Goal: Task Accomplishment & Management: Manage account settings

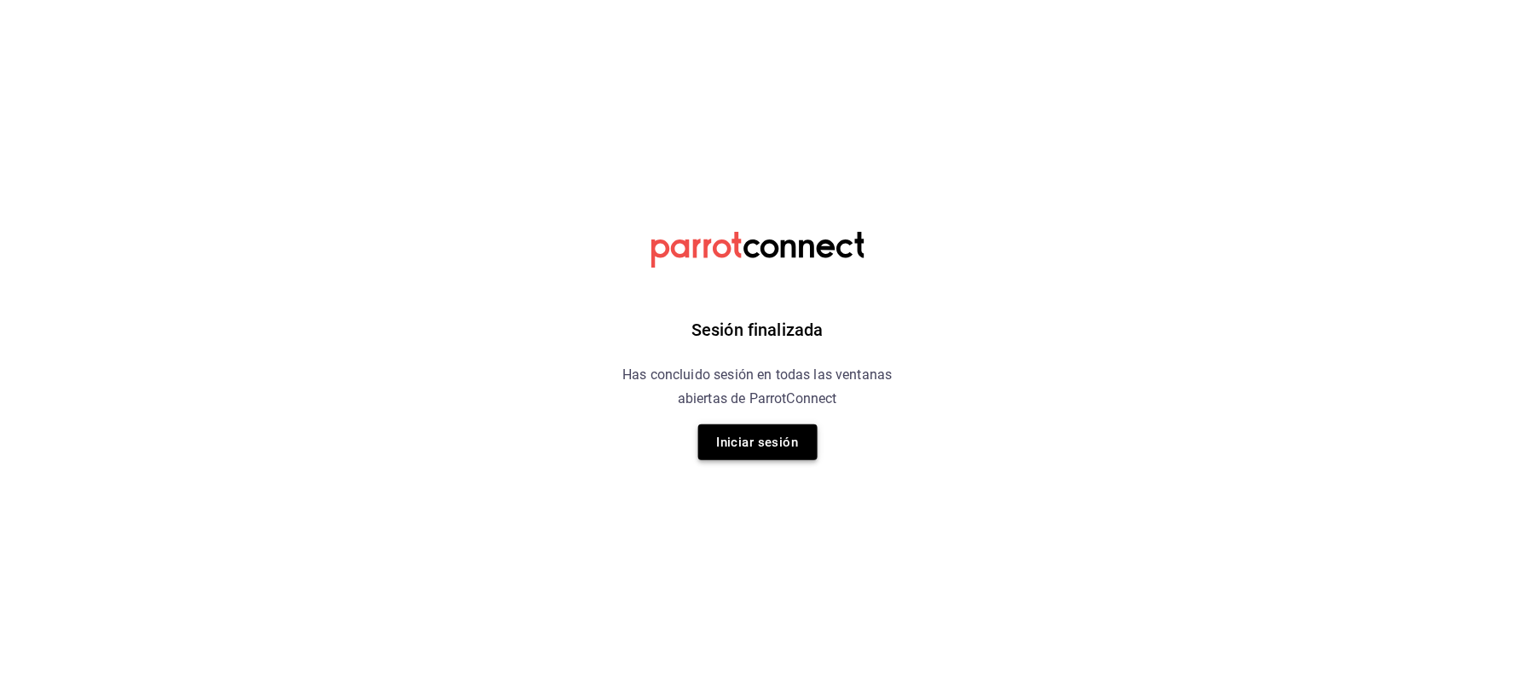
click at [765, 443] on button "Iniciar sesión" at bounding box center [757, 442] width 119 height 36
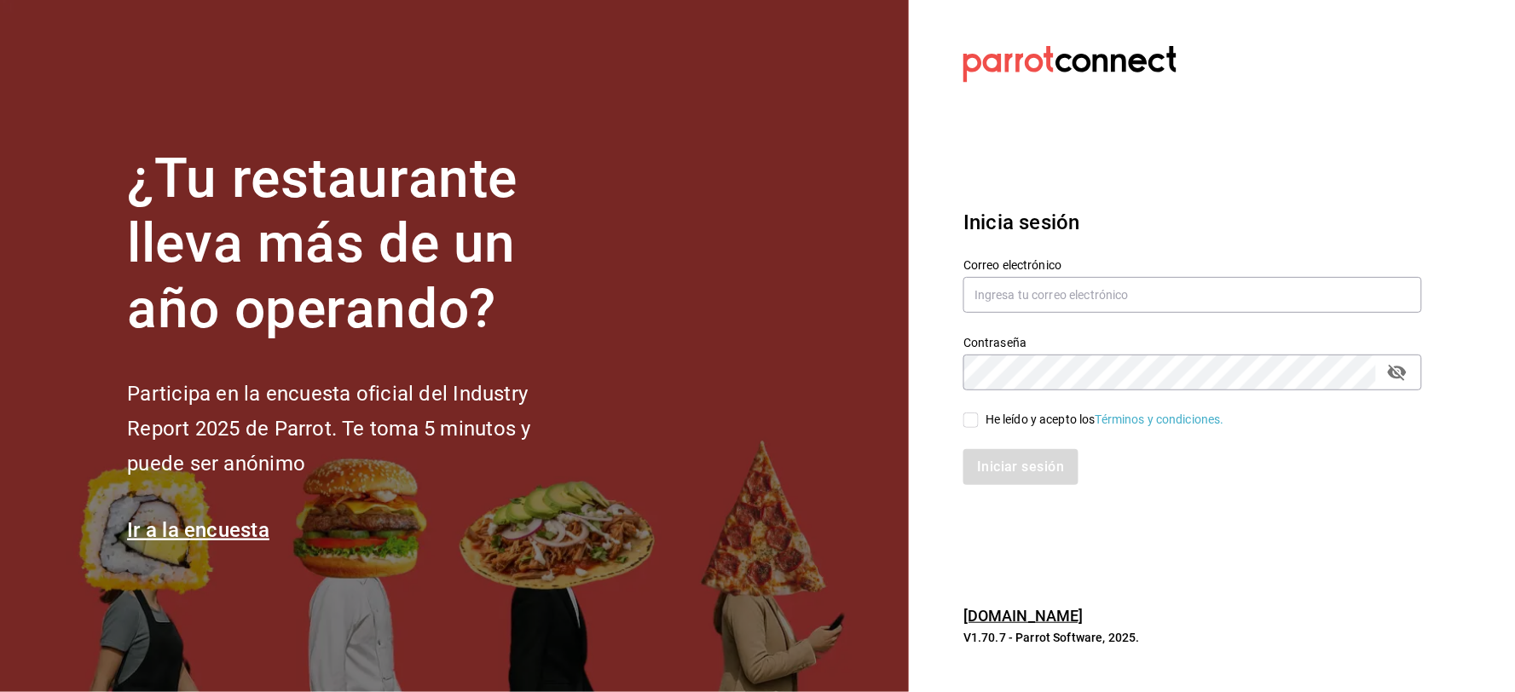
click at [1054, 274] on div "Correo electrónico" at bounding box center [1192, 286] width 459 height 57
click at [1037, 326] on div "Contraseña Contraseña" at bounding box center [1182, 352] width 479 height 75
click at [1036, 312] on div "Correo electrónico" at bounding box center [1192, 286] width 459 height 57
click at [1034, 302] on input "text" at bounding box center [1192, 295] width 459 height 36
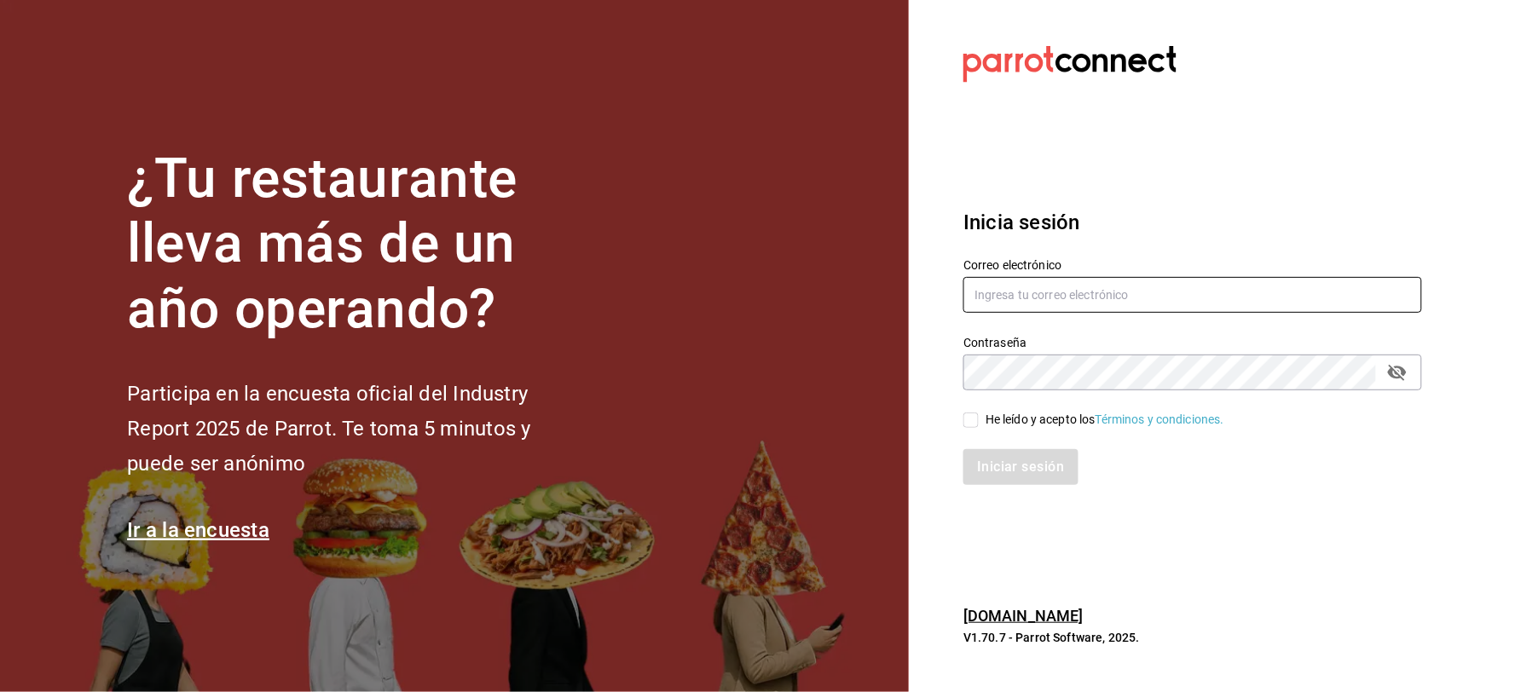
click at [1032, 303] on input "text" at bounding box center [1192, 295] width 459 height 36
type input "A"
type input "aldobeltrand1998@gmail.com"
click at [982, 411] on span "He leído y acepto los Términos y condiciones." at bounding box center [1101, 420] width 245 height 18
click at [979, 413] on input "He leído y acepto los Términos y condiciones." at bounding box center [970, 420] width 15 height 15
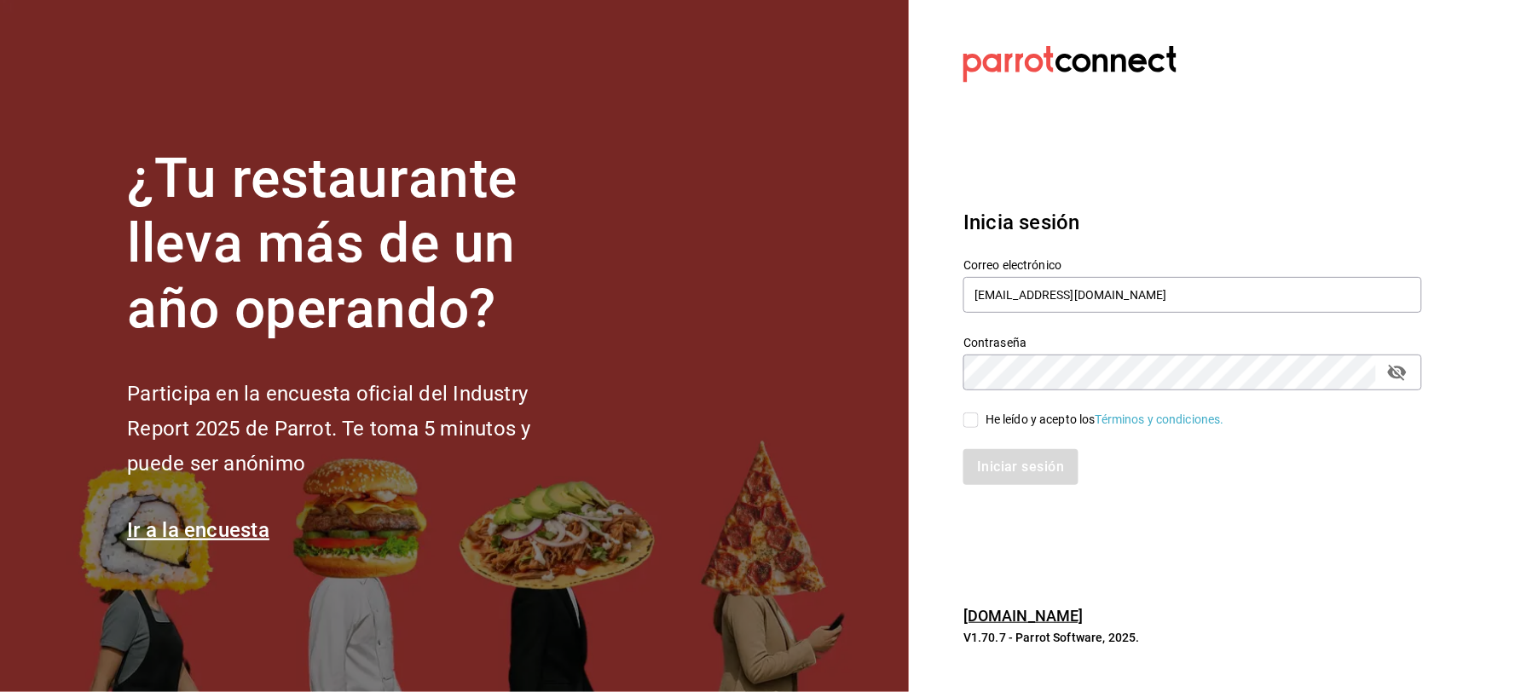
checkbox input "true"
click at [991, 489] on div "Inicia sesión Correo electrónico aldobeltrand1998@gmail.com Contraseña Contrase…" at bounding box center [1192, 347] width 459 height 320
click at [991, 473] on button "Iniciar sesión" at bounding box center [1021, 467] width 116 height 36
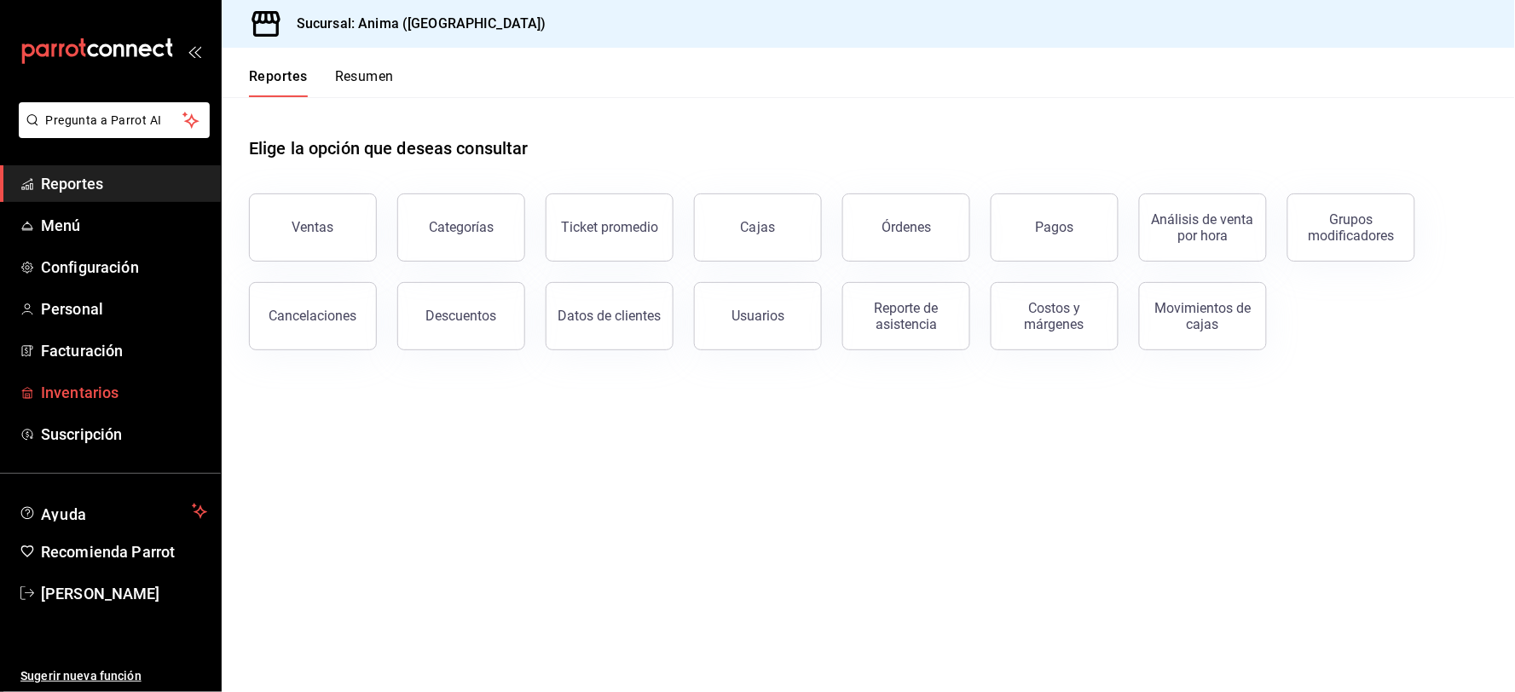
click at [97, 378] on link "Inventarios" at bounding box center [110, 392] width 221 height 37
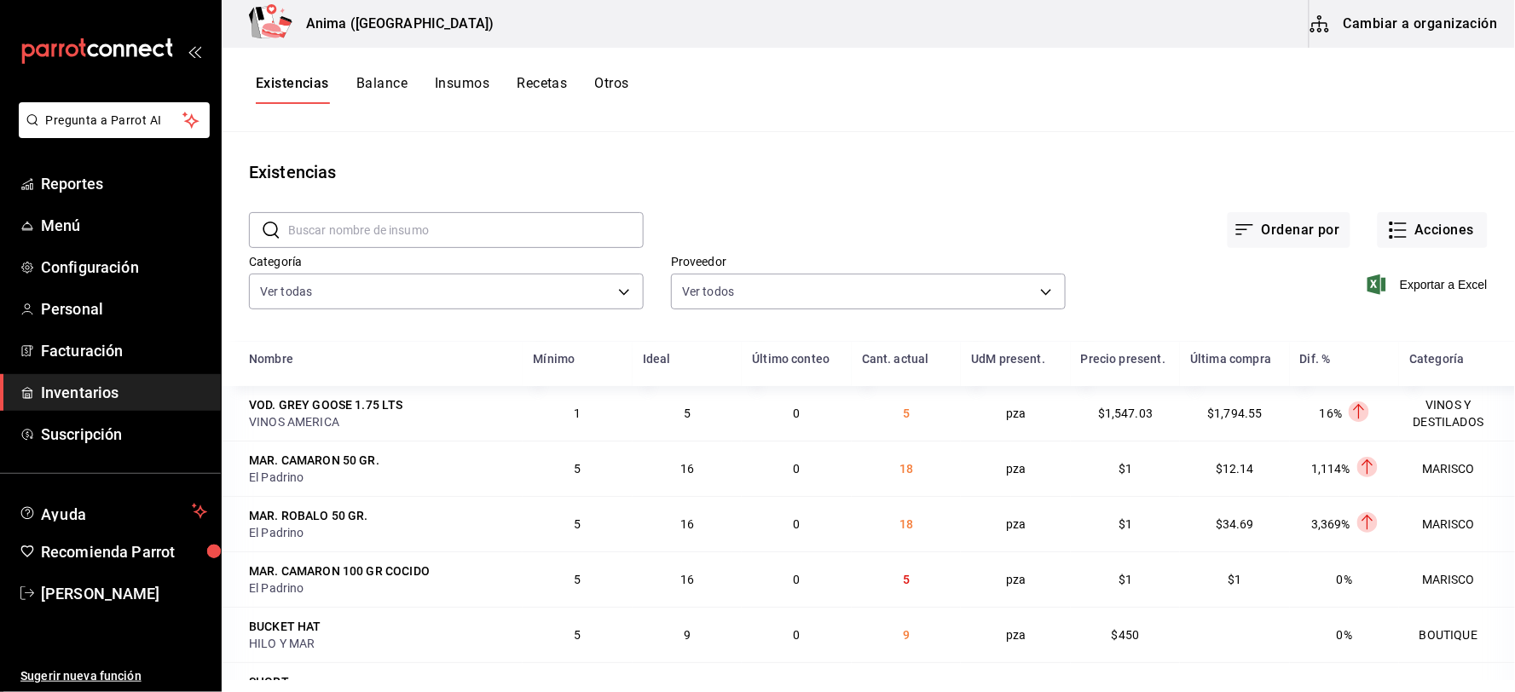
click at [379, 223] on input "text" at bounding box center [465, 230] width 355 height 34
click at [401, 138] on main "Existencias ​ ​ Ordenar por Acciones Categoría Ver todas ab029dbf-d427-4930-b55…" at bounding box center [868, 406] width 1293 height 548
click at [1388, 227] on icon "button" at bounding box center [1398, 230] width 20 height 20
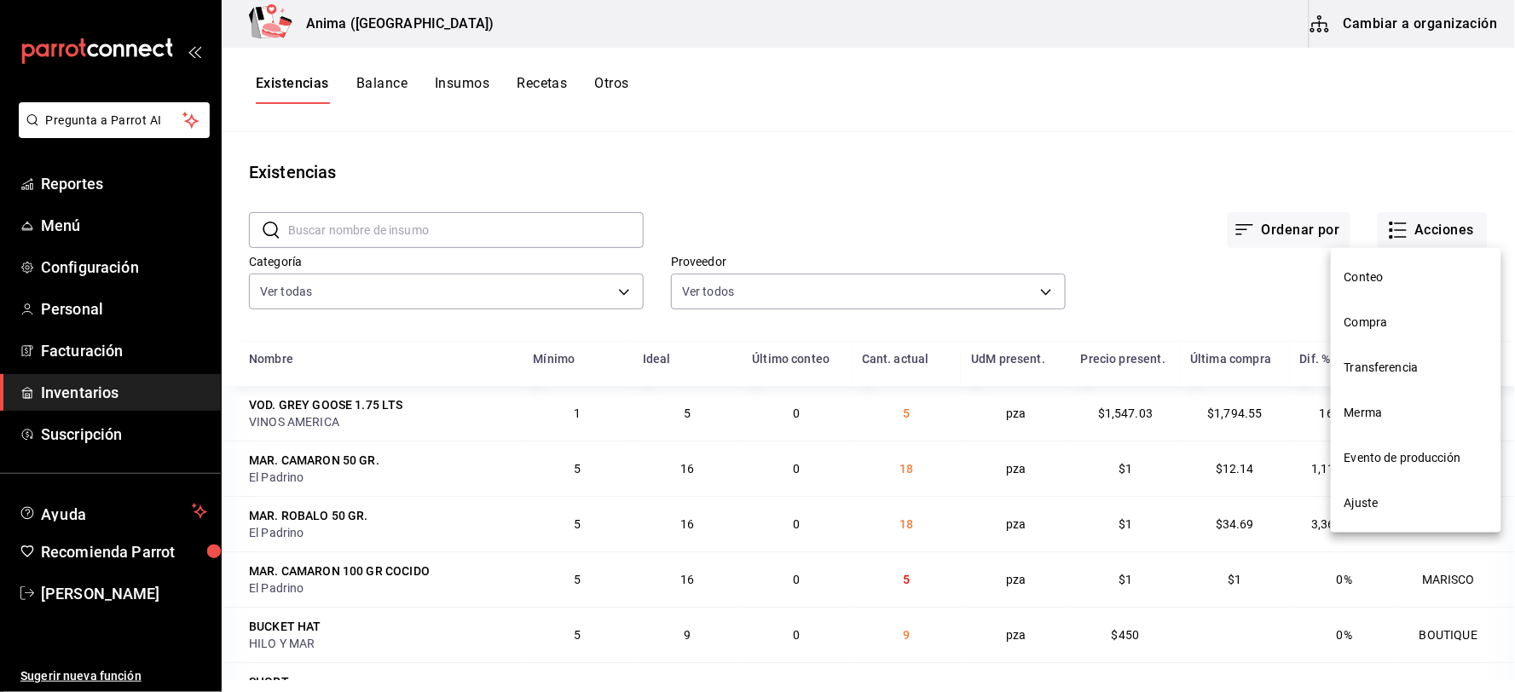
click at [1382, 319] on span "Compra" at bounding box center [1415, 323] width 143 height 18
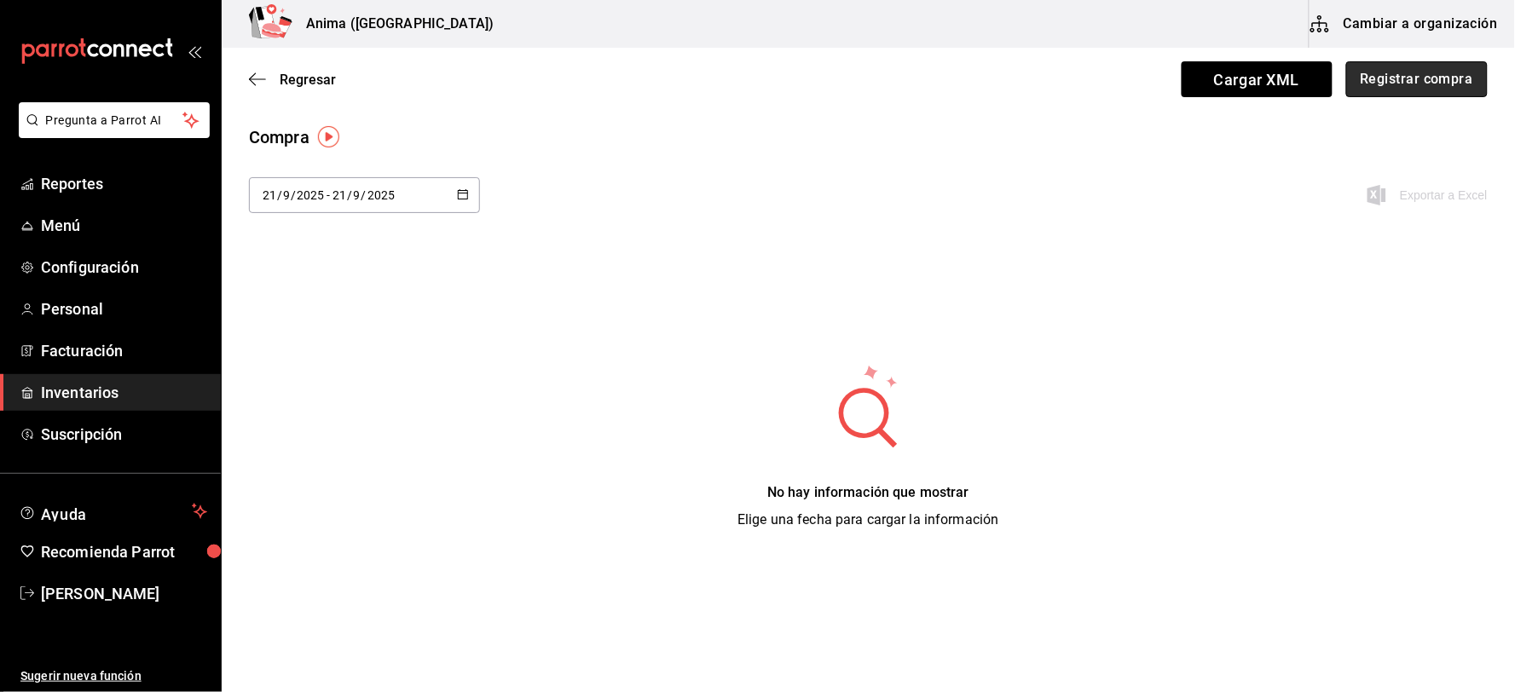
click at [1394, 92] on button "Registrar compra" at bounding box center [1416, 79] width 141 height 36
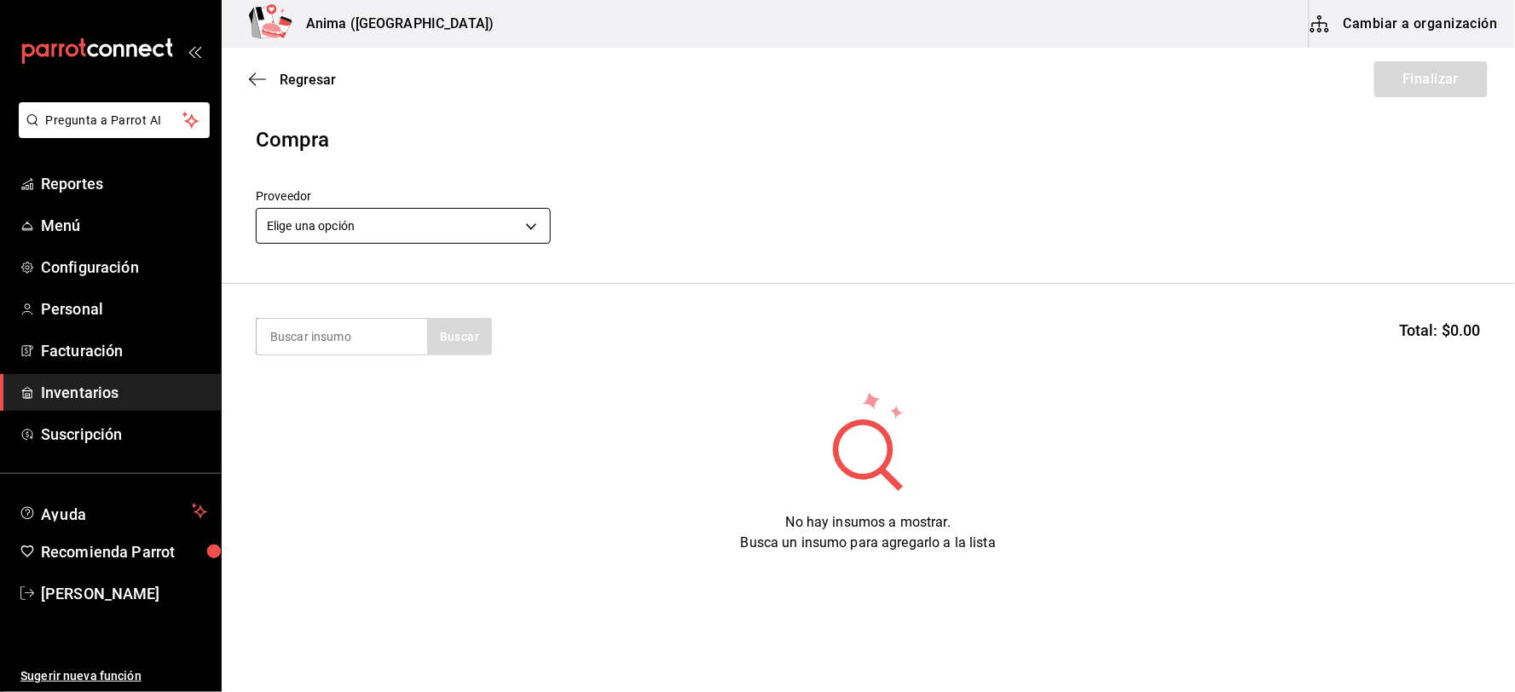
click at [351, 225] on body "Pregunta a Parrot AI Reportes Menú Configuración Personal Facturación Inventari…" at bounding box center [757, 298] width 1515 height 596
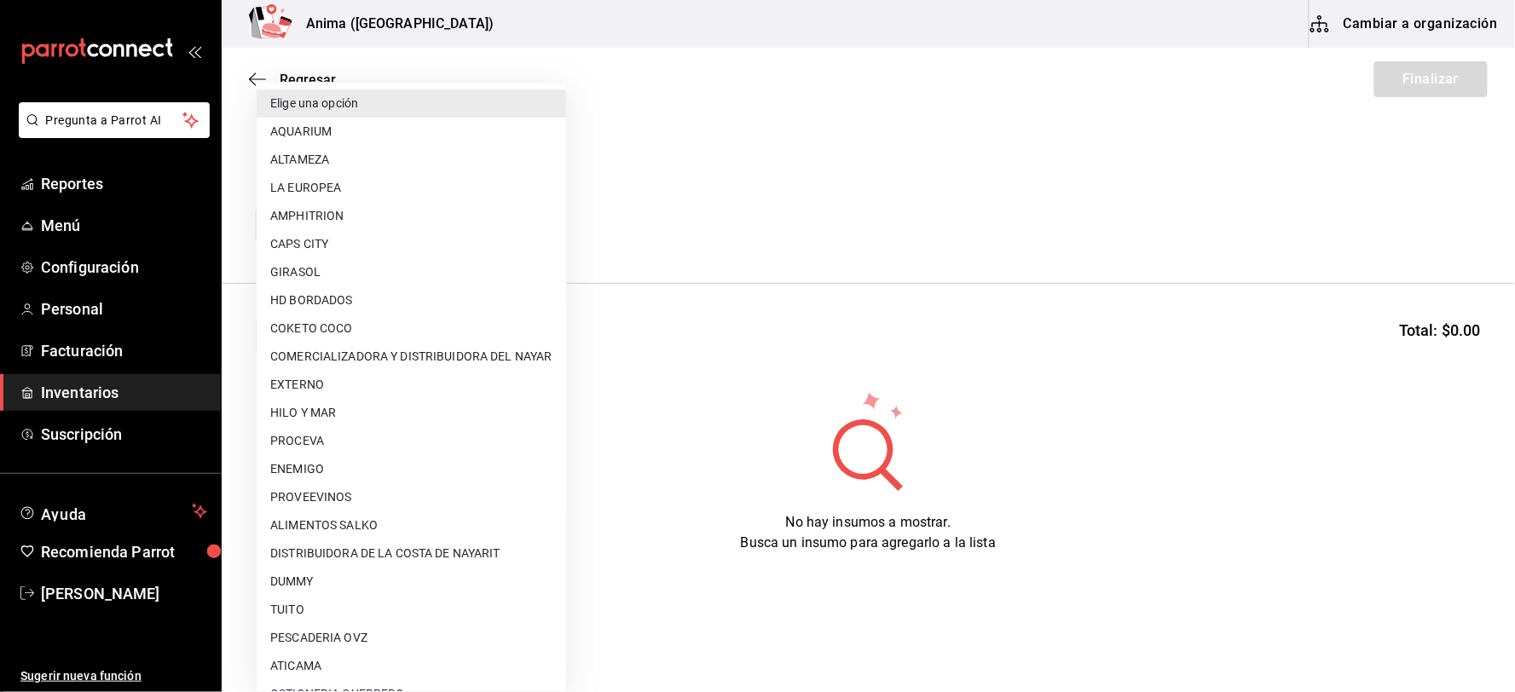
click at [748, 217] on div at bounding box center [757, 346] width 1515 height 692
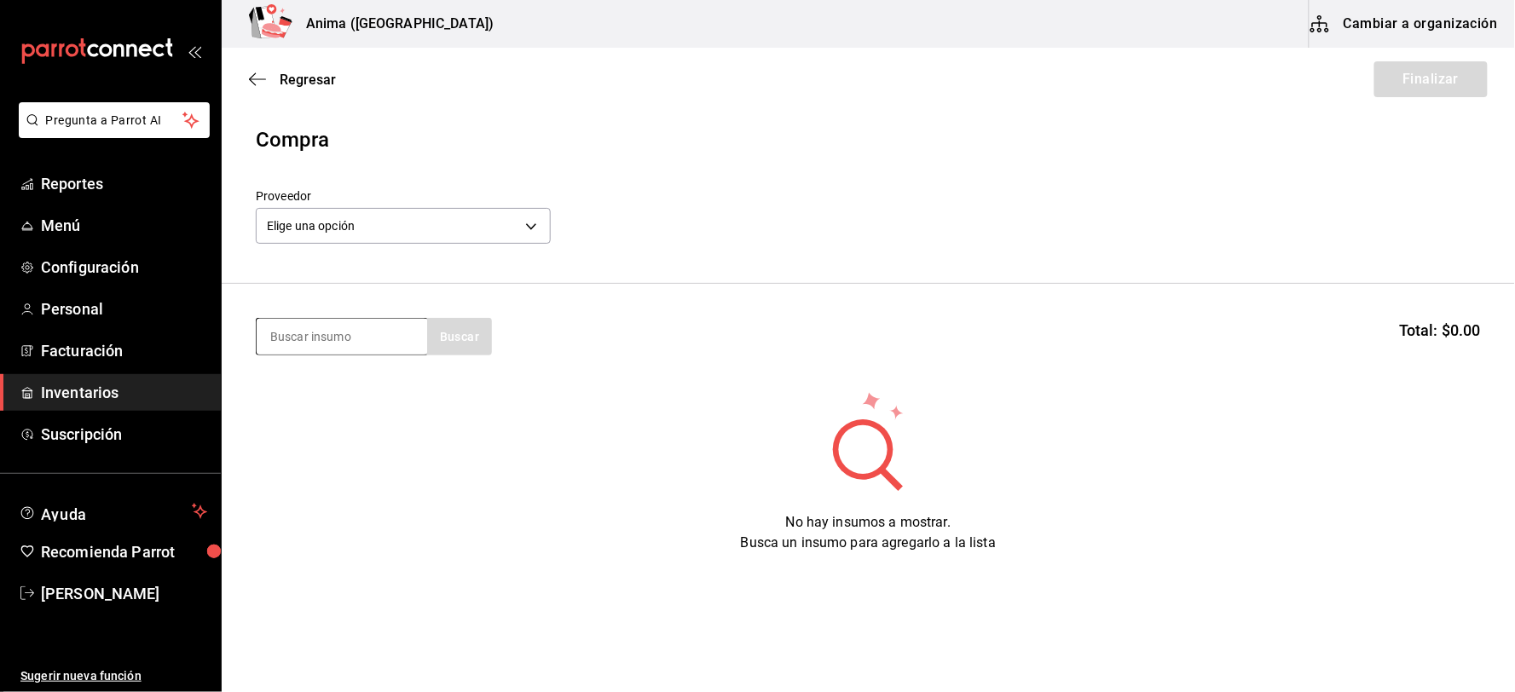
click at [355, 336] on input at bounding box center [342, 337] width 170 height 36
type input "cigarro"
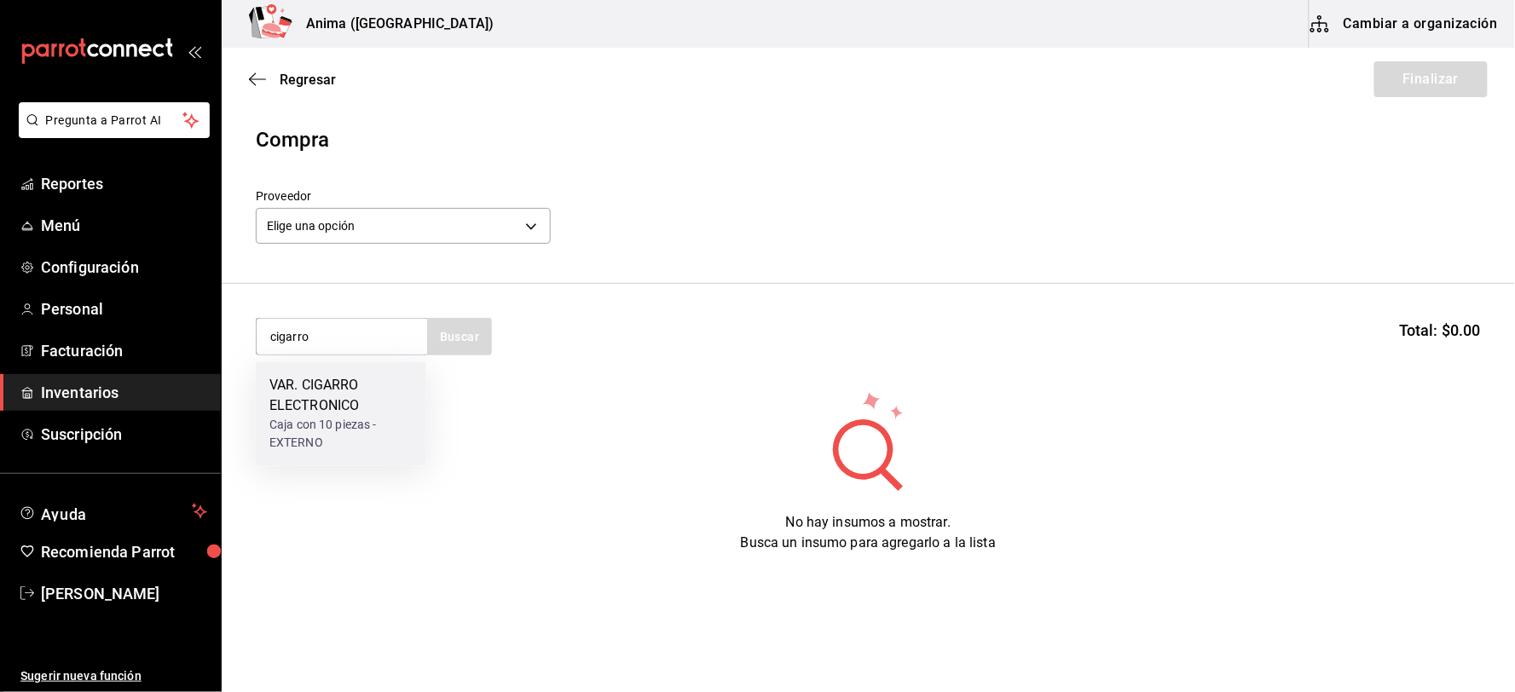
click at [334, 376] on div "VAR. CIGARRO ELECTRONICO" at bounding box center [340, 396] width 143 height 41
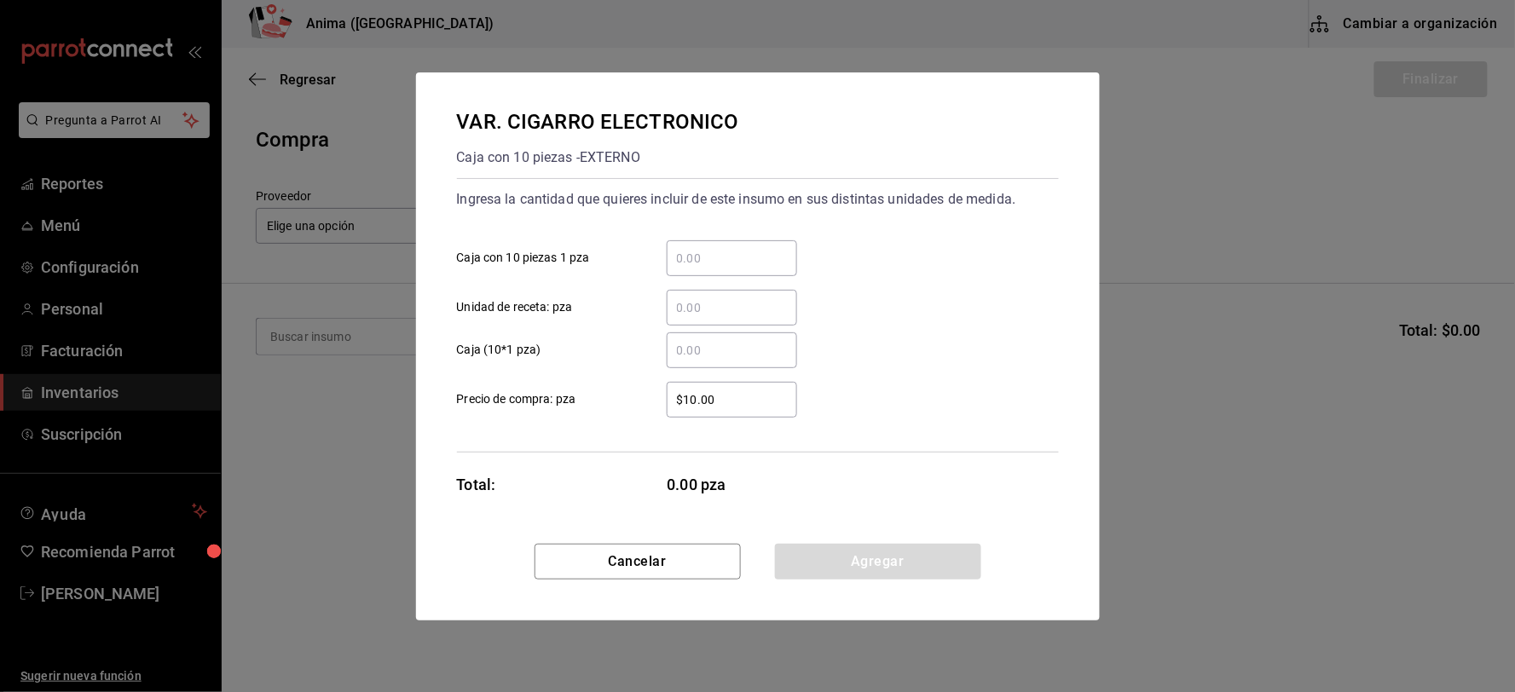
click at [705, 301] on input "​ Unidad de receta: pza" at bounding box center [732, 307] width 130 height 20
type input "20"
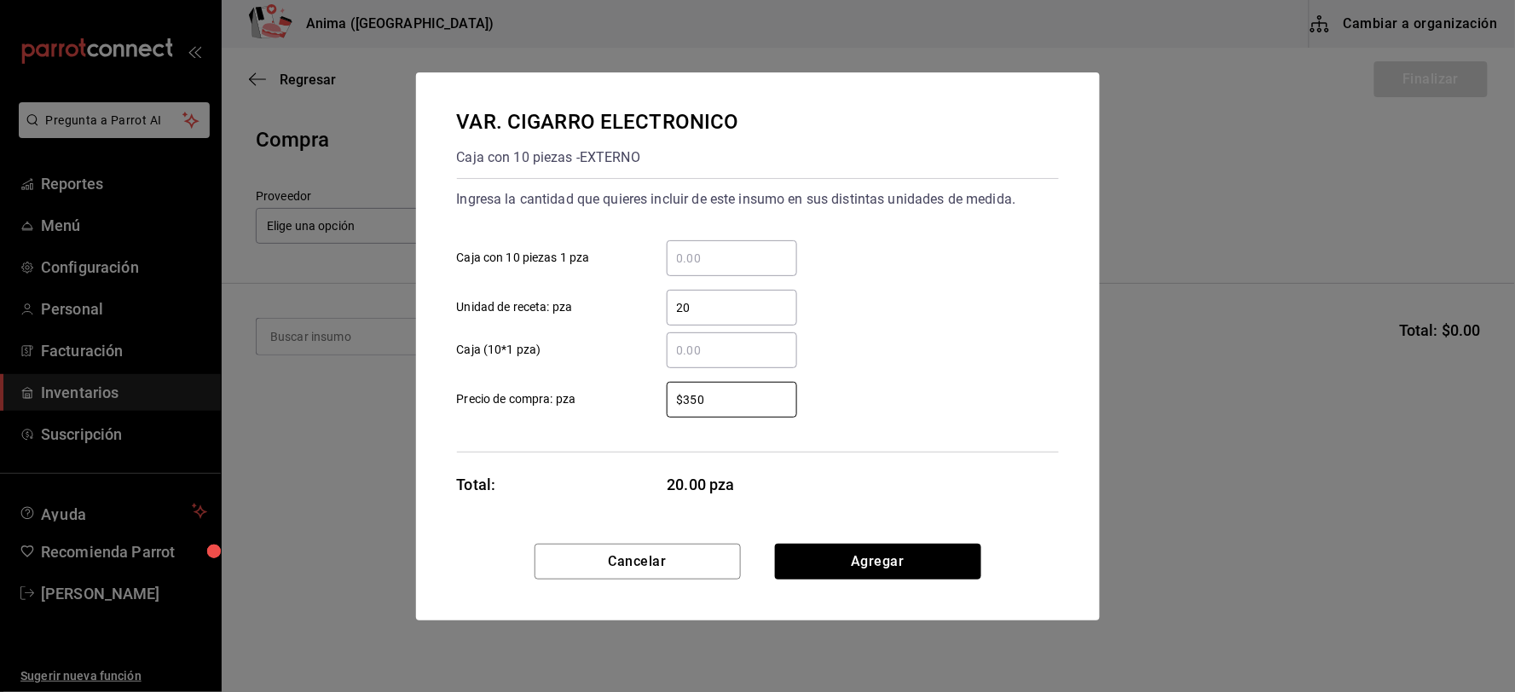
type input "$350"
drag, startPoint x: 583, startPoint y: 420, endPoint x: 593, endPoint y: 424, distance: 11.1
click at [583, 420] on div "Ingresa la cantidad que quieres incluir de este insumo en sus distintas unidade…" at bounding box center [758, 315] width 602 height 274
click at [839, 551] on button "Agregar" at bounding box center [878, 562] width 206 height 36
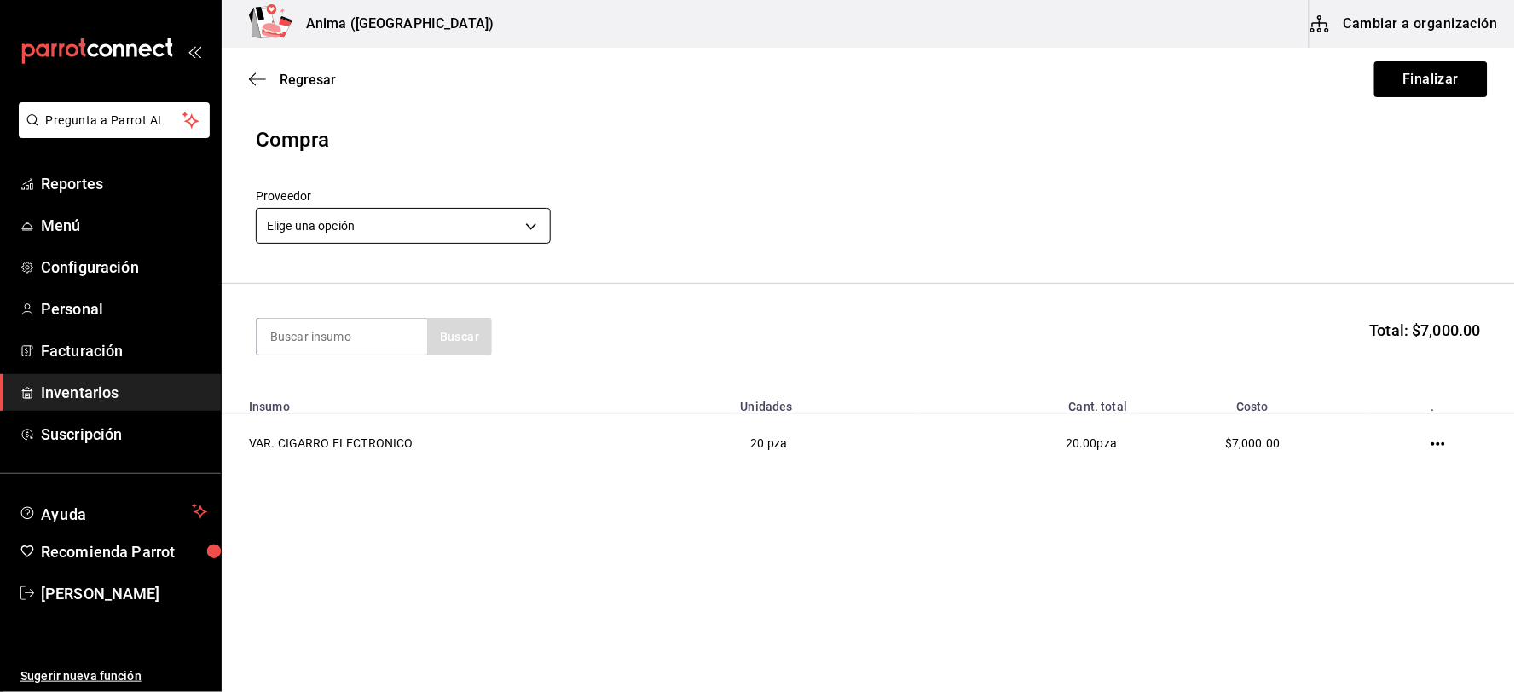
click at [341, 219] on body "Pregunta a Parrot AI Reportes Menú Configuración Personal Facturación Inventari…" at bounding box center [757, 298] width 1515 height 596
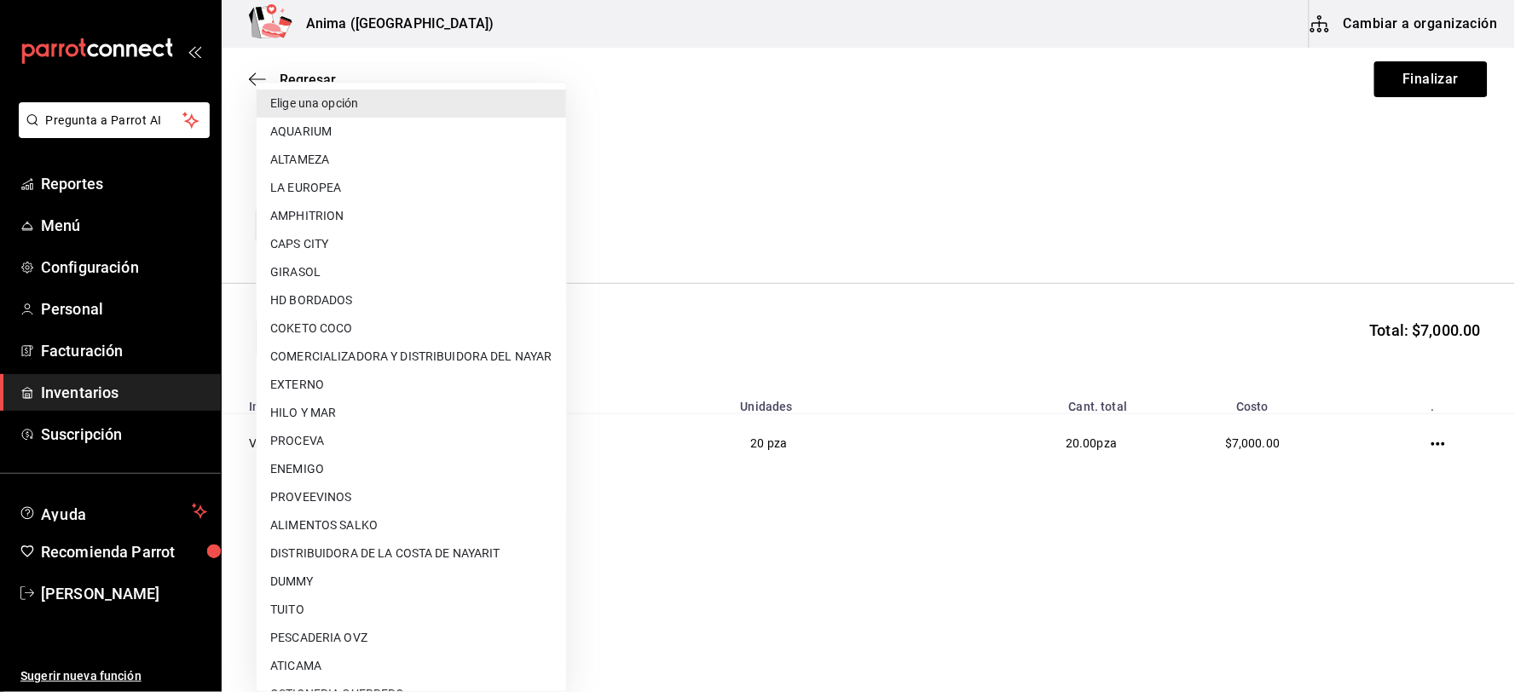
click at [312, 373] on li "EXTERNO" at bounding box center [411, 385] width 309 height 28
type input "b03fca7a-49ca-4330-9935-aefa3068c7af"
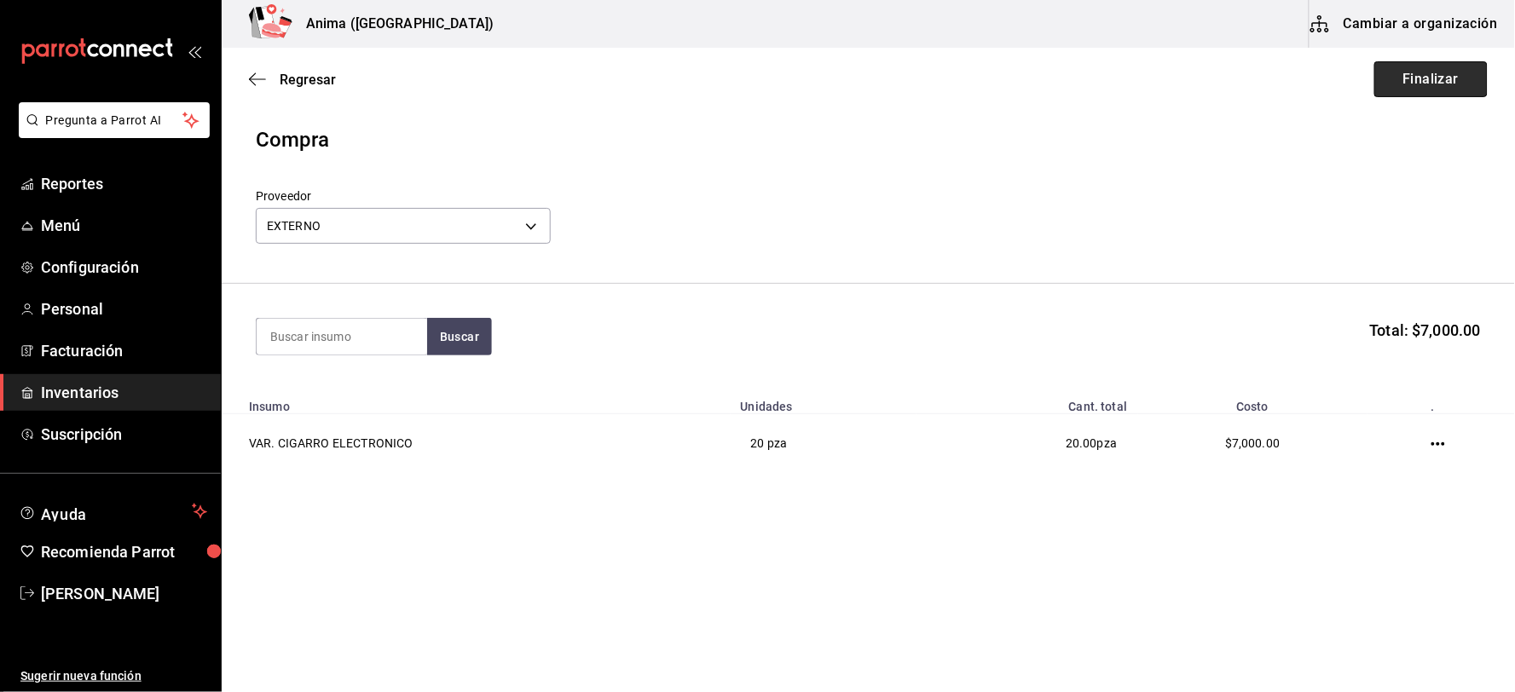
click at [1454, 78] on button "Finalizar" at bounding box center [1430, 79] width 113 height 36
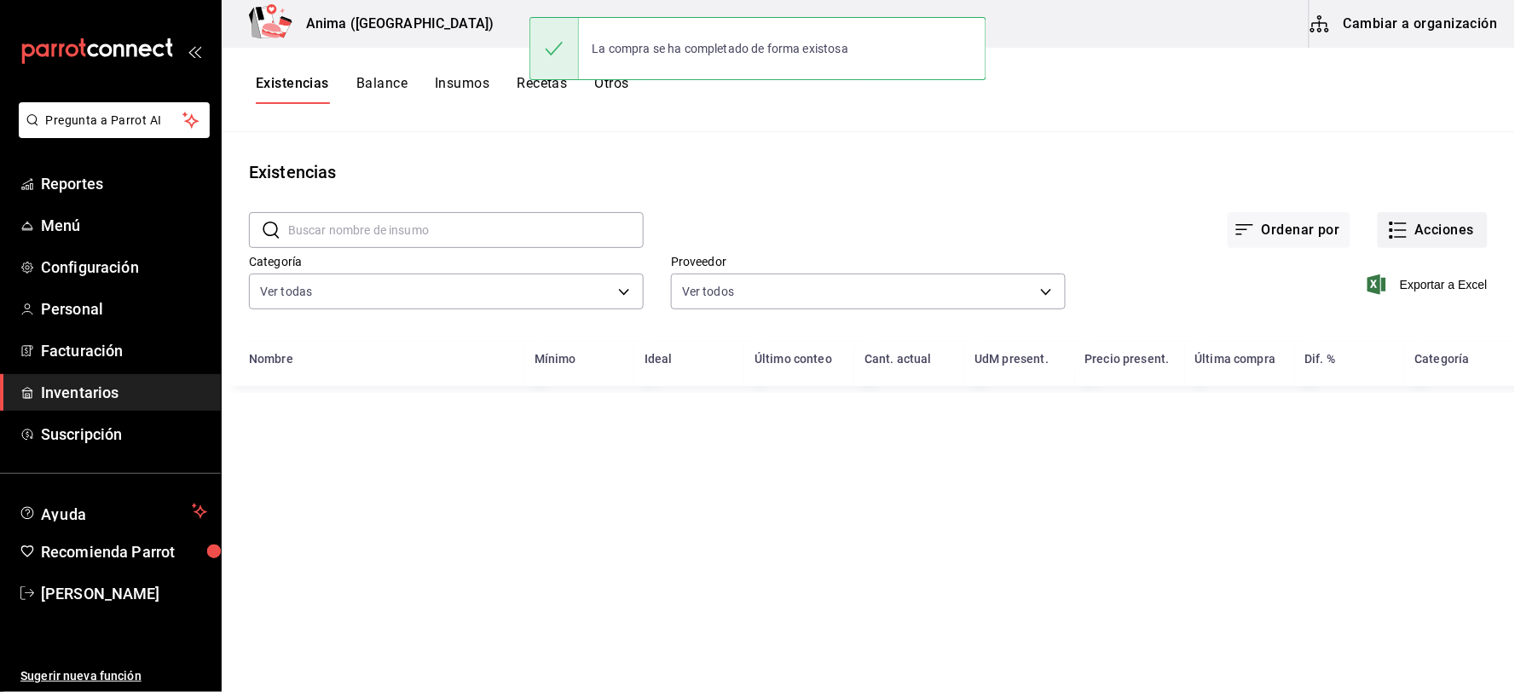
click at [1410, 223] on button "Acciones" at bounding box center [1432, 230] width 110 height 36
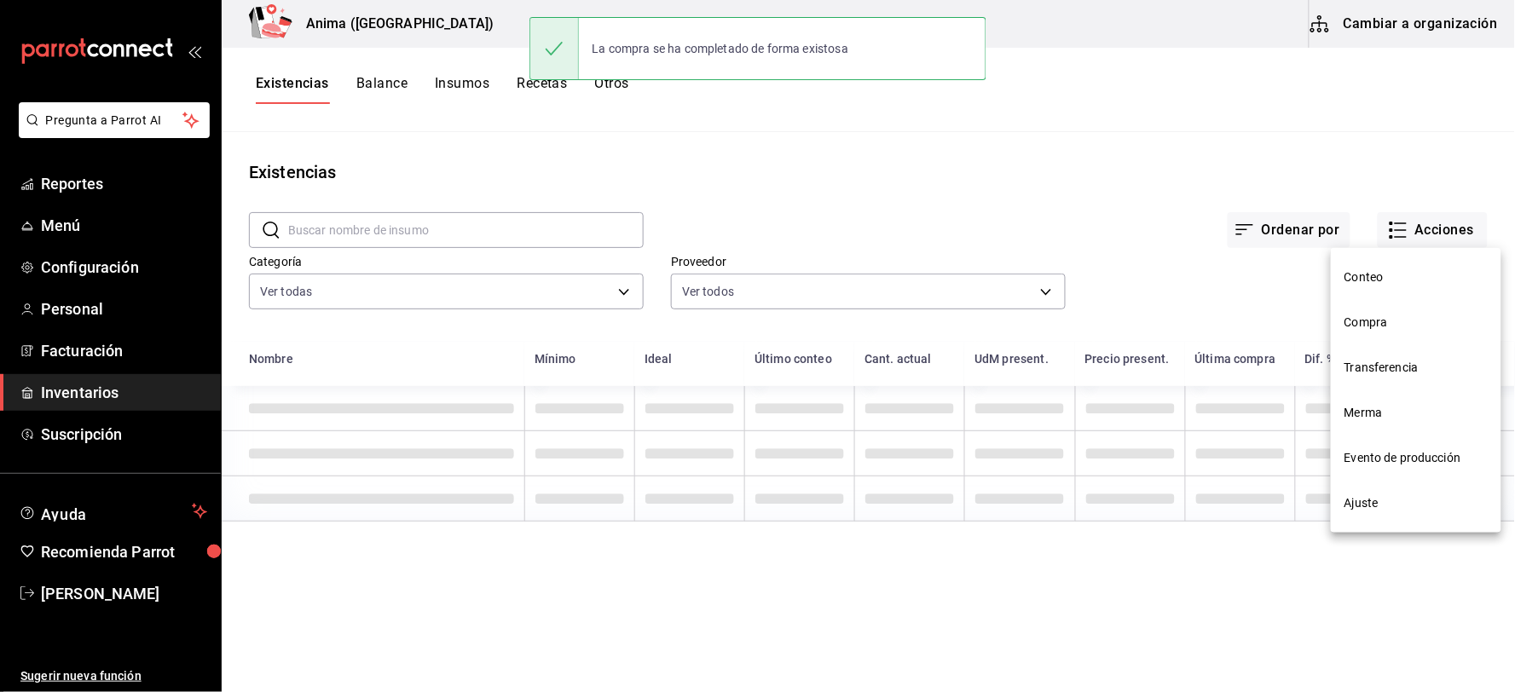
click at [1400, 312] on li "Compra" at bounding box center [1416, 322] width 170 height 45
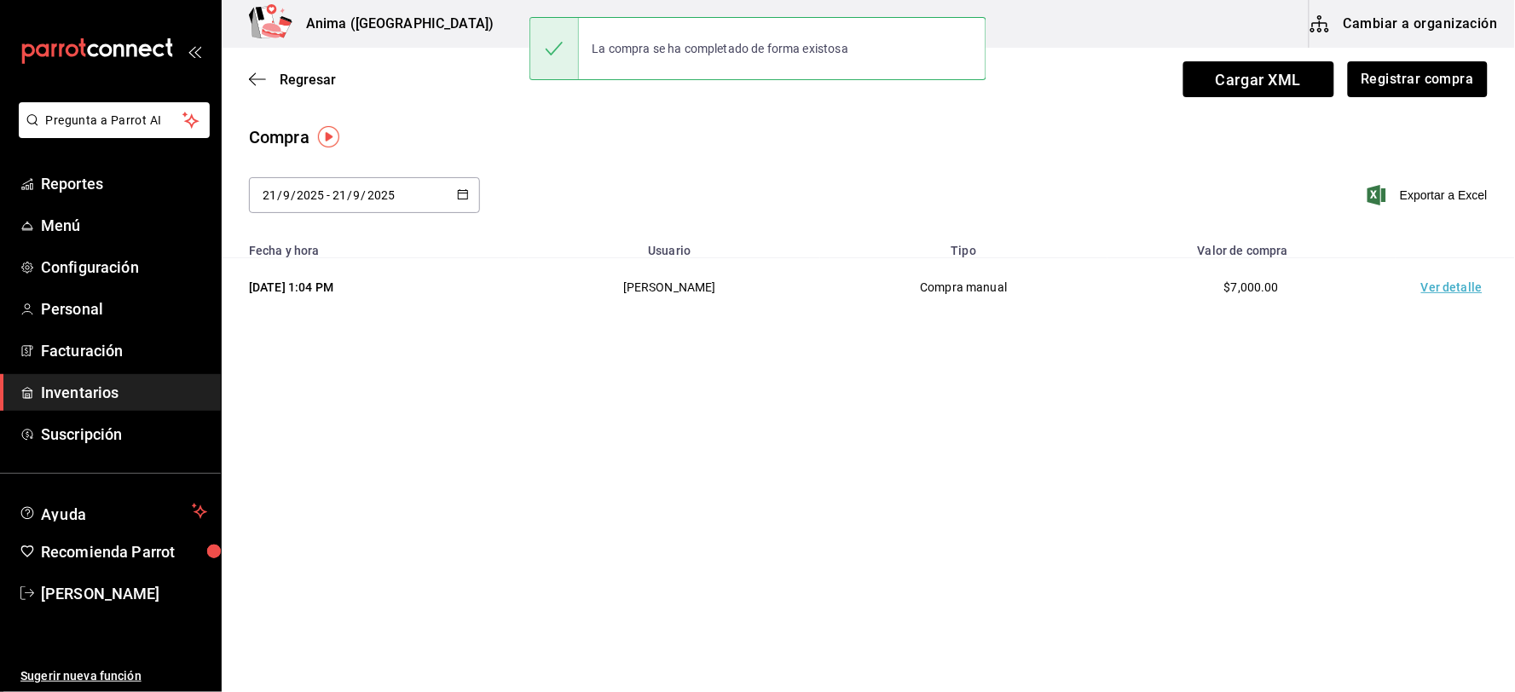
click at [1440, 284] on td "Ver detalle" at bounding box center [1454, 287] width 119 height 59
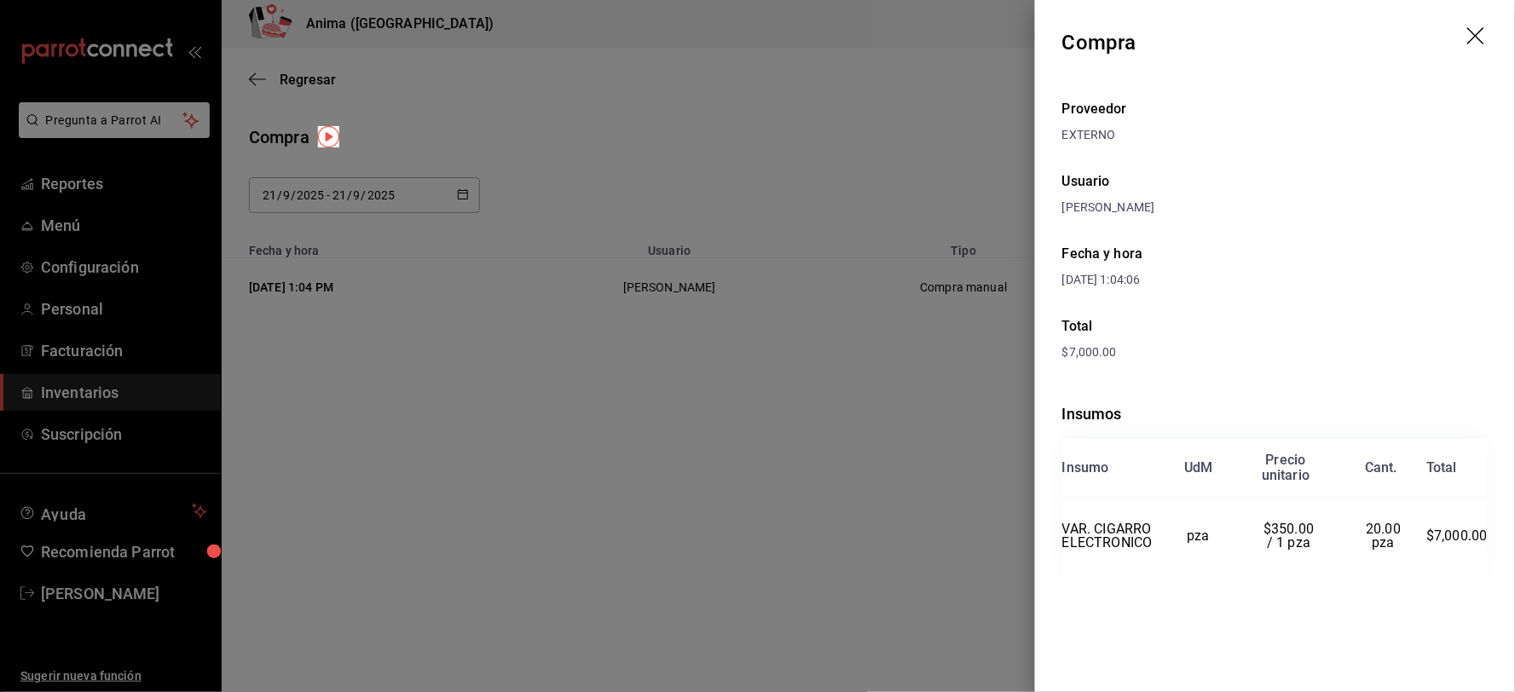
click at [342, 192] on div at bounding box center [757, 346] width 1515 height 692
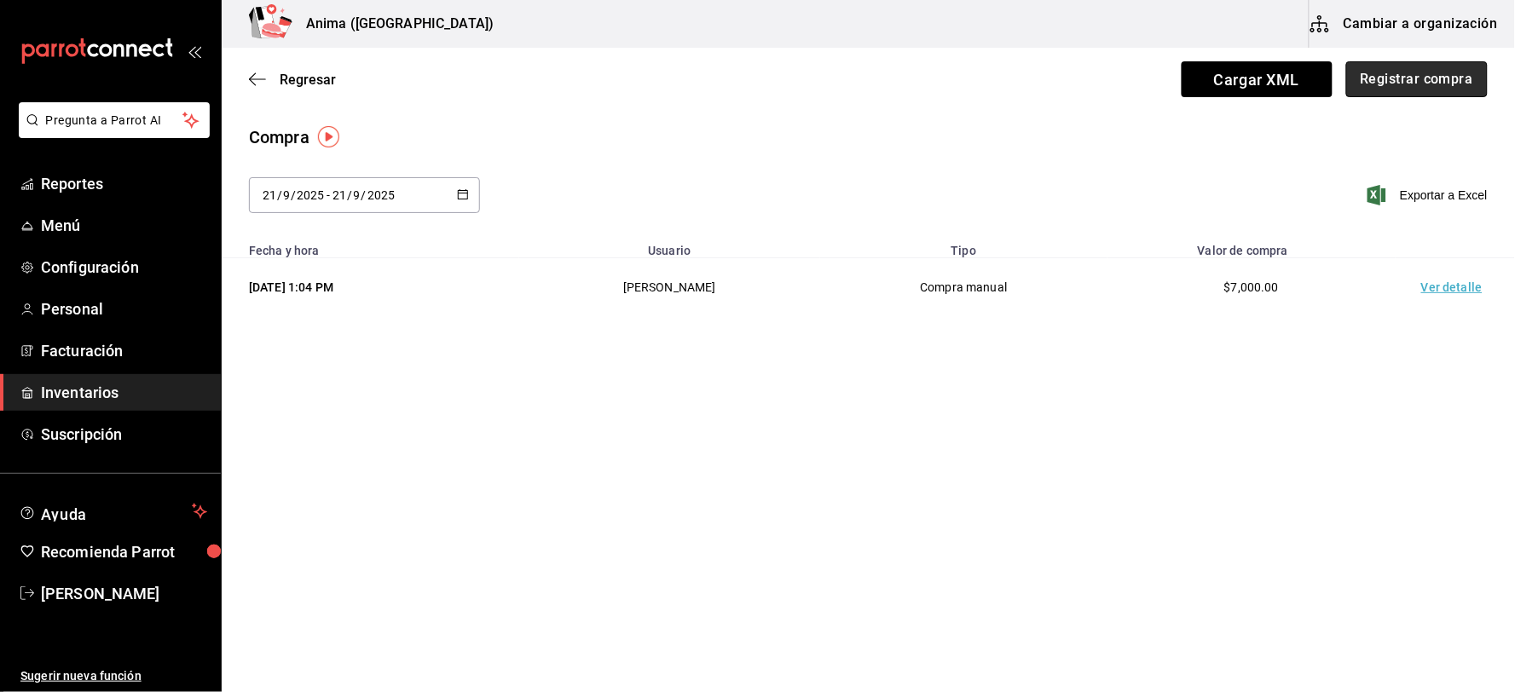
click at [1407, 66] on button "Registrar compra" at bounding box center [1416, 79] width 141 height 36
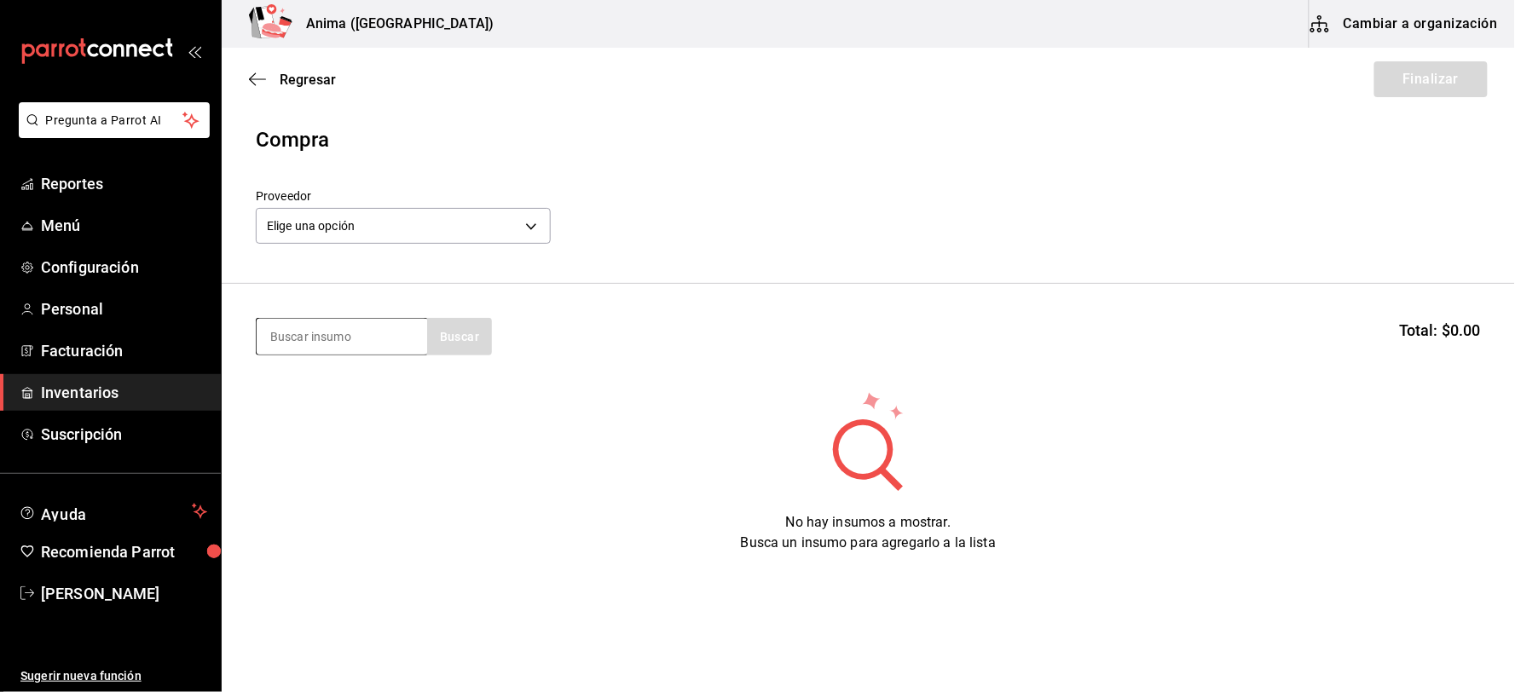
click at [393, 342] on input at bounding box center [342, 337] width 170 height 36
type input "coc"
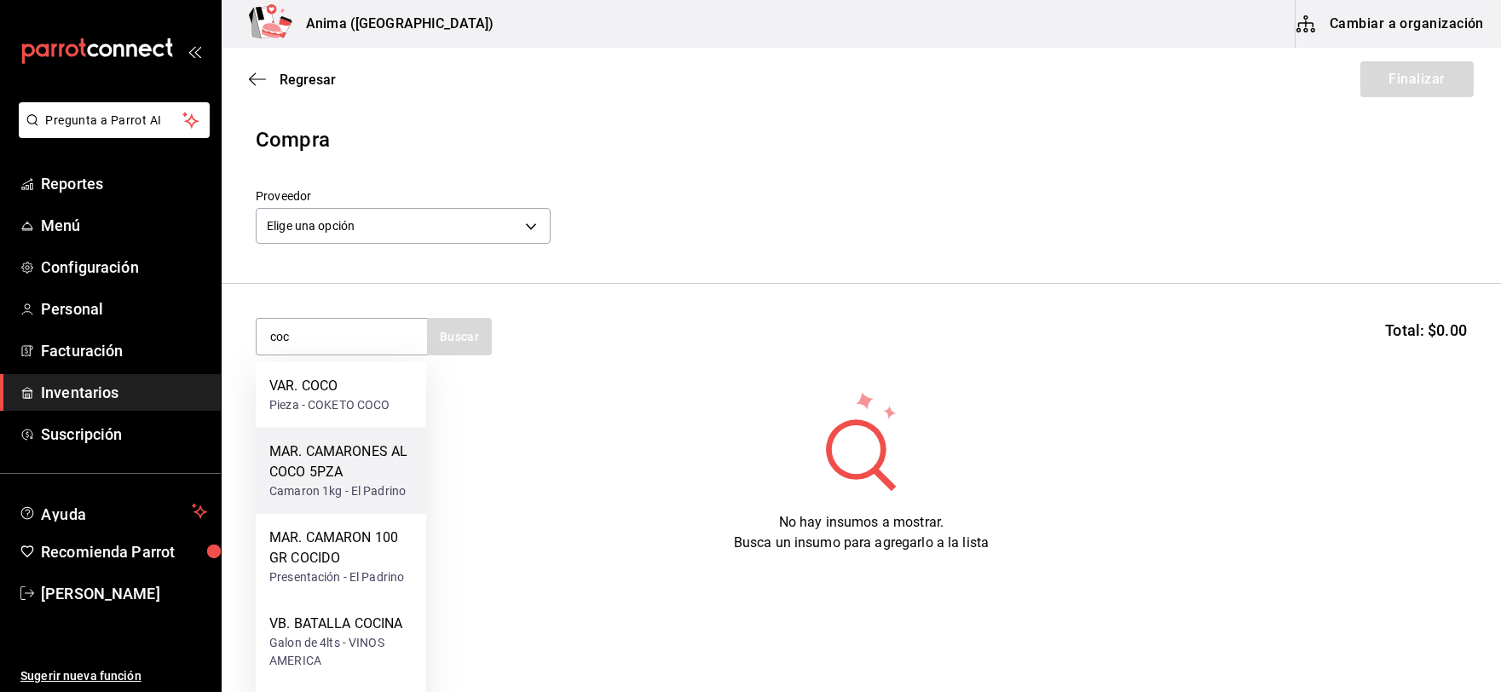
click at [359, 431] on div "MAR. CAMARONES AL COCO 5PZA Camaron 1kg - [GEOGRAPHIC_DATA]" at bounding box center [341, 471] width 170 height 86
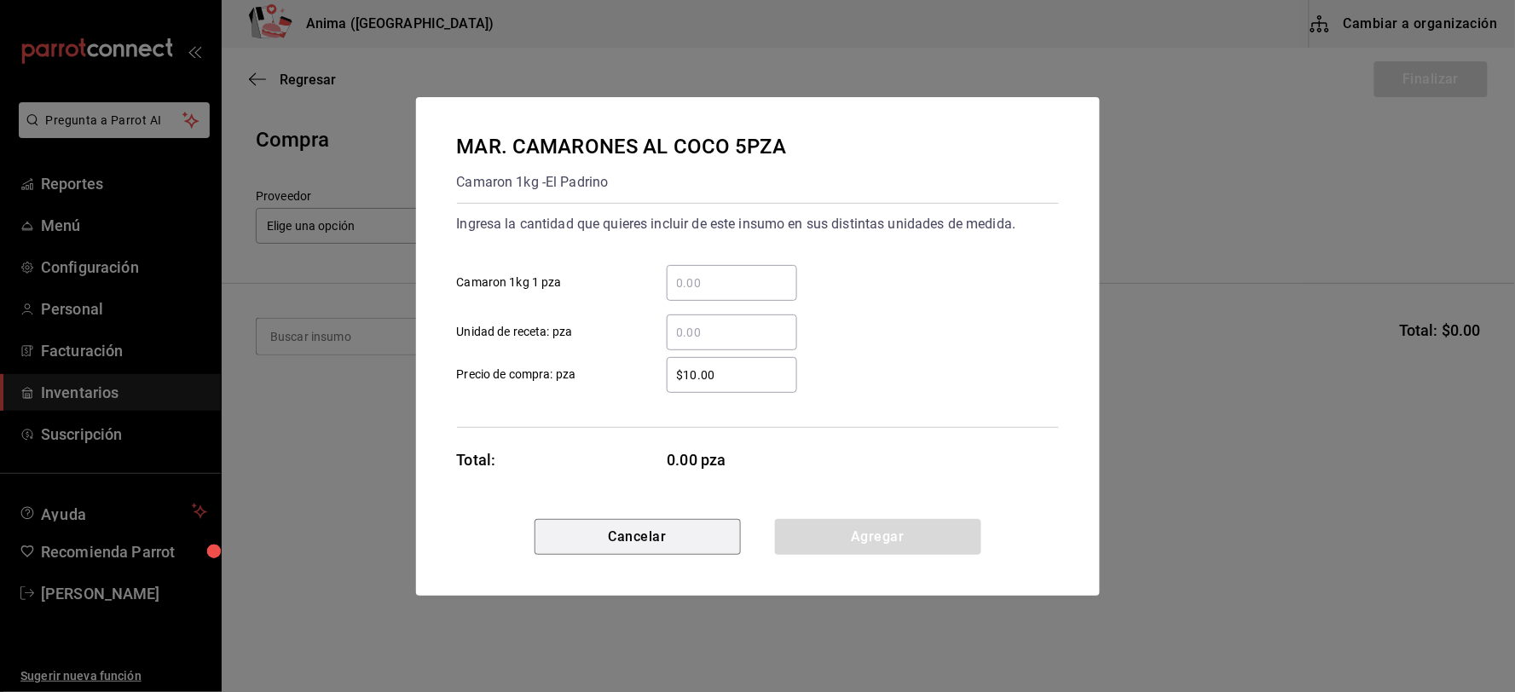
click at [639, 552] on button "Cancelar" at bounding box center [637, 537] width 206 height 36
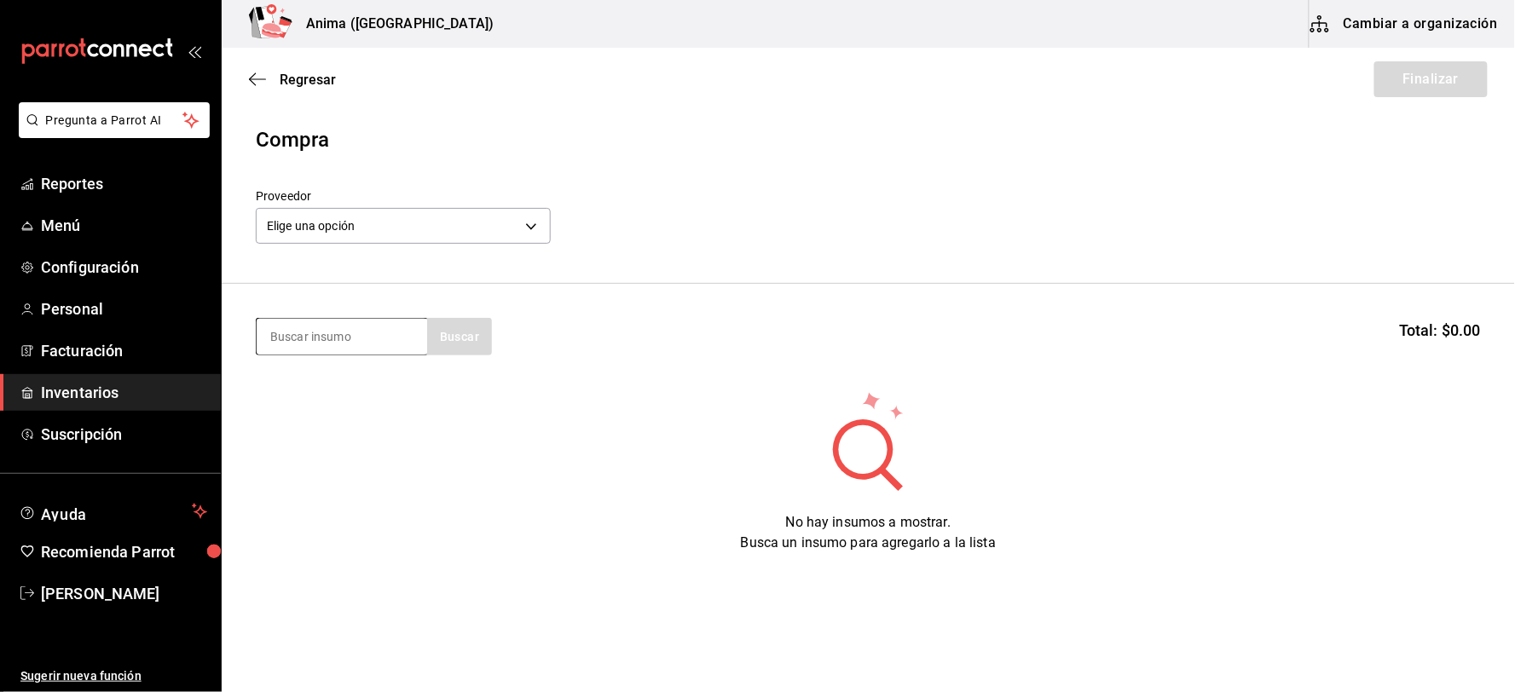
click at [342, 350] on input at bounding box center [342, 337] width 170 height 36
type input "coco"
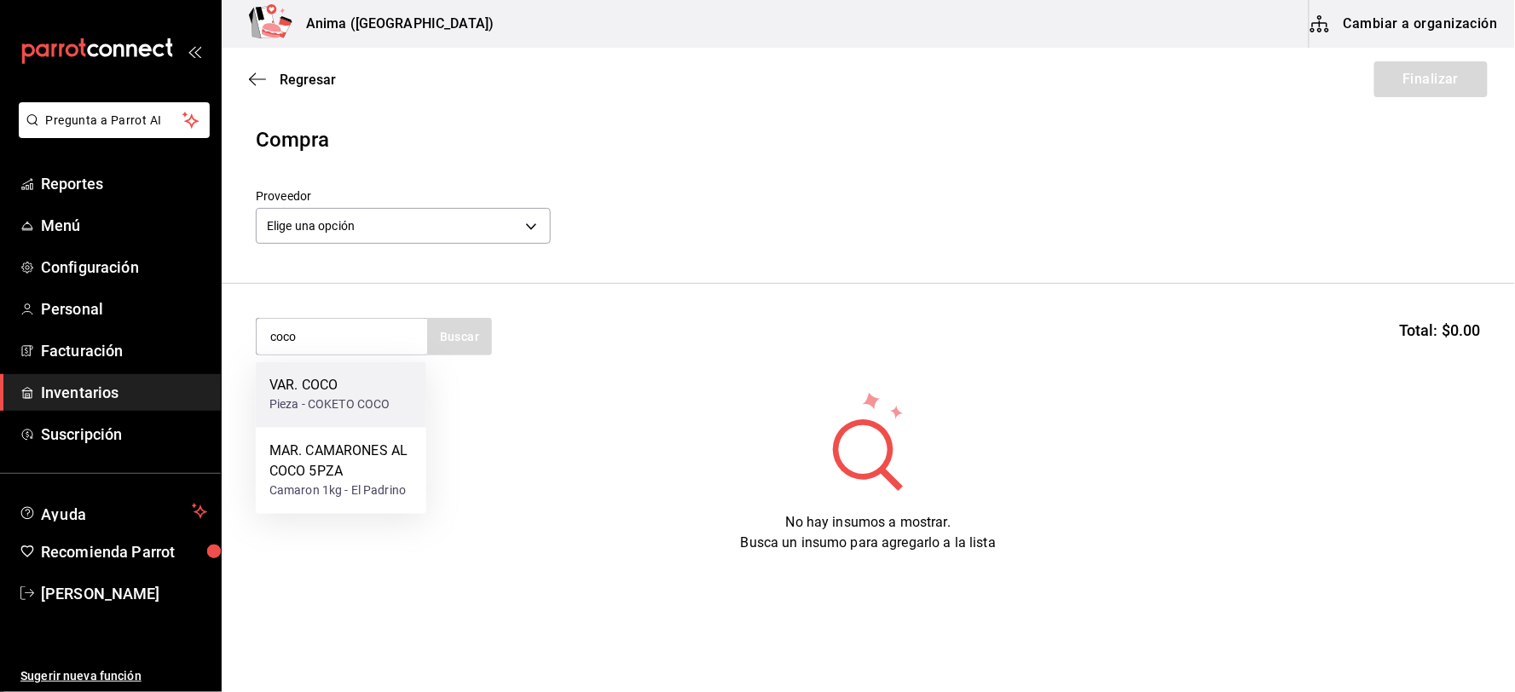
click at [326, 378] on div "VAR. COCO" at bounding box center [329, 386] width 121 height 20
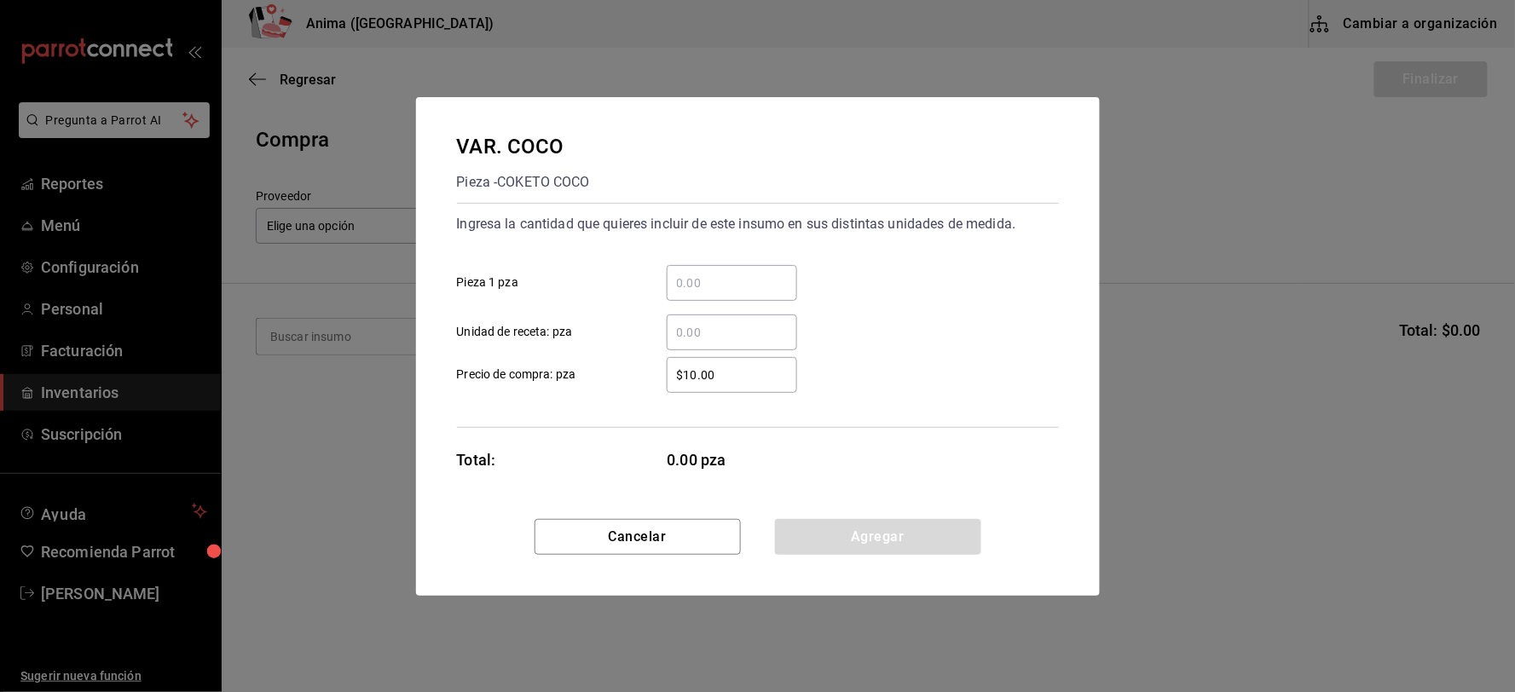
click at [740, 284] on input "​ Pieza 1 pza" at bounding box center [732, 283] width 130 height 20
type input "54"
type input "$59"
click at [603, 424] on div "Ingresa la cantidad que quieres incluir de este insumo en sus distintas unidade…" at bounding box center [758, 315] width 602 height 225
click at [944, 552] on button "Agregar" at bounding box center [878, 537] width 206 height 36
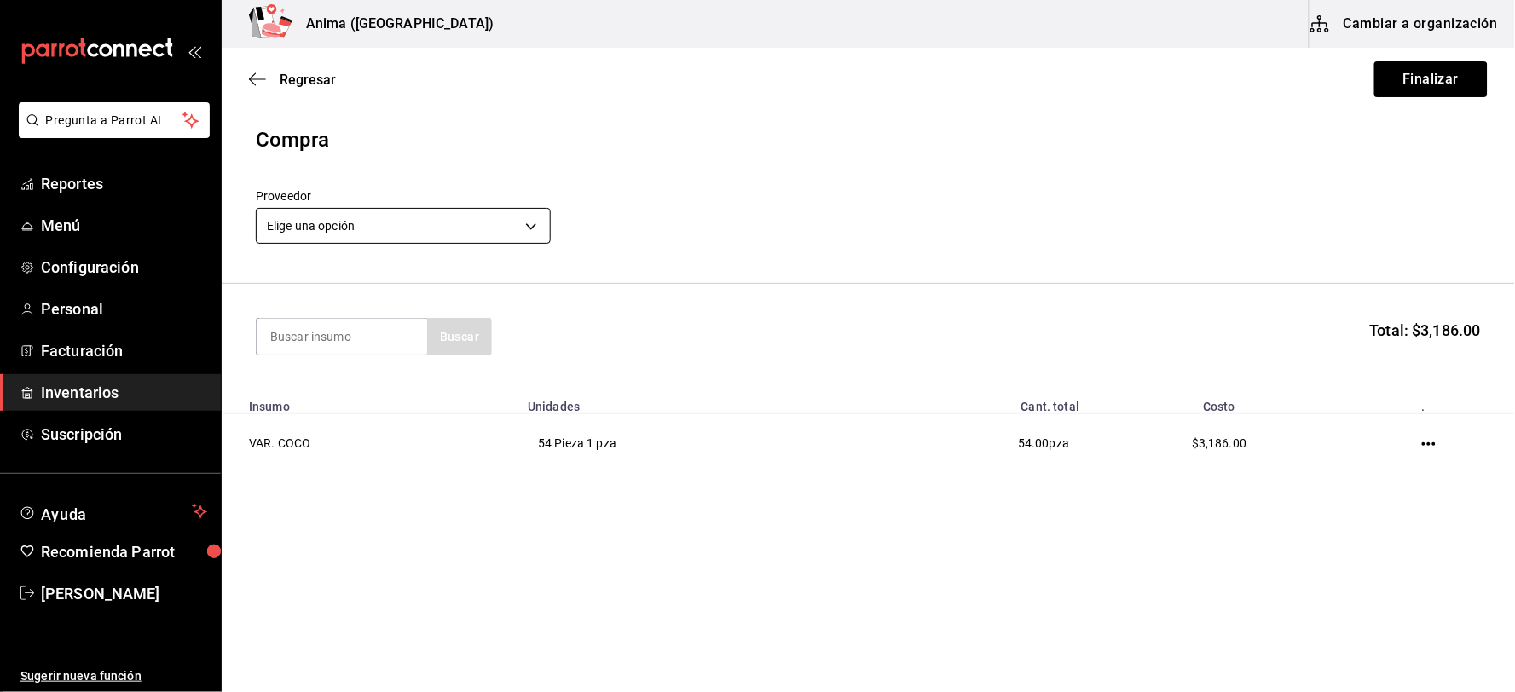
click at [509, 230] on body "Pregunta a Parrot AI Reportes Menú Configuración Personal Facturación Inventari…" at bounding box center [757, 298] width 1515 height 596
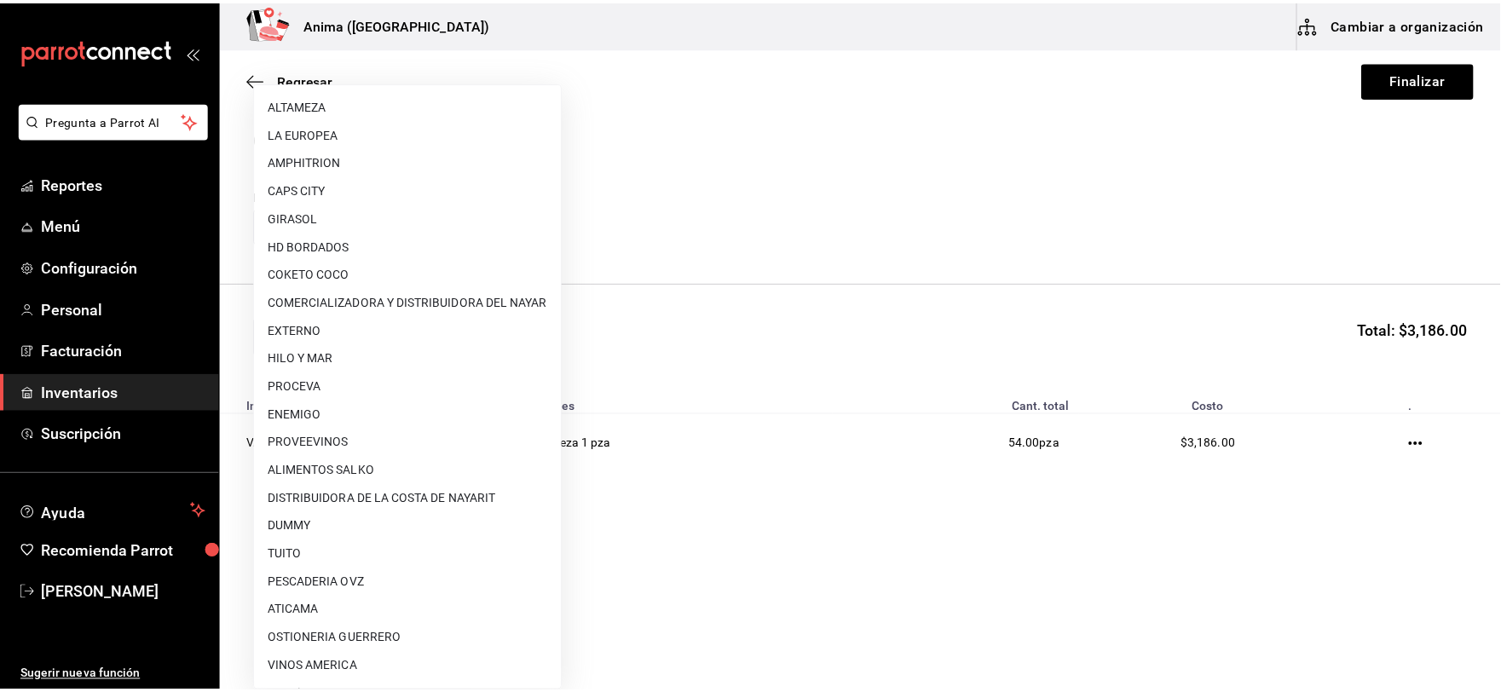
scroll to position [30, 0]
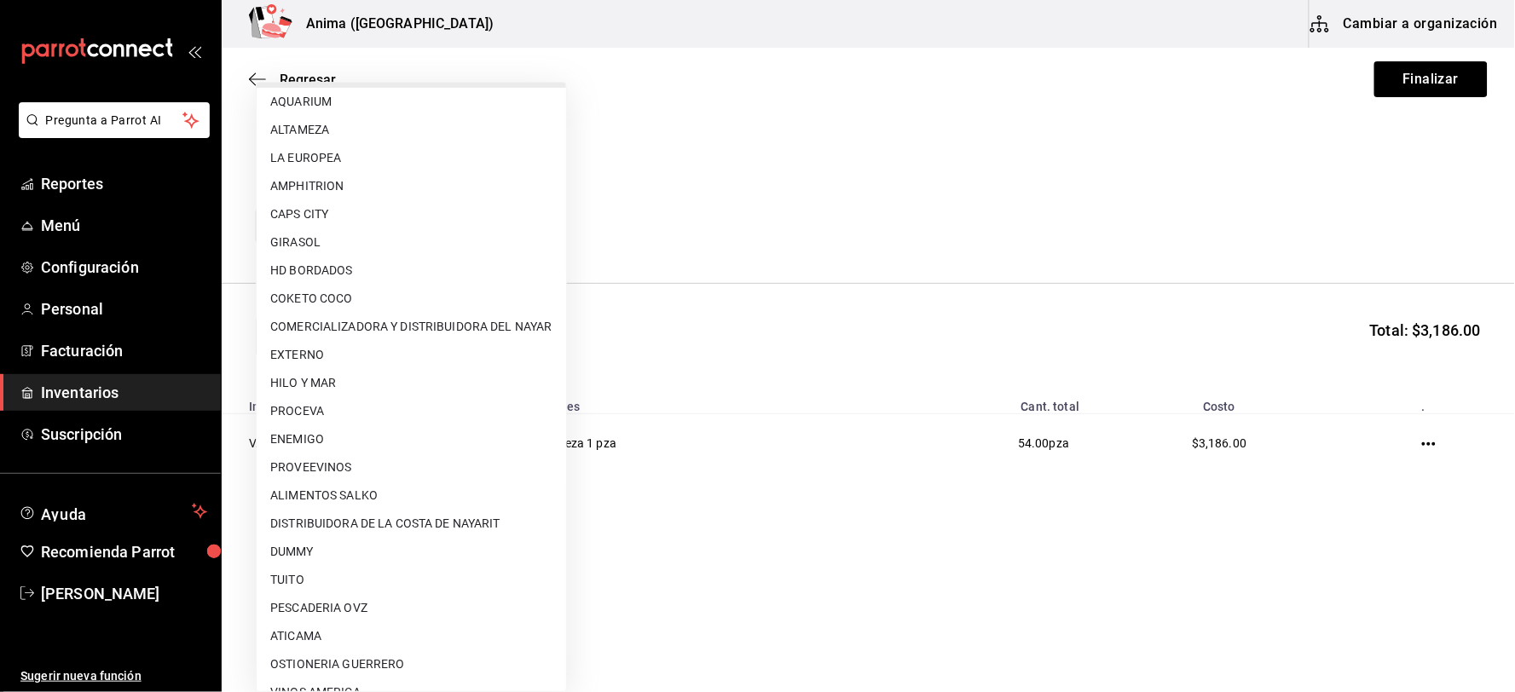
click at [355, 292] on li "COKETO COCO" at bounding box center [411, 299] width 309 height 28
type input "920c79ed-c5db-4d44-b63a-547febc161e8"
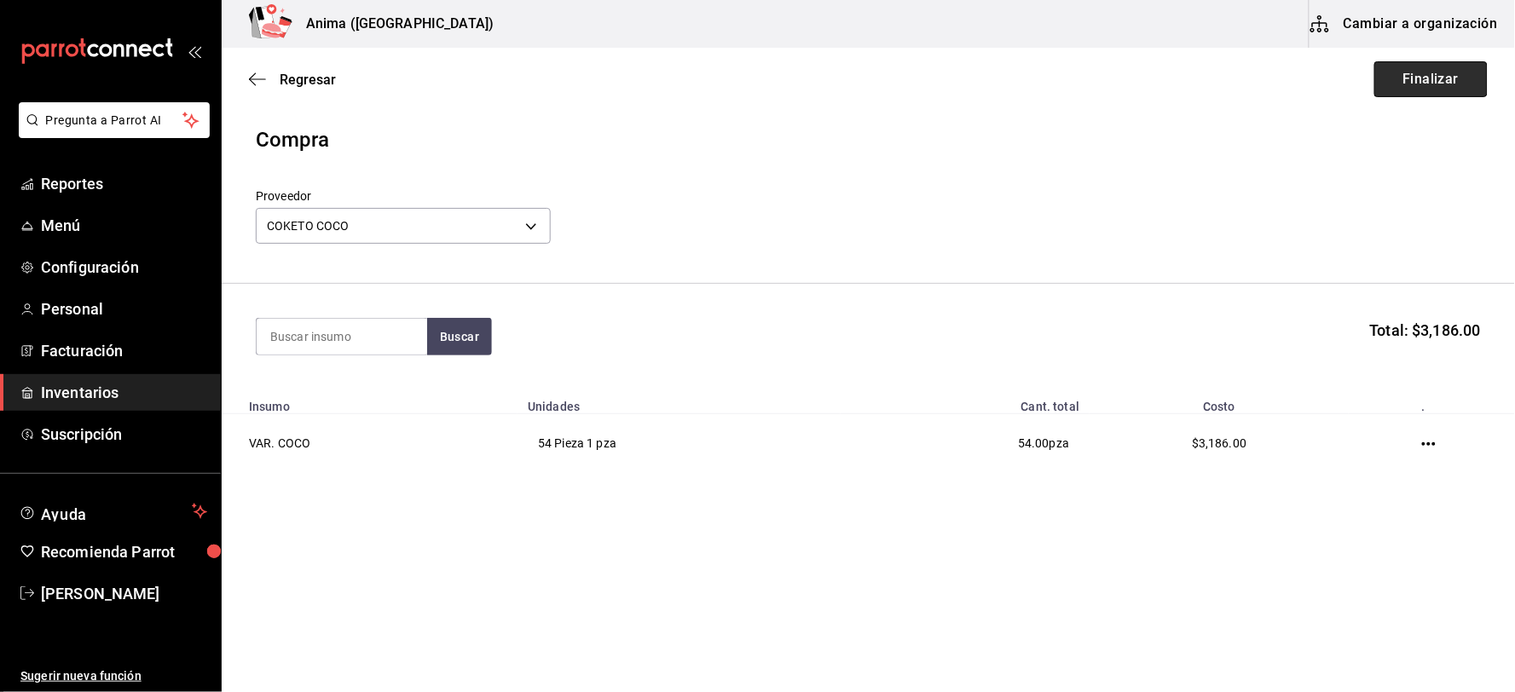
click at [1404, 75] on button "Finalizar" at bounding box center [1430, 79] width 113 height 36
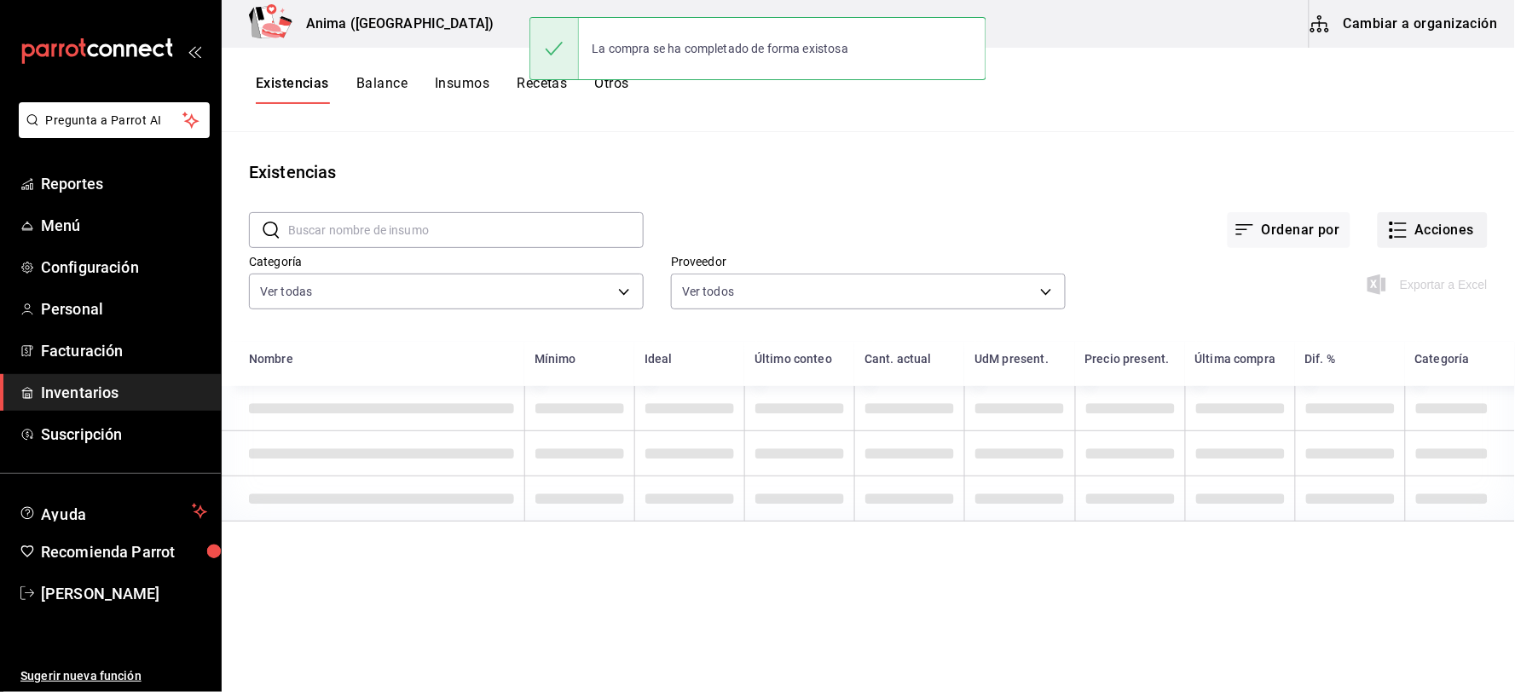
click at [1405, 234] on button "Acciones" at bounding box center [1432, 230] width 110 height 36
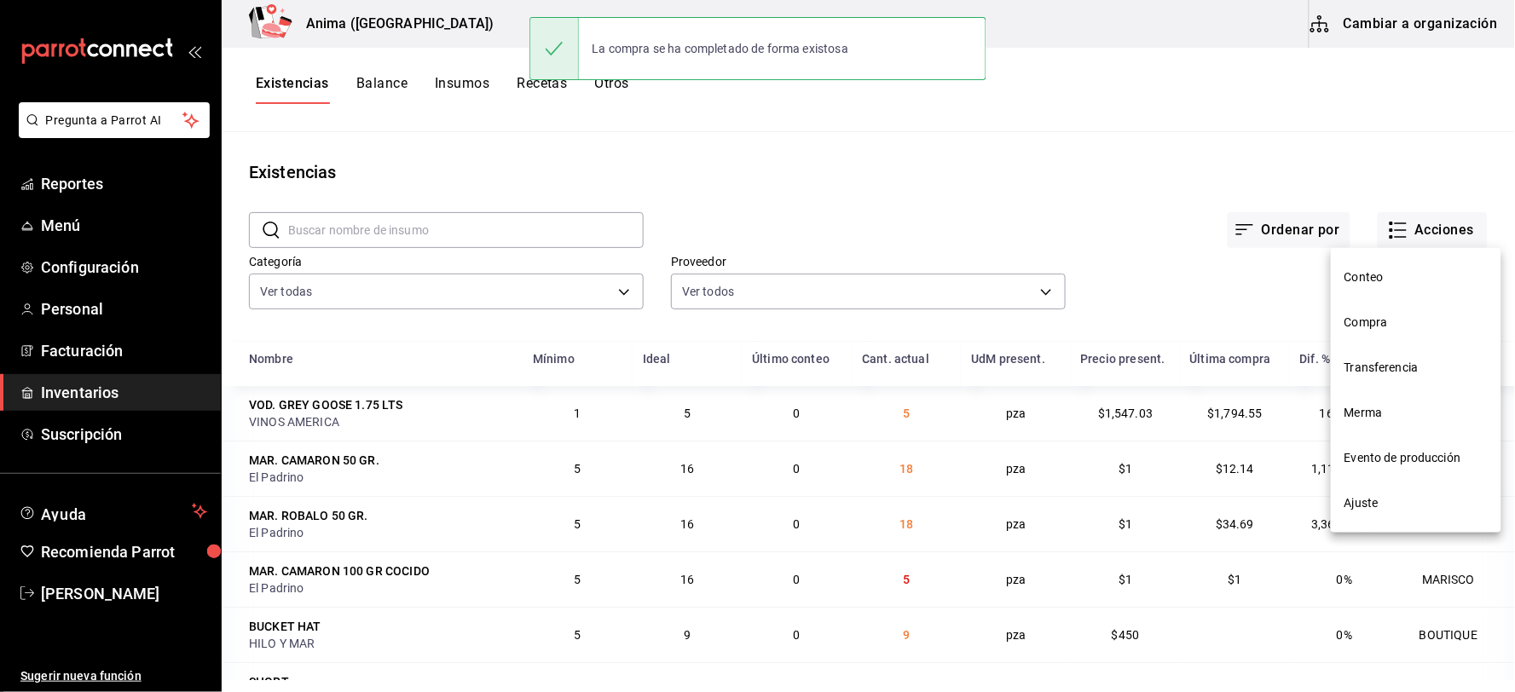
click at [1373, 318] on span "Compra" at bounding box center [1415, 323] width 143 height 18
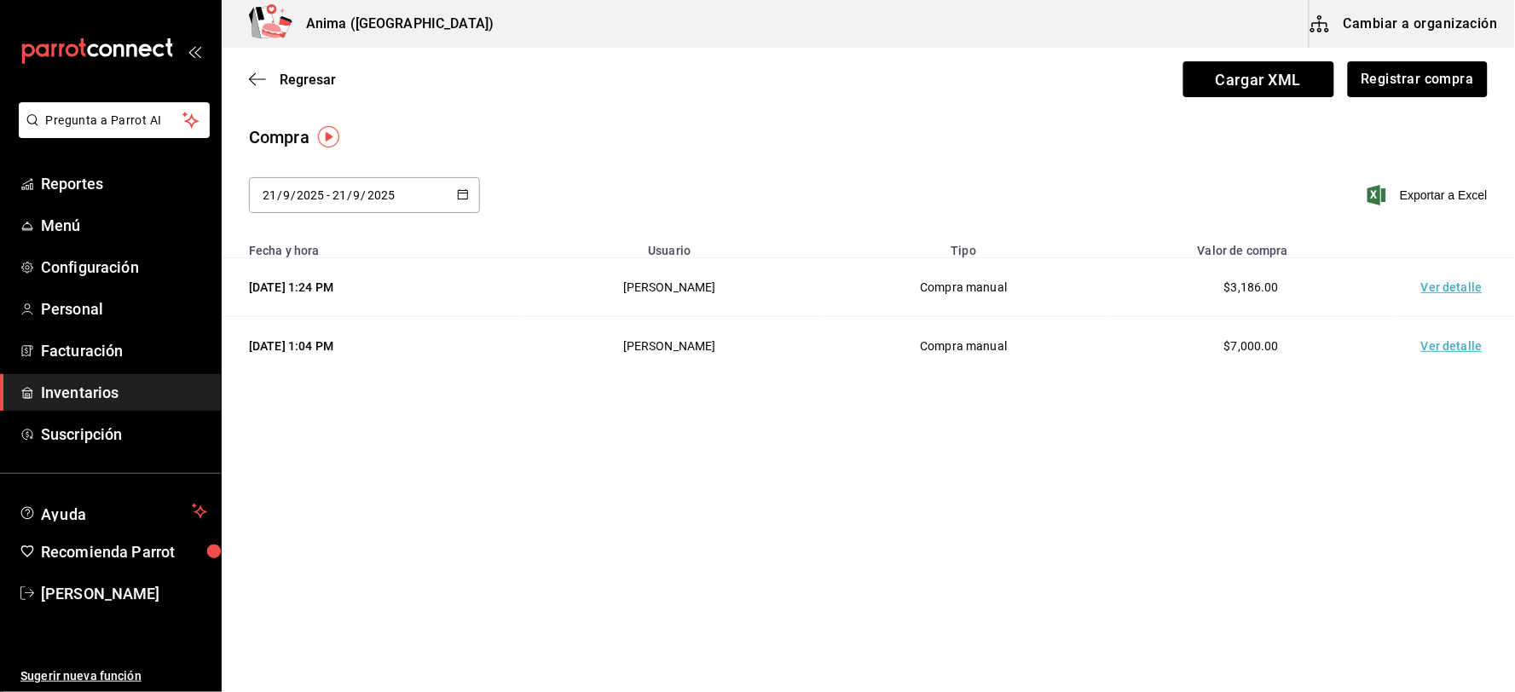
click at [1439, 290] on td "Ver detalle" at bounding box center [1454, 287] width 119 height 59
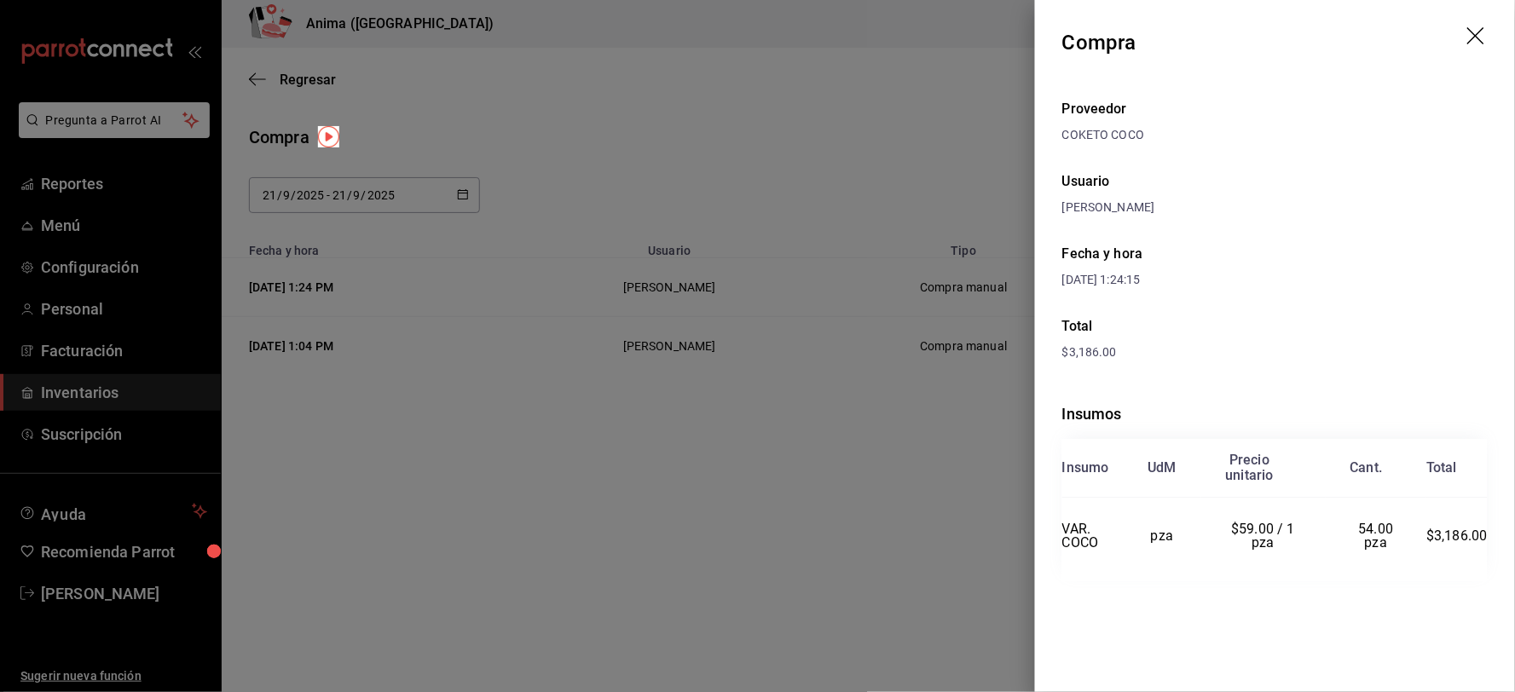
click at [752, 326] on div at bounding box center [757, 346] width 1515 height 692
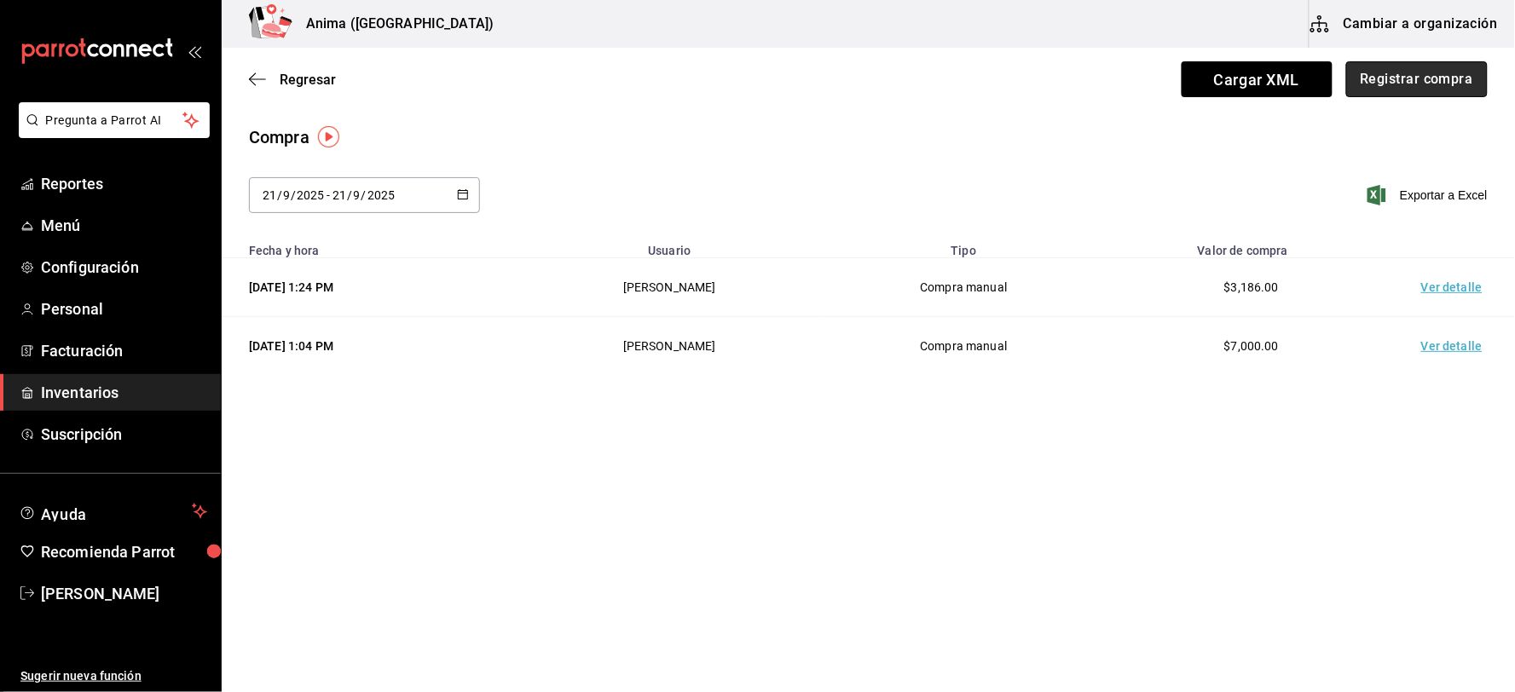
click at [1433, 82] on button "Registrar compra" at bounding box center [1416, 79] width 141 height 36
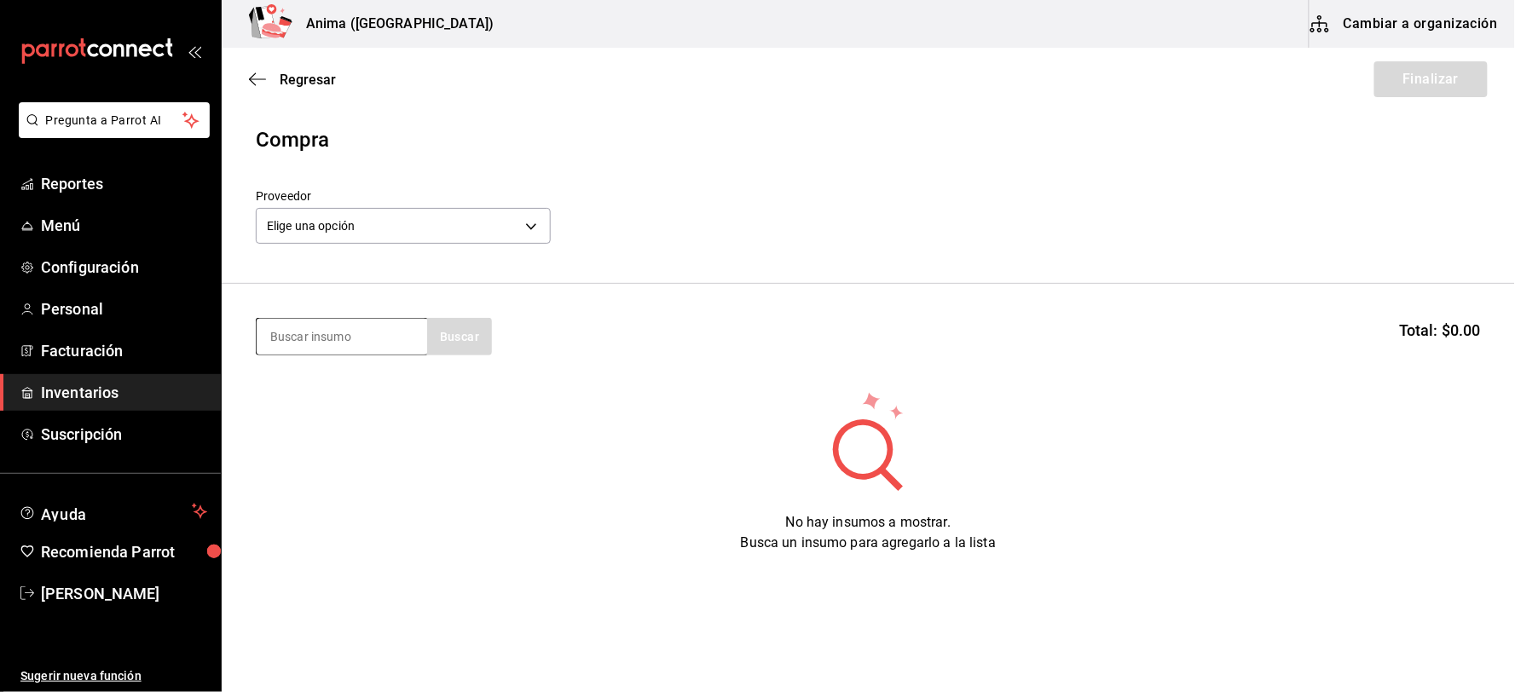
click at [336, 330] on input at bounding box center [342, 337] width 170 height 36
type input "refre"
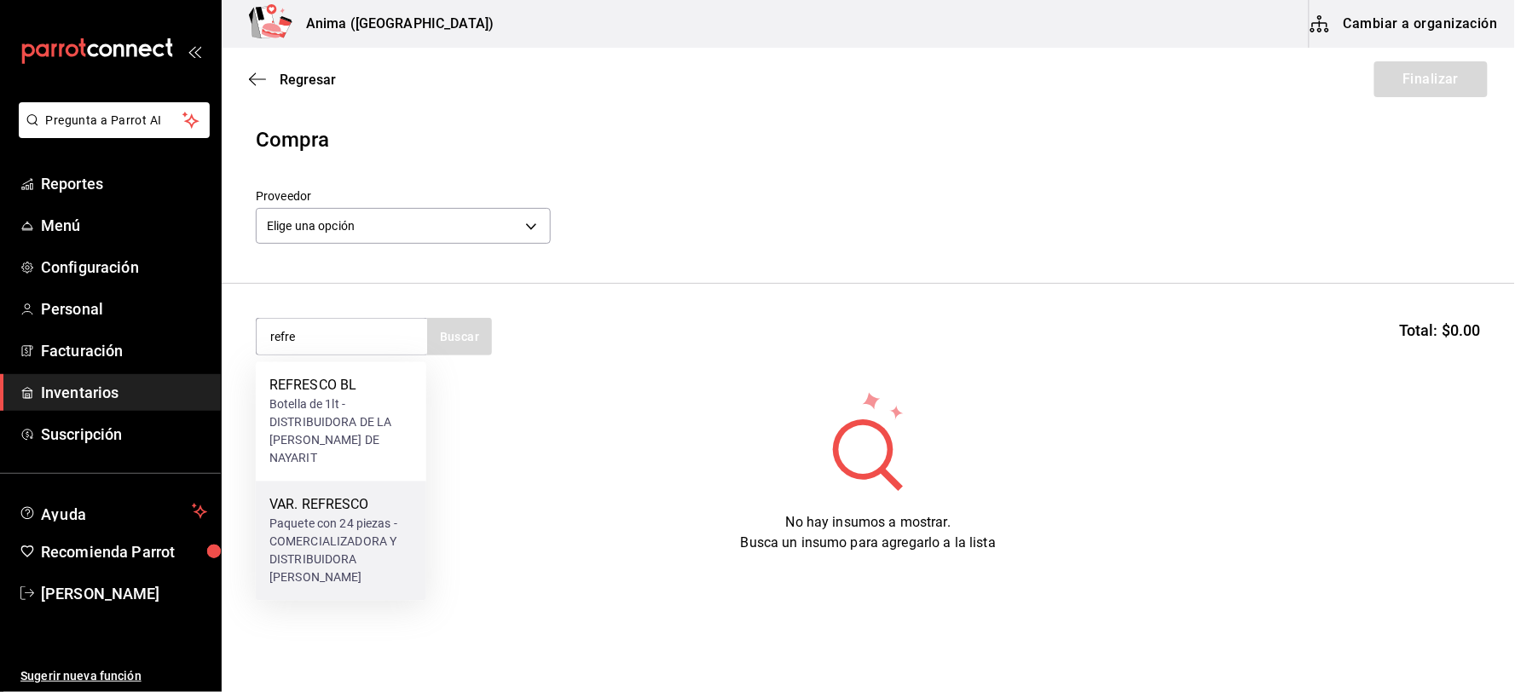
click at [367, 516] on div "Paquete con 24 piezas - COMERCIALIZADORA Y DISTRIBUIDORA [PERSON_NAME]" at bounding box center [340, 552] width 143 height 72
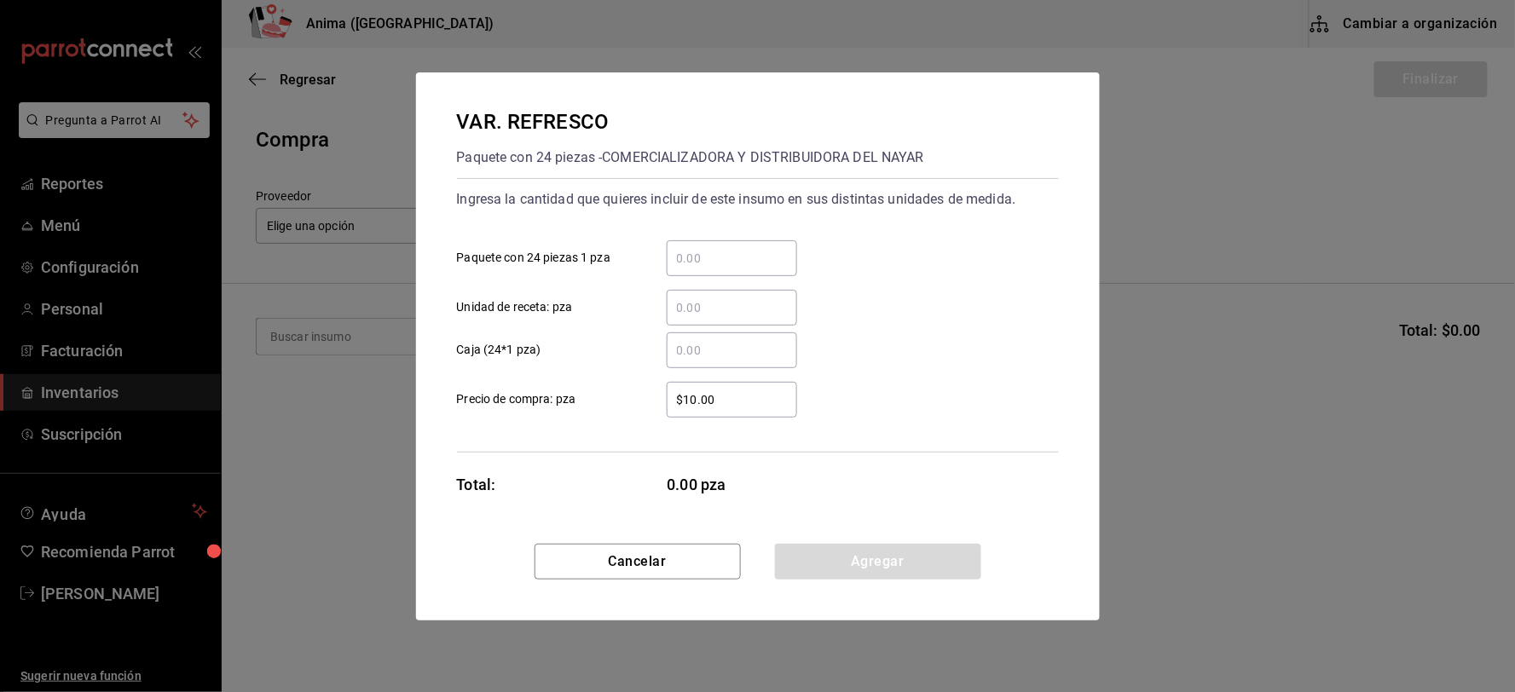
click at [765, 245] on div "​" at bounding box center [732, 258] width 130 height 36
click at [765, 248] on input "​ Paquete con 24 piezas 1 pza" at bounding box center [732, 258] width 130 height 20
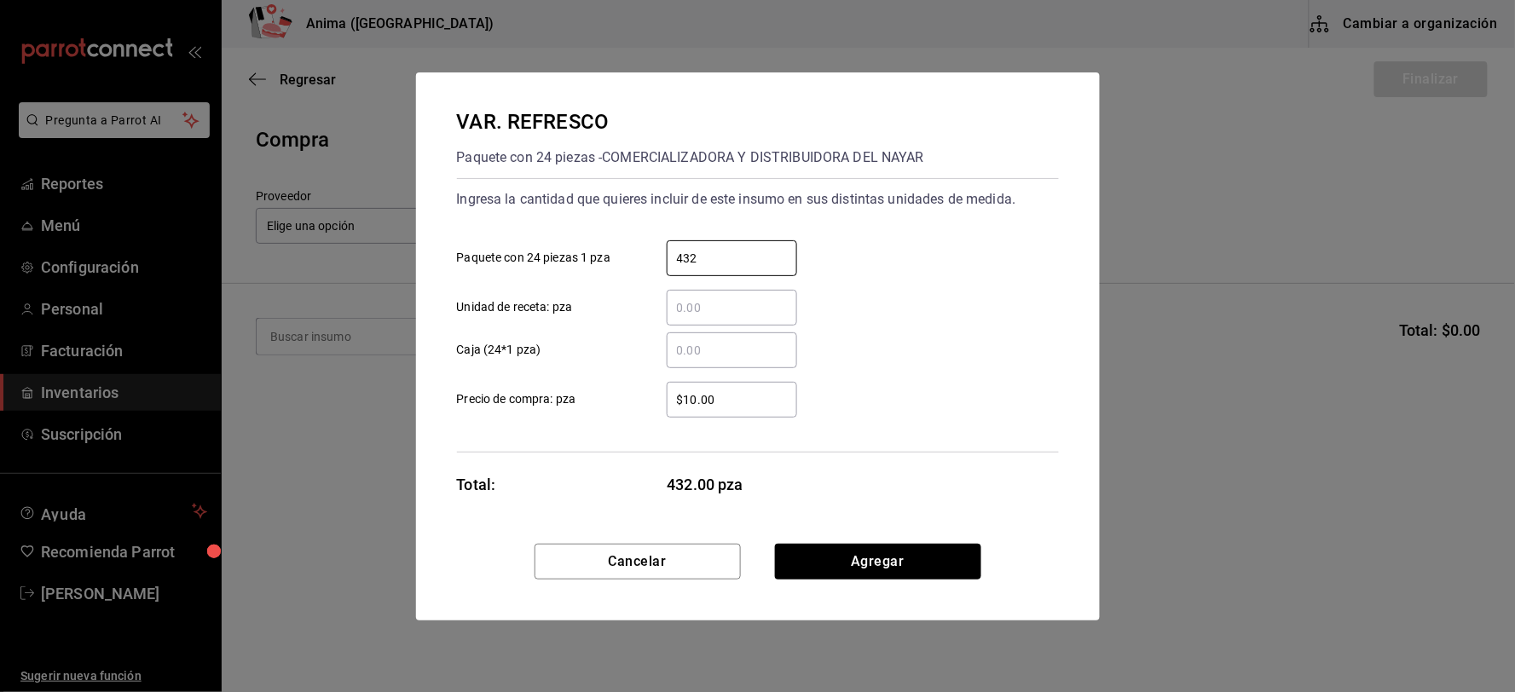
type input "432"
click at [744, 396] on input "$10.00" at bounding box center [732, 400] width 130 height 20
type input "$18.04"
click at [869, 551] on button "Agregar" at bounding box center [878, 562] width 206 height 36
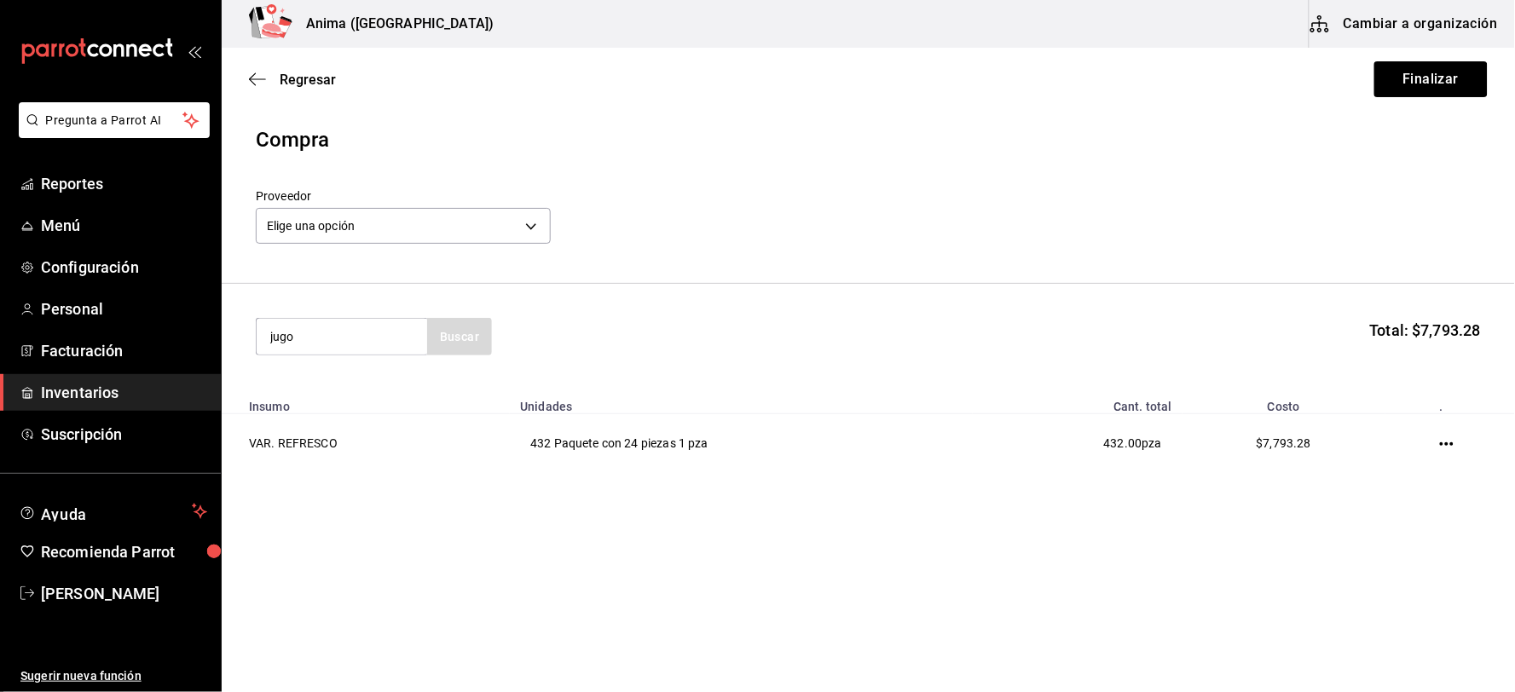
type input "jugo"
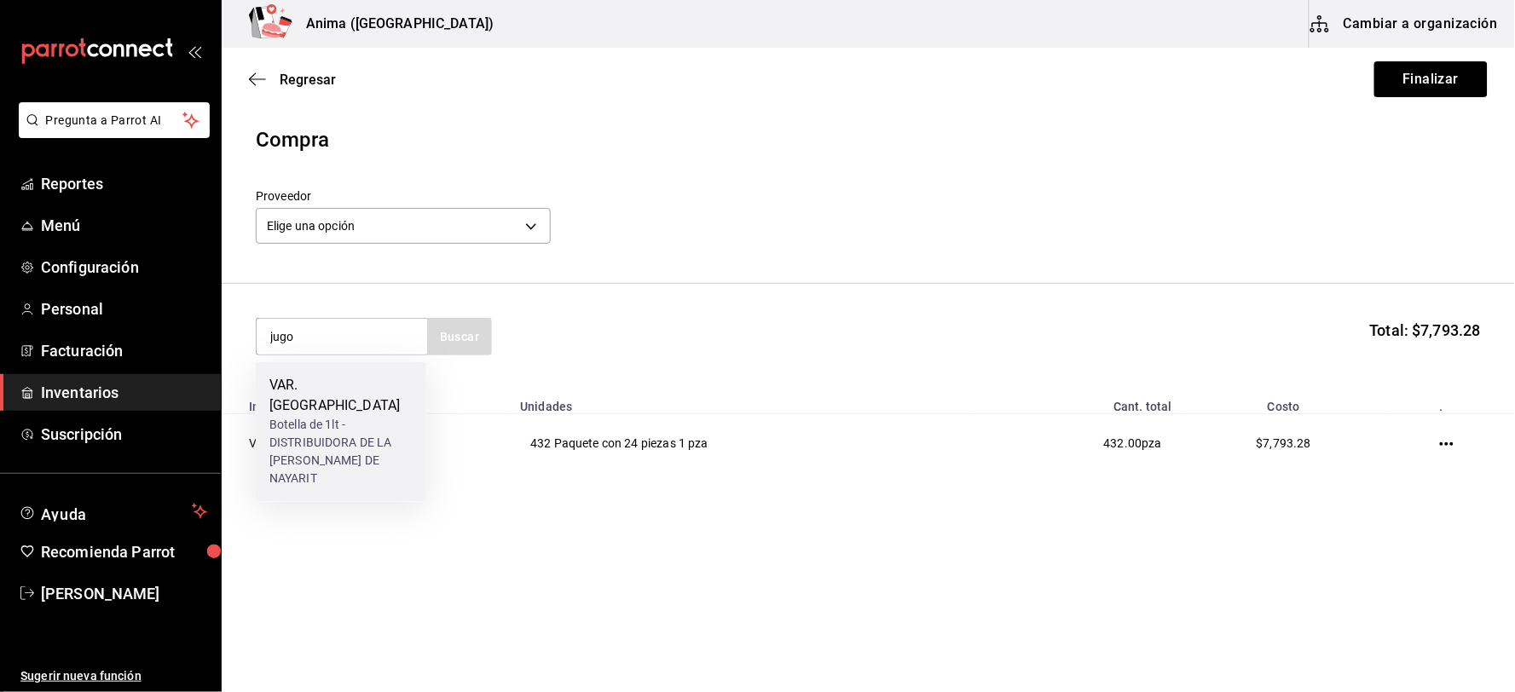
click at [322, 417] on div "Botella de 1lt - DISTRIBUIDORA DE LA [PERSON_NAME] DE NAYARIT" at bounding box center [340, 453] width 143 height 72
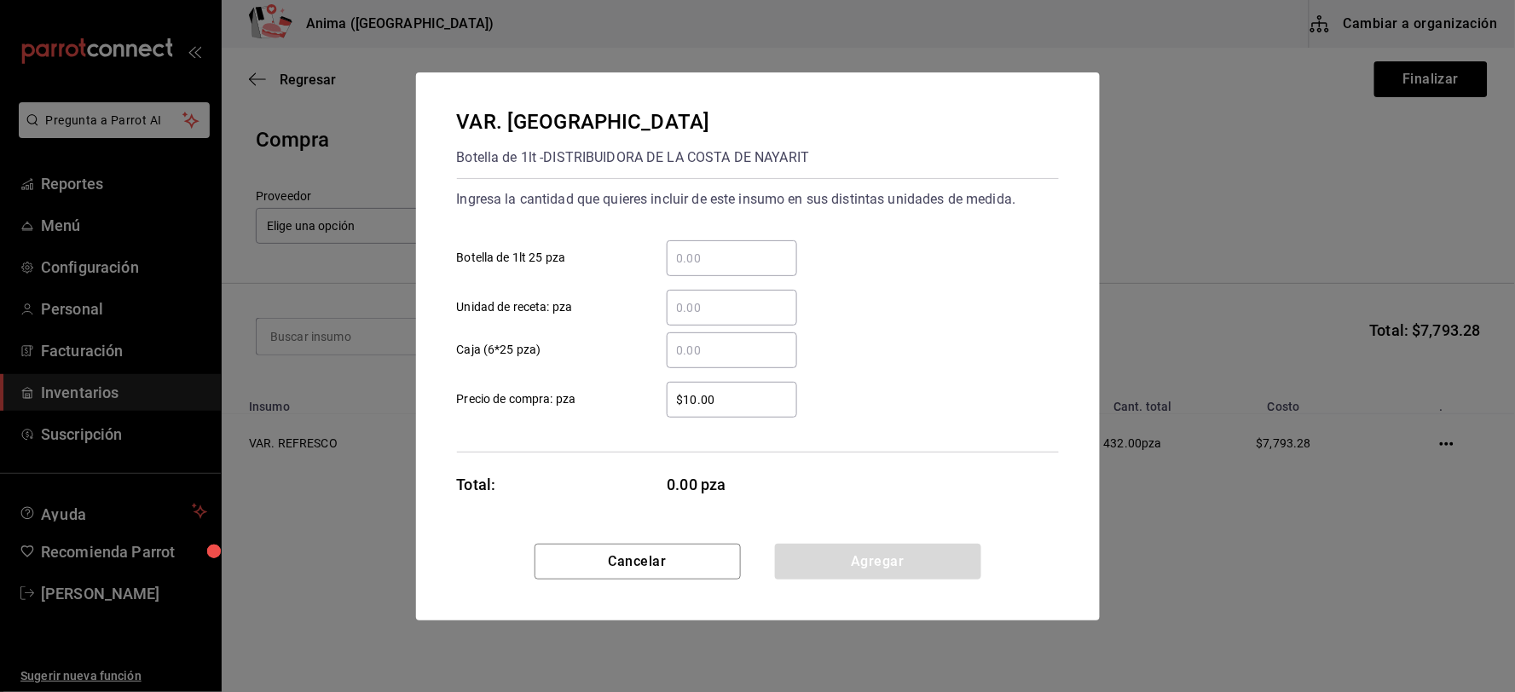
click at [734, 251] on input "​ Botella de 1lt 25 pza" at bounding box center [732, 258] width 130 height 20
click at [688, 297] on input "​ Unidad de receta: pza" at bounding box center [732, 307] width 130 height 20
click at [706, 262] on input "​ Botella de 1lt 25 pza" at bounding box center [732, 258] width 130 height 20
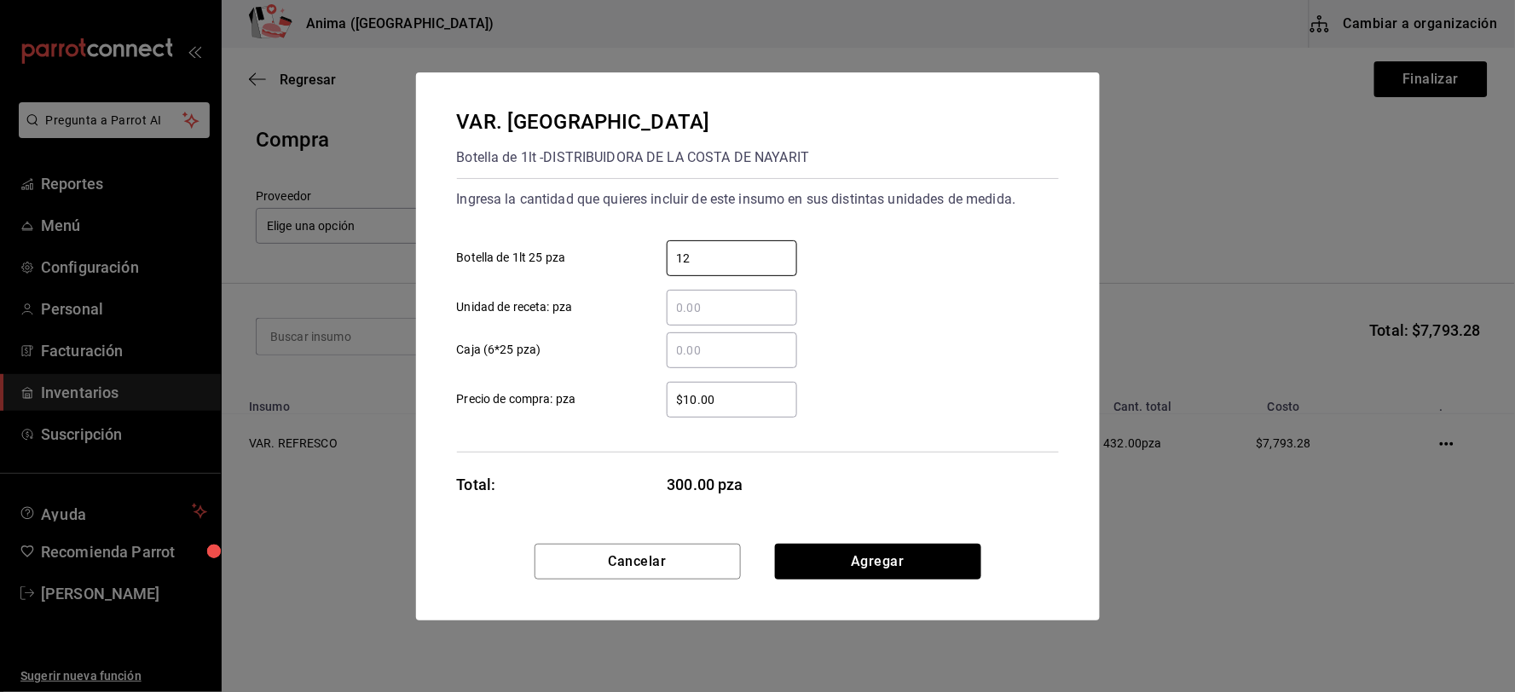
type input "12"
click at [736, 416] on div "$10.00 ​" at bounding box center [732, 400] width 130 height 36
click at [736, 410] on input "$10.00" at bounding box center [732, 400] width 130 height 20
click at [736, 416] on div "$10.00 ​" at bounding box center [732, 400] width 130 height 36
click at [736, 410] on input "$10.00" at bounding box center [732, 400] width 130 height 20
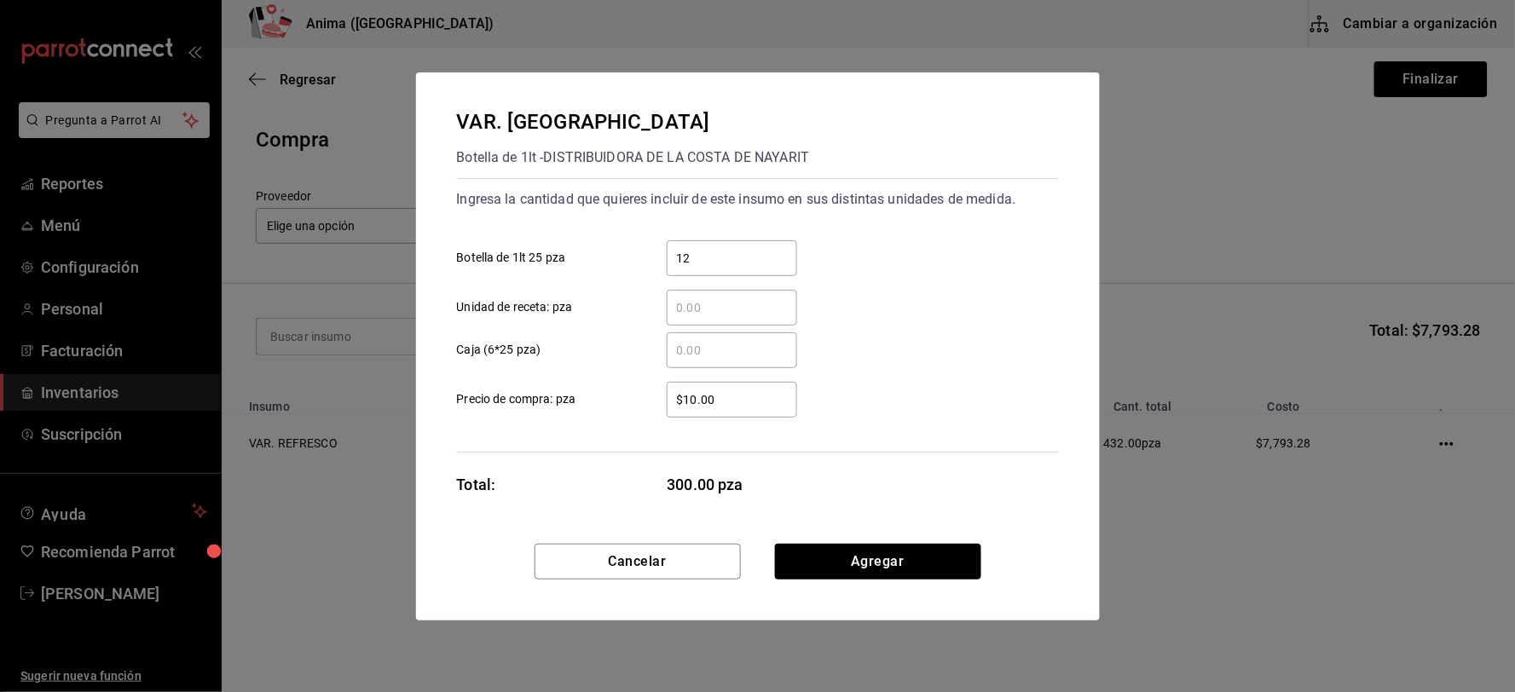
click at [725, 403] on input "$10.00" at bounding box center [732, 400] width 130 height 20
type input "$23.25"
click at [868, 563] on button "Agregar" at bounding box center [878, 562] width 206 height 36
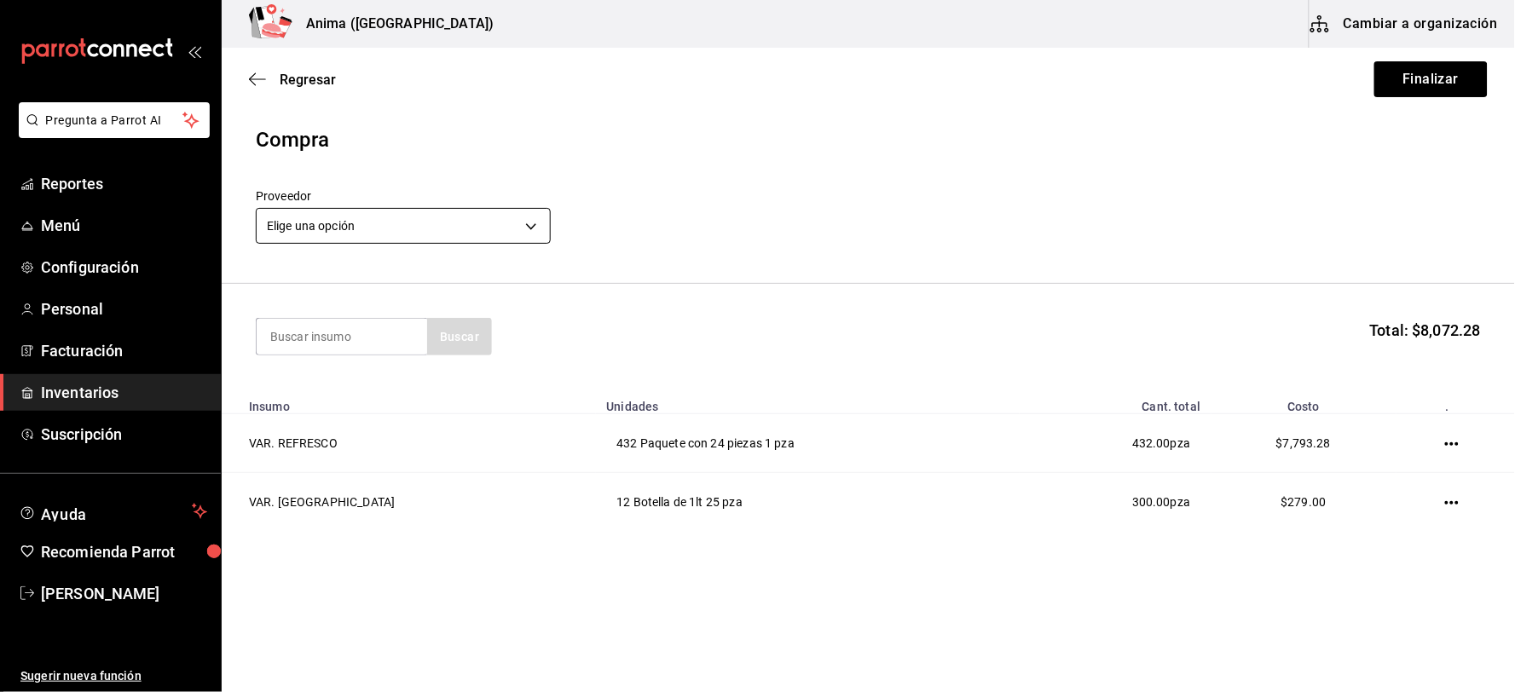
drag, startPoint x: 462, startPoint y: 206, endPoint x: 463, endPoint y: 222, distance: 15.4
click at [462, 205] on div "Elige una opción default" at bounding box center [403, 223] width 295 height 45
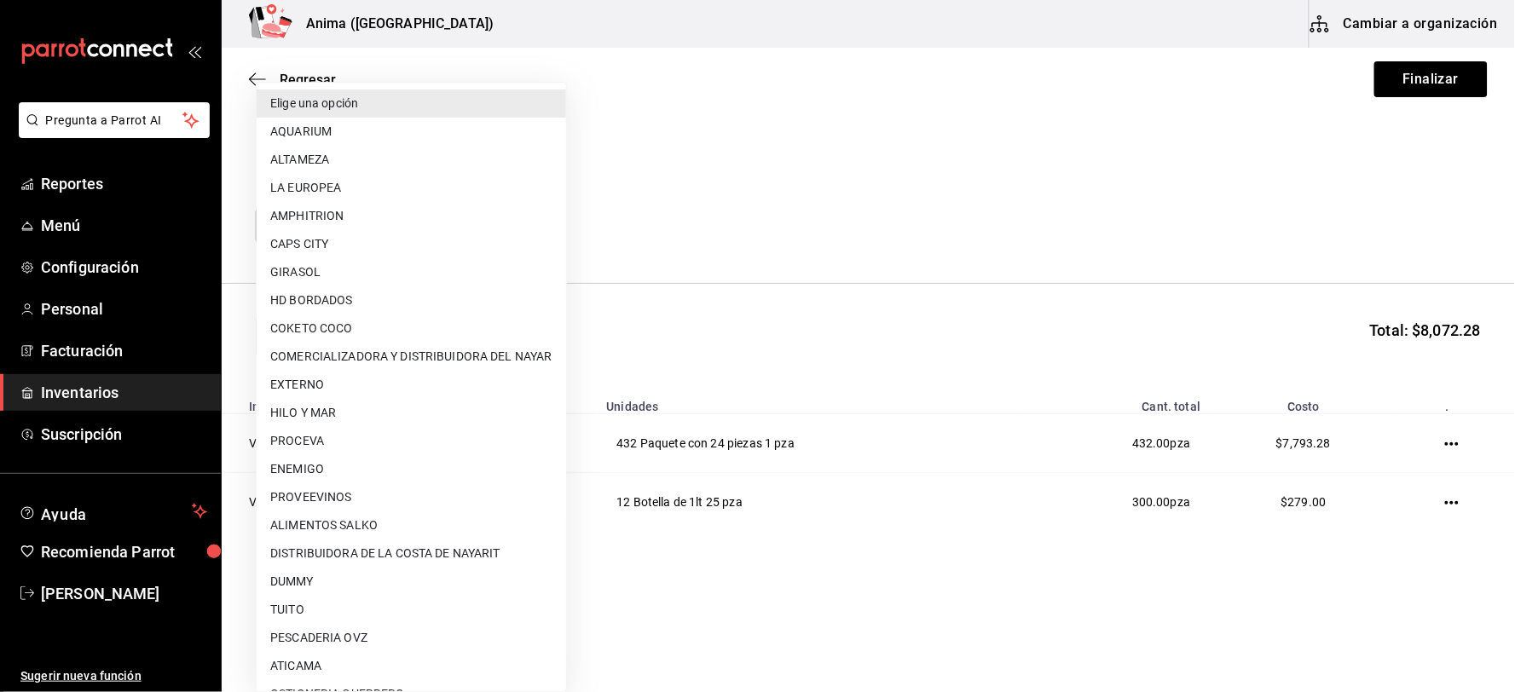
click at [459, 236] on body "Pregunta a Parrot AI Reportes Menú Configuración Personal Facturación Inventari…" at bounding box center [757, 298] width 1515 height 596
click at [377, 551] on li "DISTRIBUIDORA DE LA COSTA DE NAYARIT" at bounding box center [411, 554] width 309 height 28
type input "9308429a-2f45-4efc-8194-bd048aa97359"
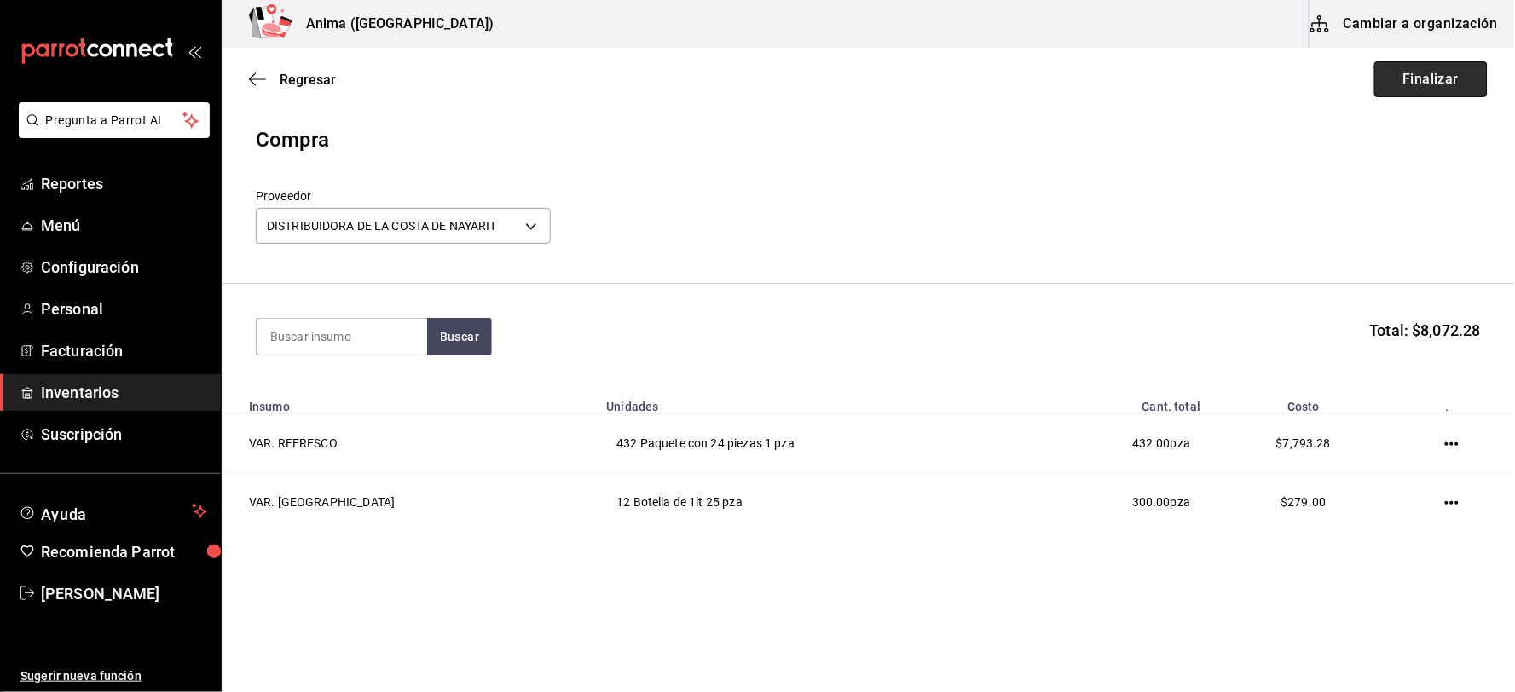
click at [1432, 83] on button "Finalizar" at bounding box center [1430, 79] width 113 height 36
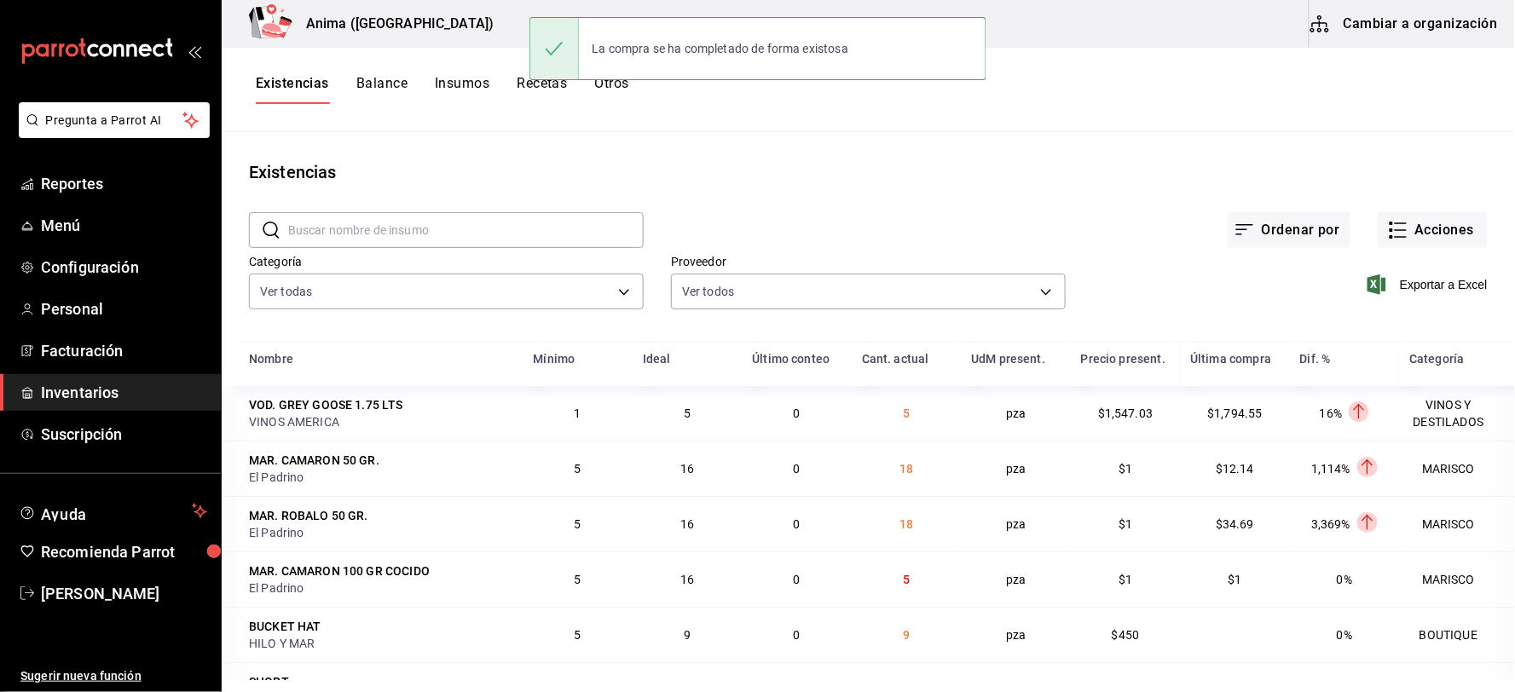
click at [1446, 211] on div "Ordenar por Acciones" at bounding box center [1066, 216] width 844 height 63
click at [1441, 220] on button "Acciones" at bounding box center [1432, 230] width 110 height 36
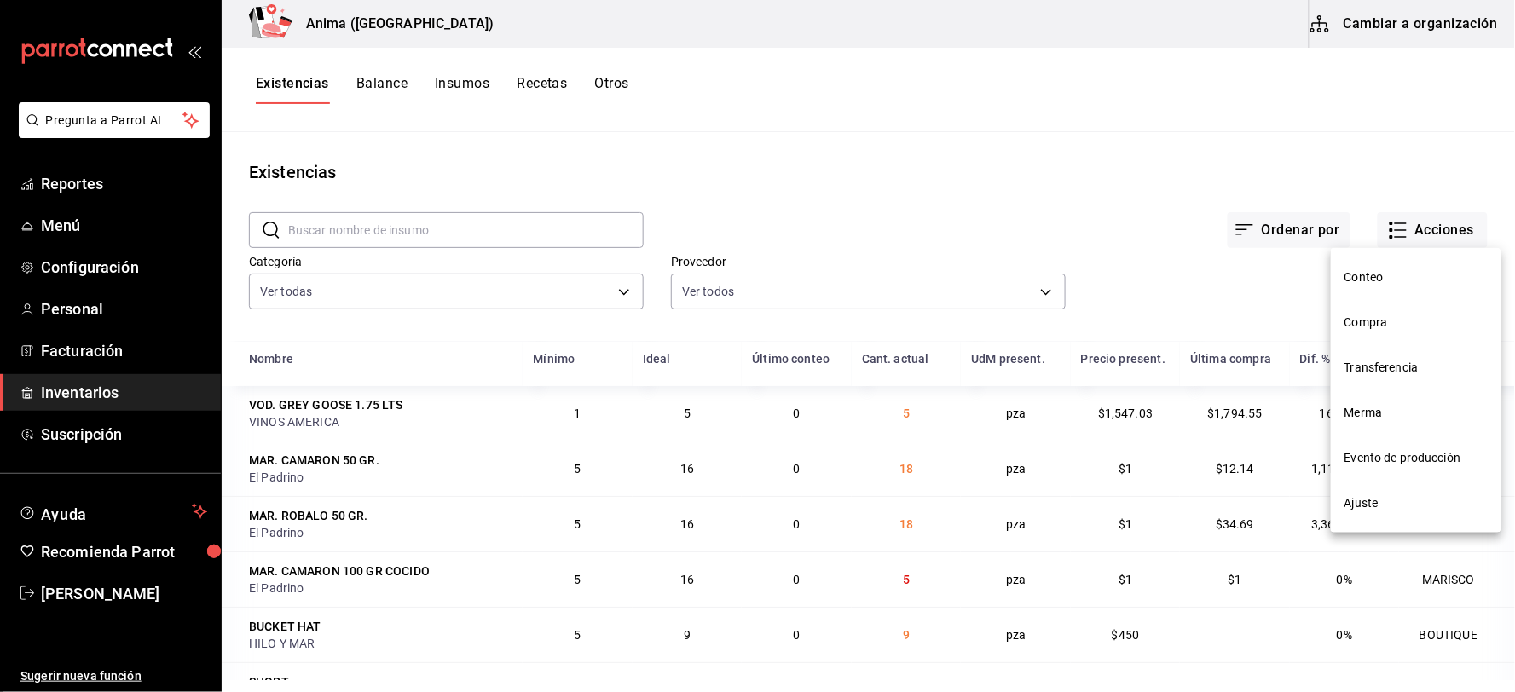
click at [1391, 310] on li "Compra" at bounding box center [1416, 322] width 170 height 45
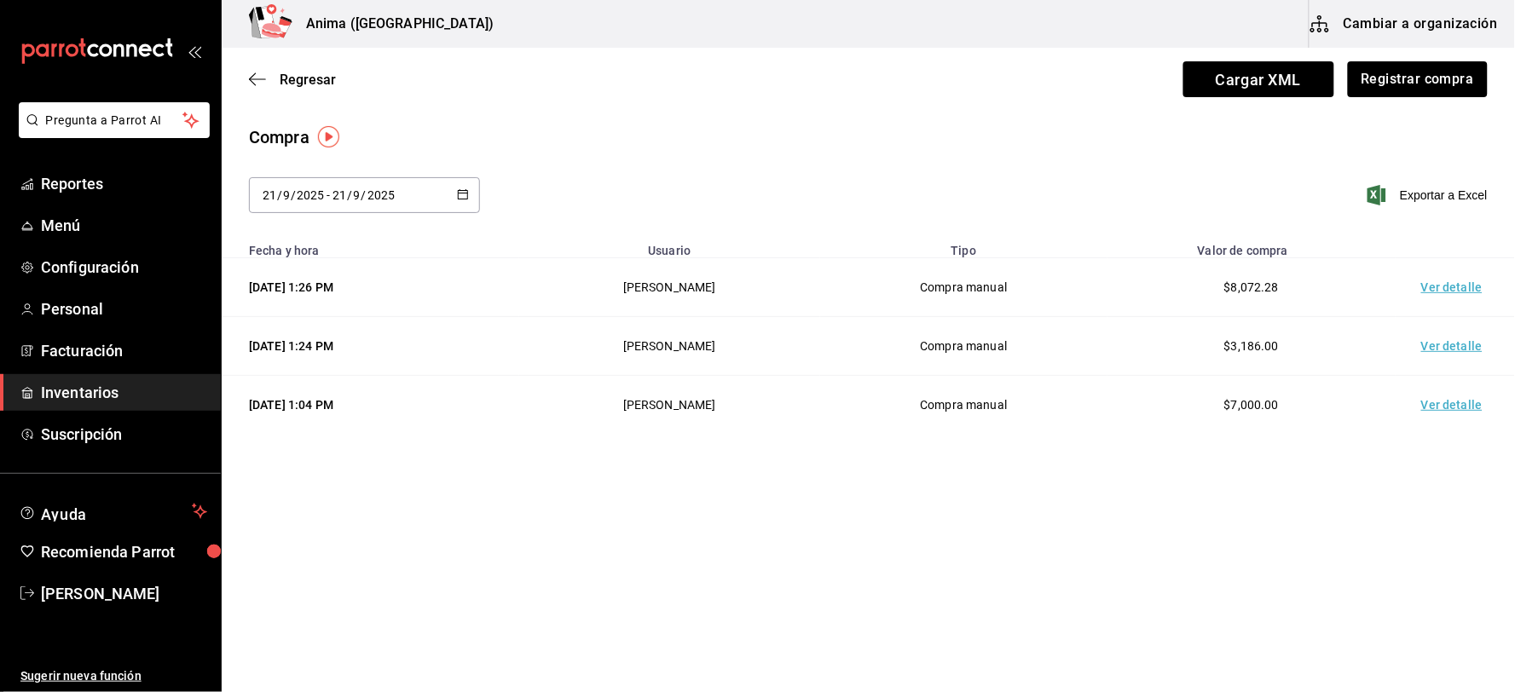
click at [1432, 285] on td "Ver detalle" at bounding box center [1454, 287] width 119 height 59
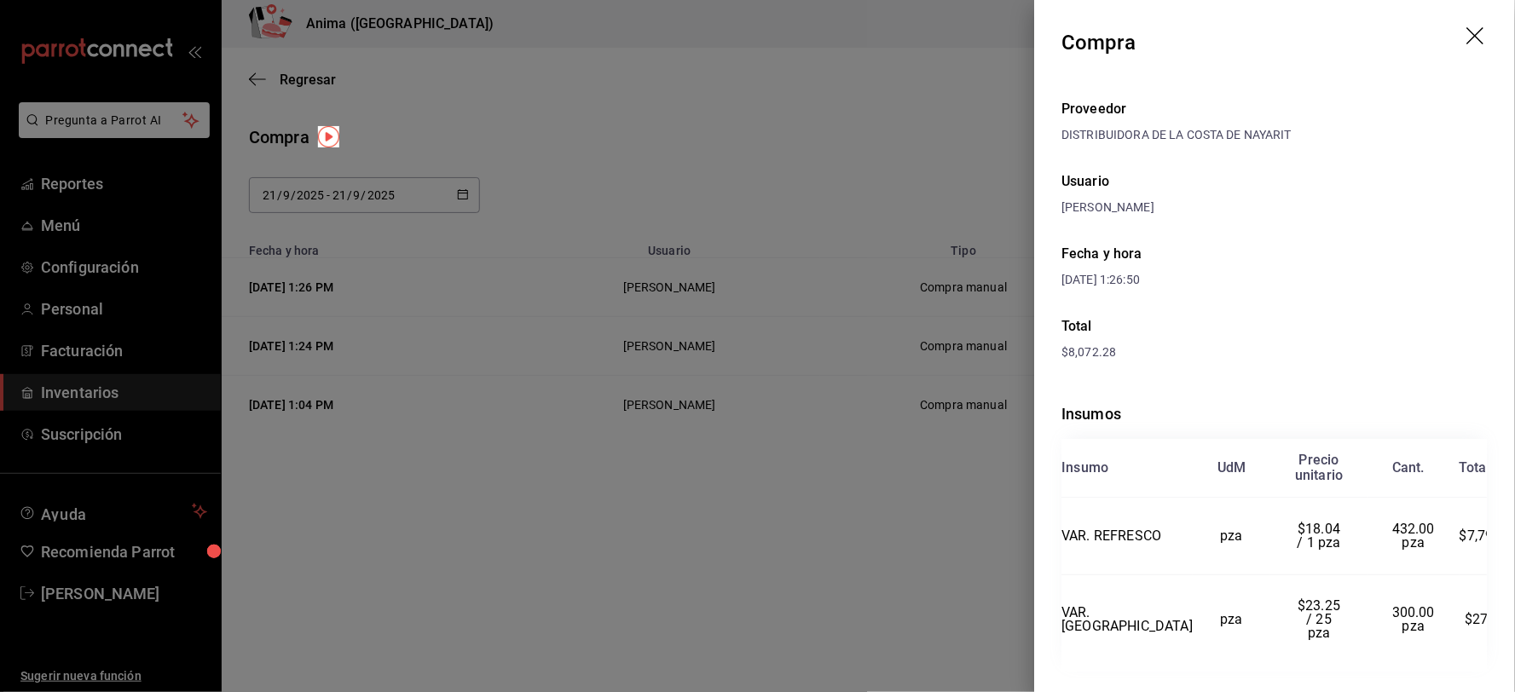
click at [867, 251] on div at bounding box center [757, 346] width 1515 height 692
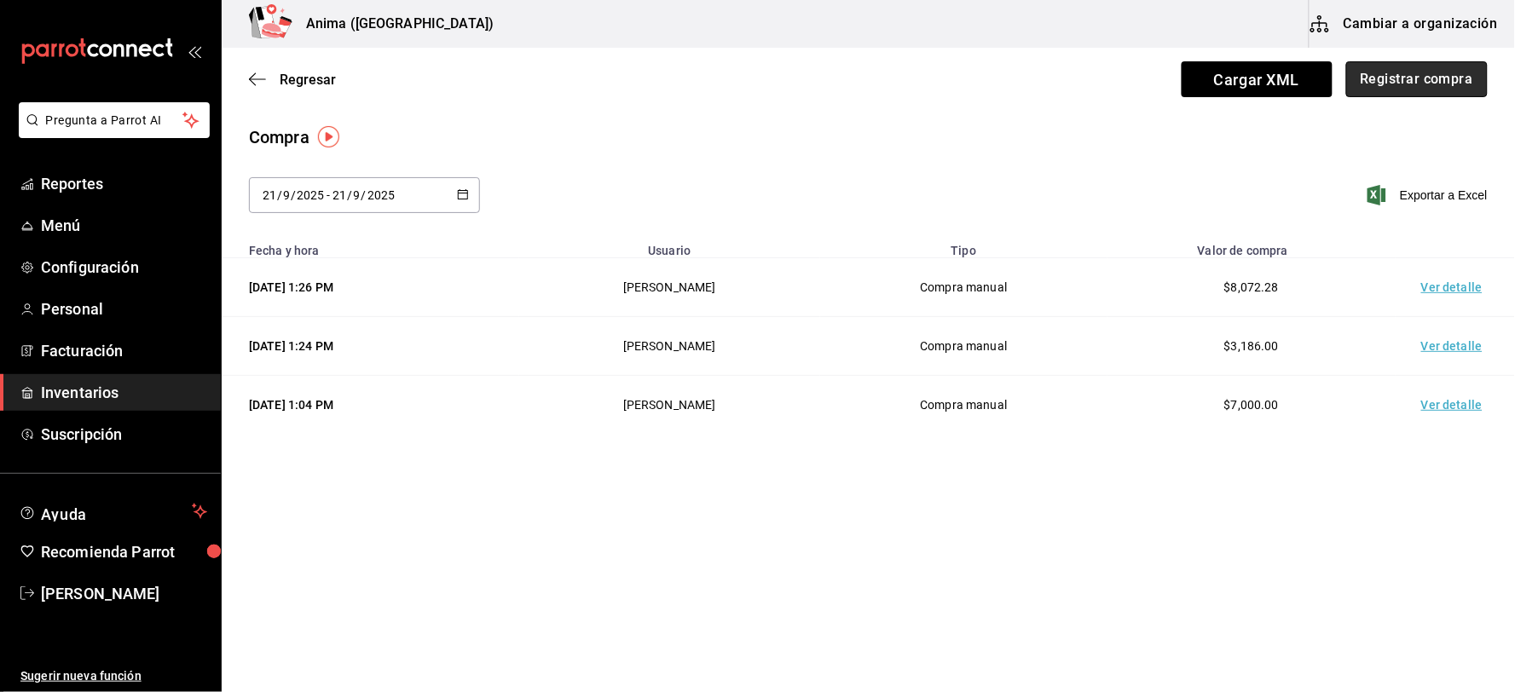
click at [1417, 74] on button "Registrar compra" at bounding box center [1416, 79] width 141 height 36
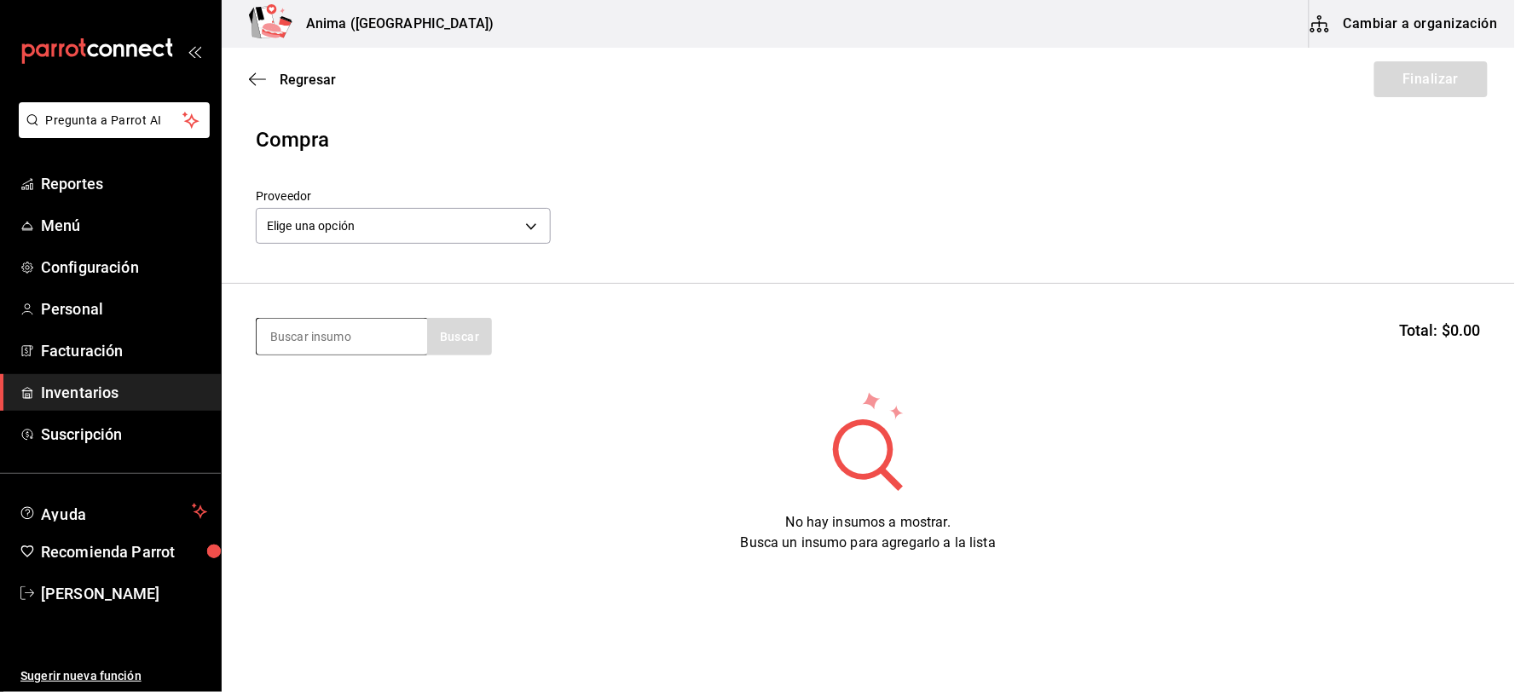
click at [318, 326] on input at bounding box center [342, 337] width 170 height 36
click at [487, 227] on body "Pregunta a Parrot AI Reportes Menú Configuración Personal Facturación Inventari…" at bounding box center [757, 298] width 1515 height 596
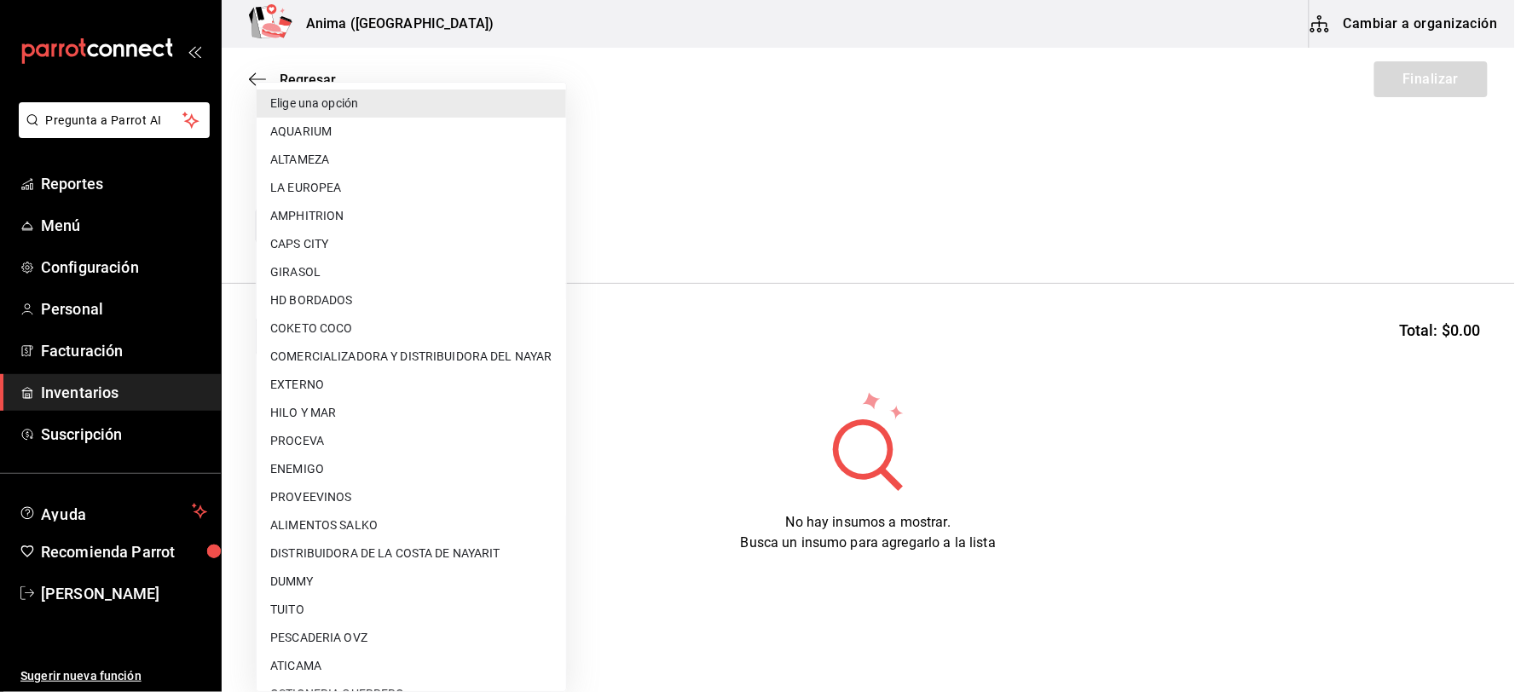
click at [852, 292] on div at bounding box center [757, 346] width 1515 height 692
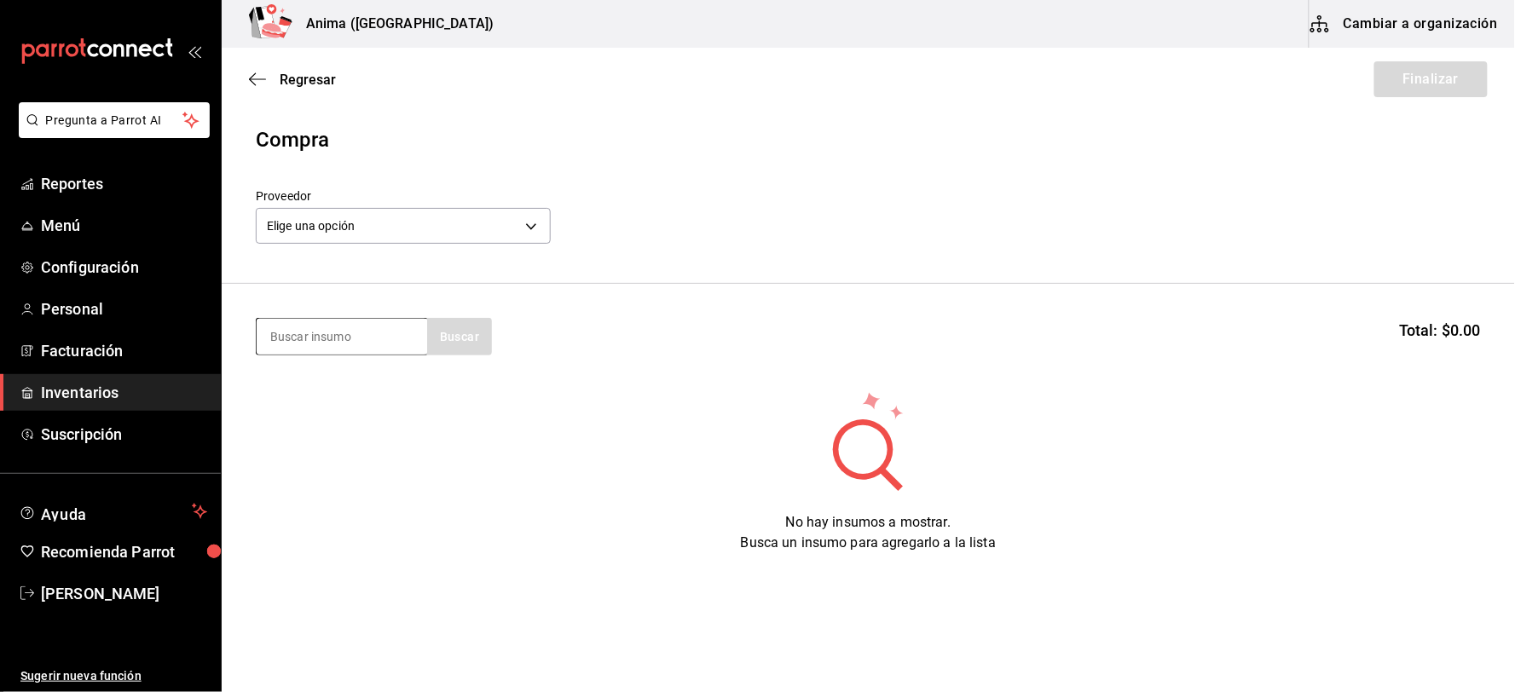
click at [344, 328] on input at bounding box center [342, 337] width 170 height 36
type input "refre"
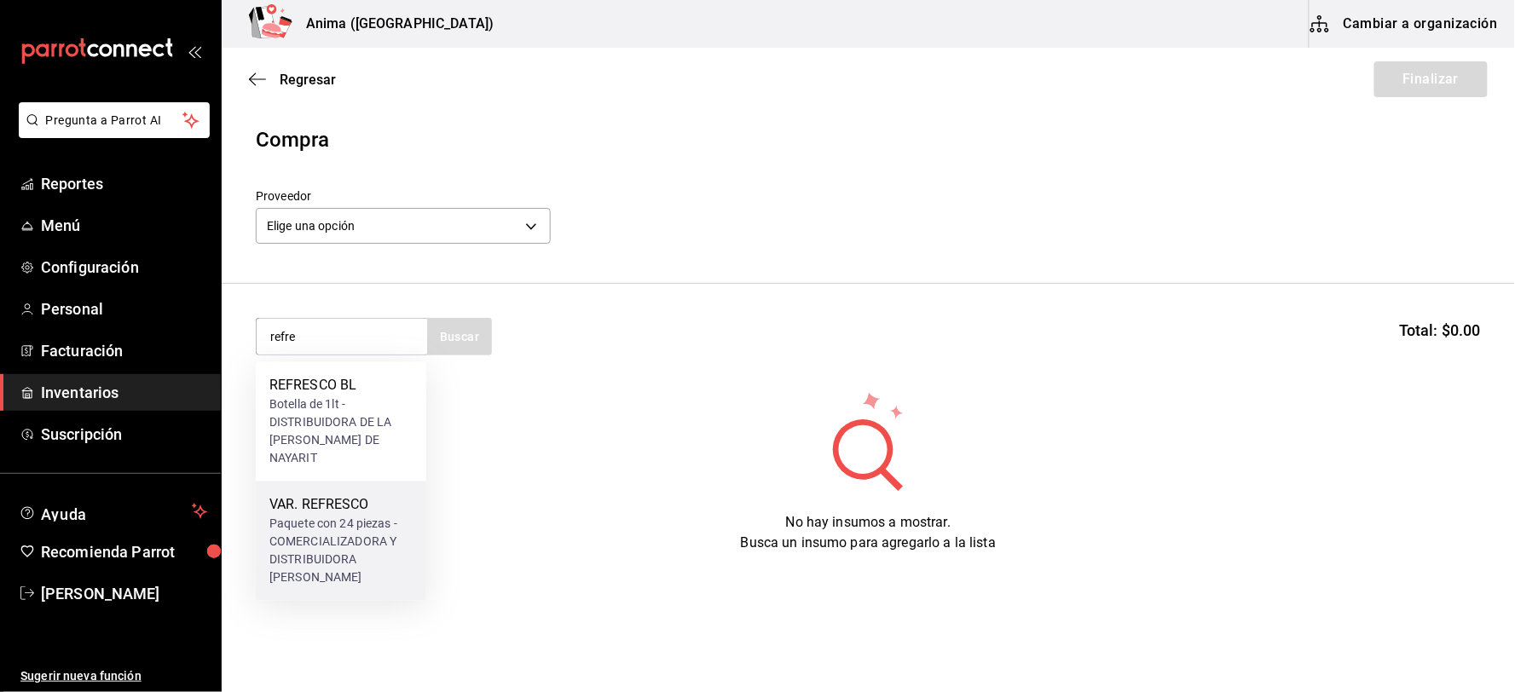
click at [326, 516] on div "Paquete con 24 piezas - COMERCIALIZADORA Y DISTRIBUIDORA [PERSON_NAME]" at bounding box center [340, 552] width 143 height 72
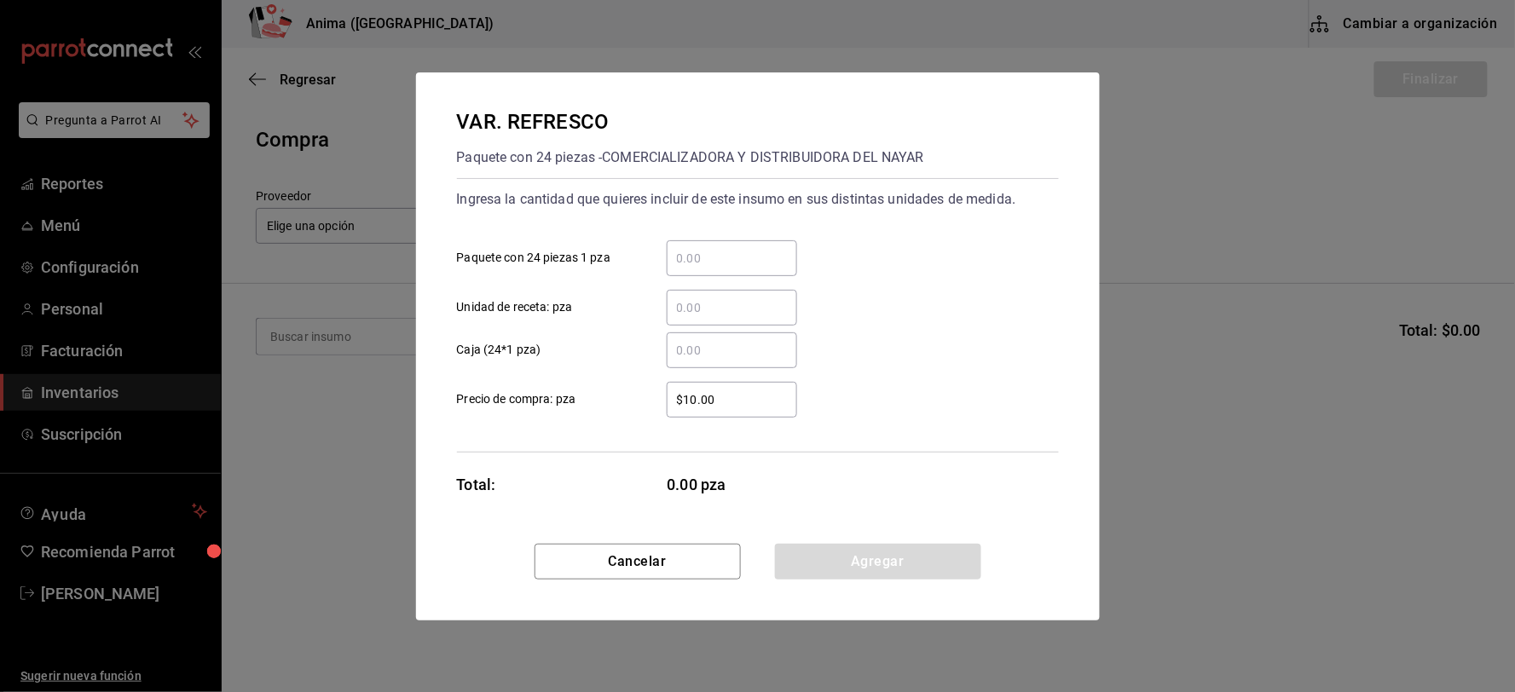
click at [719, 267] on input "​ Paquete con 24 piezas 1 pza" at bounding box center [732, 258] width 130 height 20
type input "720"
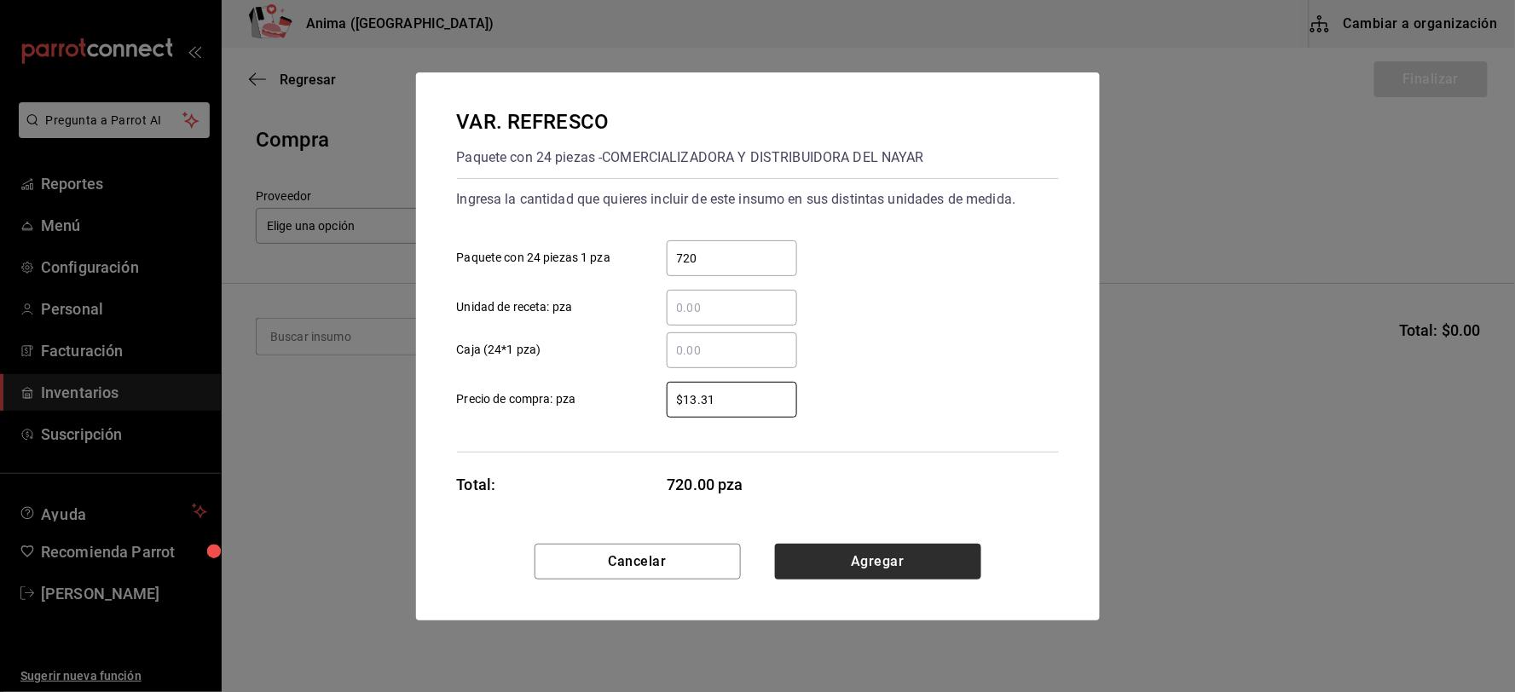
type input "$13.31"
click at [865, 561] on button "Agregar" at bounding box center [878, 562] width 206 height 36
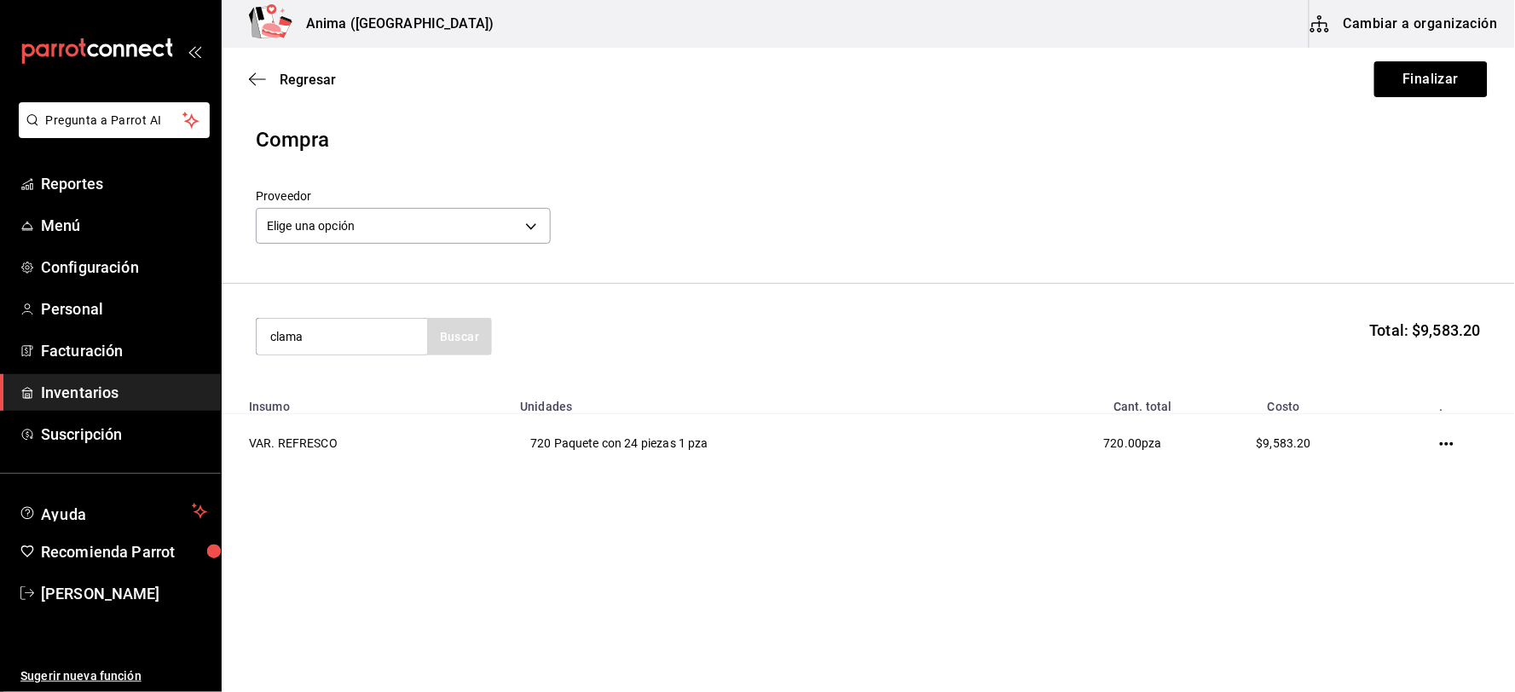
type input "clama"
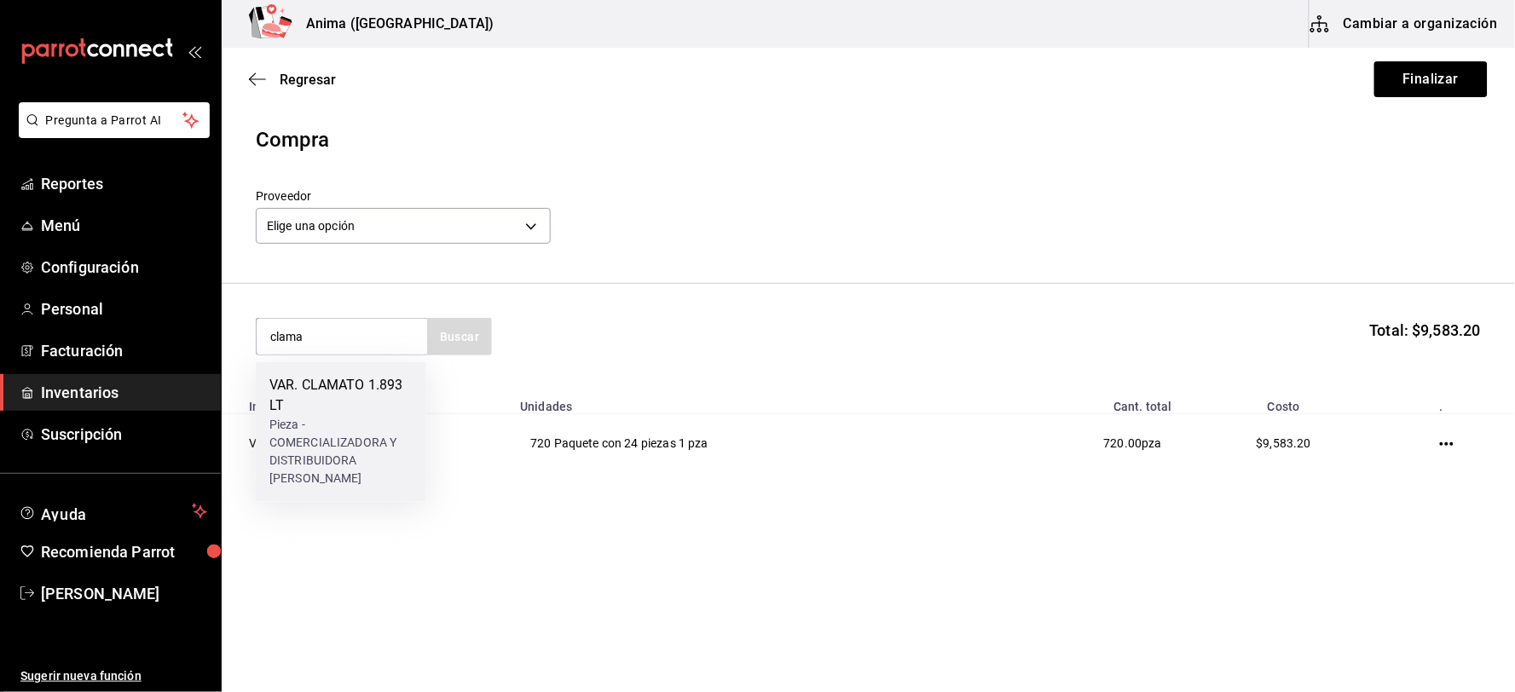
click at [331, 419] on div "Pieza - COMERCIALIZADORA Y DISTRIBUIDORA [PERSON_NAME]" at bounding box center [340, 453] width 143 height 72
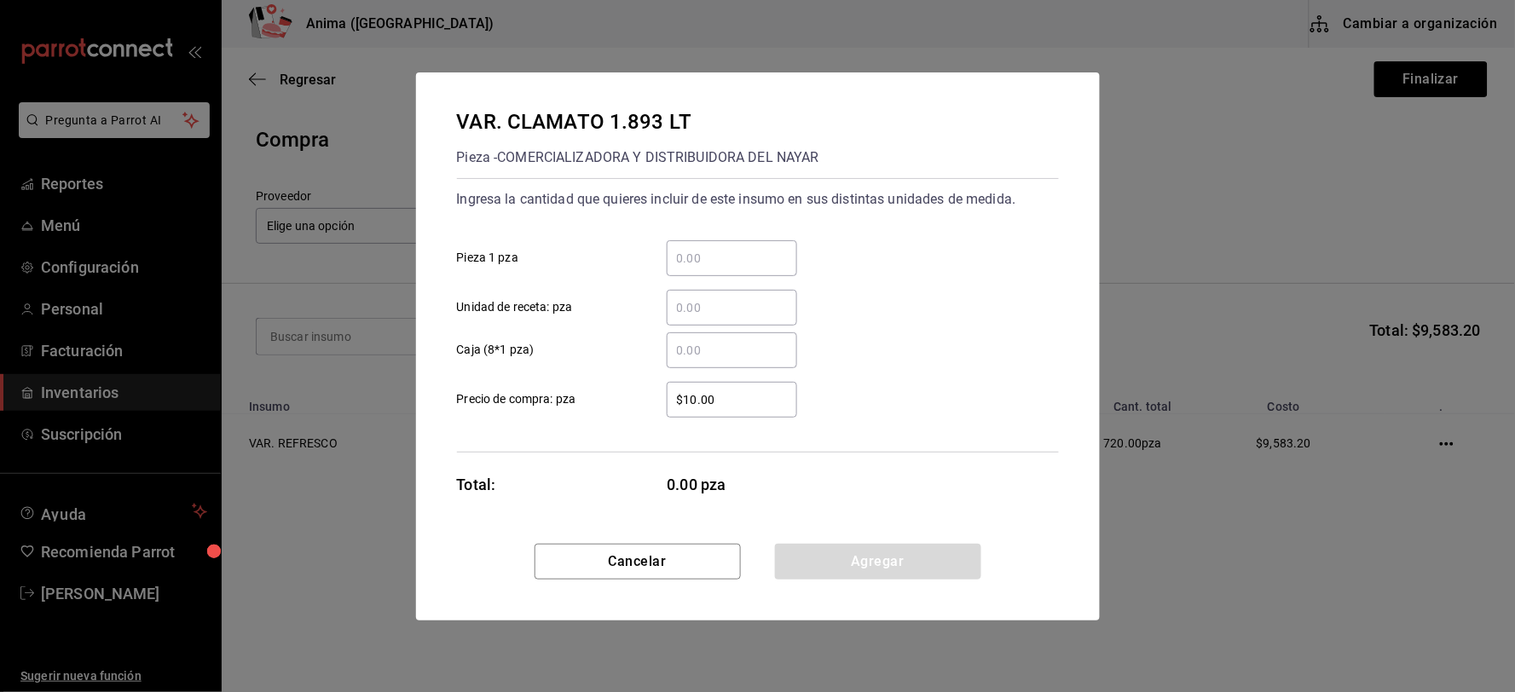
click at [706, 256] on input "​ Pieza 1 pza" at bounding box center [732, 258] width 130 height 20
type input "8"
type input "$52.31"
click at [569, 440] on div "Ingresa la cantidad que quieres incluir de este insumo en sus distintas unidade…" at bounding box center [758, 315] width 602 height 274
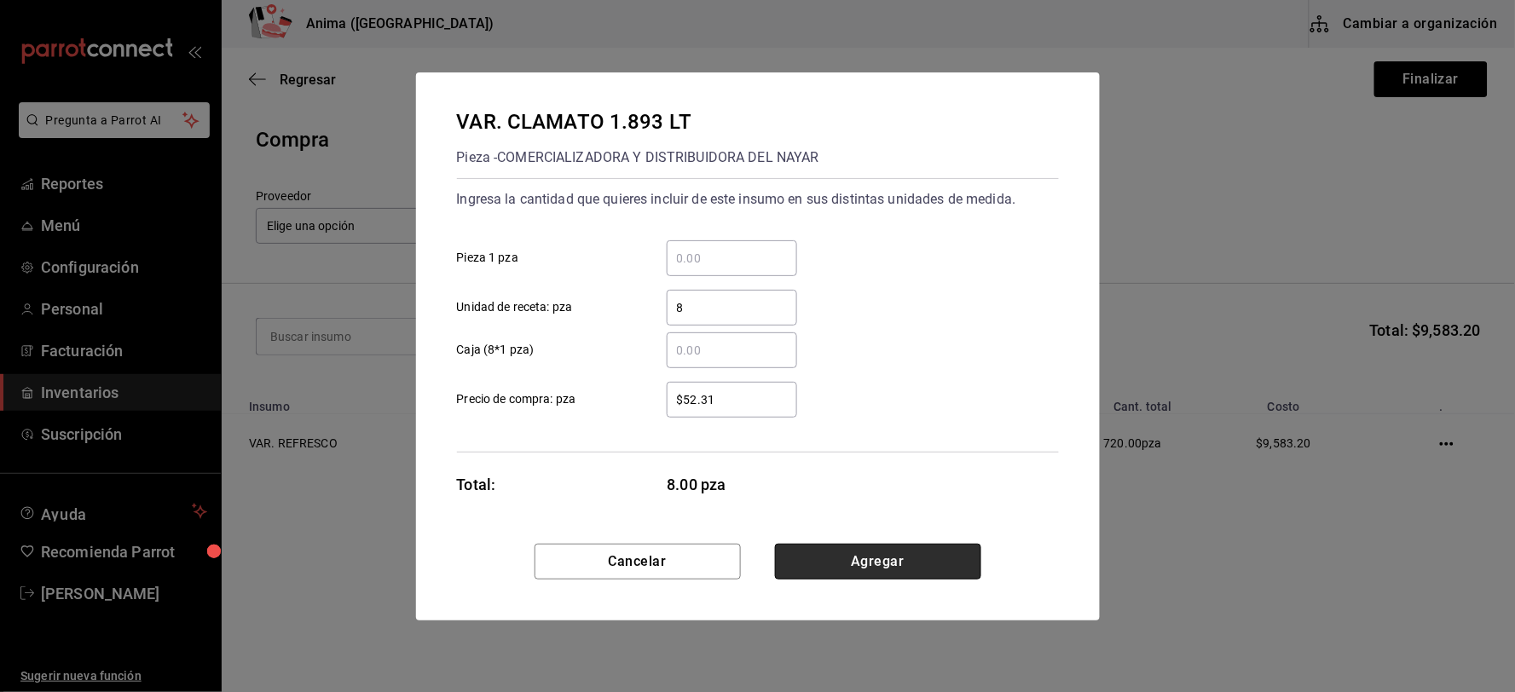
click at [885, 576] on button "Agregar" at bounding box center [878, 562] width 206 height 36
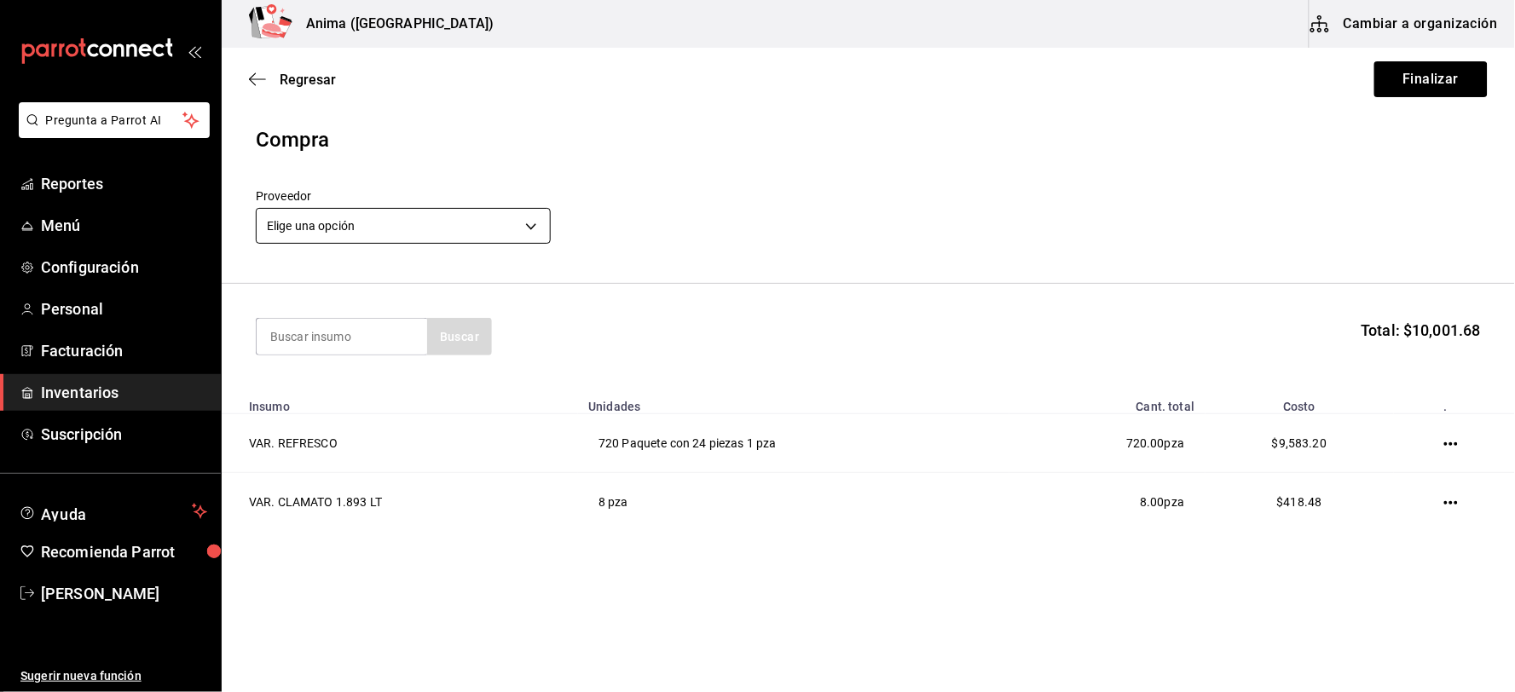
click at [435, 219] on body "Pregunta a Parrot AI Reportes Menú Configuración Personal Facturación Inventari…" at bounding box center [757, 298] width 1515 height 596
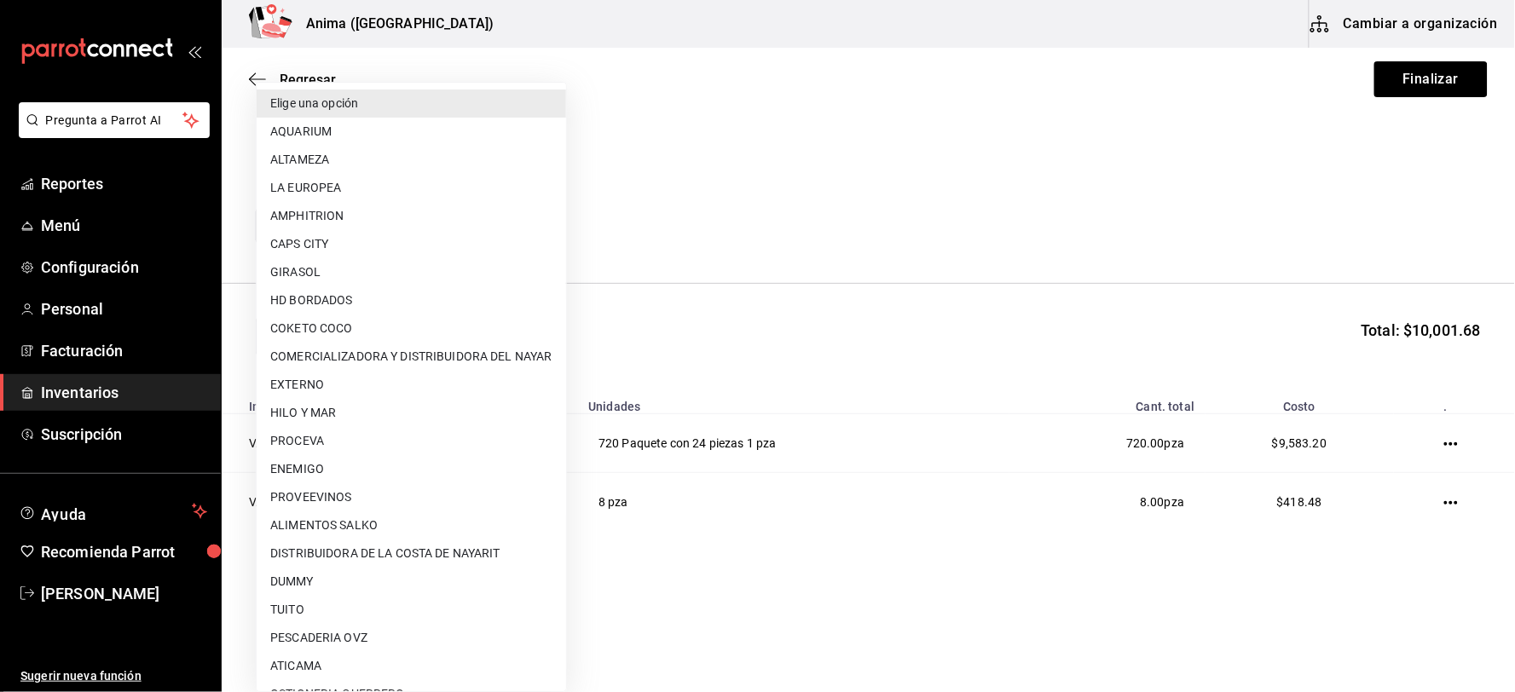
click at [402, 349] on li "COMERCIALIZADORA Y DISTRIBUIDORA DEL NAYAR" at bounding box center [411, 357] width 309 height 28
type input "8ecae34d-5ca7-412b-be75-a08445f1fde2"
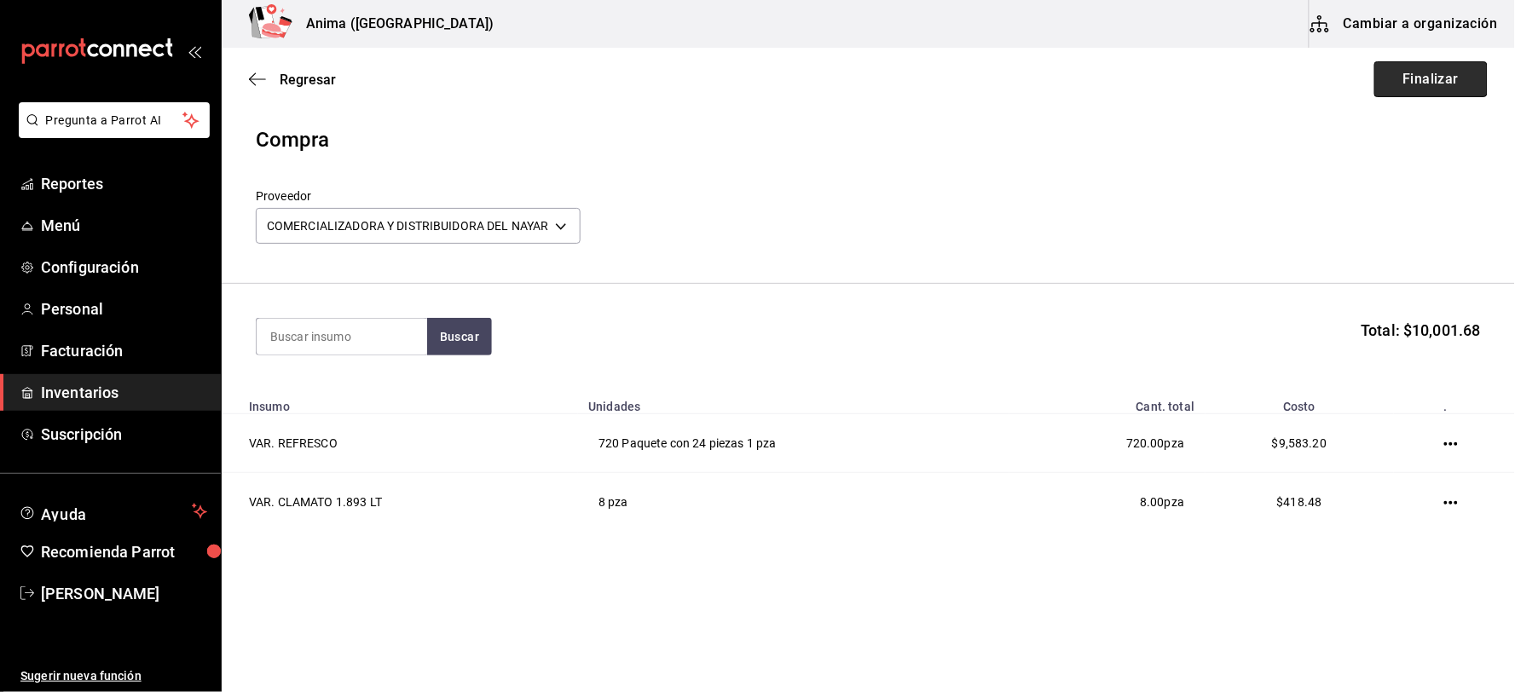
click at [1400, 88] on button "Finalizar" at bounding box center [1430, 79] width 113 height 36
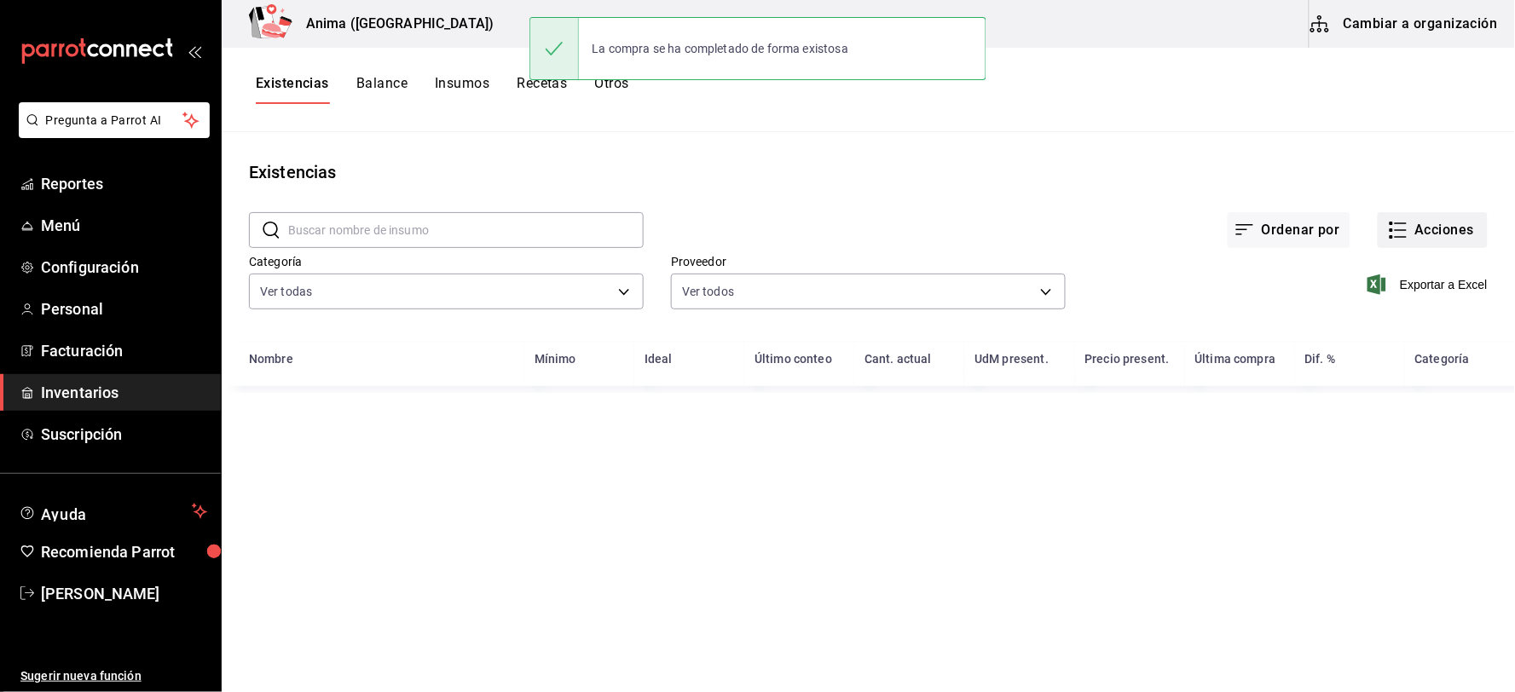
click at [1403, 231] on icon "button" at bounding box center [1398, 230] width 20 height 20
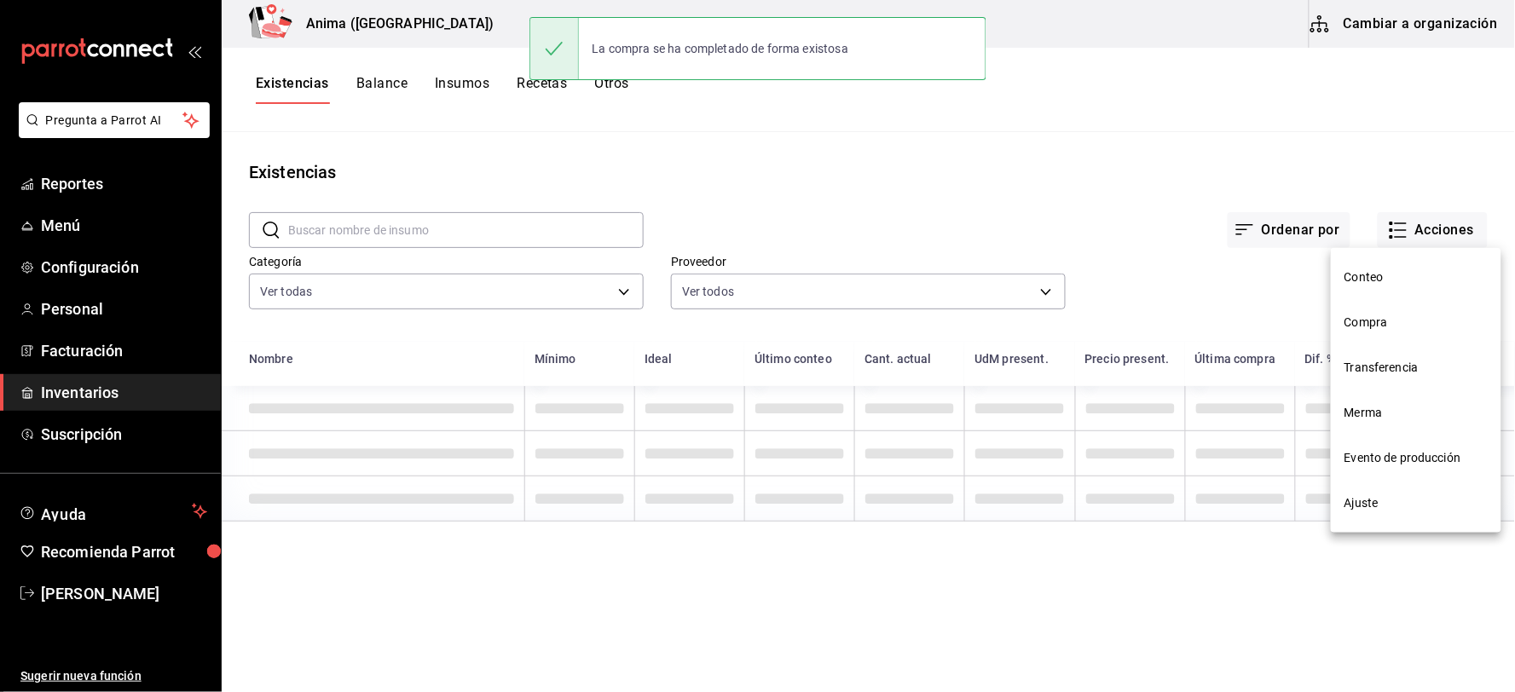
click at [1360, 326] on span "Compra" at bounding box center [1415, 323] width 143 height 18
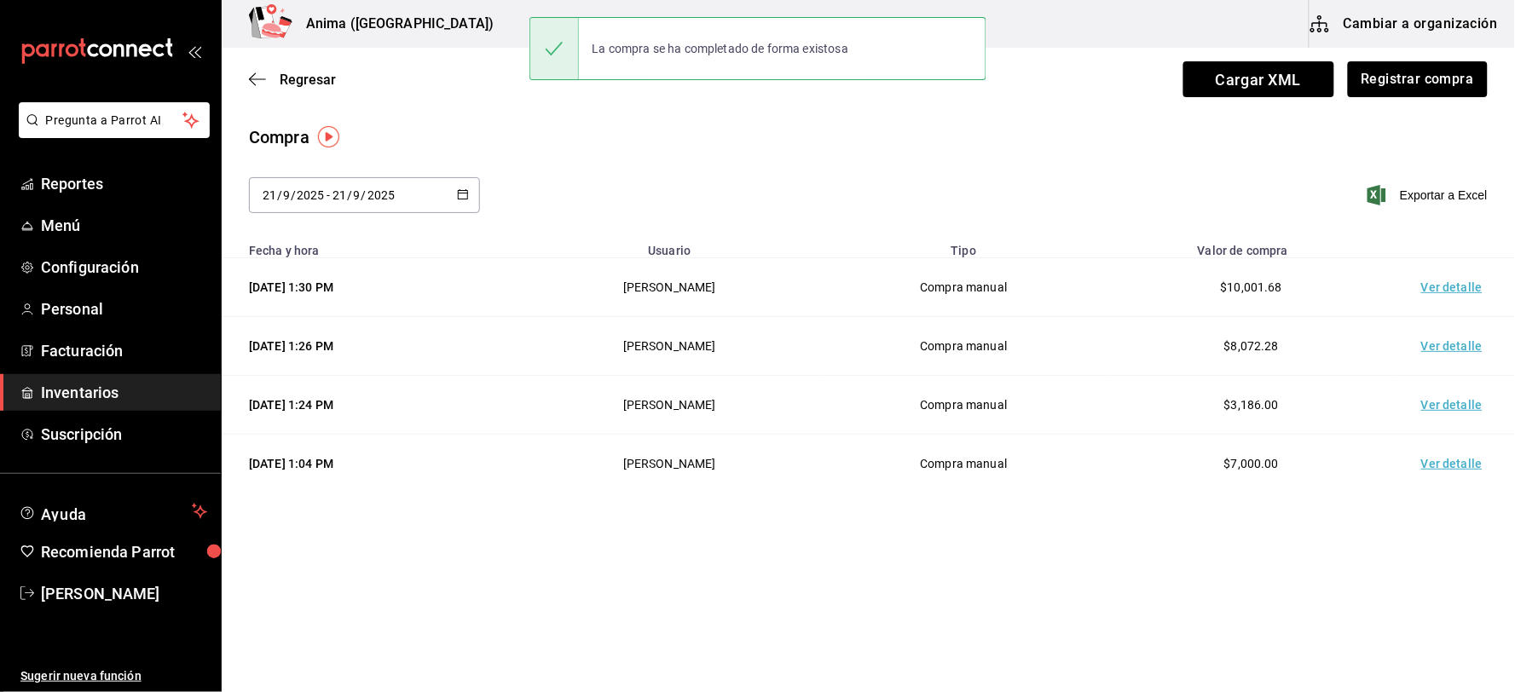
click at [1447, 279] on td "Ver detalle" at bounding box center [1454, 287] width 119 height 59
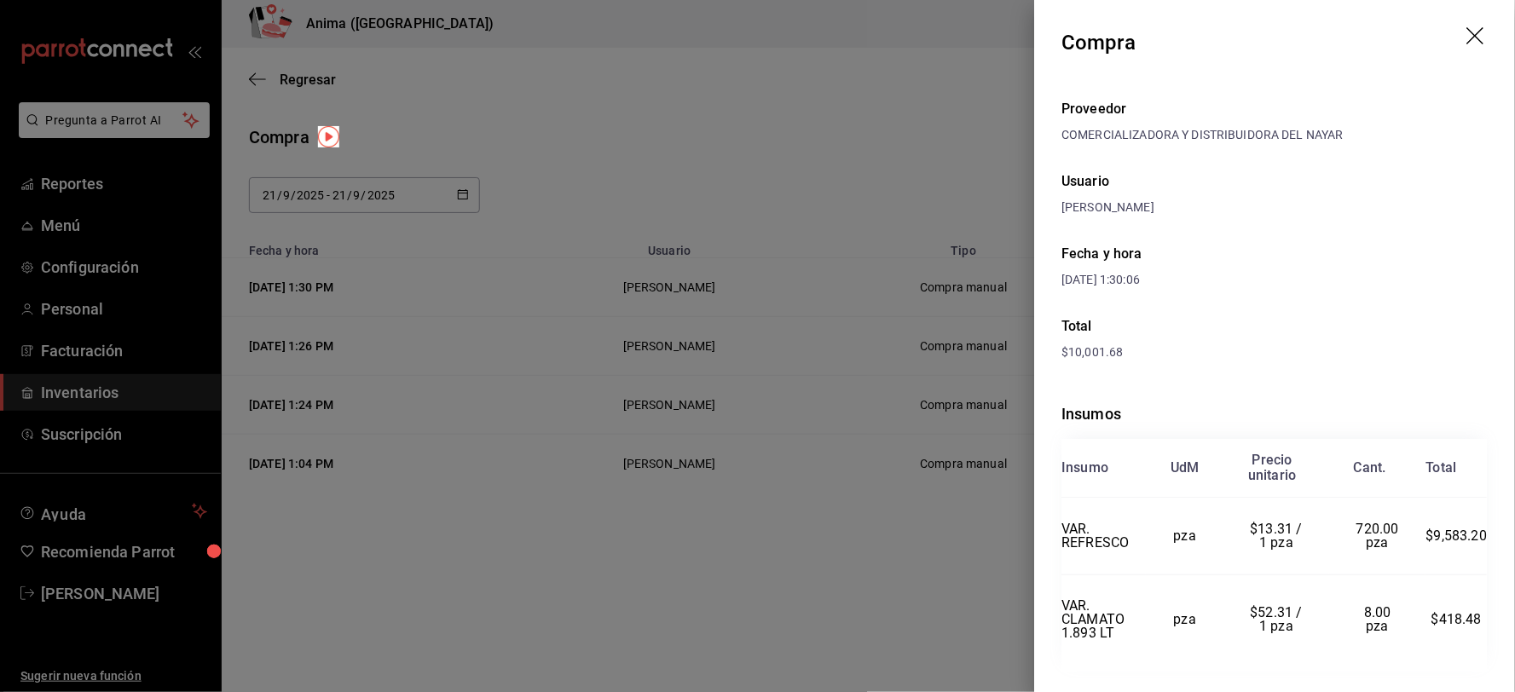
click at [811, 263] on div at bounding box center [757, 346] width 1515 height 692
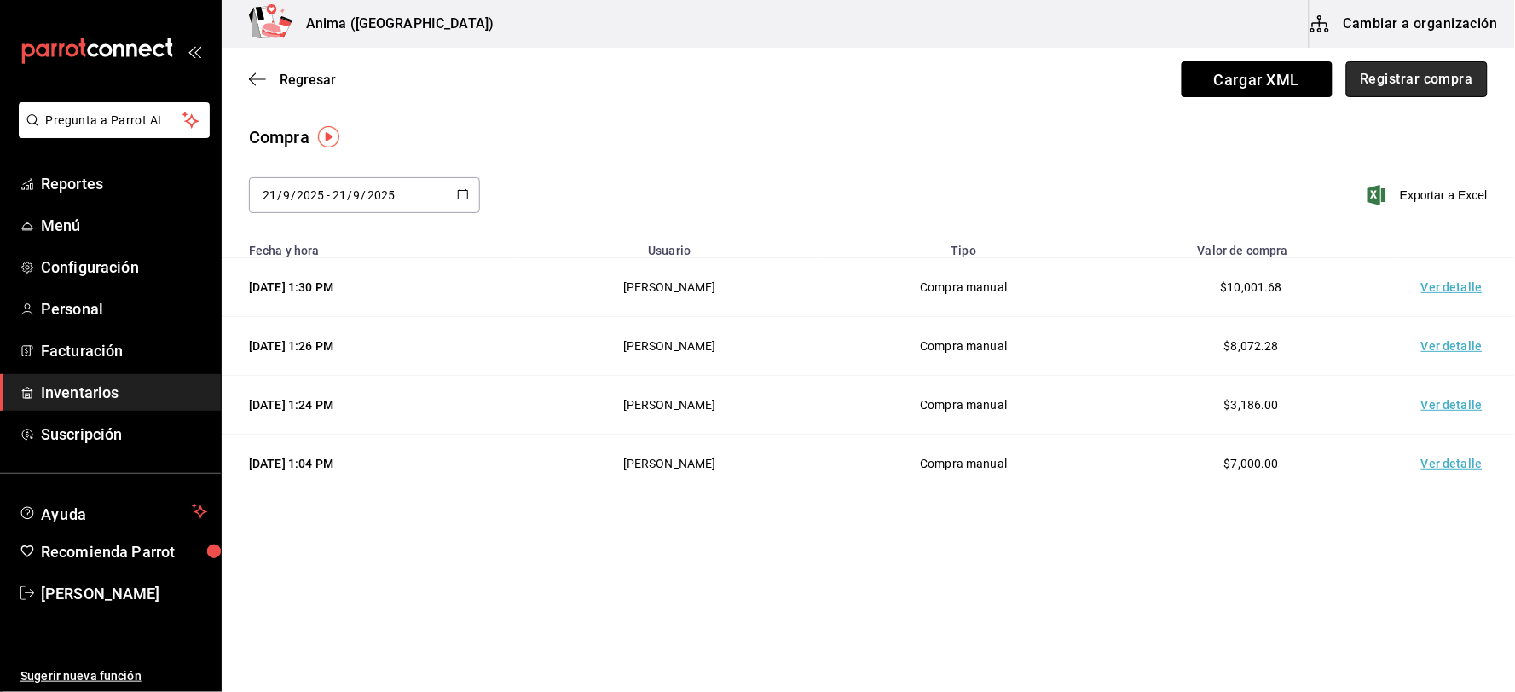
click at [1400, 79] on button "Registrar compra" at bounding box center [1416, 79] width 141 height 36
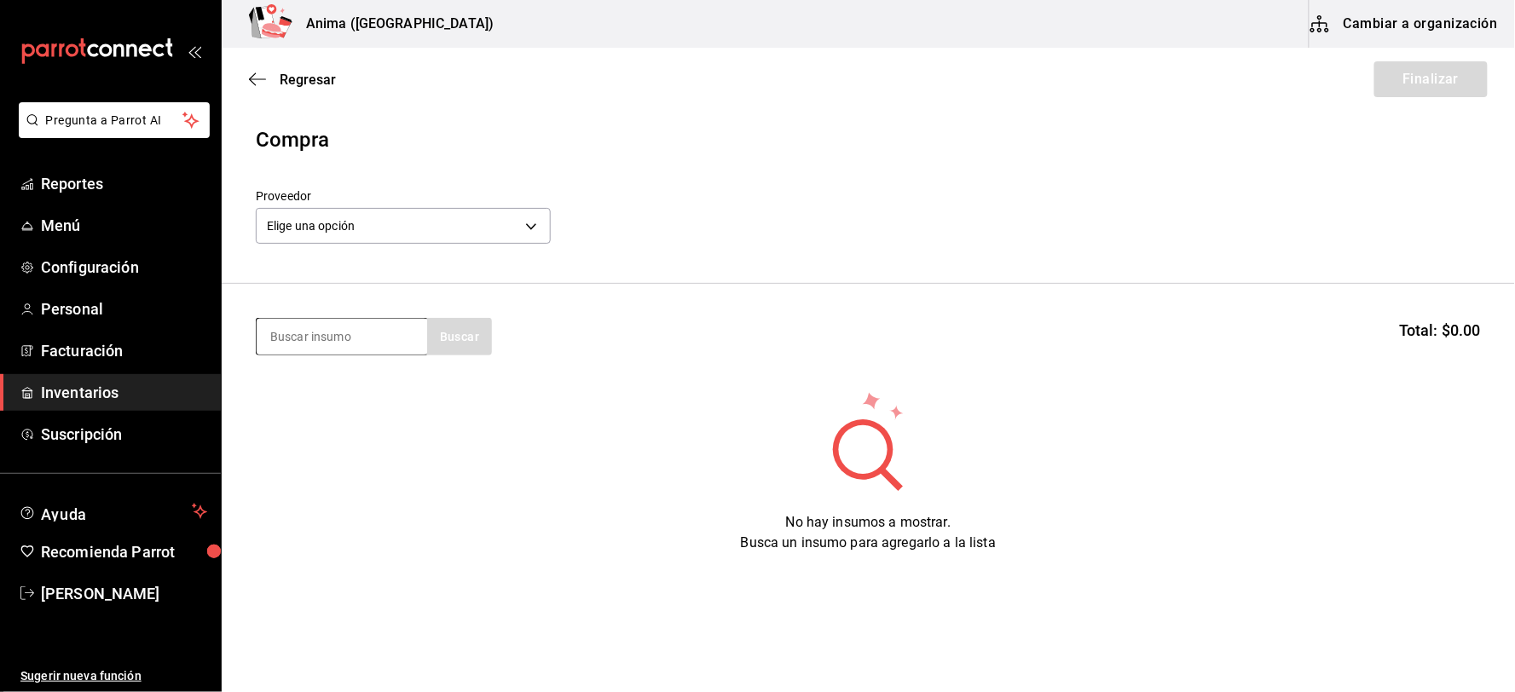
click at [277, 329] on input at bounding box center [342, 337] width 170 height 36
click at [350, 332] on input at bounding box center [342, 337] width 170 height 36
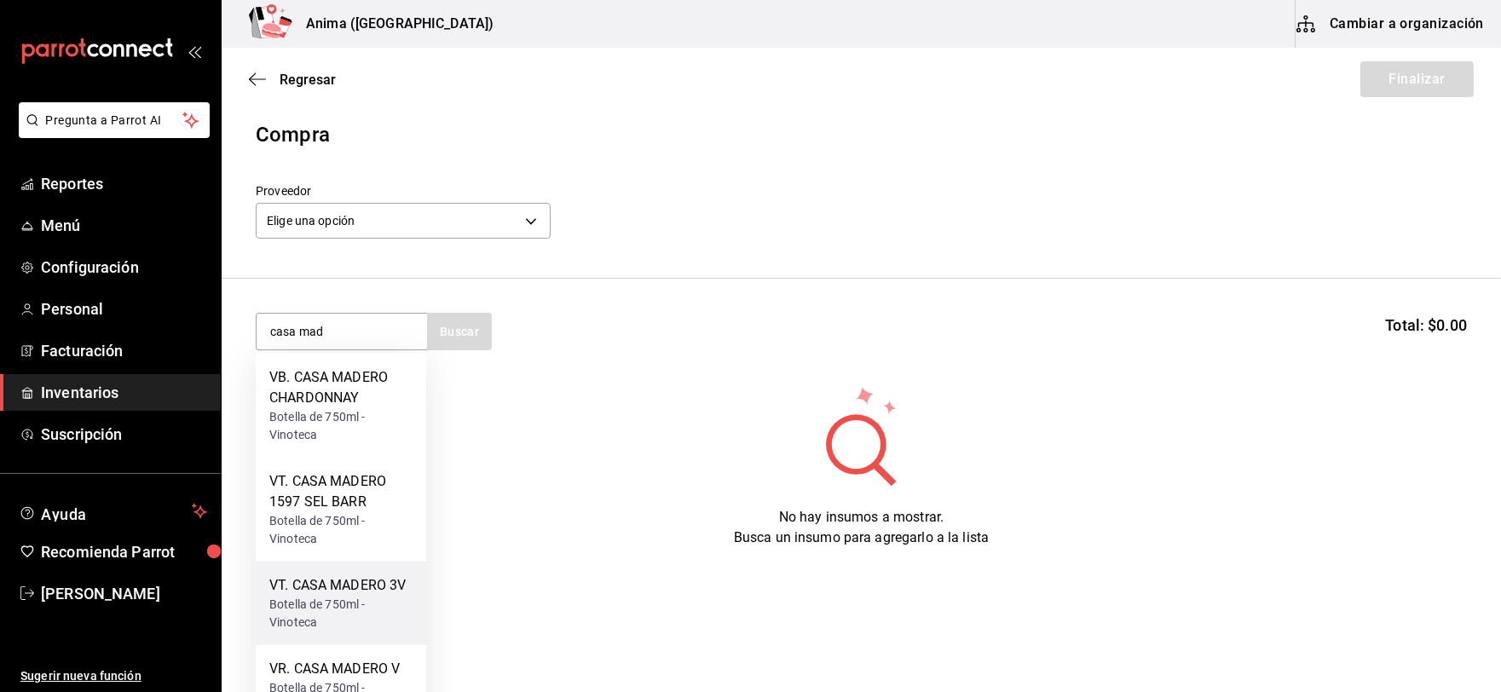
scroll to position [11, 0]
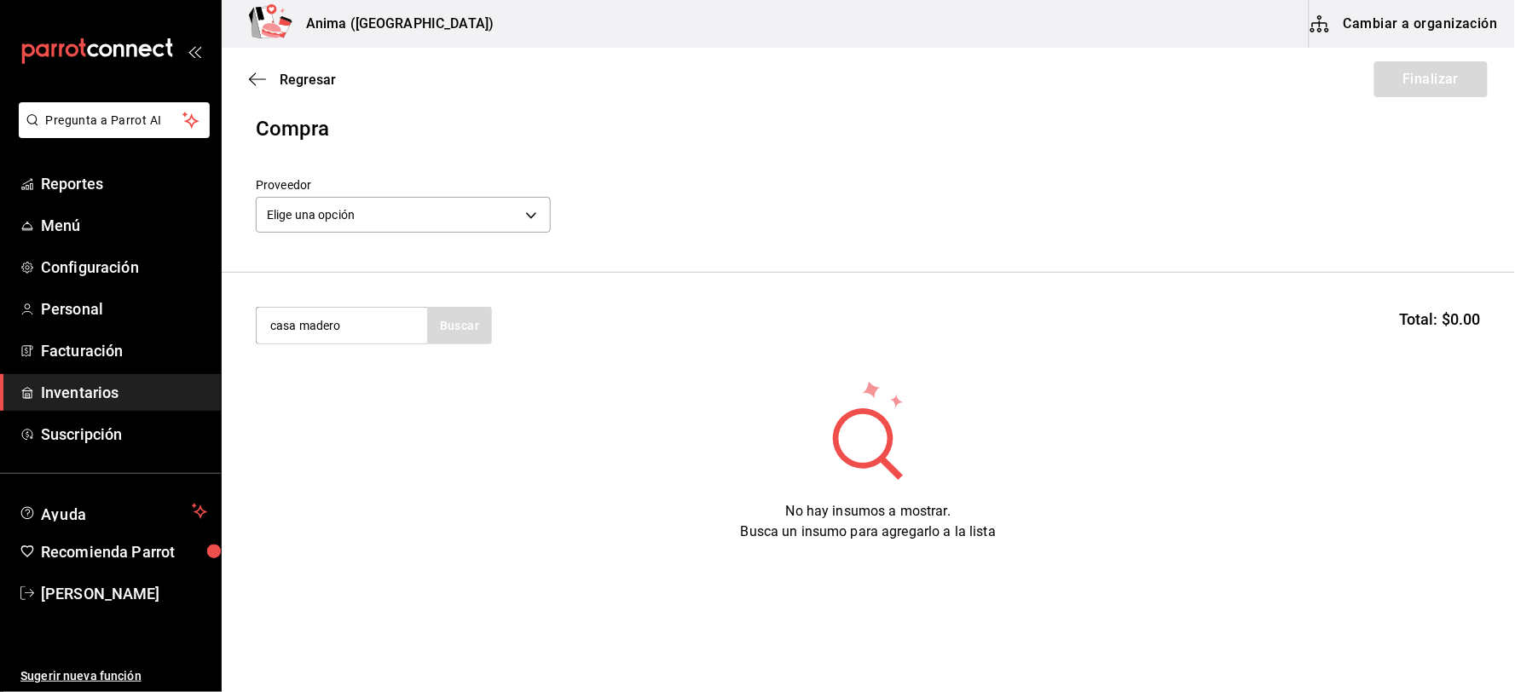
type input "casa madero"
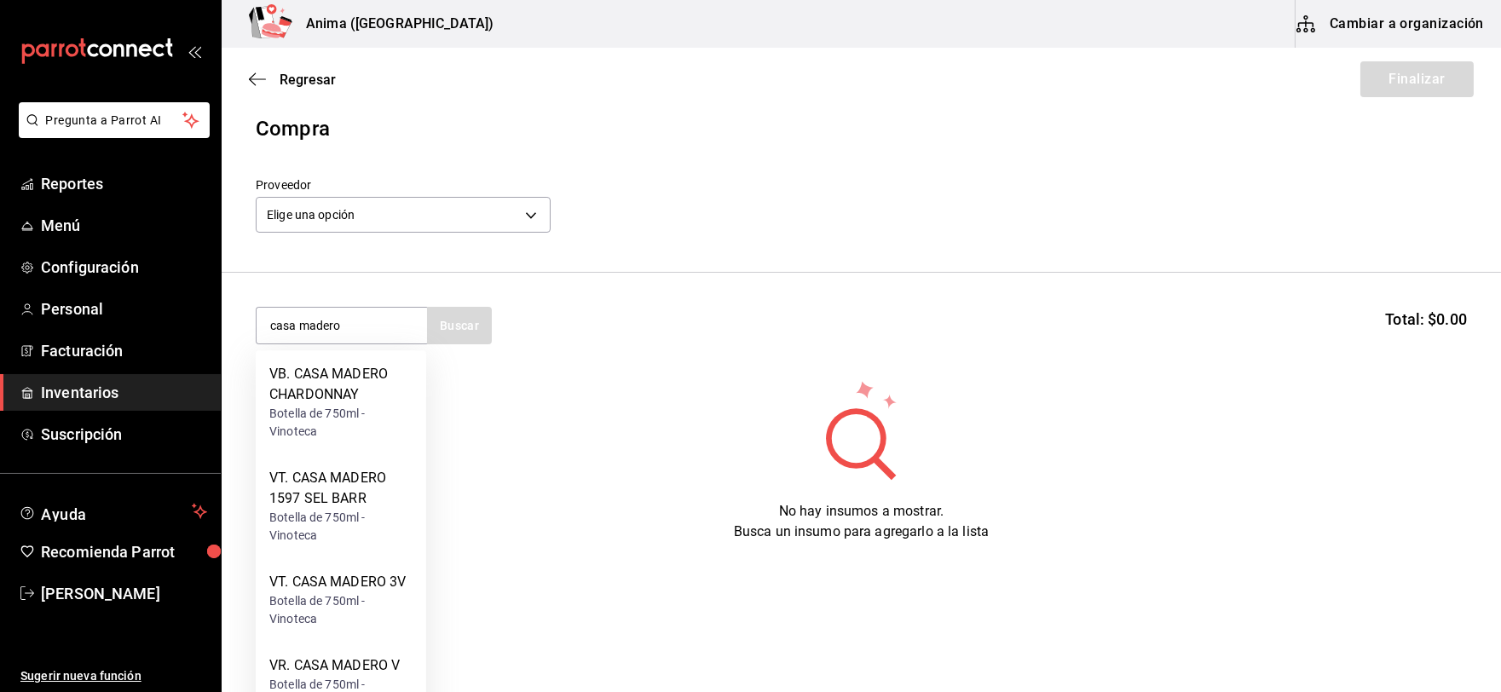
scroll to position [227, 0]
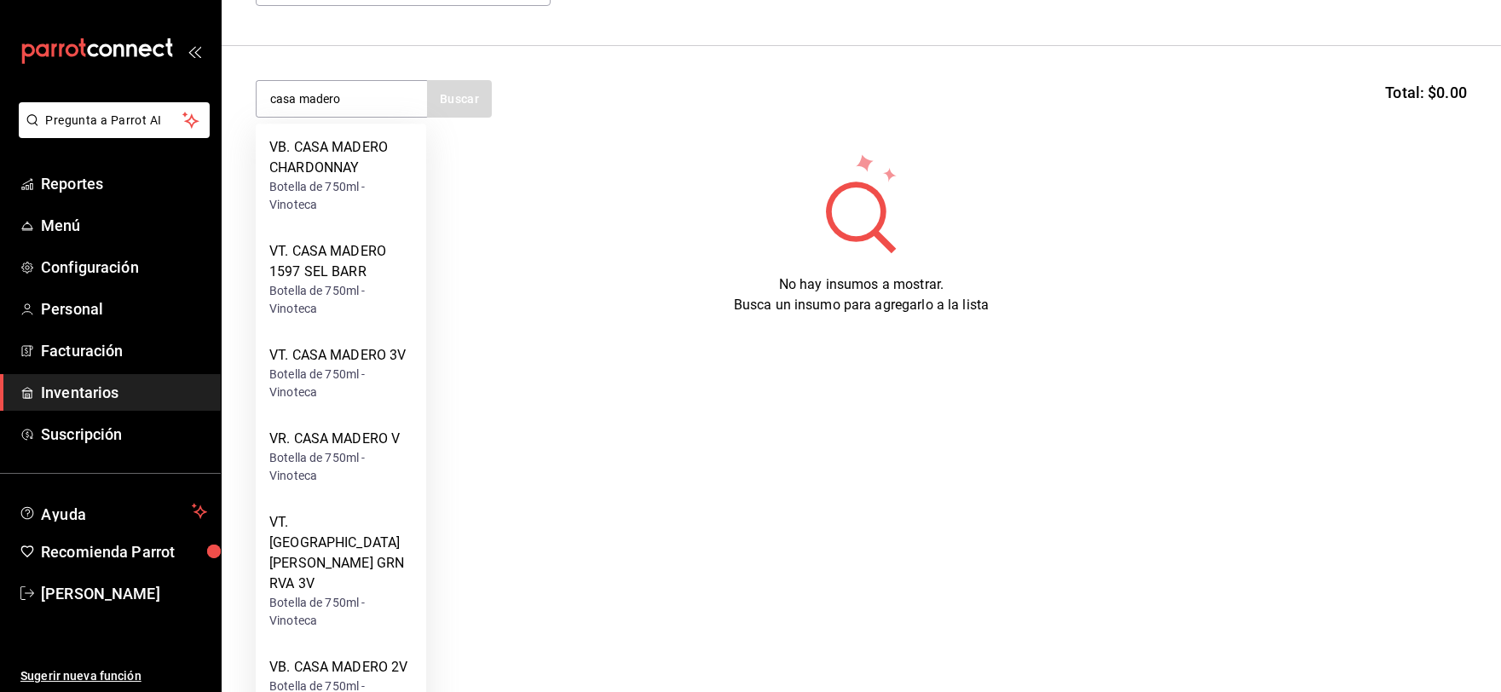
click at [616, 369] on html "Pregunta a Parrot AI Reportes Menú Configuración Personal Facturación Inventari…" at bounding box center [750, 71] width 1501 height 596
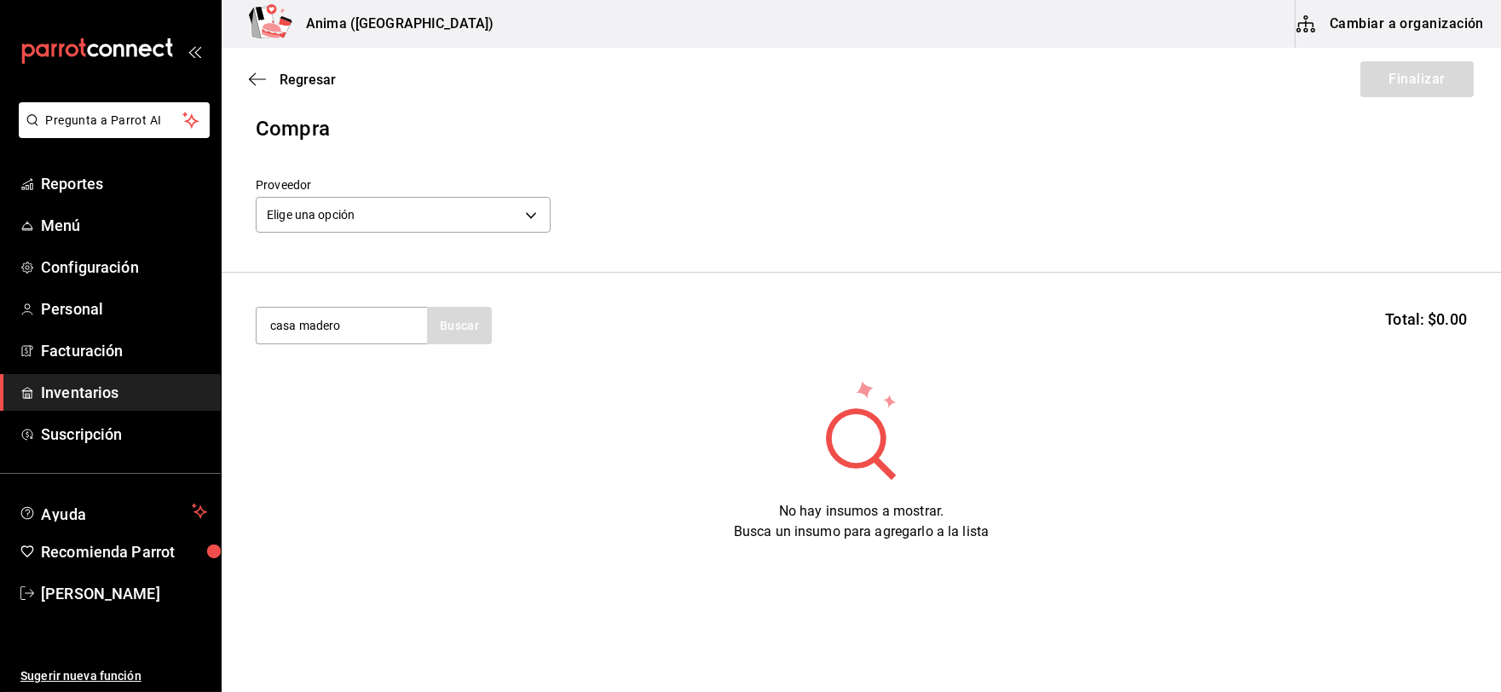
scroll to position [0, 0]
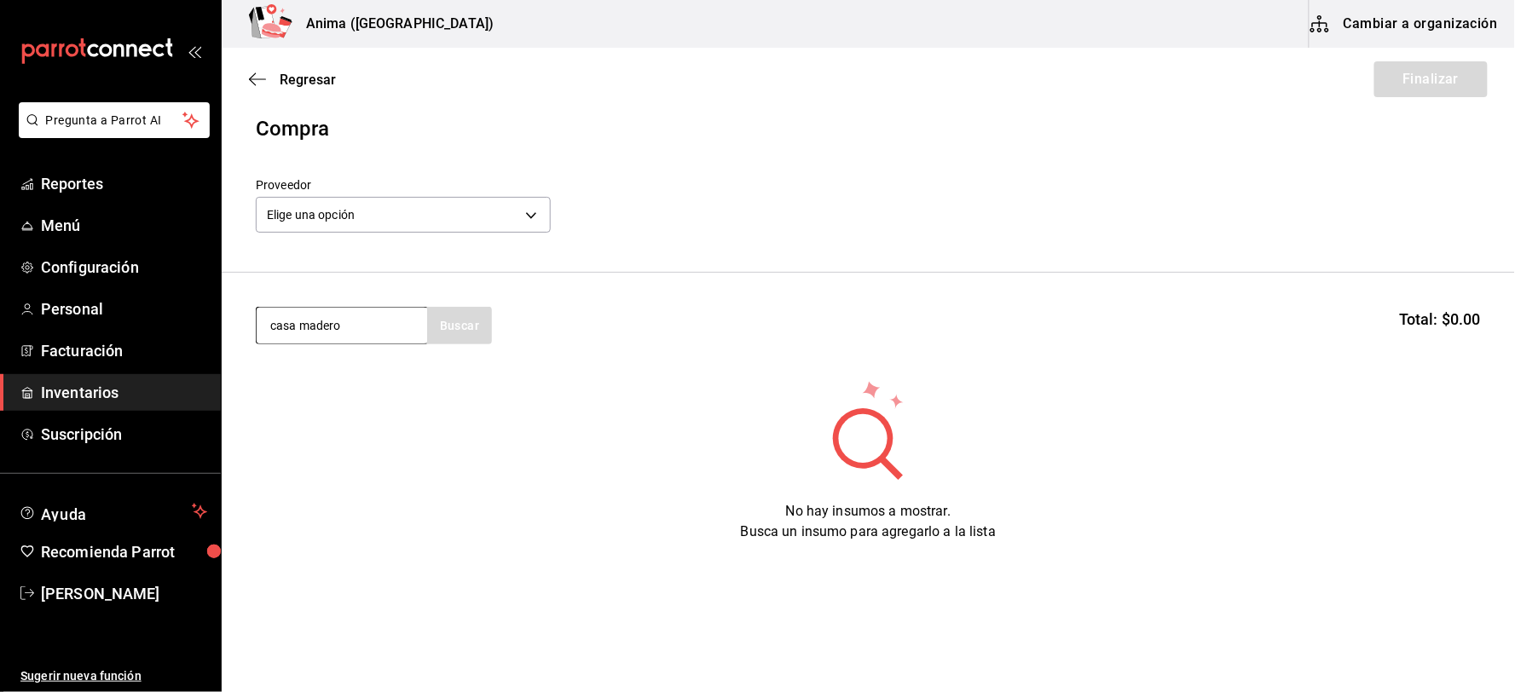
click at [324, 310] on input "casa madero" at bounding box center [342, 326] width 170 height 36
click at [367, 334] on input "casa madero" at bounding box center [342, 326] width 170 height 36
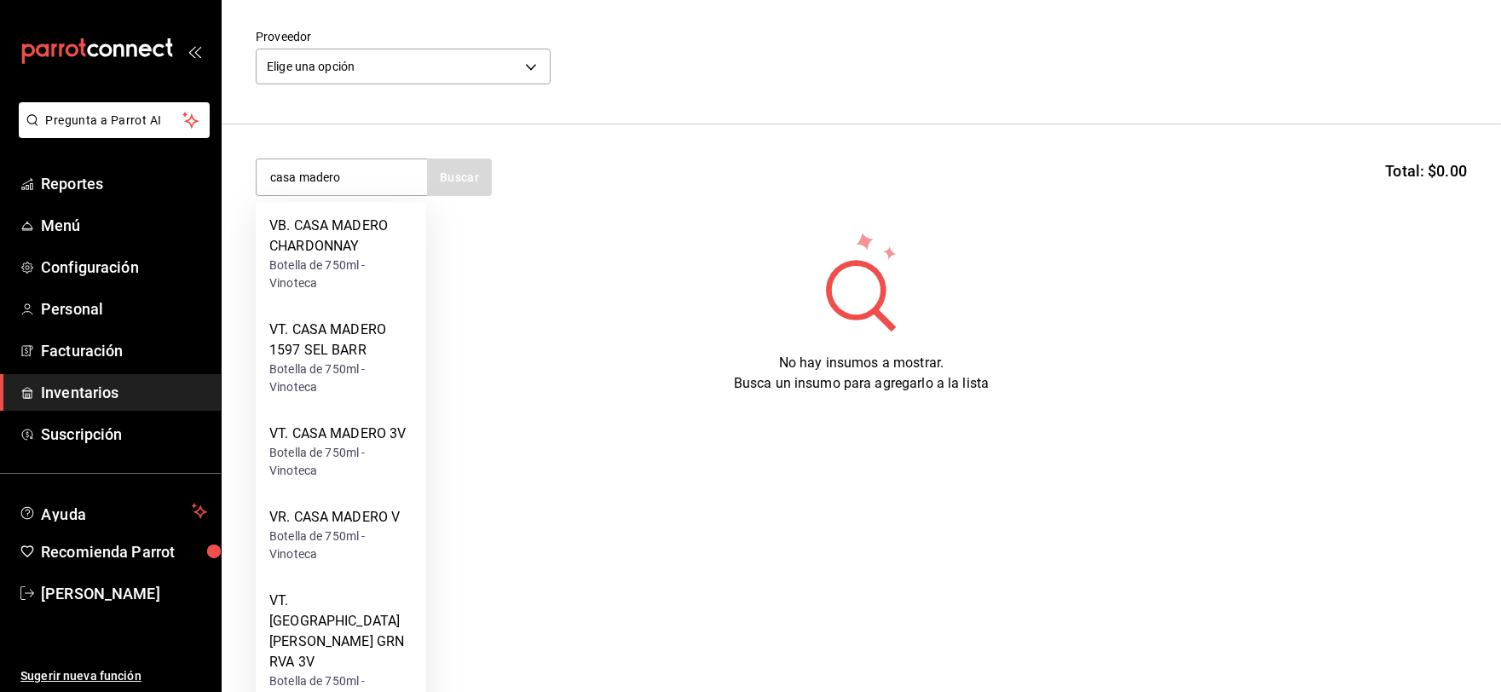
scroll to position [227, 0]
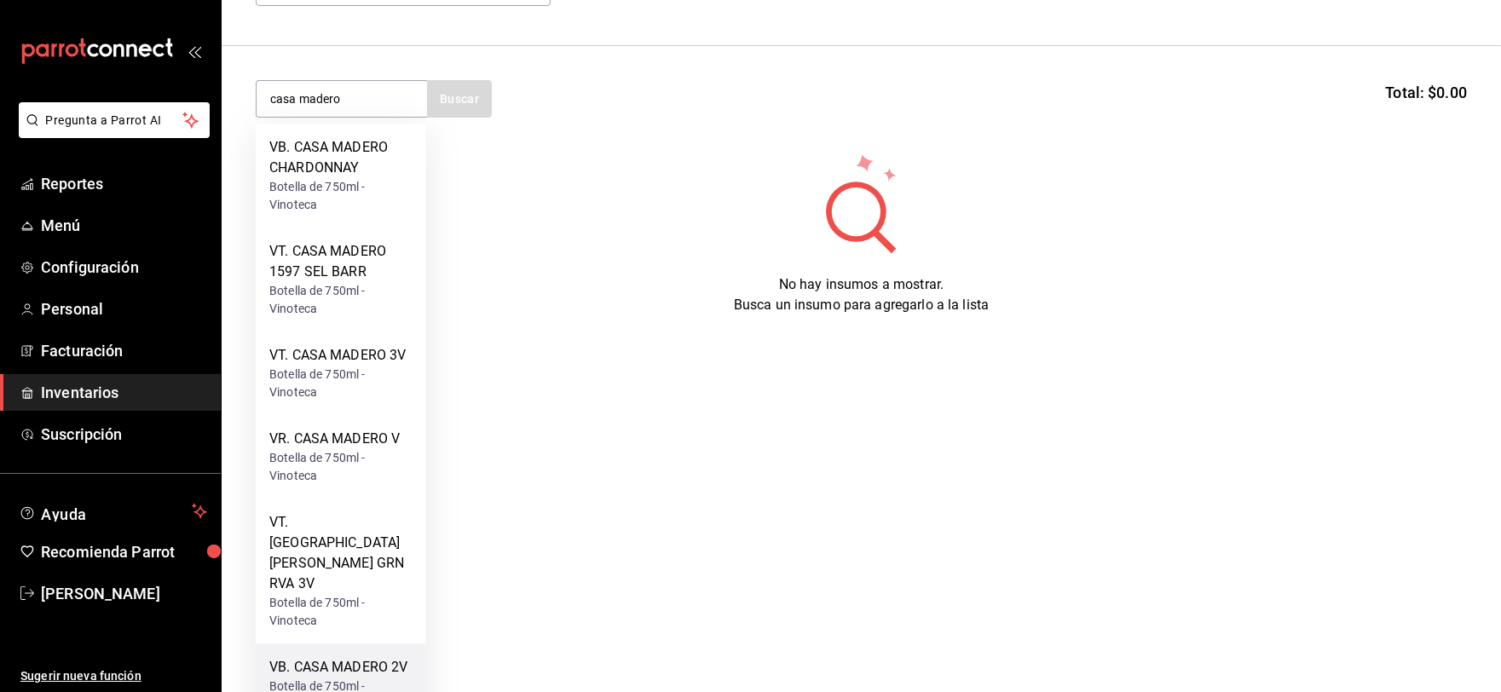
click at [384, 678] on div "Botella de 750ml - Vinoteca" at bounding box center [340, 696] width 143 height 36
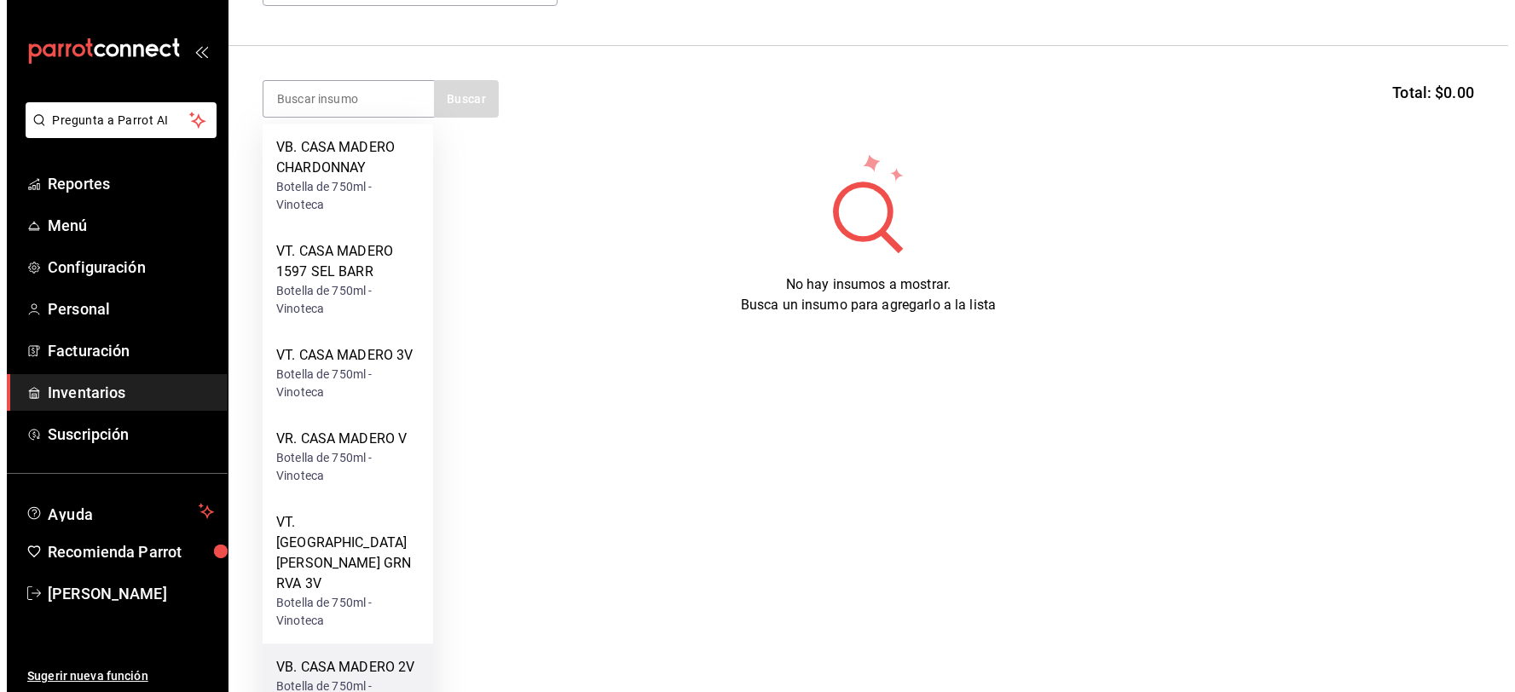
scroll to position [0, 0]
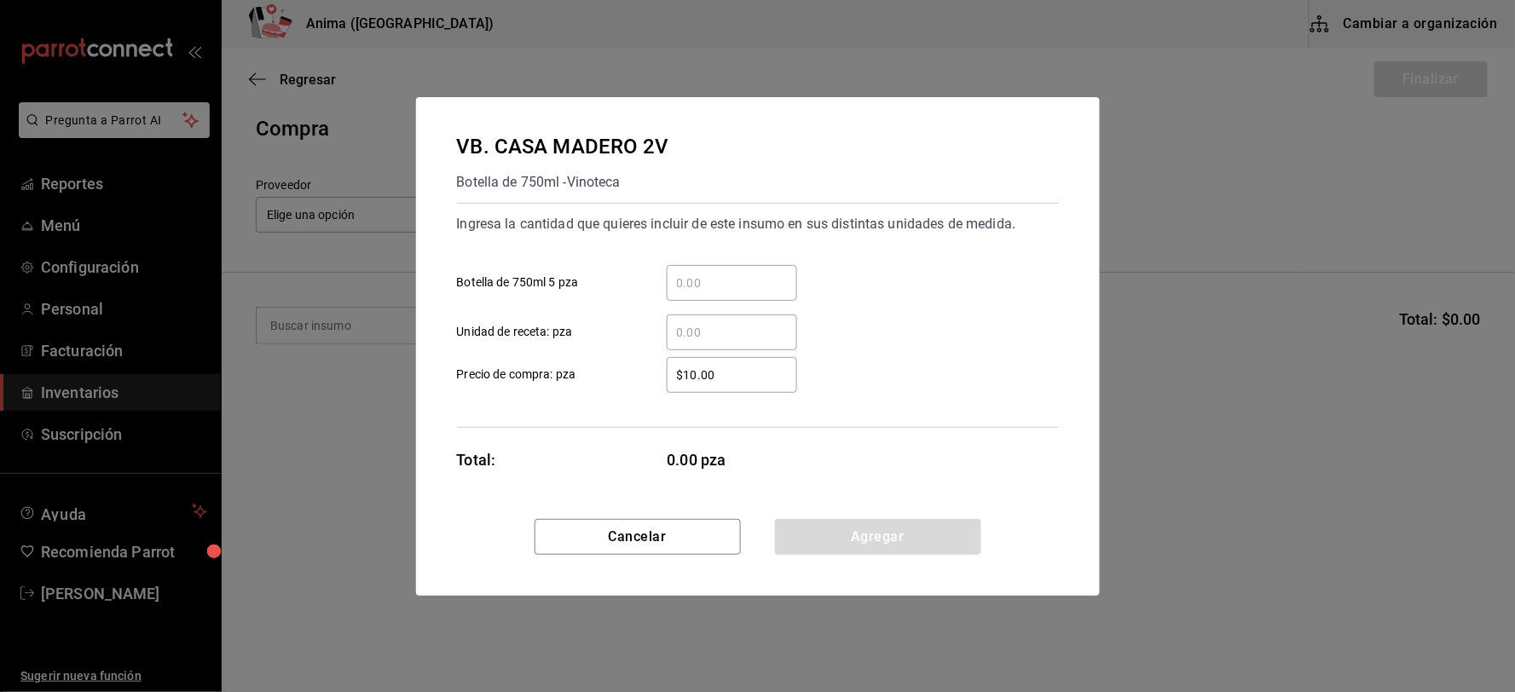
click at [723, 291] on input "​ Botella de 750ml 5 pza" at bounding box center [732, 283] width 130 height 20
type input "1"
type input "$326.72"
click button "Agregar" at bounding box center [878, 537] width 206 height 36
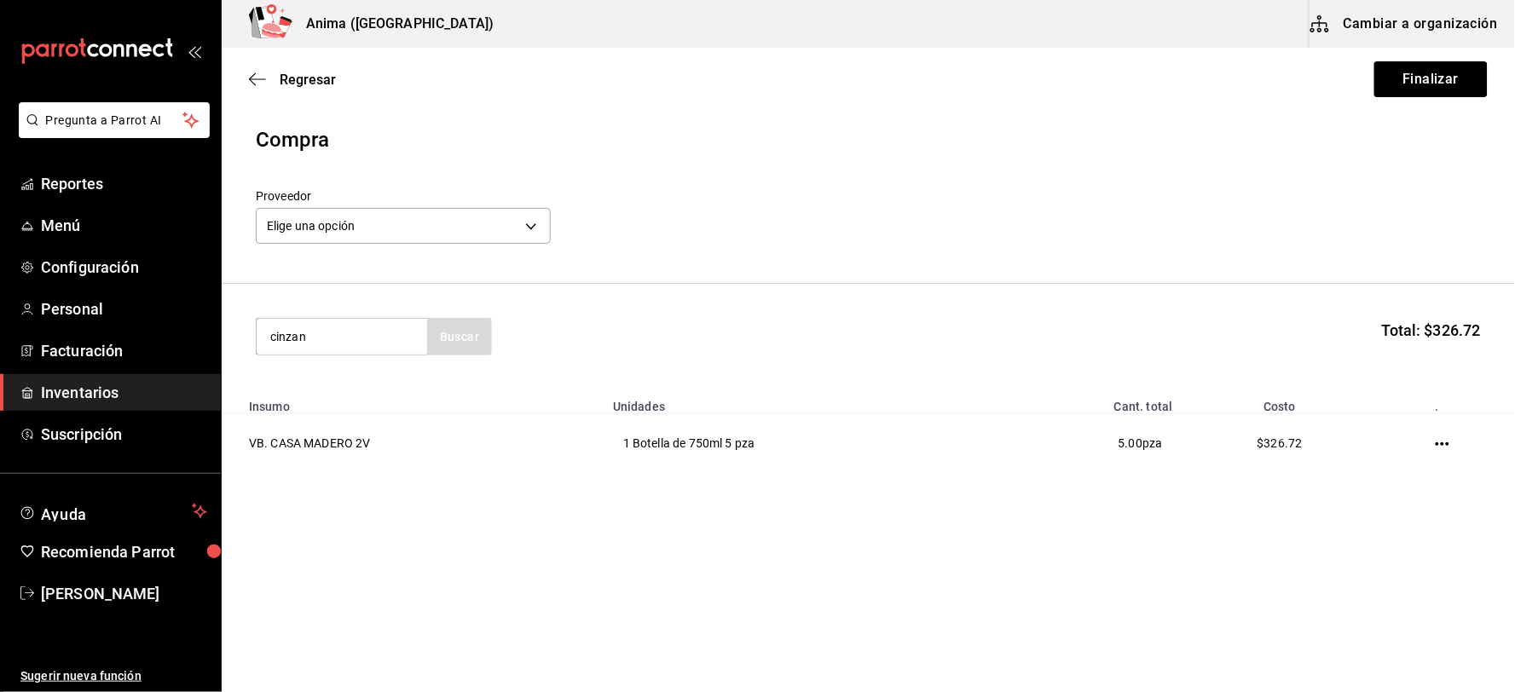
type input "cinzan"
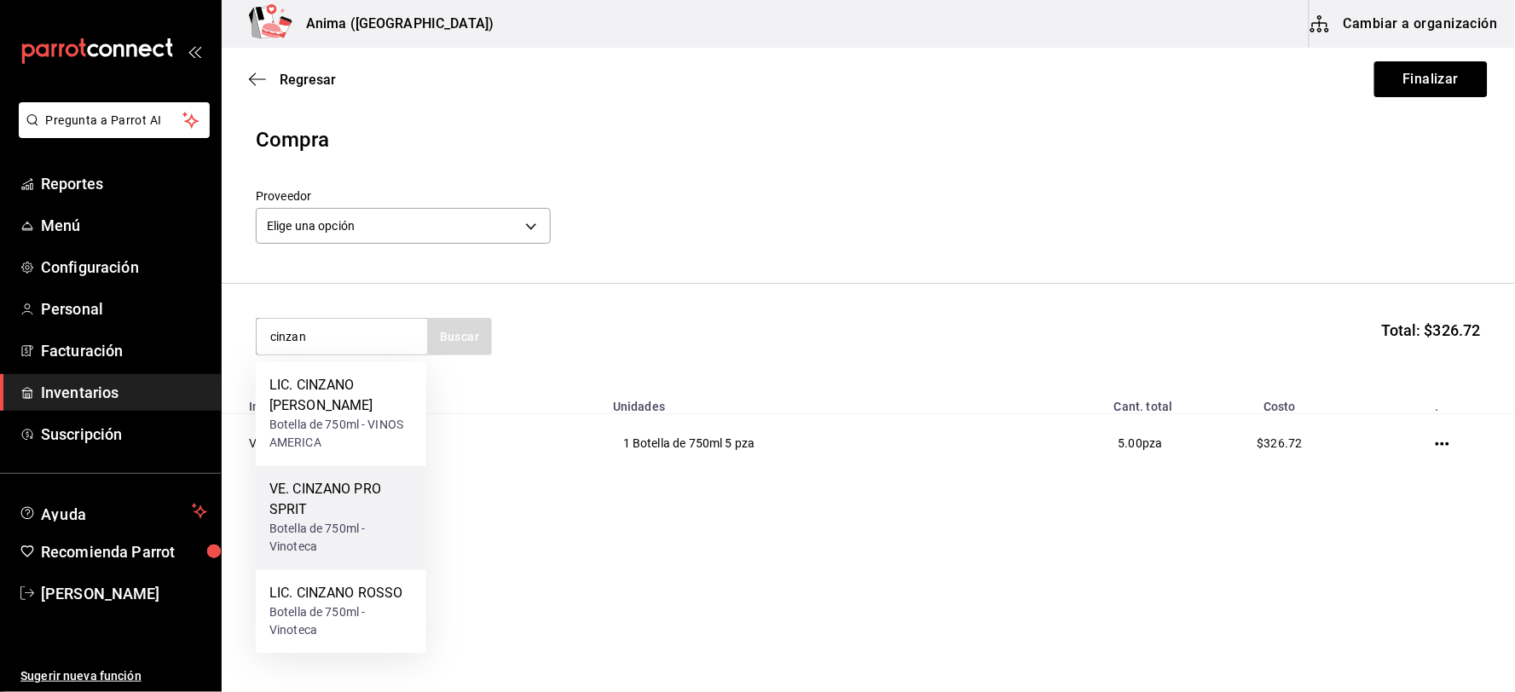
click at [339, 521] on div "Botella de 750ml - Vinoteca" at bounding box center [340, 539] width 143 height 36
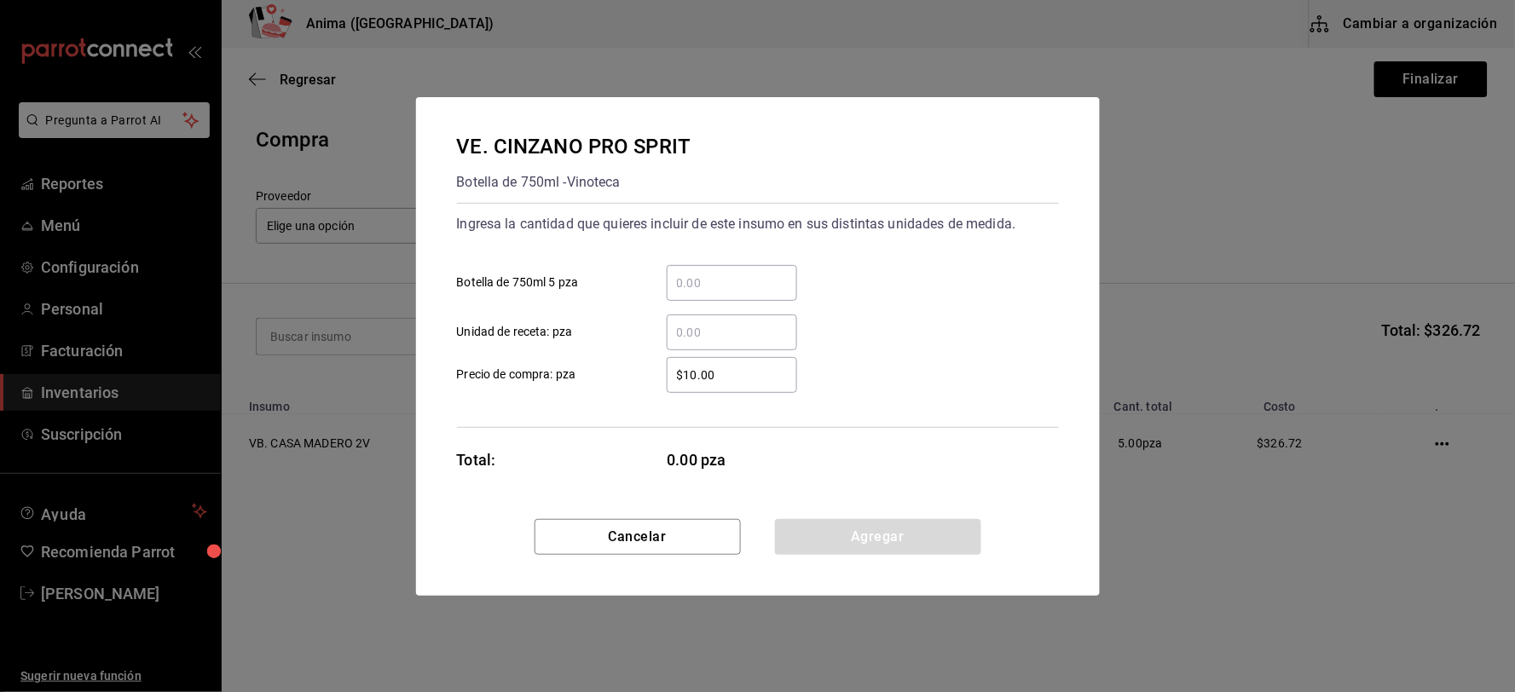
click at [725, 279] on input "​ Botella de 750ml 5 pza" at bounding box center [732, 283] width 130 height 20
type input "7"
type input "$176.67"
click at [828, 515] on div "VE. CINZANO PRO SPRIT Botella de 750ml - Vinoteca Ingresa la cantidad que quier…" at bounding box center [758, 308] width 684 height 422
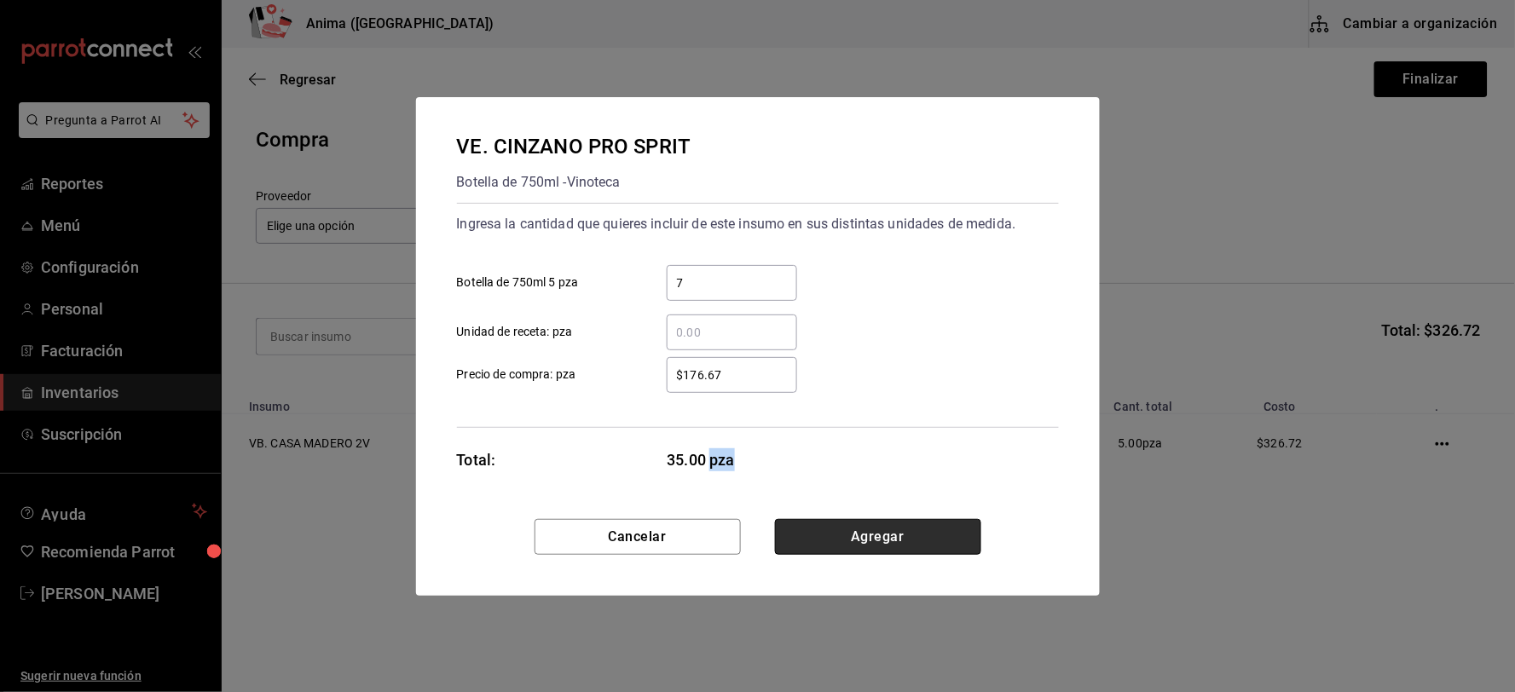
click at [830, 531] on button "Agregar" at bounding box center [878, 537] width 206 height 36
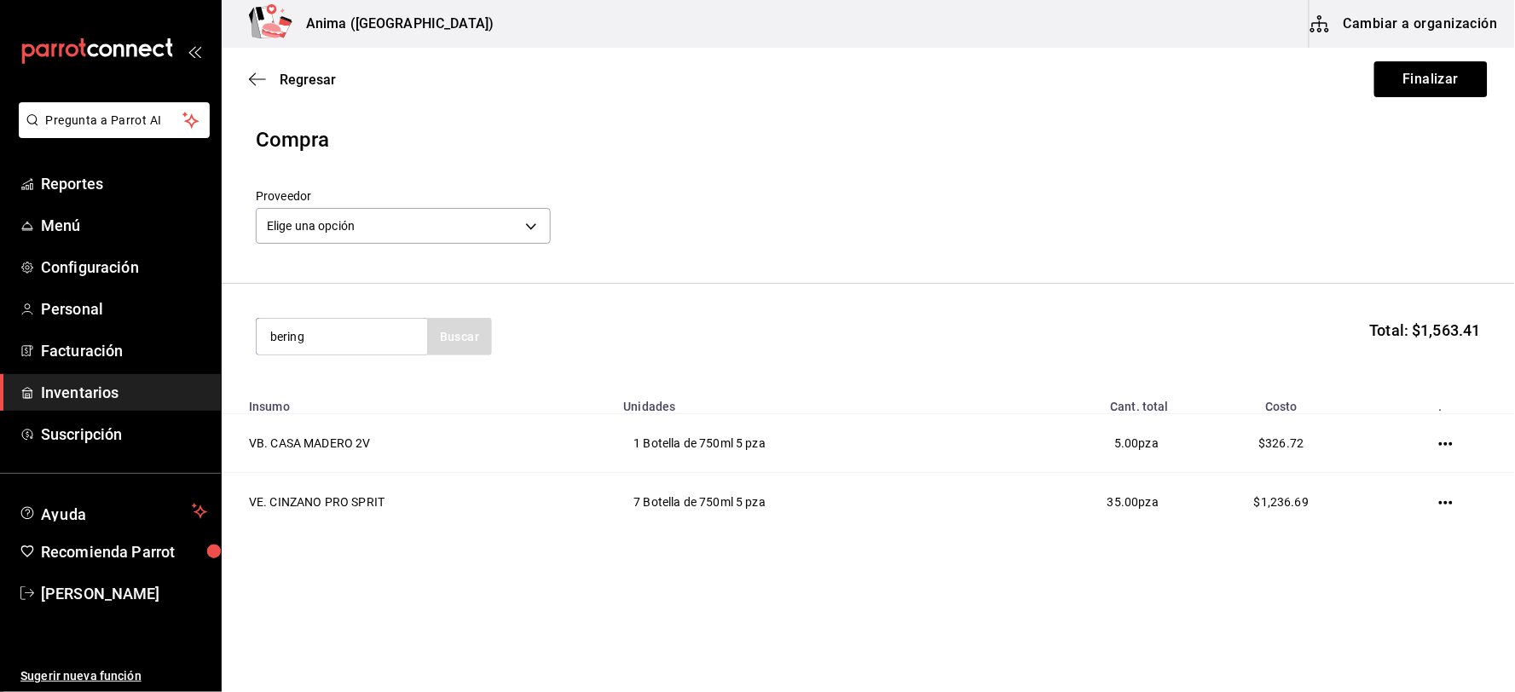
type input "bering"
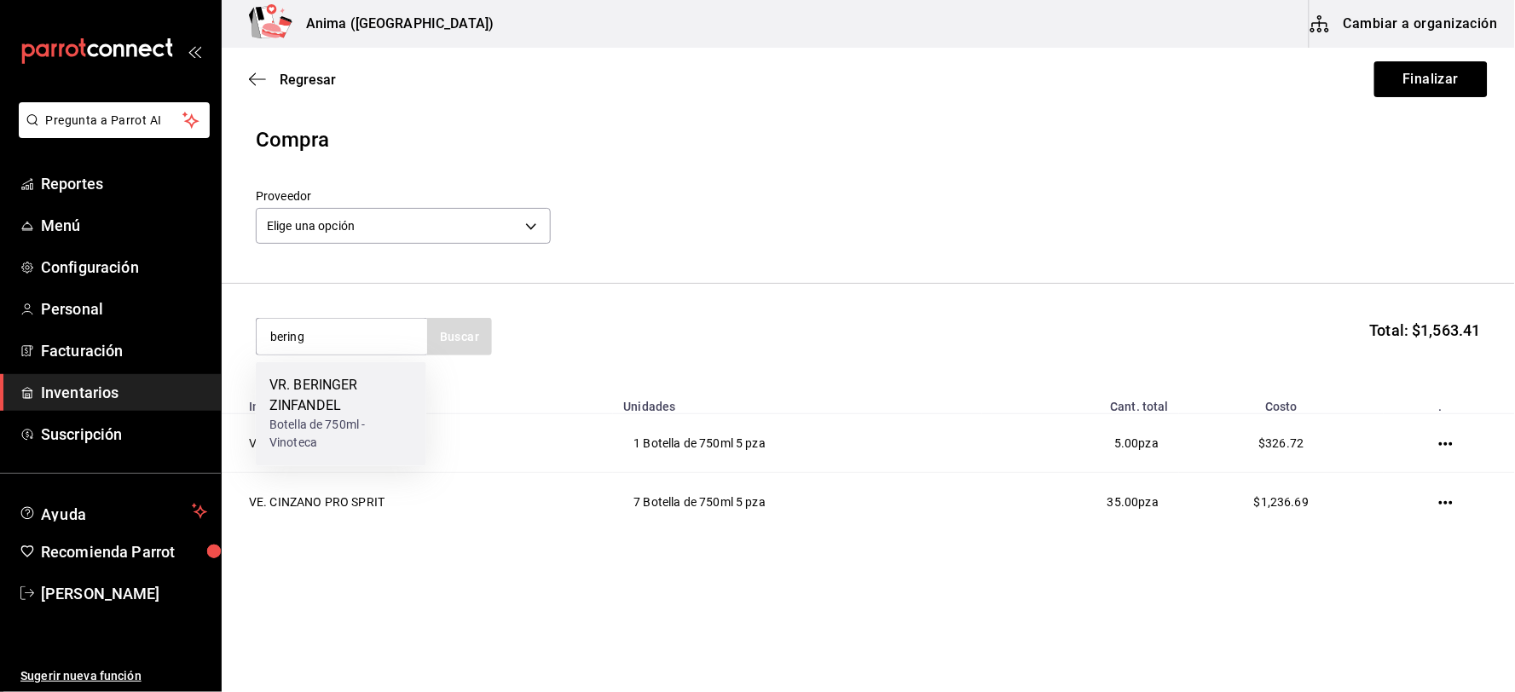
click at [344, 421] on div "Botella de 750ml - Vinoteca" at bounding box center [340, 435] width 143 height 36
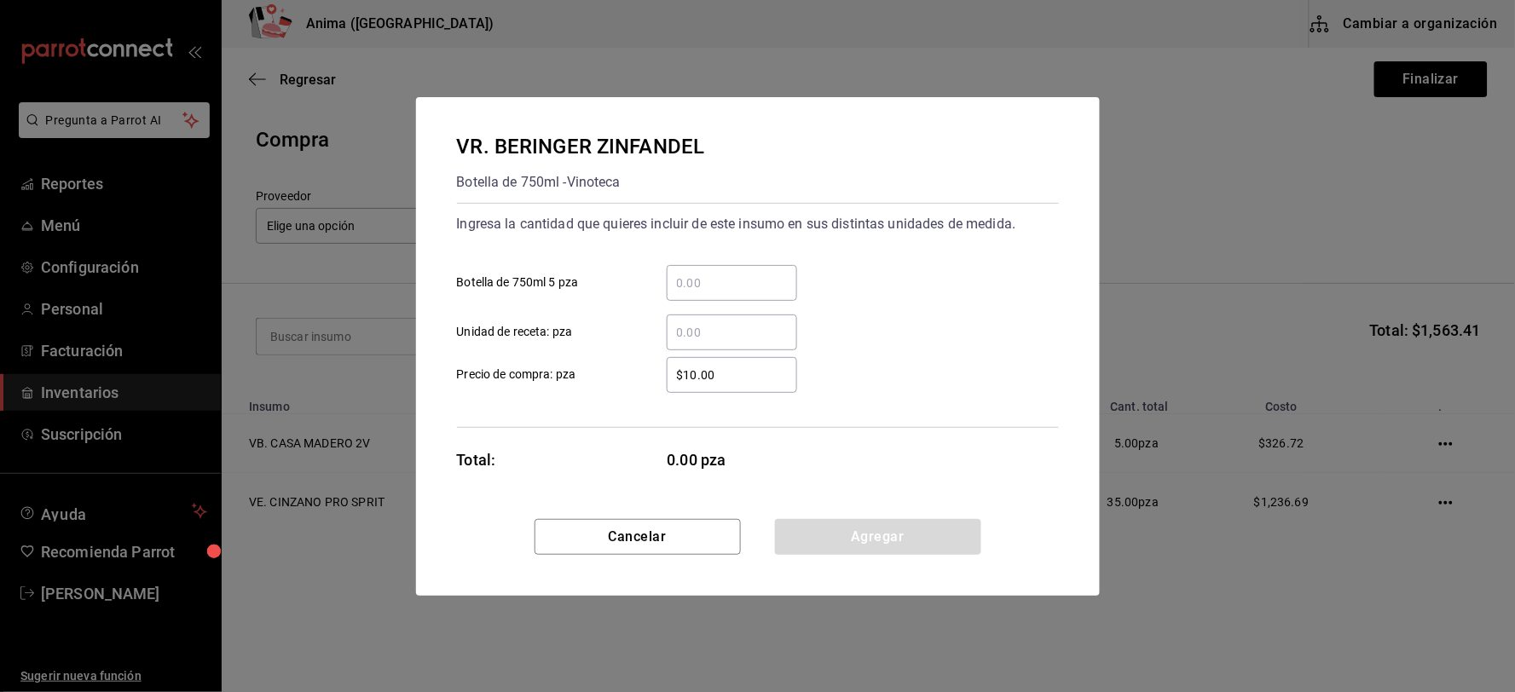
click at [712, 304] on div "​ Unidad de receta: pza" at bounding box center [750, 325] width 615 height 49
click at [719, 288] on input "​ Botella de 750ml 5 pza" at bounding box center [732, 283] width 130 height 20
type input "2"
type input "$244.38"
click at [853, 543] on button "Agregar" at bounding box center [878, 537] width 206 height 36
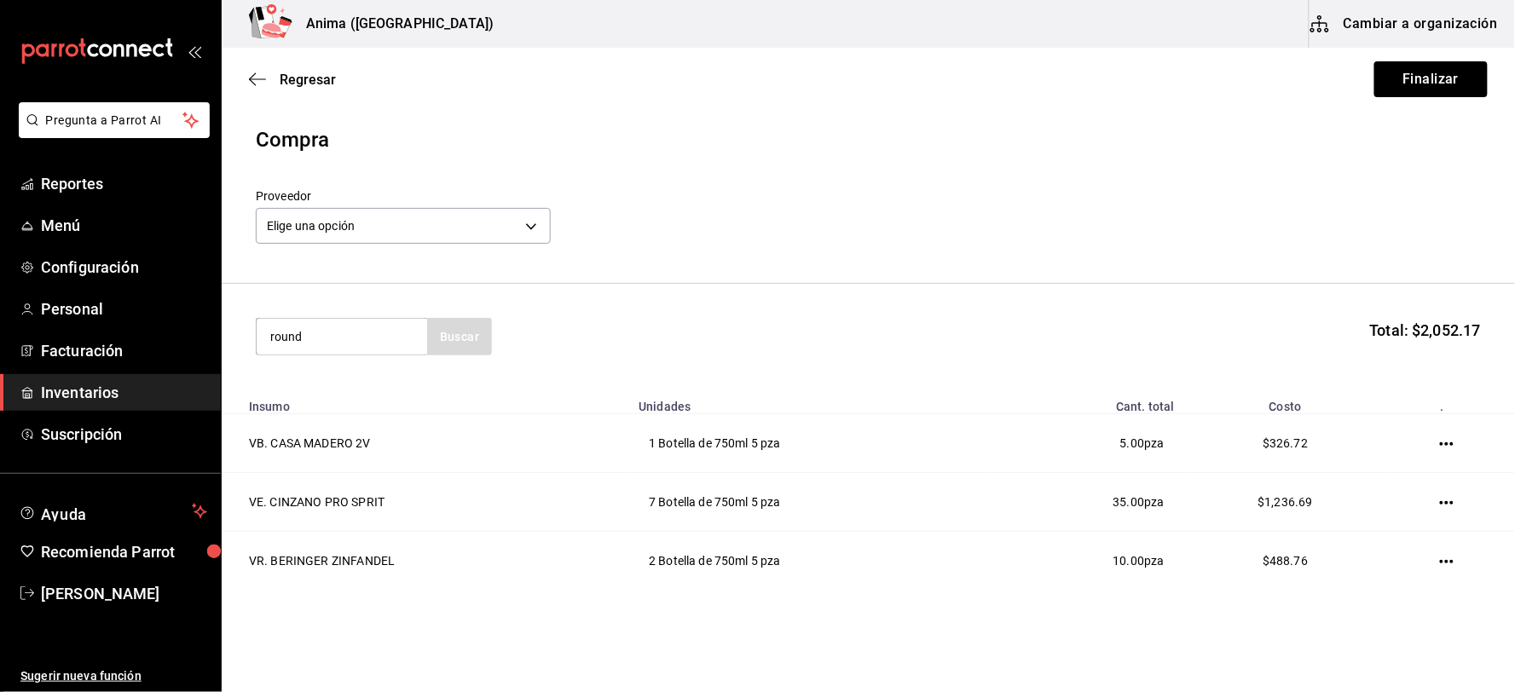
type input "round"
click at [283, 399] on div "Botella de 750ml - VINOS AMERICA" at bounding box center [340, 414] width 143 height 36
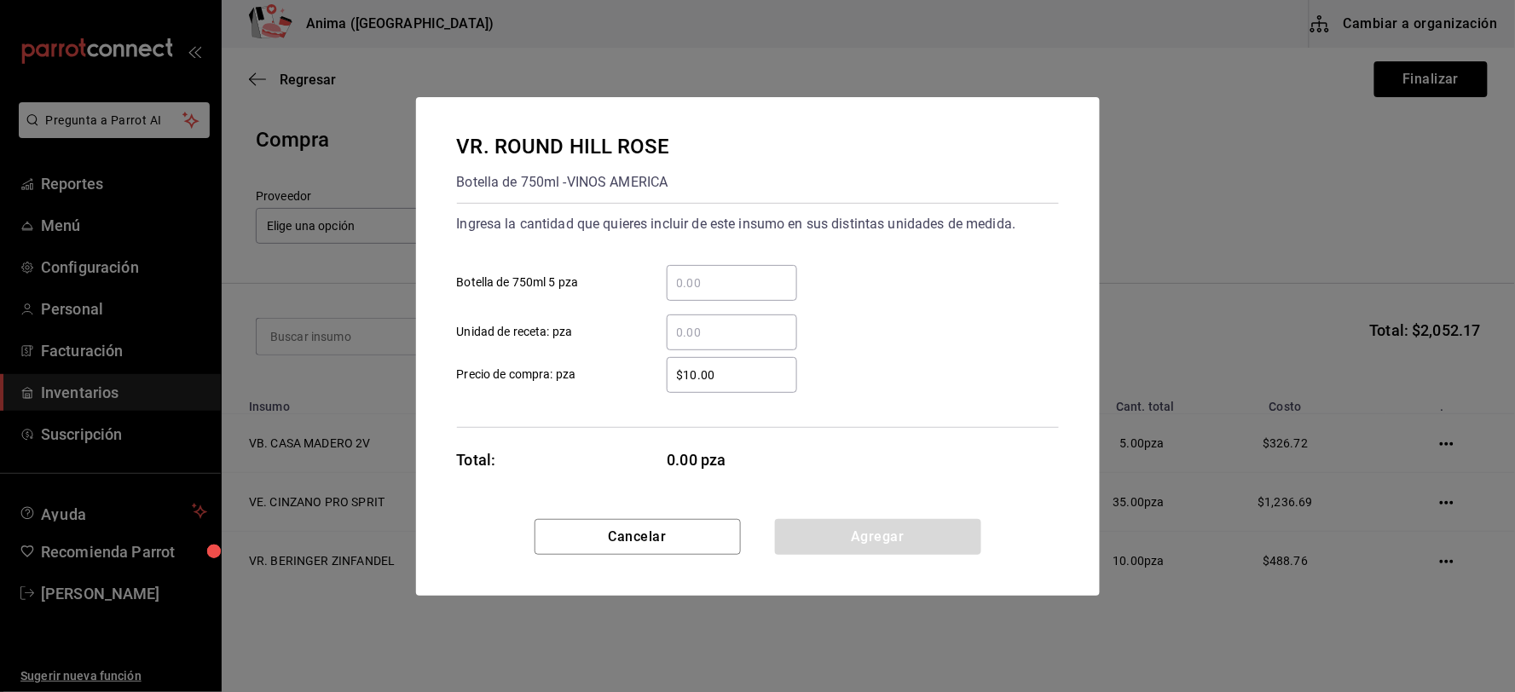
click at [759, 278] on input "​ Botella de 750ml 5 pza" at bounding box center [732, 283] width 130 height 20
type input "3"
type input "$213.28"
click at [830, 556] on div "Cancelar Agregar" at bounding box center [758, 557] width 684 height 77
click at [848, 532] on button "Agregar" at bounding box center [878, 537] width 206 height 36
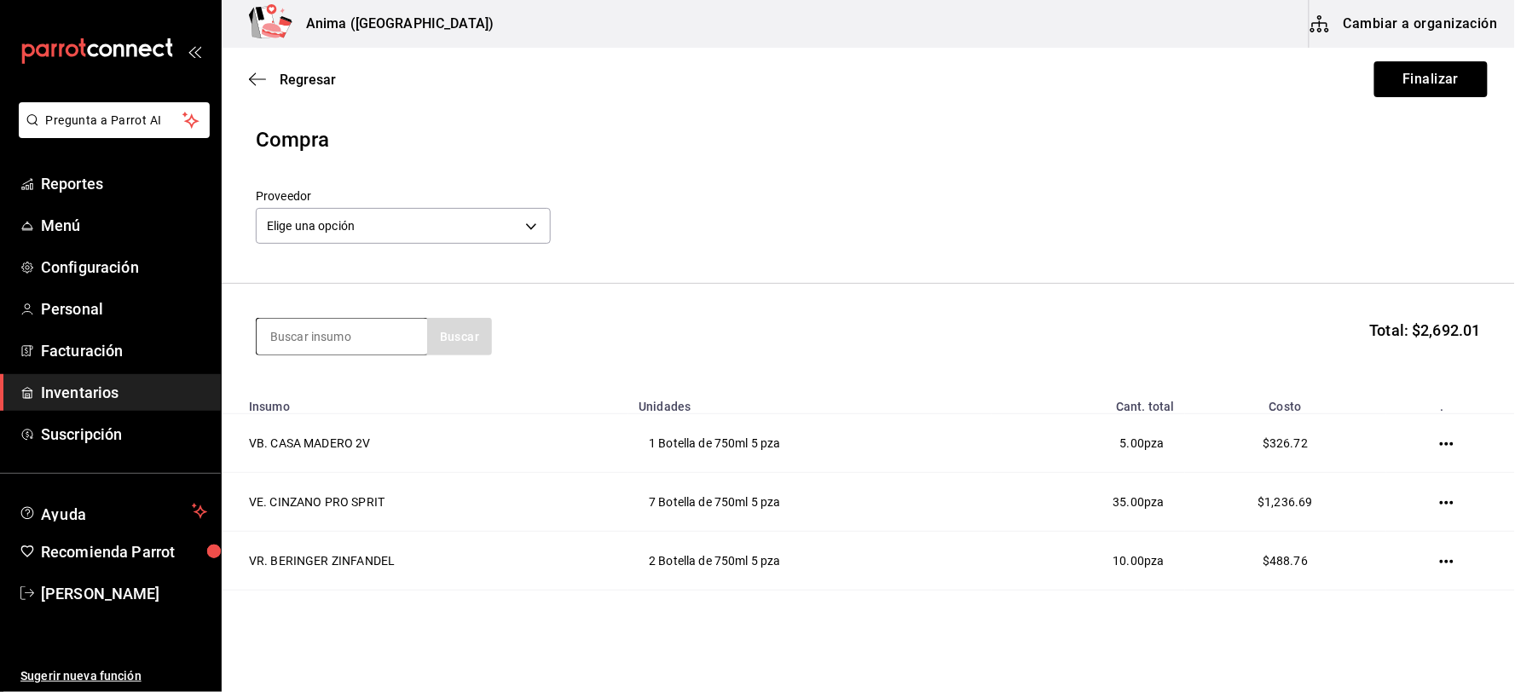
click at [371, 347] on input at bounding box center [342, 337] width 170 height 36
type input "[PERSON_NAME]"
click at [354, 387] on div "VT. CAYMUS CAB SAU" at bounding box center [340, 386] width 143 height 20
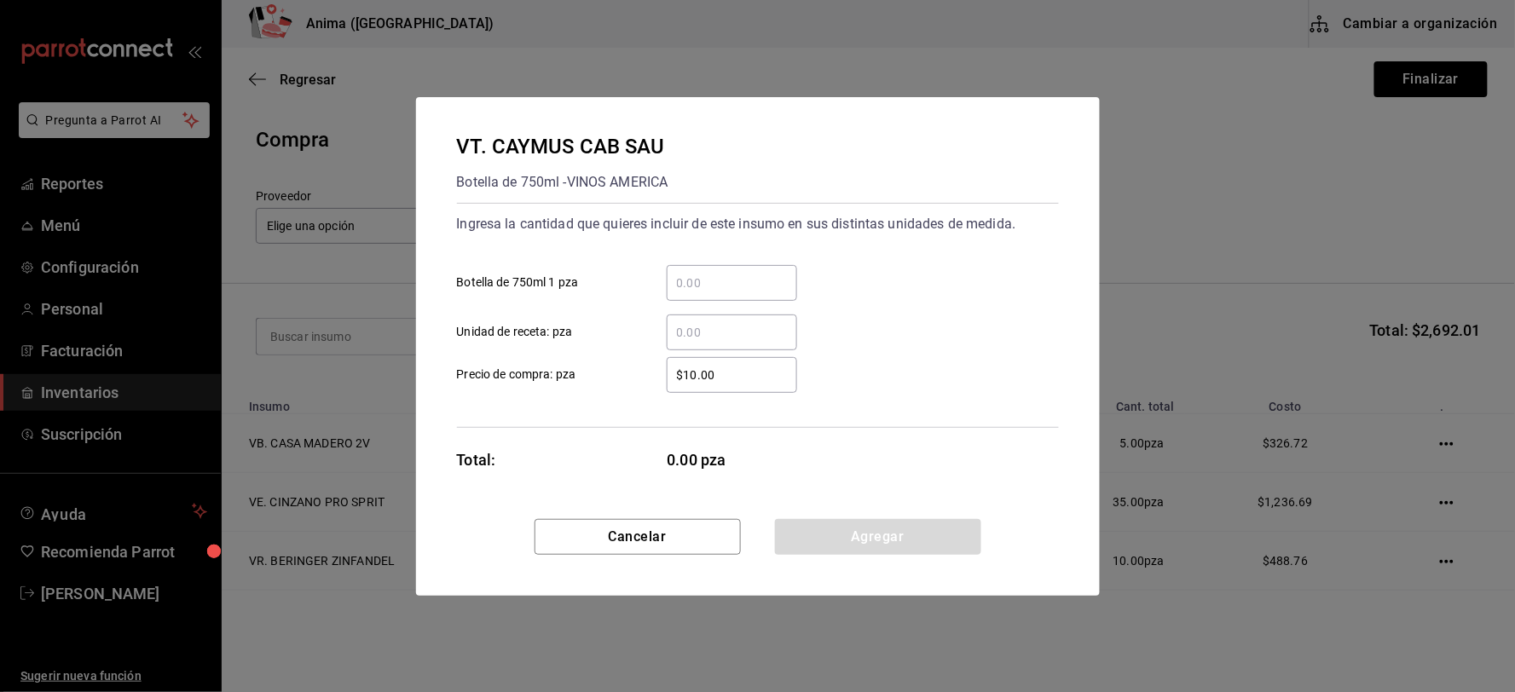
click at [722, 292] on input "​ Botella de 750ml 1 pza" at bounding box center [732, 283] width 130 height 20
type input "3"
type input "$1,944.43"
click at [876, 537] on button "Agregar" at bounding box center [878, 537] width 206 height 36
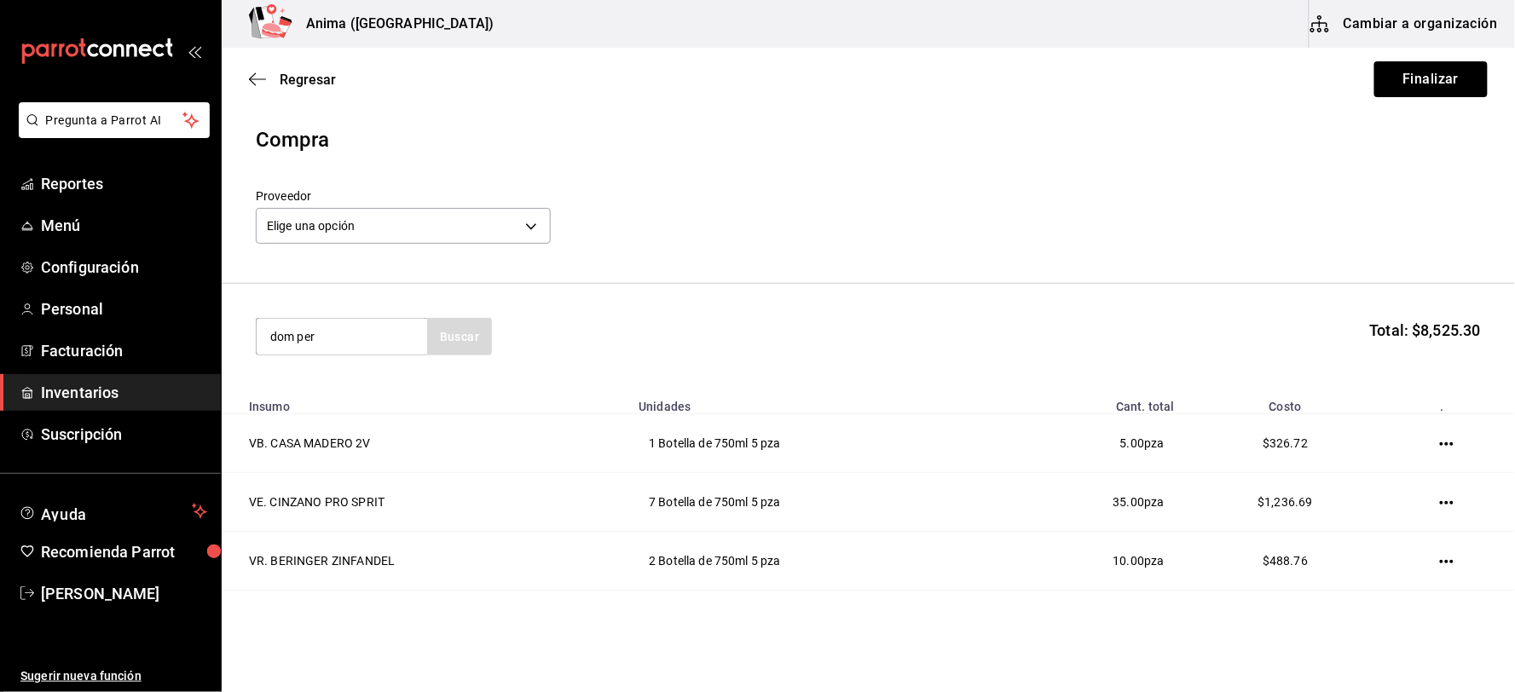
type input "dom per"
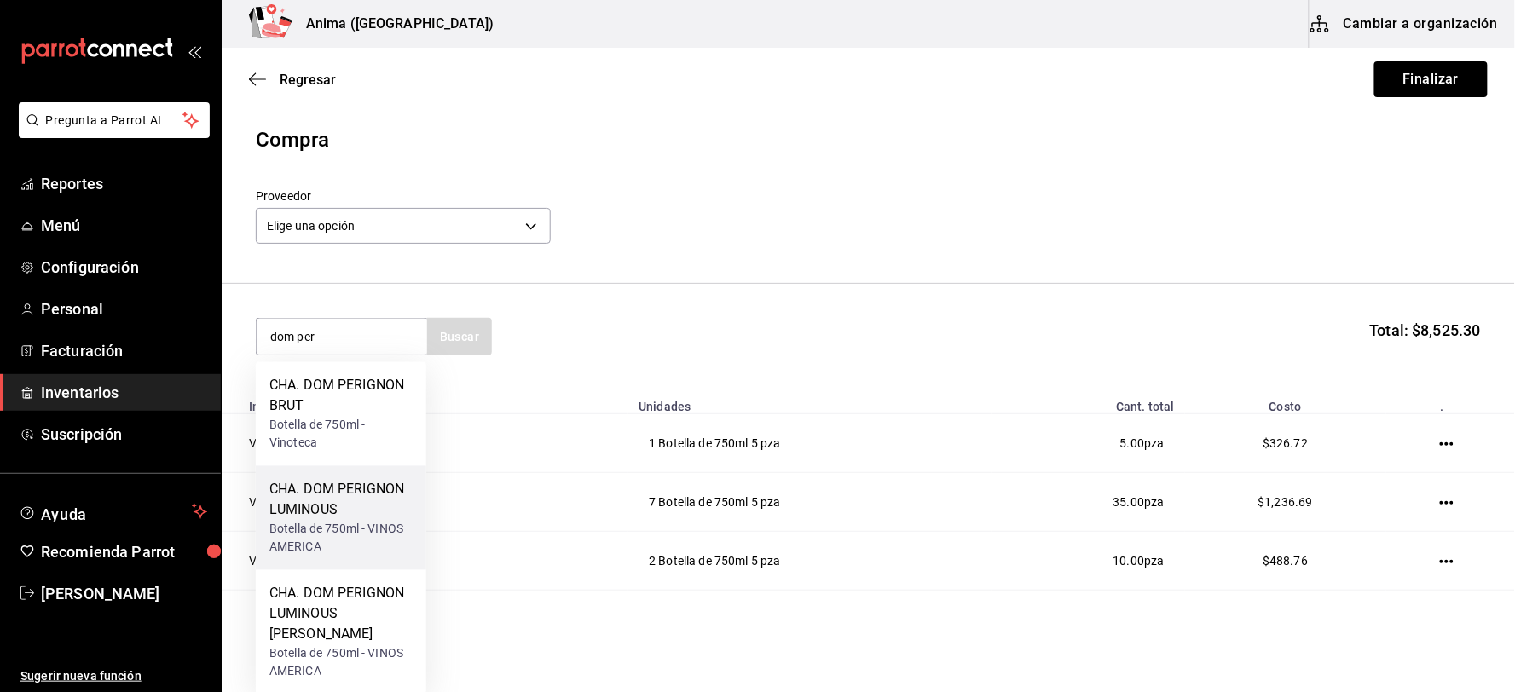
click at [326, 513] on div "CHA. DOM PERIGNON LUMINOUS" at bounding box center [340, 500] width 143 height 41
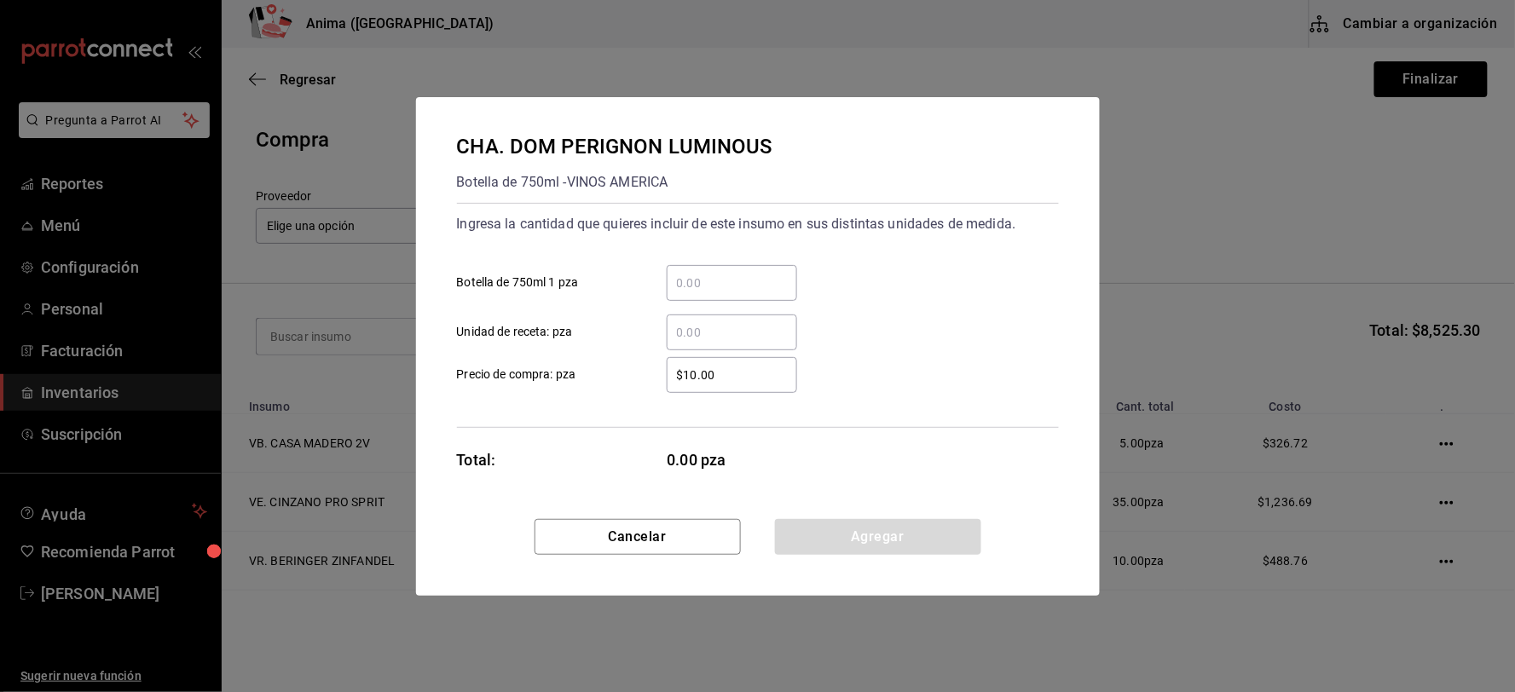
click at [753, 286] on input "​ Botella de 750ml 1 pza" at bounding box center [732, 283] width 130 height 20
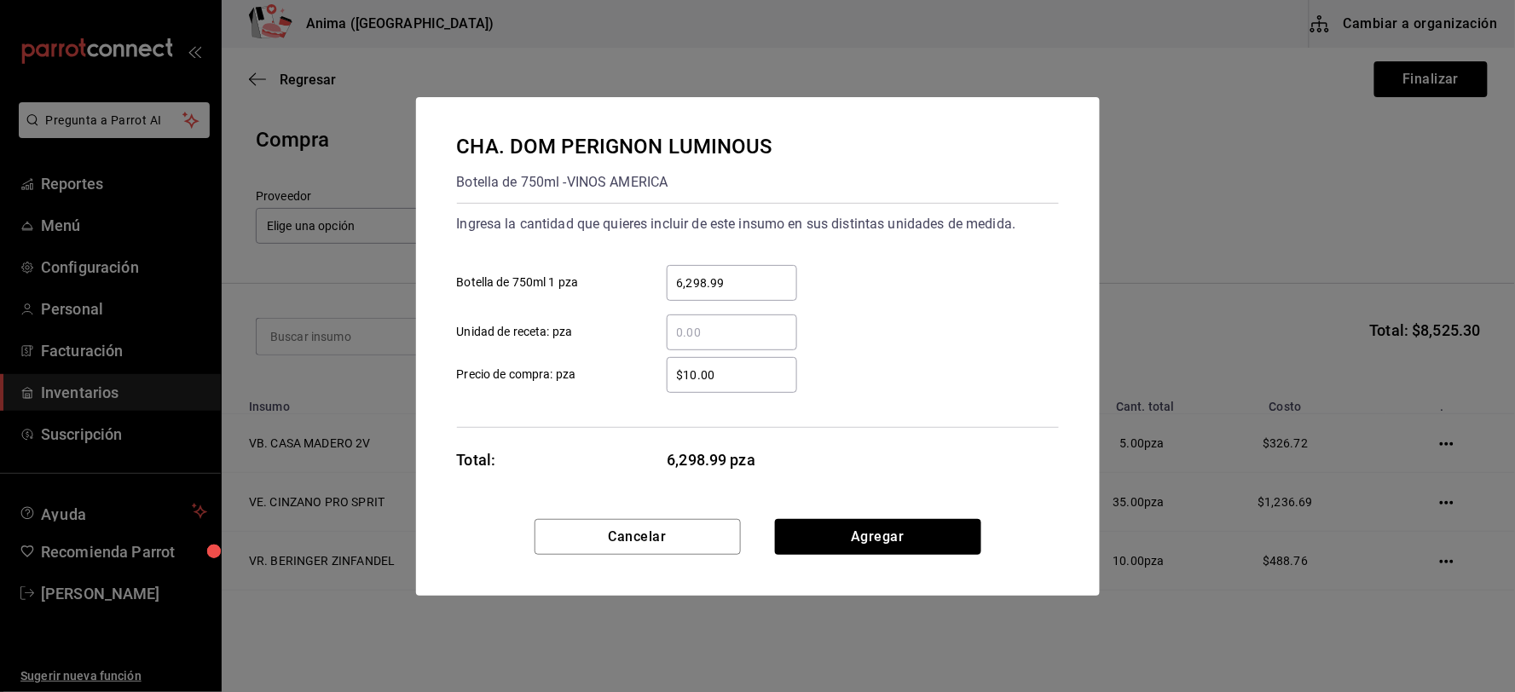
click at [753, 286] on input "6,298.99" at bounding box center [732, 283] width 130 height 20
type input "6,298.99"
click at [717, 367] on input "$10.00" at bounding box center [732, 375] width 130 height 20
paste input "text"
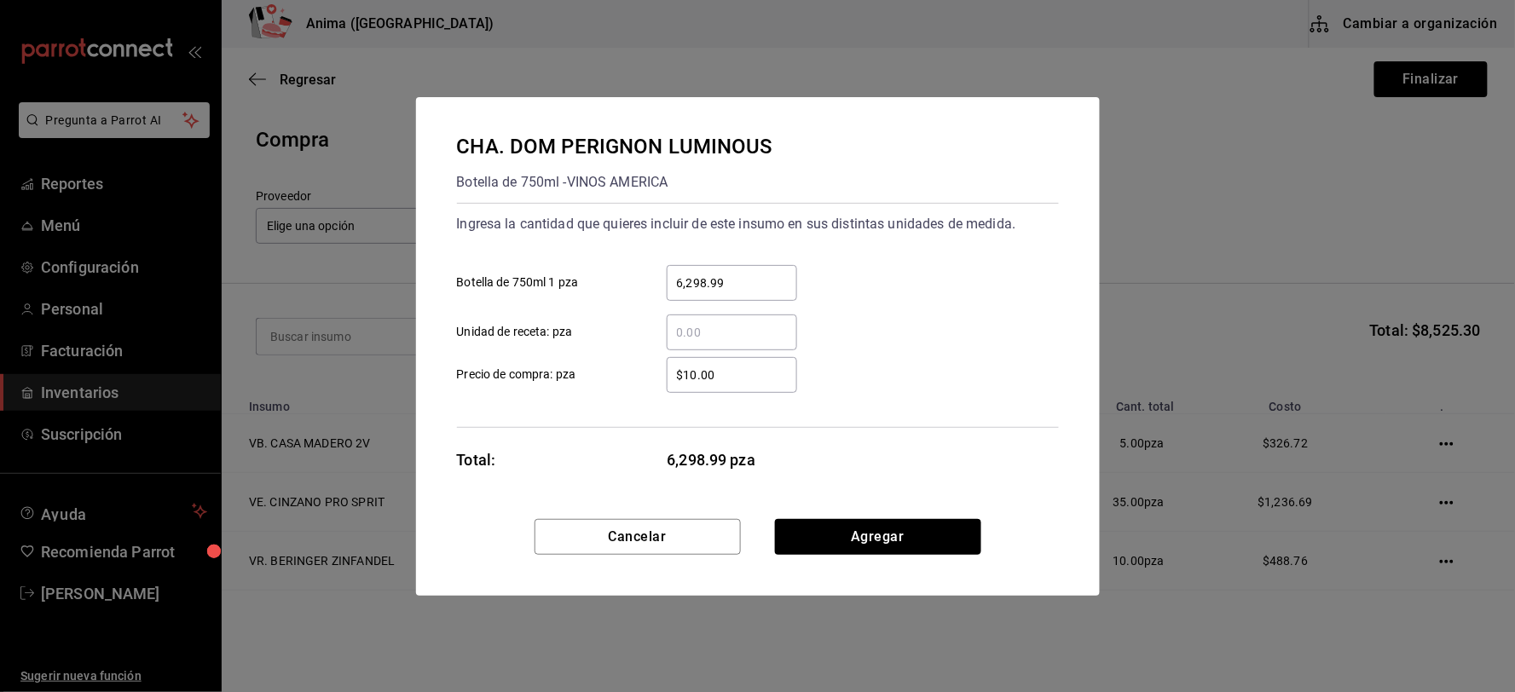
click at [717, 367] on input "$10.00" at bounding box center [732, 375] width 130 height 20
type input "$6,298.99"
click at [707, 308] on div "​ Unidad de receta: pza" at bounding box center [750, 325] width 615 height 49
click at [719, 291] on input "6,298.99" at bounding box center [732, 283] width 130 height 20
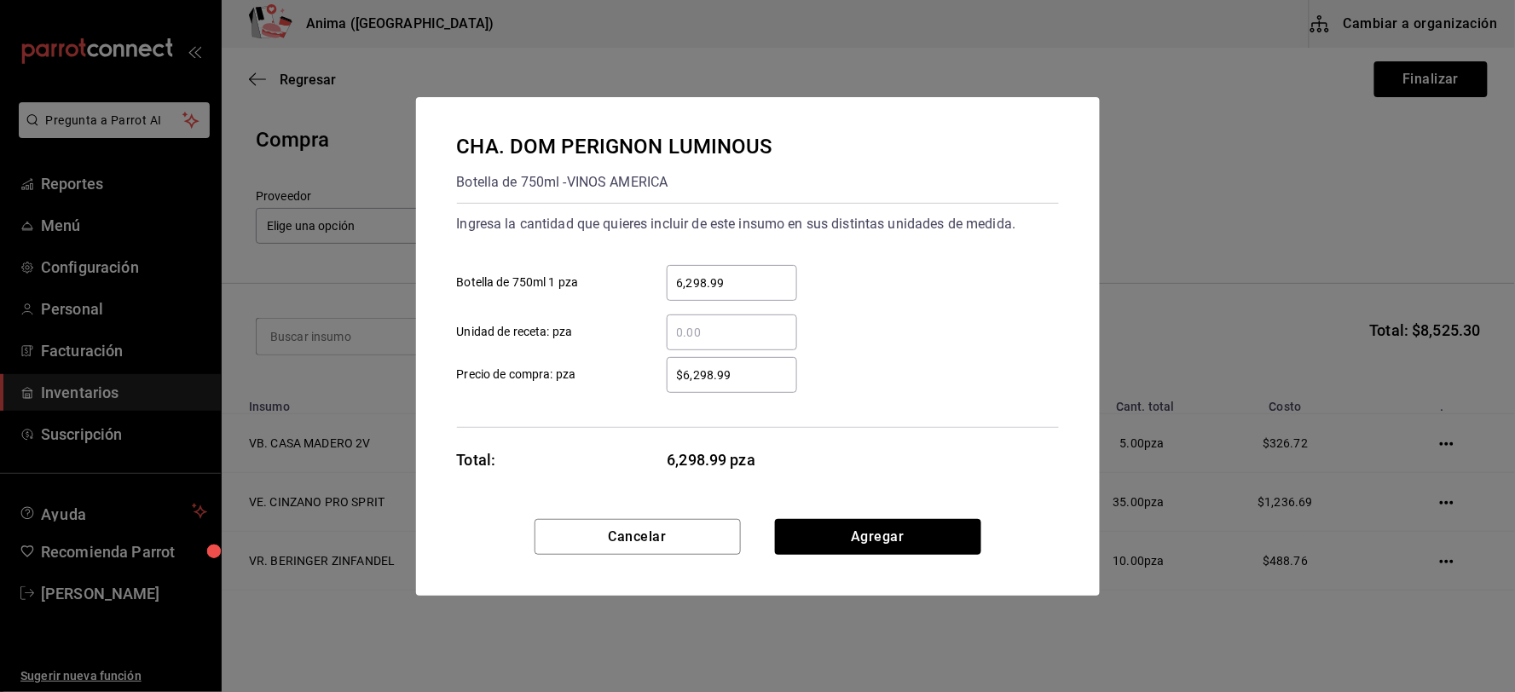
click at [719, 291] on input "6,298.99" at bounding box center [732, 283] width 130 height 20
type input "1"
click at [592, 351] on div "$6,298.99 ​ Precio de compra: pza" at bounding box center [750, 368] width 615 height 49
click at [838, 546] on button "Agregar" at bounding box center [878, 537] width 206 height 36
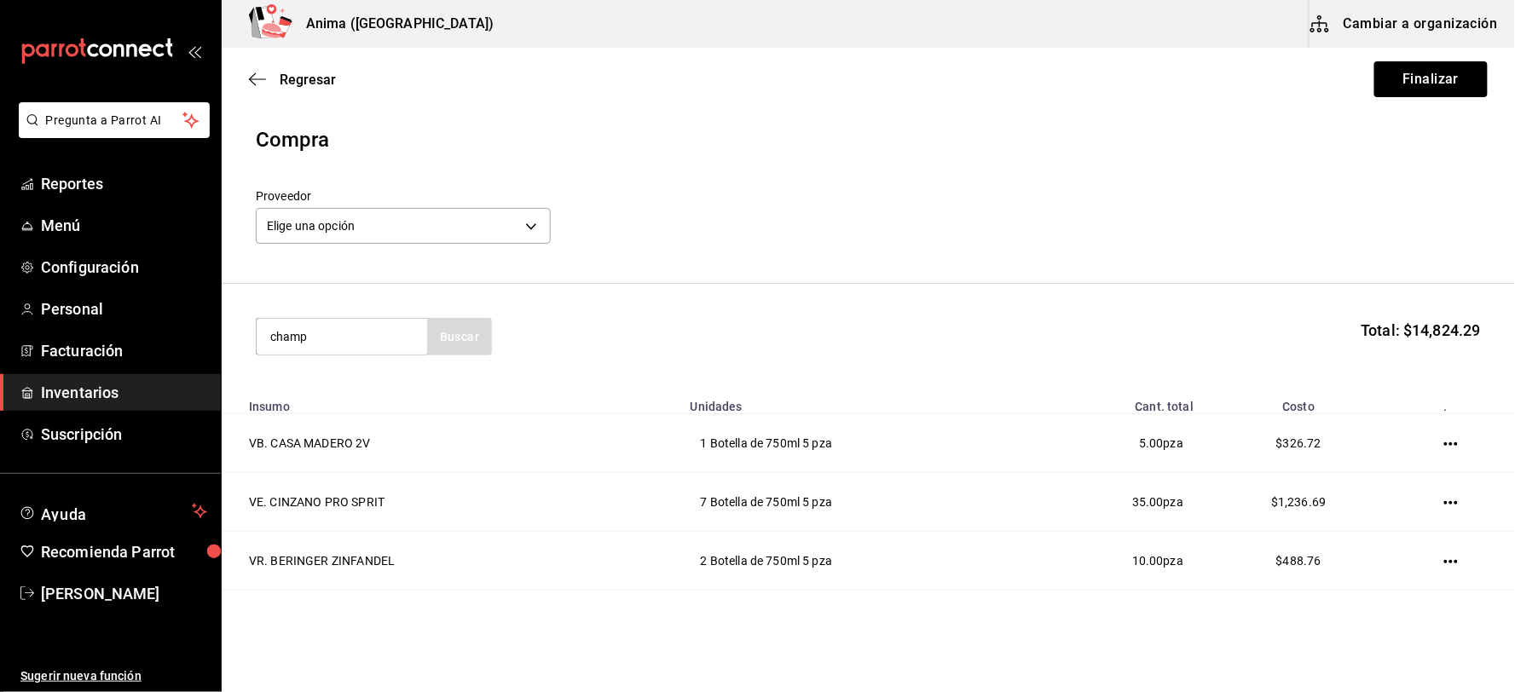
type input "champ"
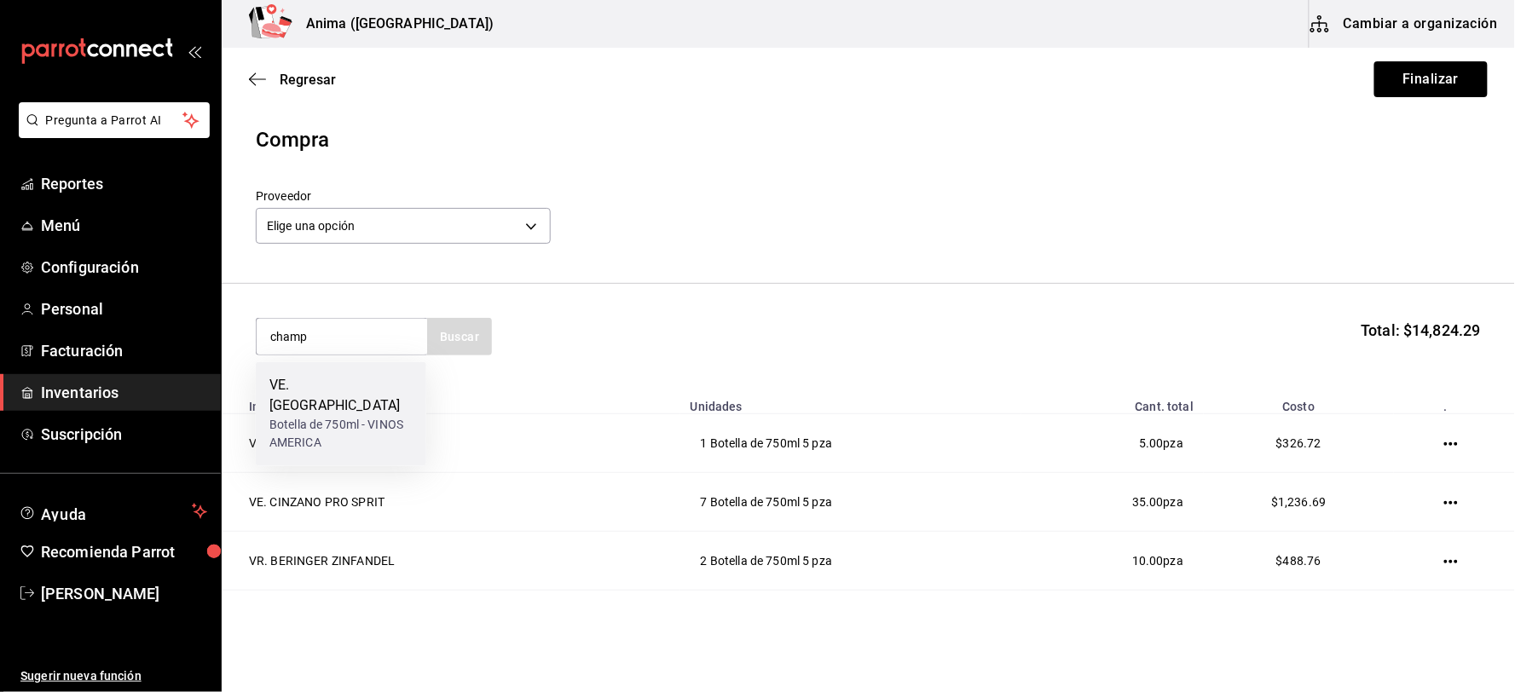
click at [364, 417] on div "Botella de 750ml - VINOS AMERICA" at bounding box center [340, 435] width 143 height 36
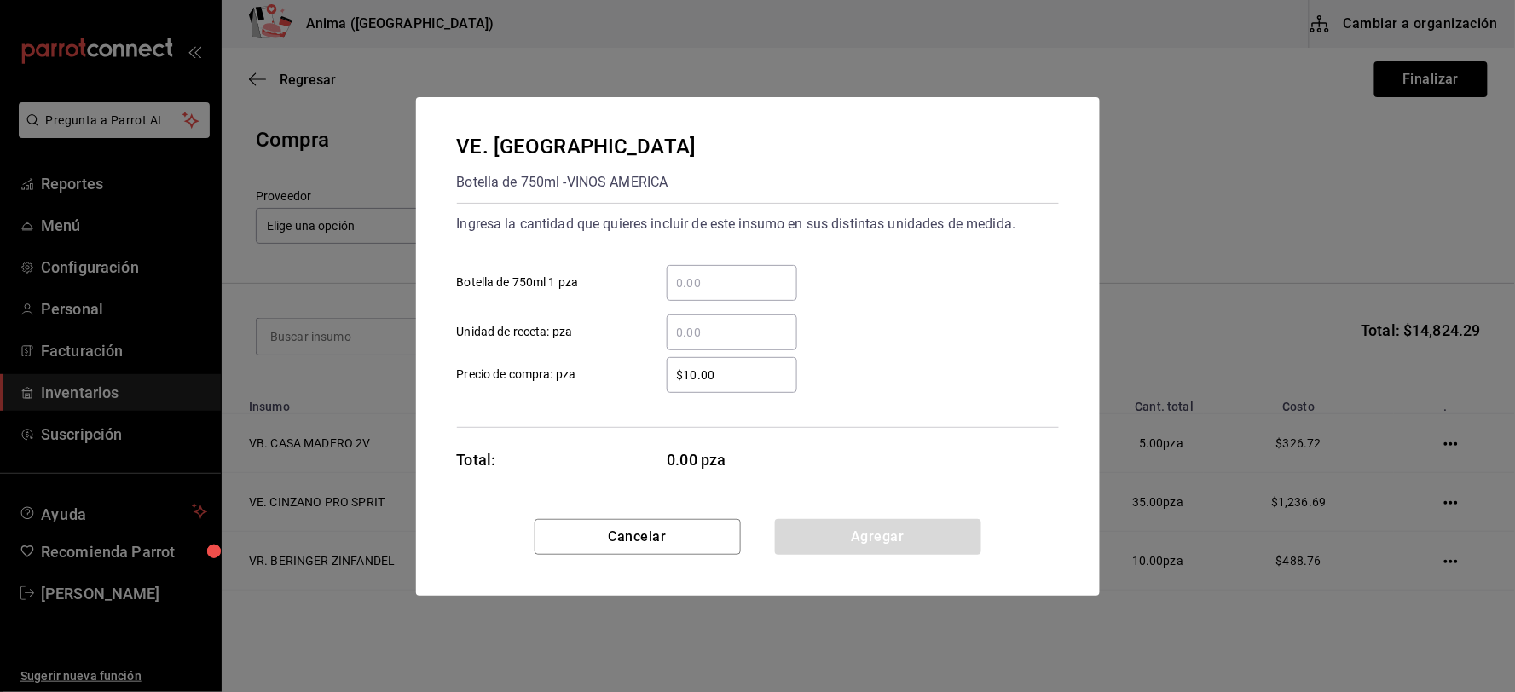
click at [713, 286] on input "​ Botella de 750ml 1 pza" at bounding box center [732, 283] width 130 height 20
type input "11"
type input "$159.18"
click at [880, 538] on button "Agregar" at bounding box center [878, 537] width 206 height 36
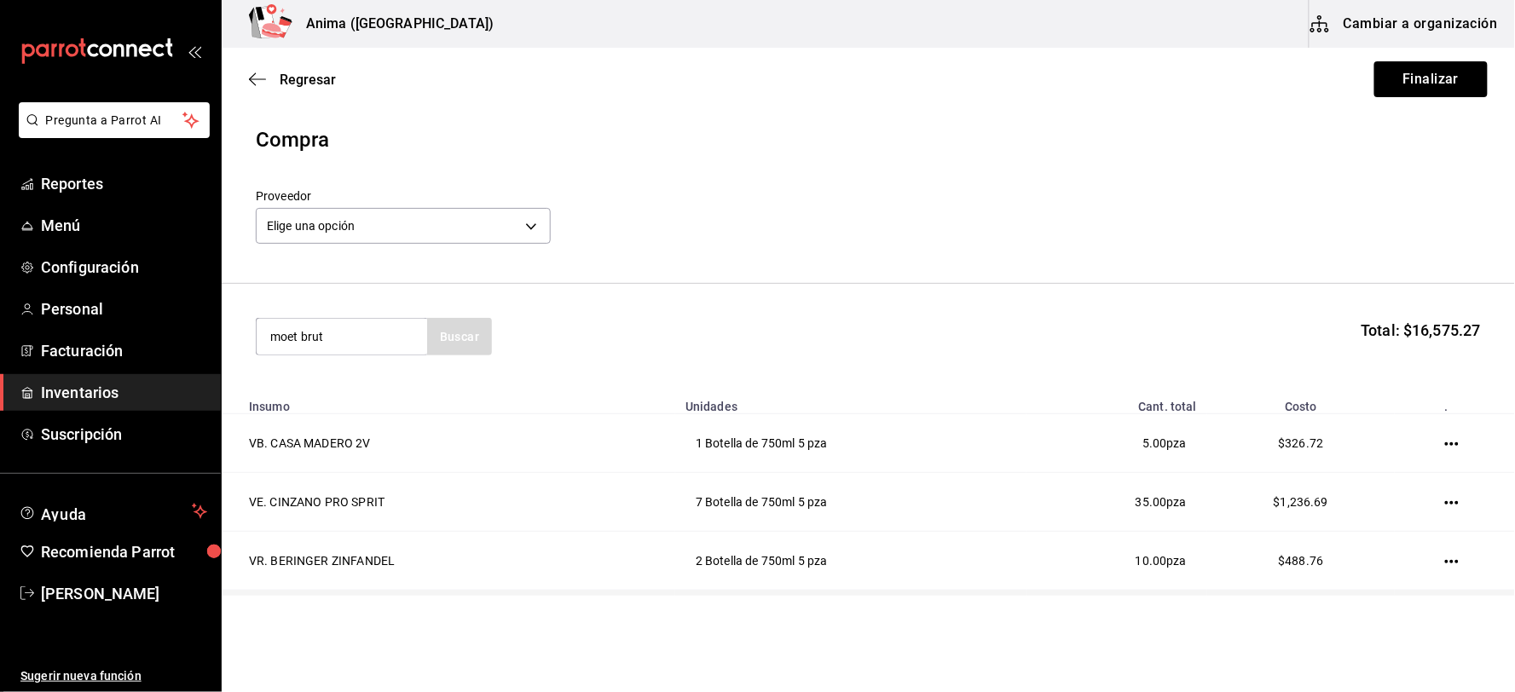
type input "moet brut"
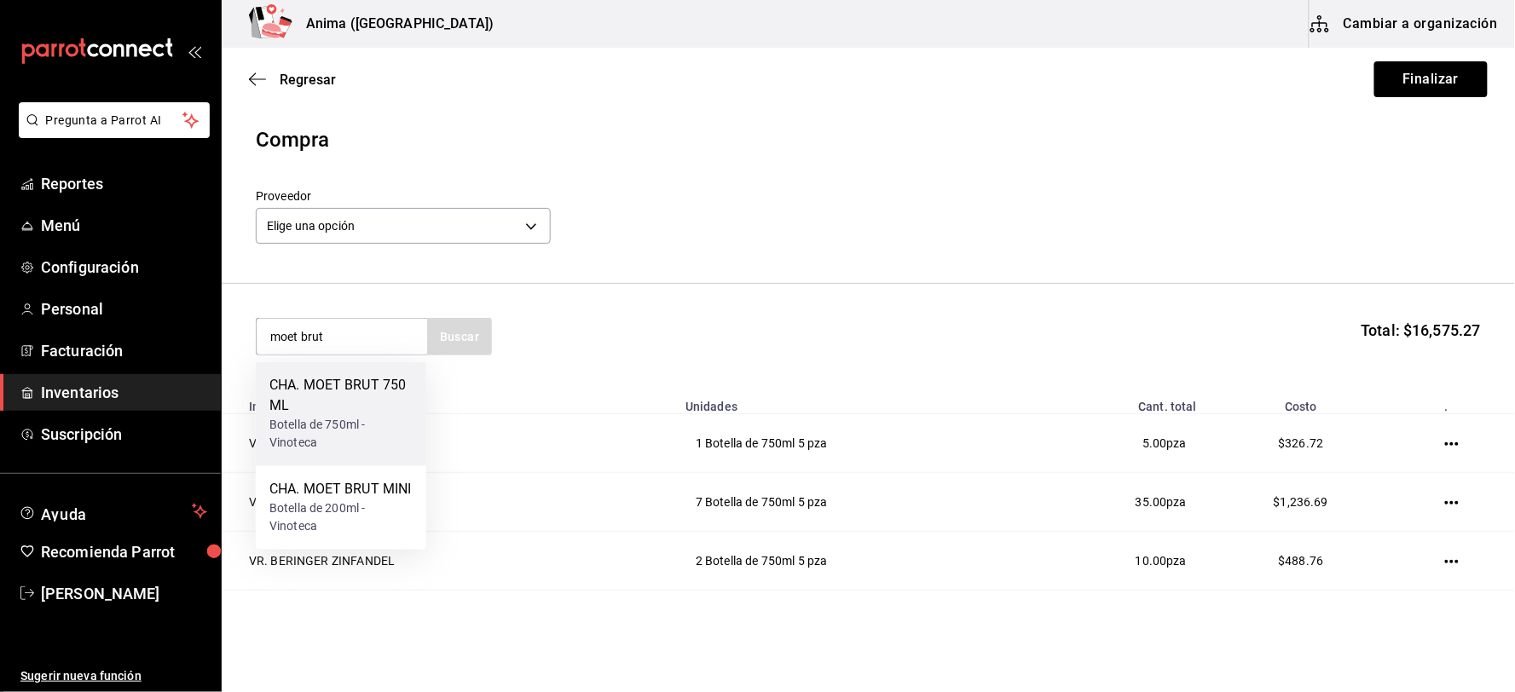
click at [351, 377] on div "CHA. MOET BRUT 750 ML" at bounding box center [340, 396] width 143 height 41
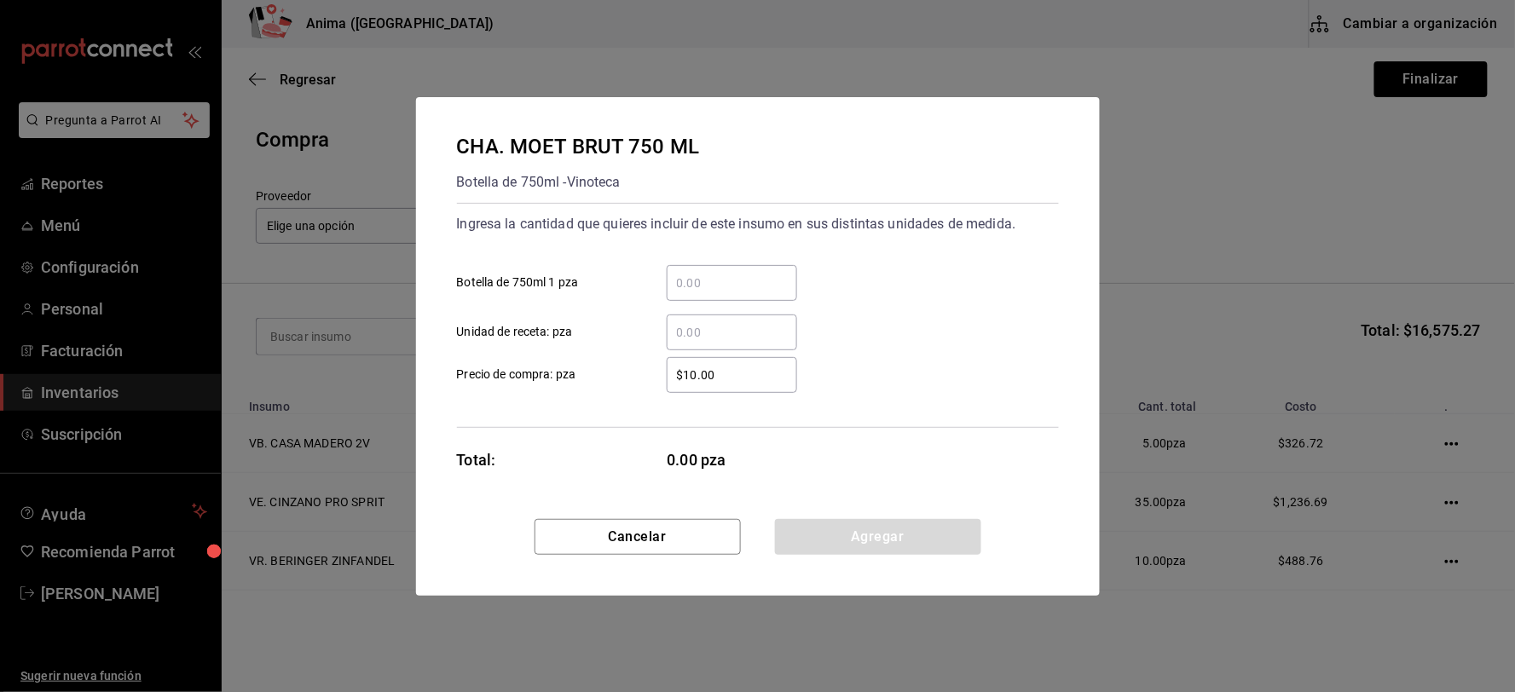
click at [717, 325] on input "​ Unidad de receta: pza" at bounding box center [732, 332] width 130 height 20
click at [717, 263] on div "​ Botella de 750ml 1 pza" at bounding box center [750, 275] width 615 height 49
click at [723, 288] on input "​ Botella de 750ml 1 pza" at bounding box center [732, 283] width 130 height 20
type input "5"
type input "$1,351.48"
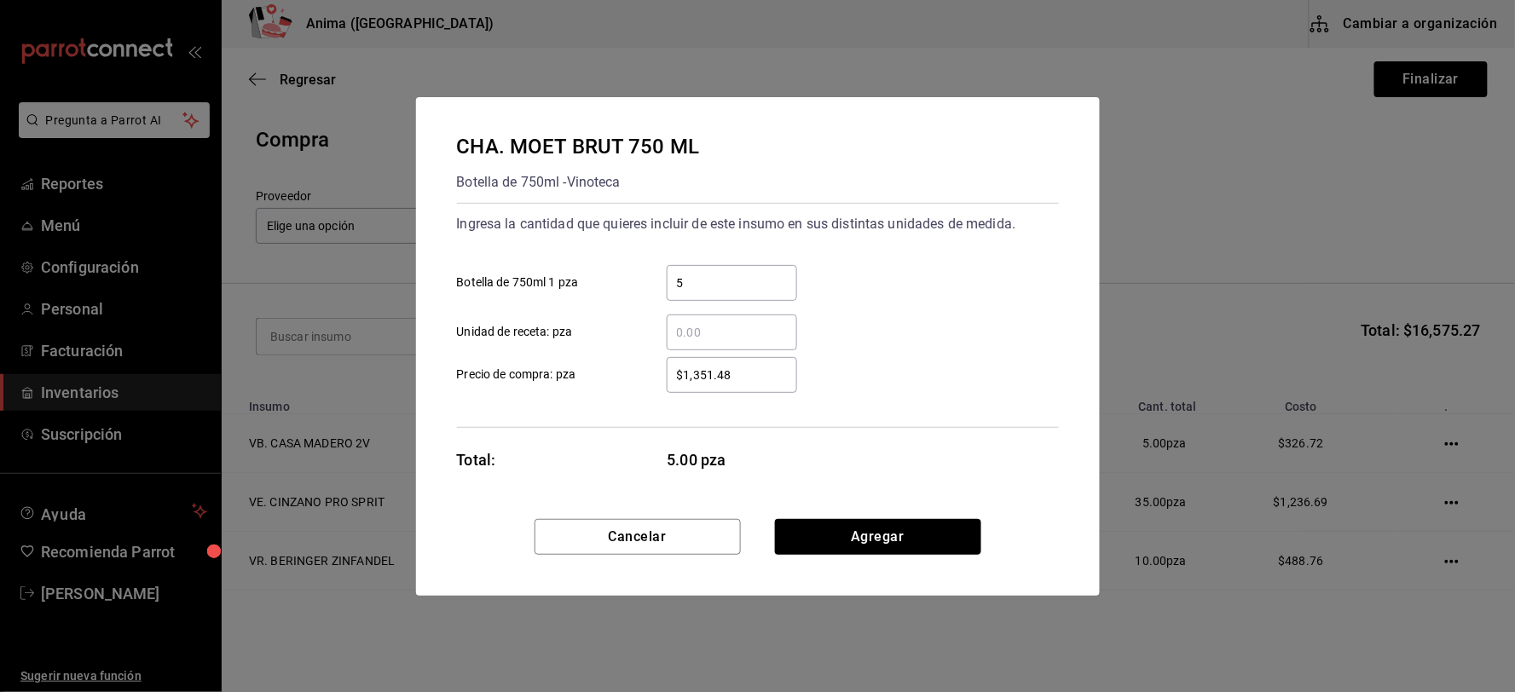
click at [834, 507] on div "CHA. MOET BRUT 750 ML Botella de 750ml - Vinoteca Ingresa la cantidad que quier…" at bounding box center [758, 308] width 684 height 422
click at [840, 542] on button "Agregar" at bounding box center [878, 537] width 206 height 36
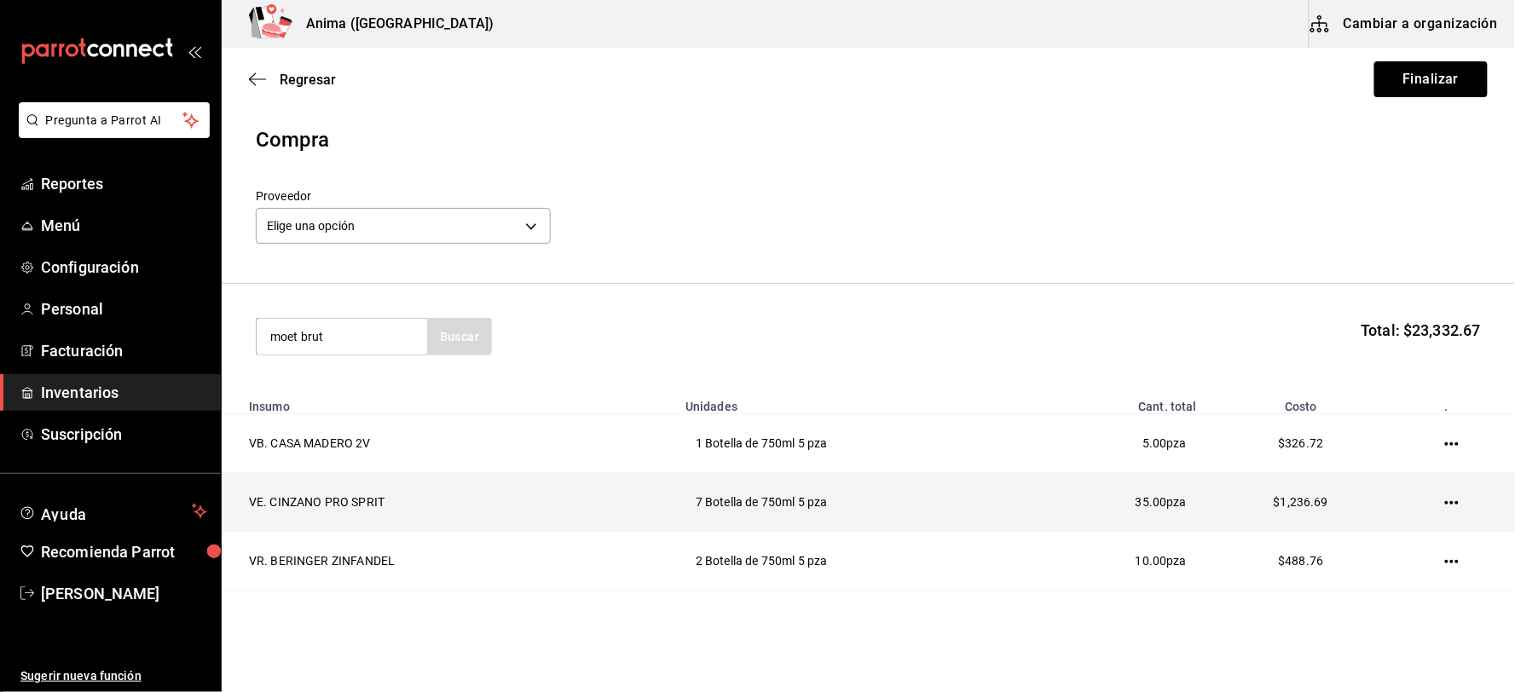
type input "moet brut"
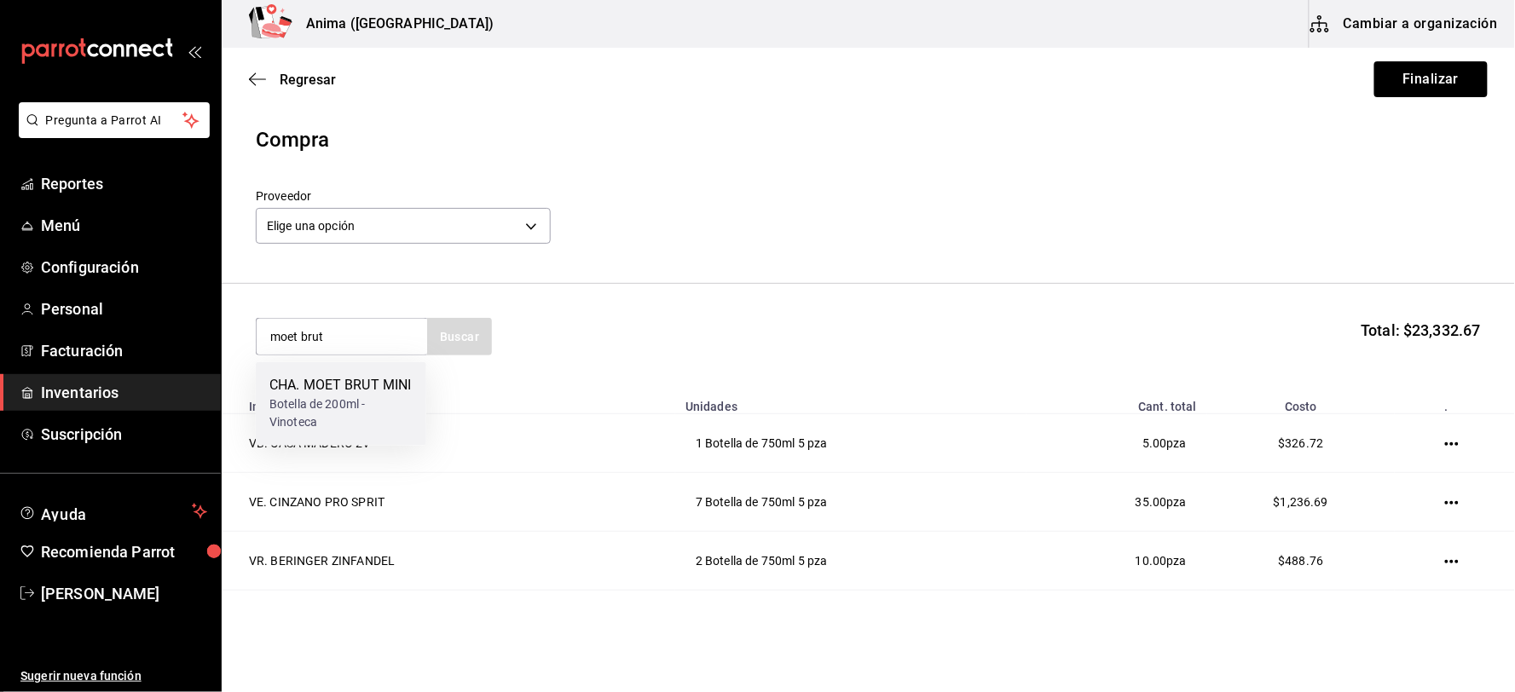
click at [384, 413] on div "Botella de 200ml - Vinoteca" at bounding box center [340, 414] width 143 height 36
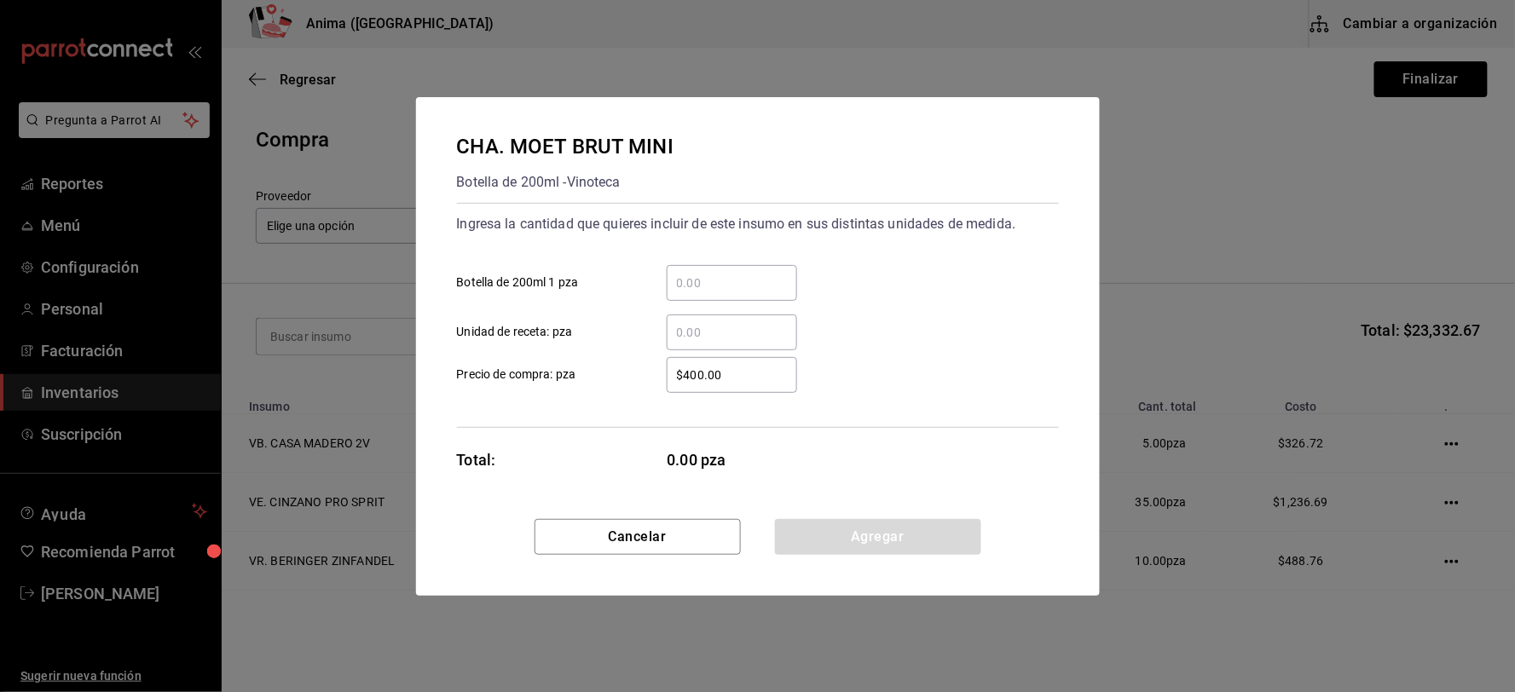
click at [712, 288] on input "​ Botella de 200ml 1 pza" at bounding box center [732, 283] width 130 height 20
type input "15"
type input "$368"
click at [839, 531] on button "Agregar" at bounding box center [878, 537] width 206 height 36
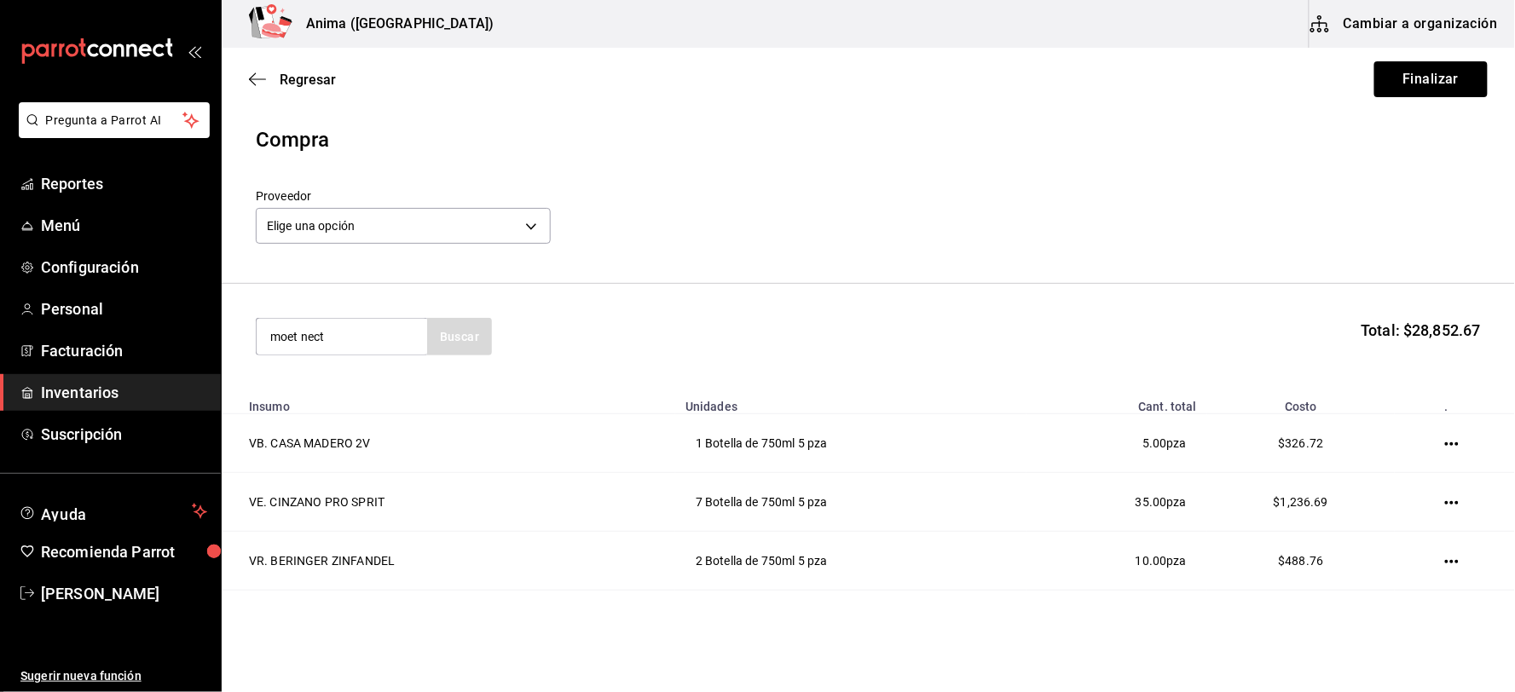
type input "moet nect"
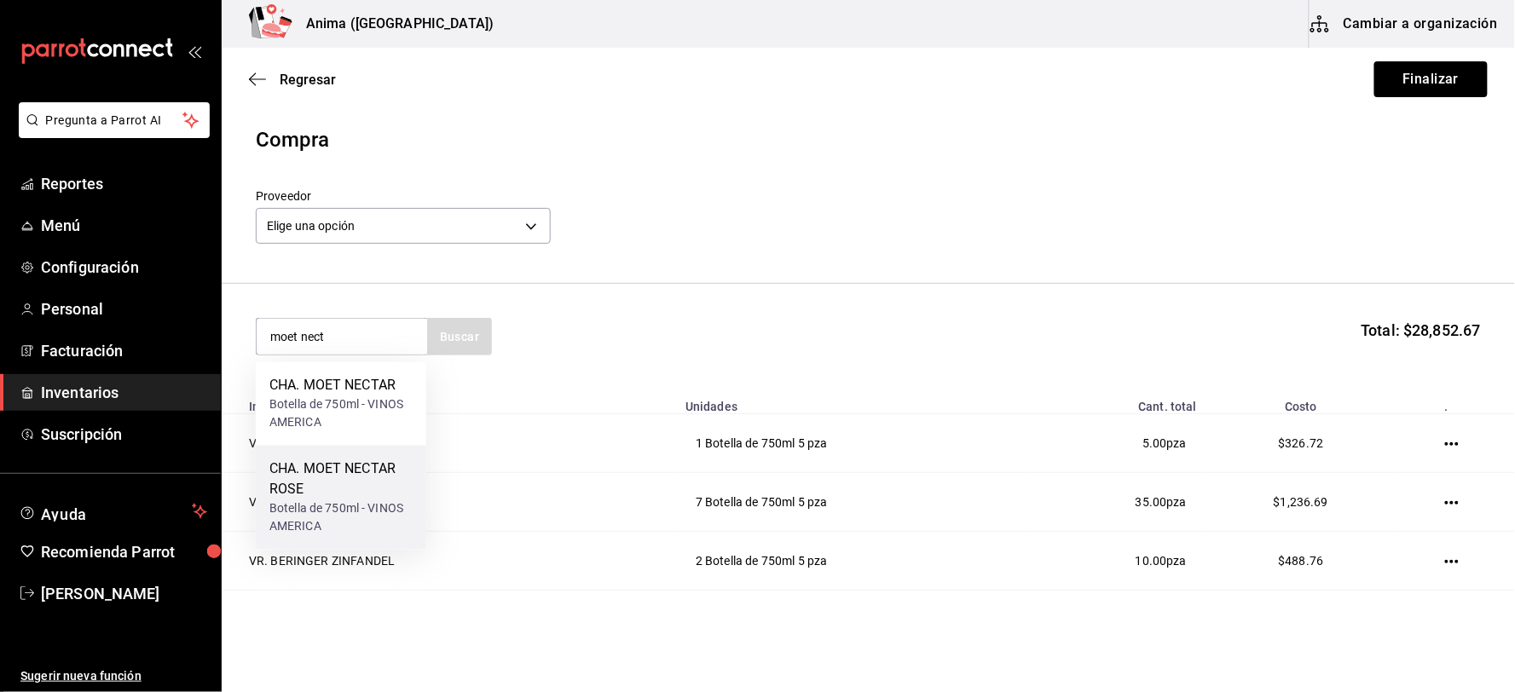
click at [328, 491] on div "CHA. MOET NECTAR ROSE" at bounding box center [340, 479] width 143 height 41
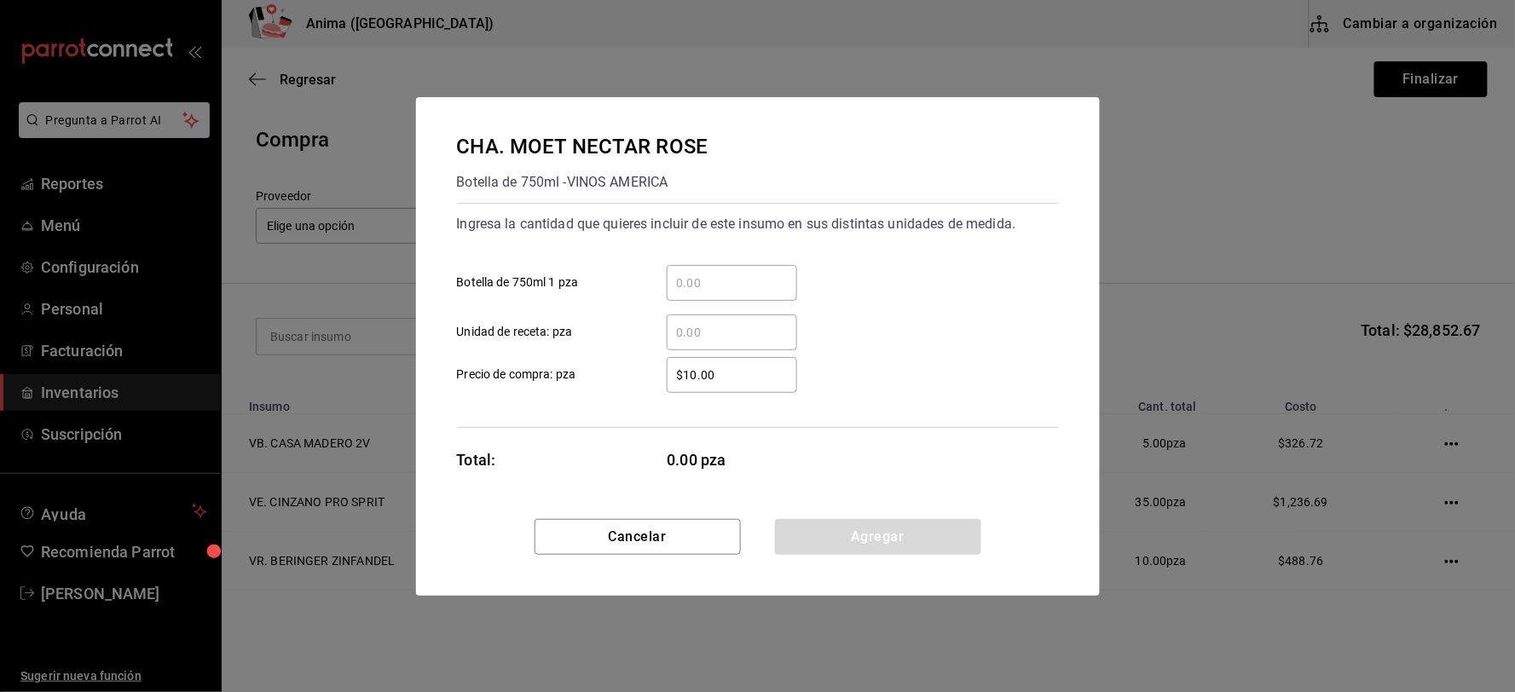
click at [716, 290] on input "​ Botella de 750ml 1 pza" at bounding box center [732, 283] width 130 height 20
type input "1"
type input "$1,891.68"
click at [839, 540] on button "Agregar" at bounding box center [878, 537] width 206 height 36
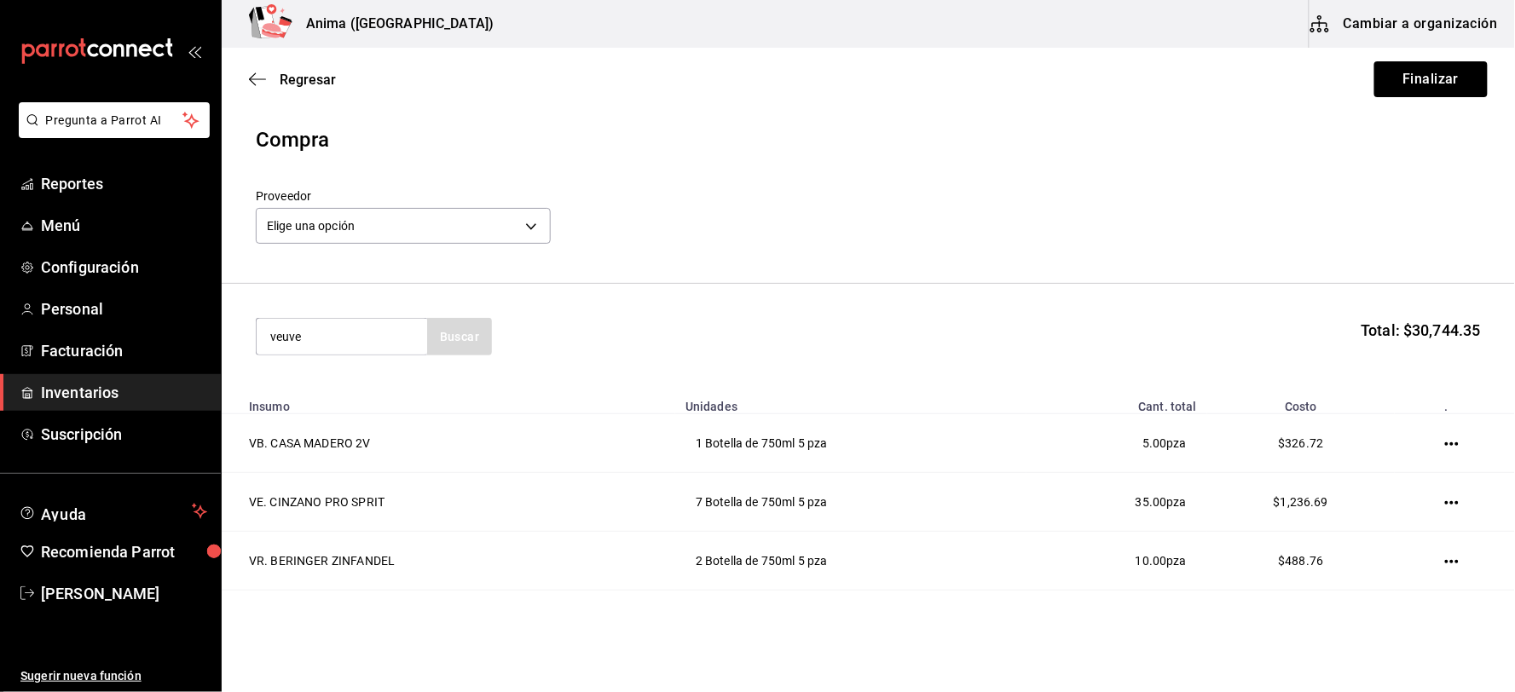
type input "veuve"
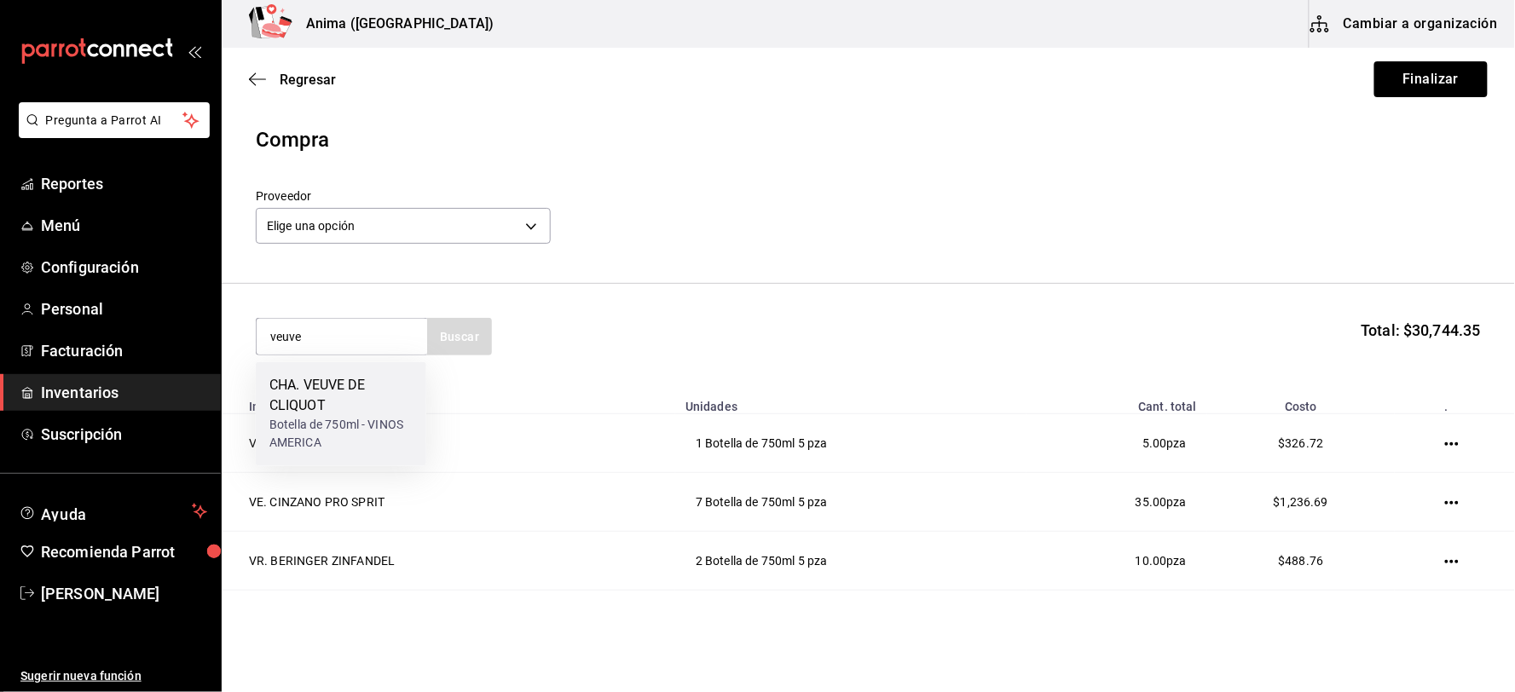
click at [326, 407] on div "CHA. VEUVE DE CLIQUOT" at bounding box center [340, 396] width 143 height 41
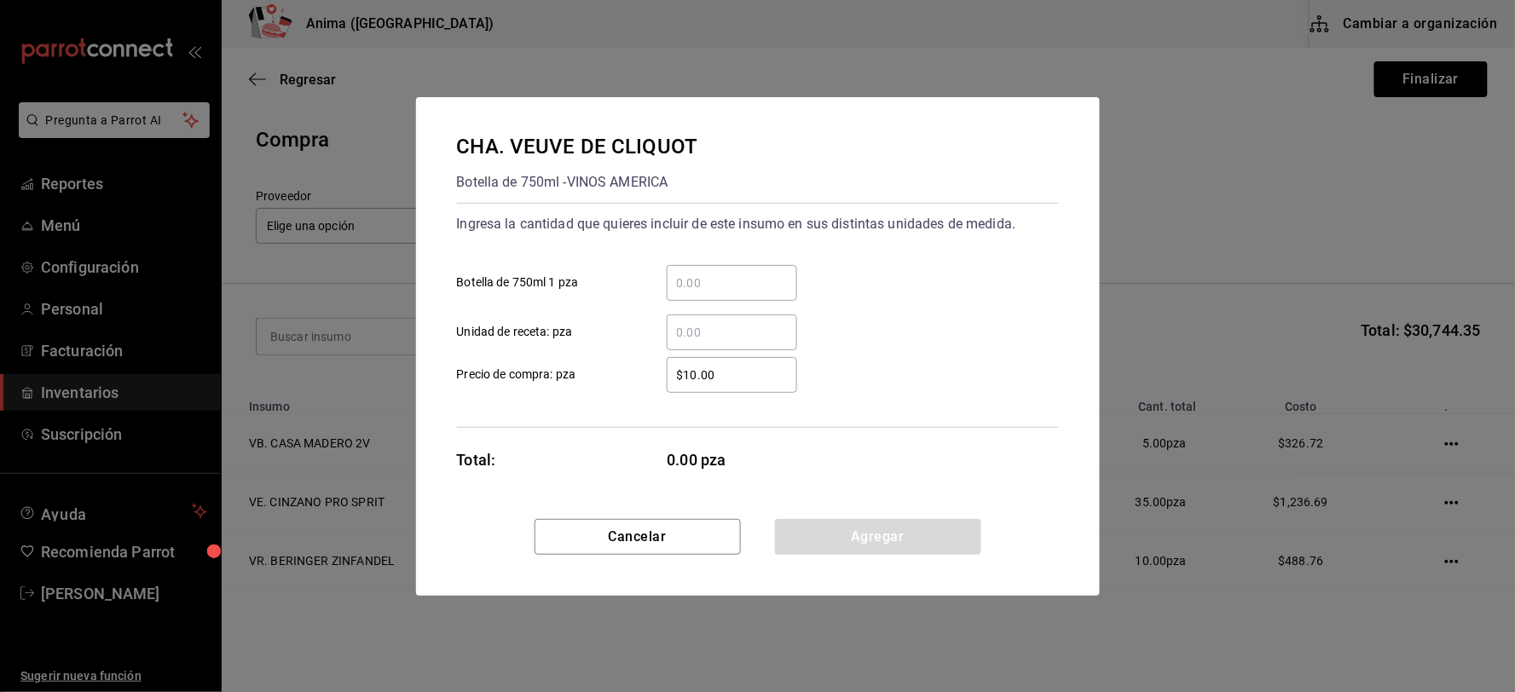
click at [729, 279] on input "​ Botella de 750ml 1 pza" at bounding box center [732, 283] width 130 height 20
type input "1"
type input "$1,507.8"
click at [820, 550] on button "Agregar" at bounding box center [878, 537] width 206 height 36
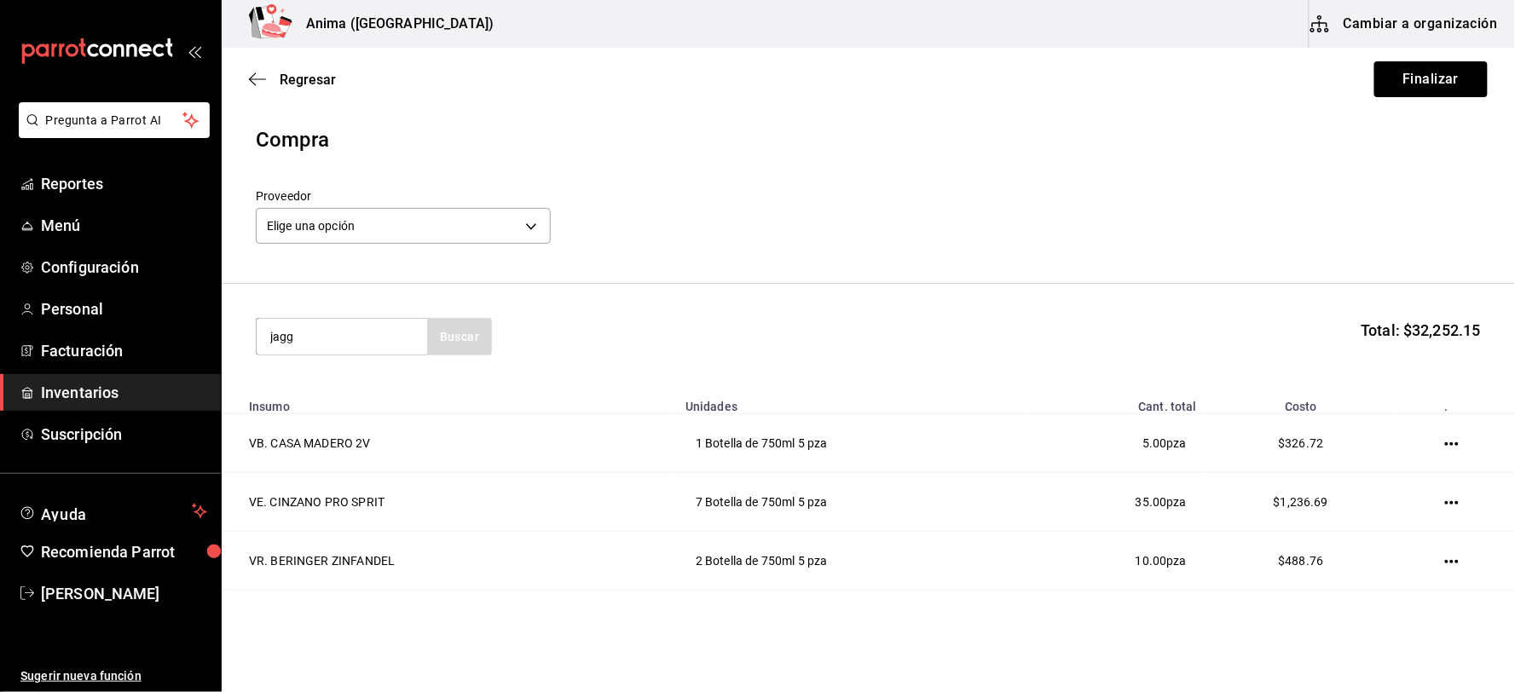
type input "jagg"
click at [392, 410] on div "Botella de 700ml - Vinoteca" at bounding box center [340, 414] width 143 height 36
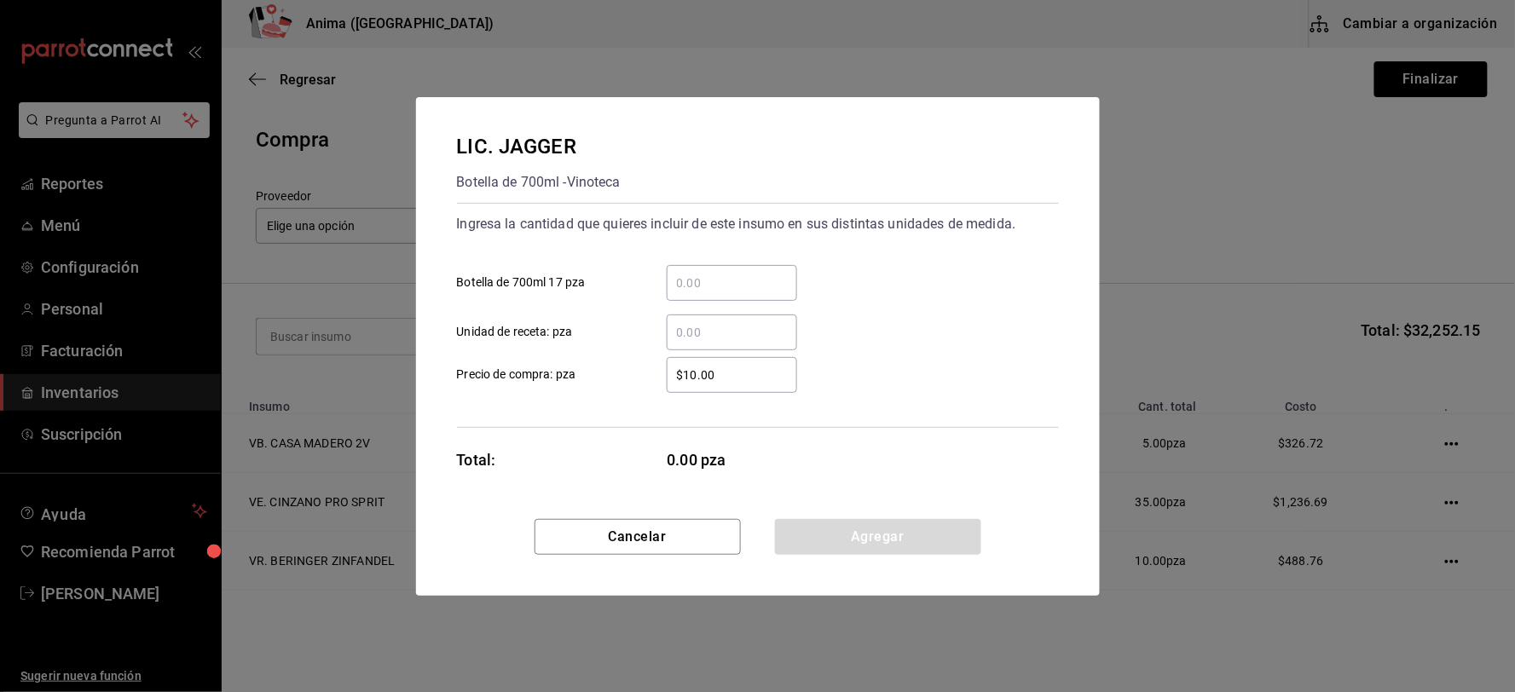
click at [771, 279] on input "​ Botella de 700ml 17 pza" at bounding box center [732, 283] width 130 height 20
type input "8"
type input "$350"
click at [540, 348] on div "$350 ​ Precio de compra: pza" at bounding box center [750, 368] width 615 height 49
click at [820, 523] on button "Agregar" at bounding box center [878, 537] width 206 height 36
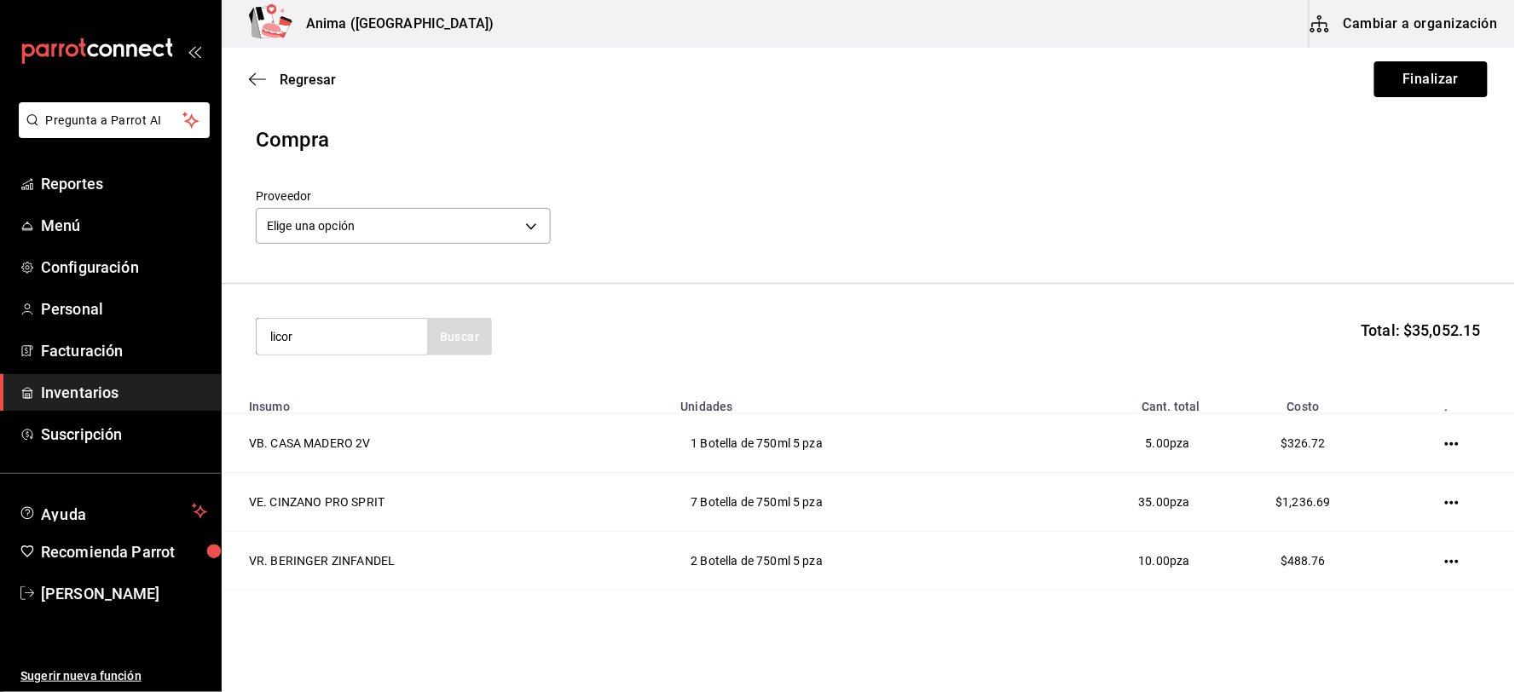
type input "licor"
click at [380, 385] on div "LIC. LICOR 43" at bounding box center [340, 386] width 143 height 20
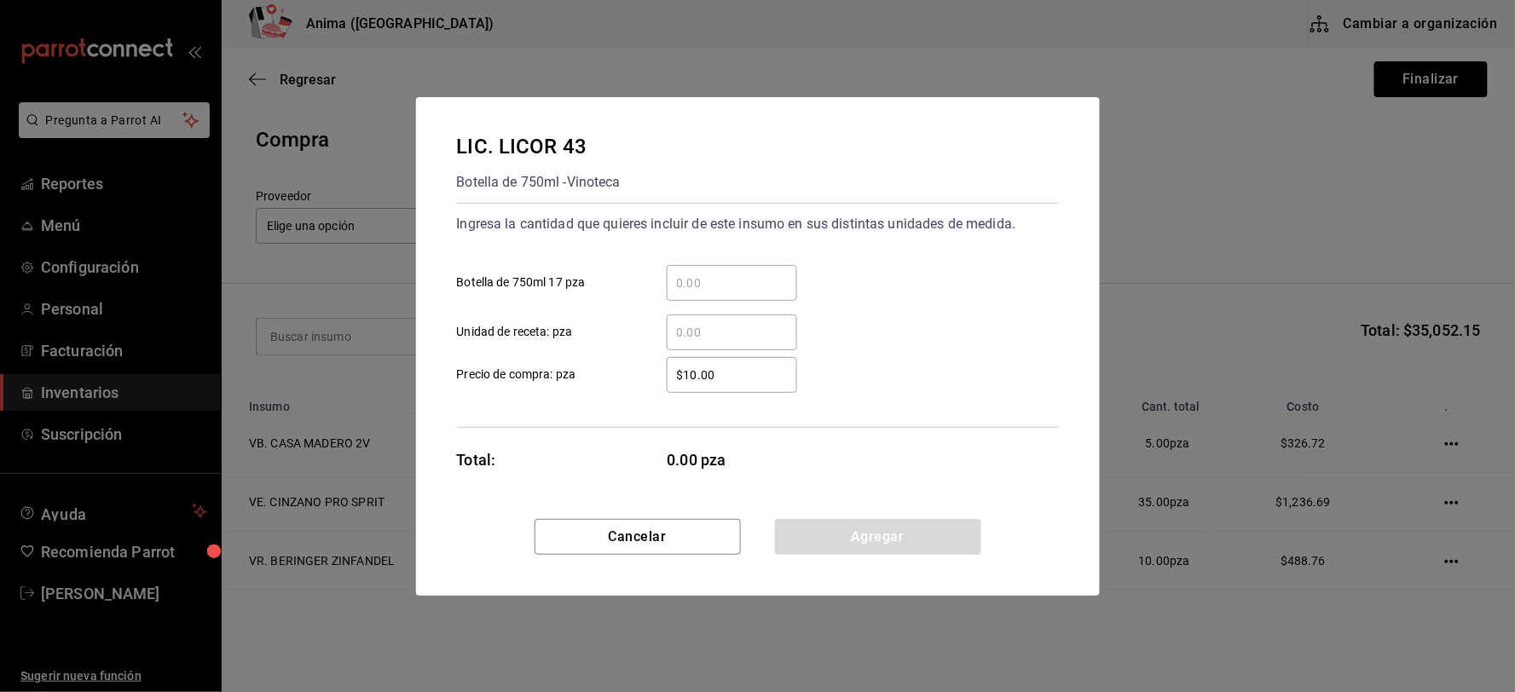
click at [695, 290] on input "​ Botella de 750ml 17 pza" at bounding box center [732, 283] width 130 height 20
type input "13"
type input "$415"
click at [900, 397] on div "Ingresa la cantidad que quieres incluir de este insumo en sus distintas unidade…" at bounding box center [758, 315] width 602 height 225
click at [898, 532] on button "Agregar" at bounding box center [878, 537] width 206 height 36
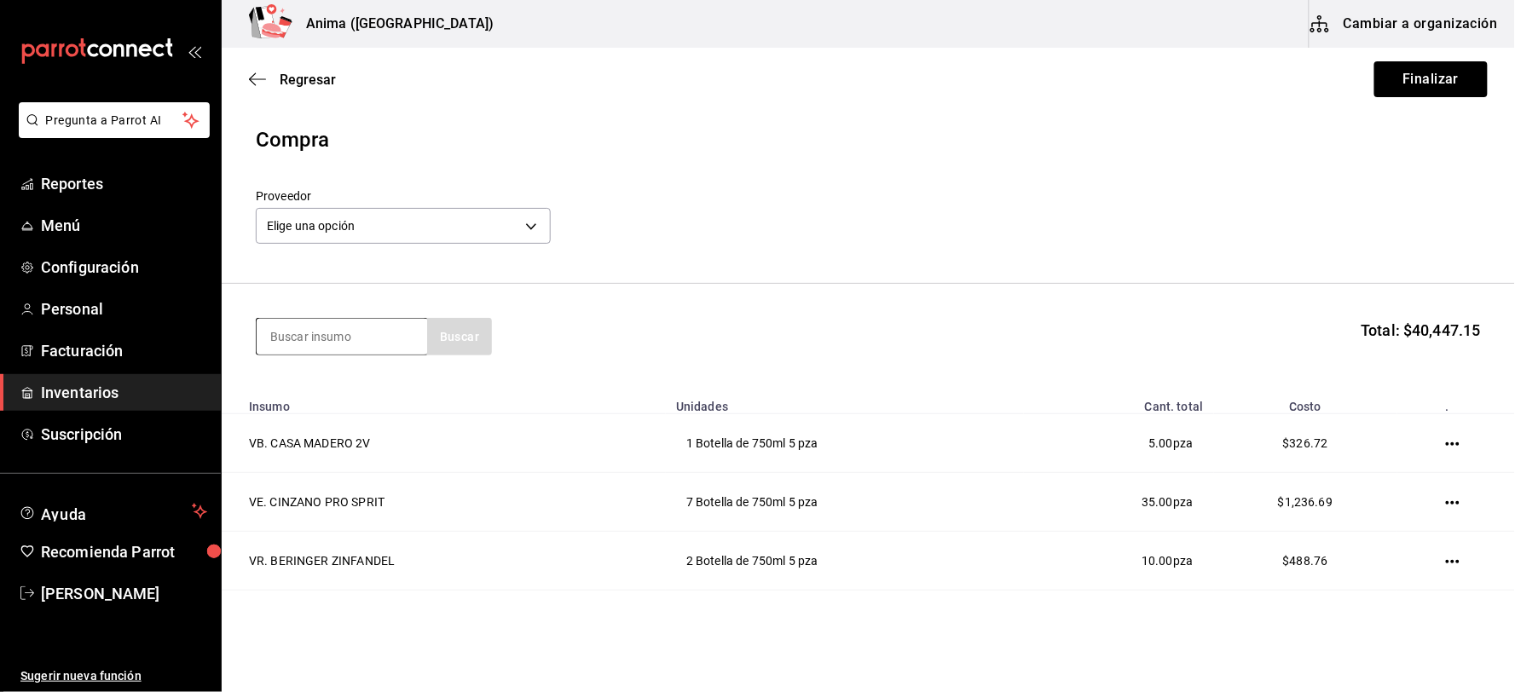
click at [346, 336] on input at bounding box center [342, 337] width 170 height 36
type input "amaras"
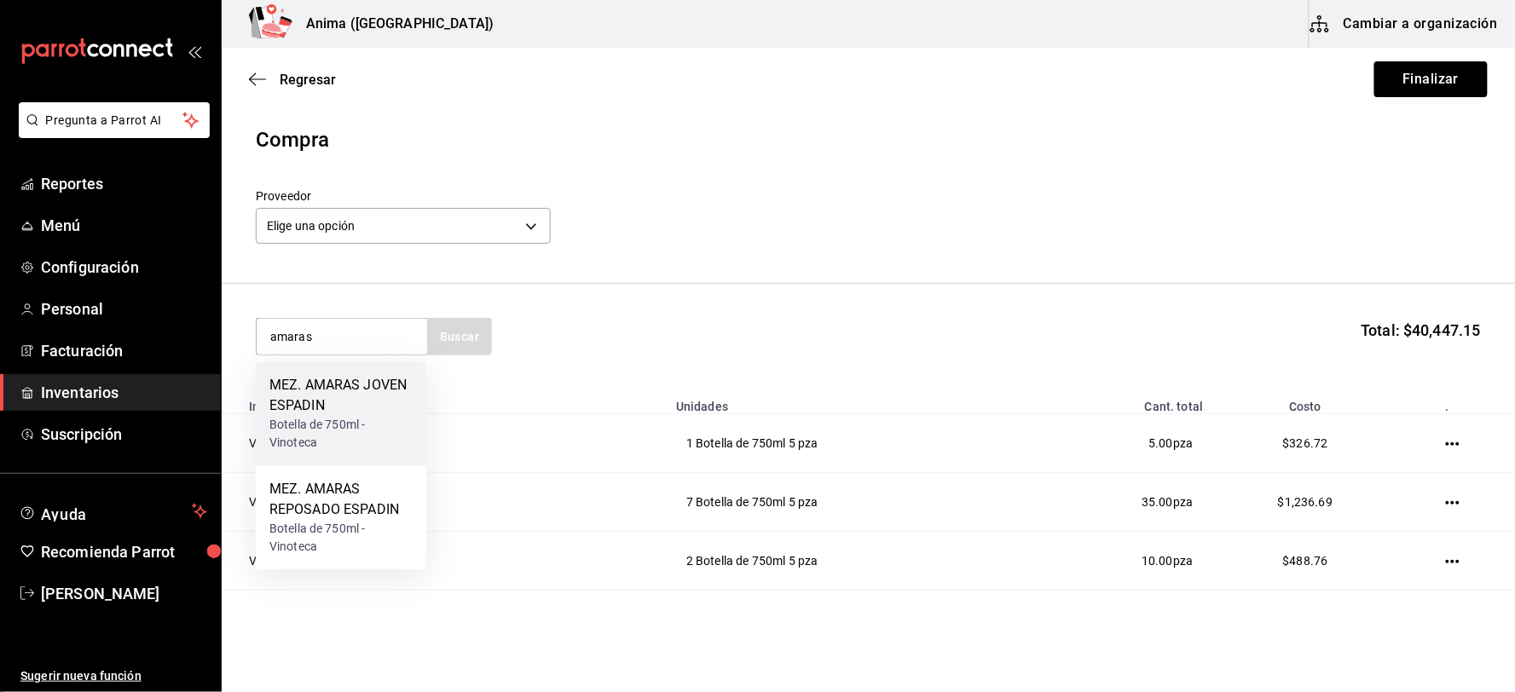
click at [349, 402] on div "MEZ. AMARAS JOVEN ESPADIN" at bounding box center [340, 396] width 143 height 41
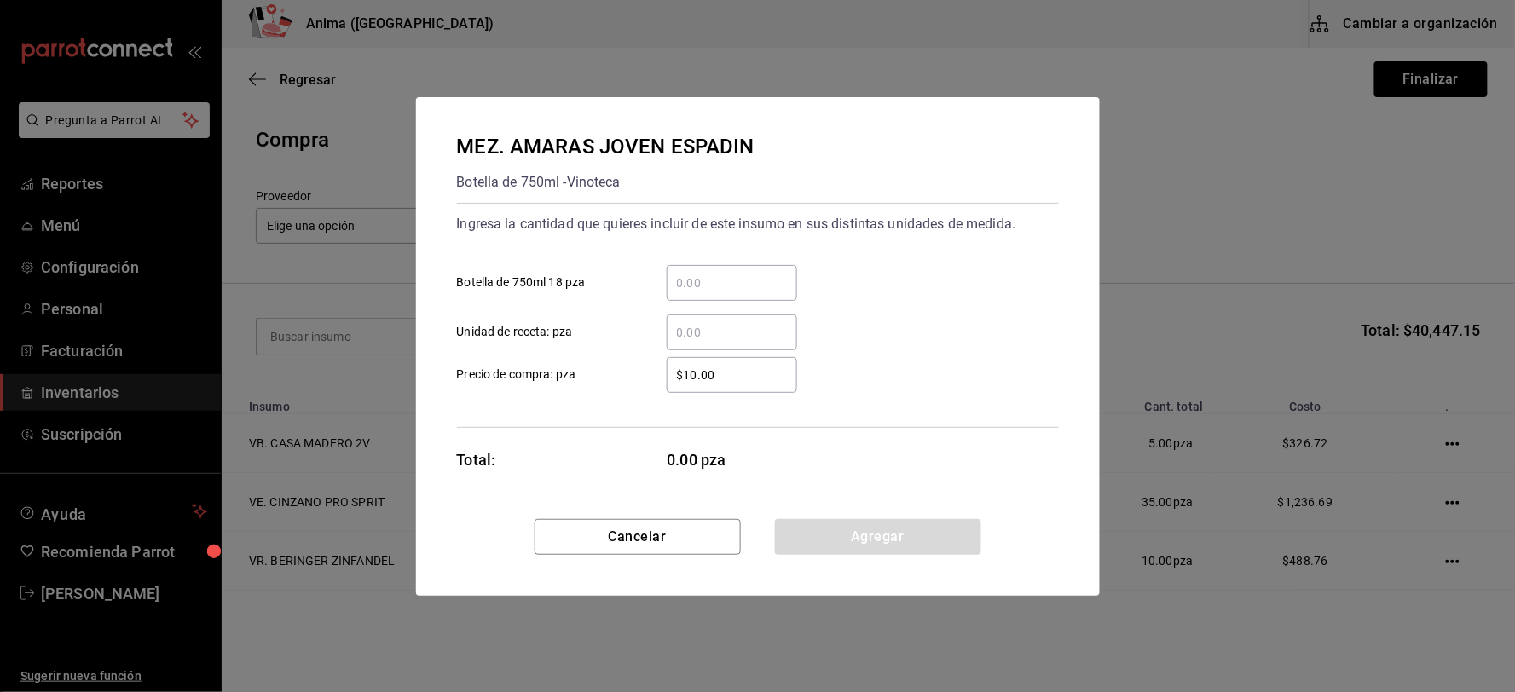
click at [748, 282] on input "​ Botella de 750ml 18 pza" at bounding box center [732, 283] width 130 height 20
type input "2"
type input "$479"
click at [865, 537] on button "Agregar" at bounding box center [878, 537] width 206 height 36
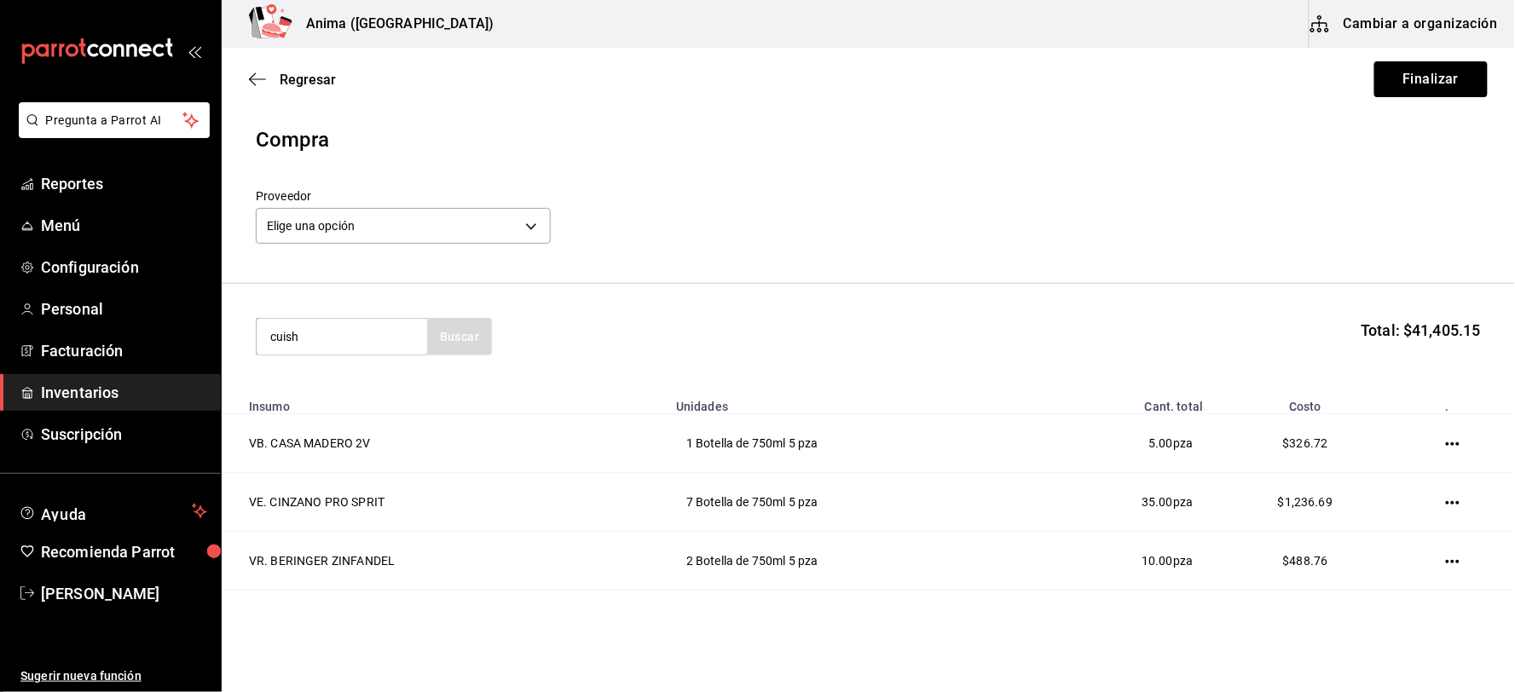
type input "cuish"
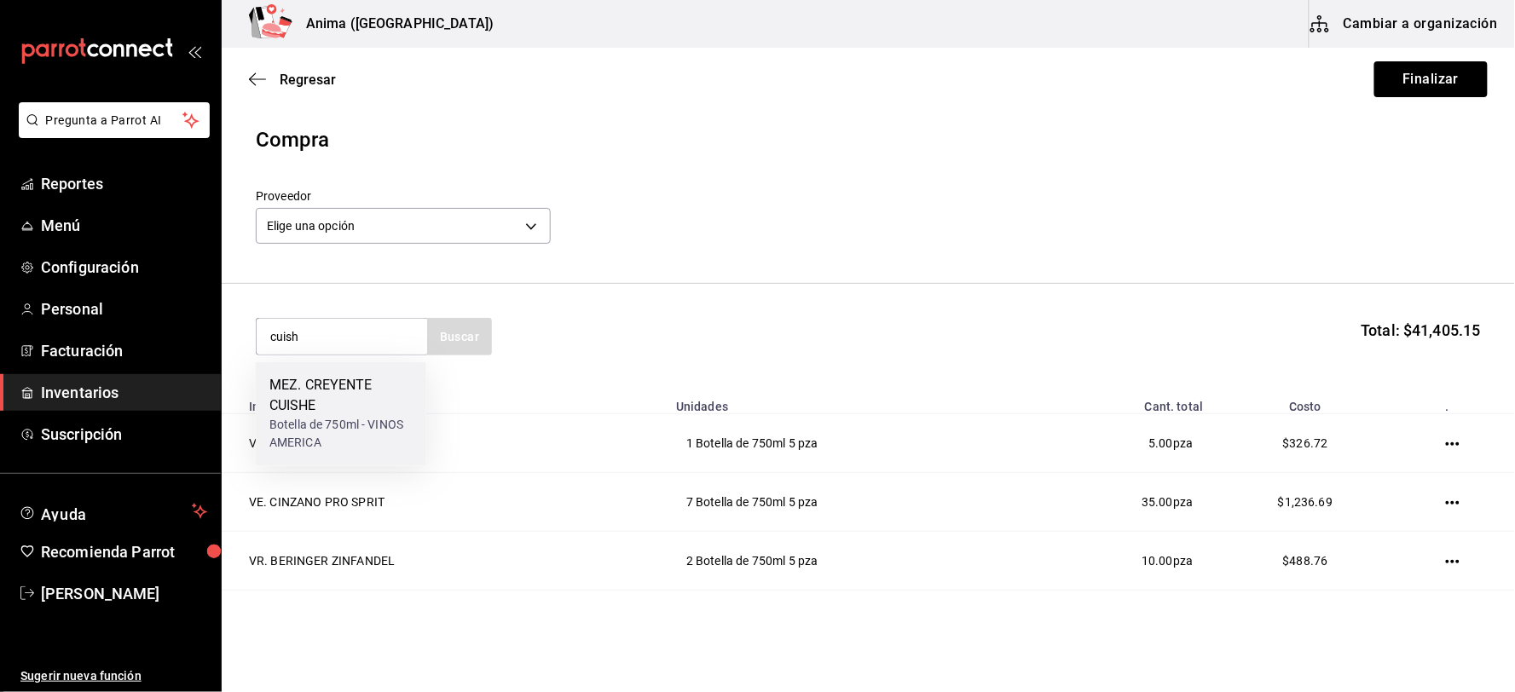
click at [339, 401] on div "MEZ. CREYENTE CUISHE" at bounding box center [340, 396] width 143 height 41
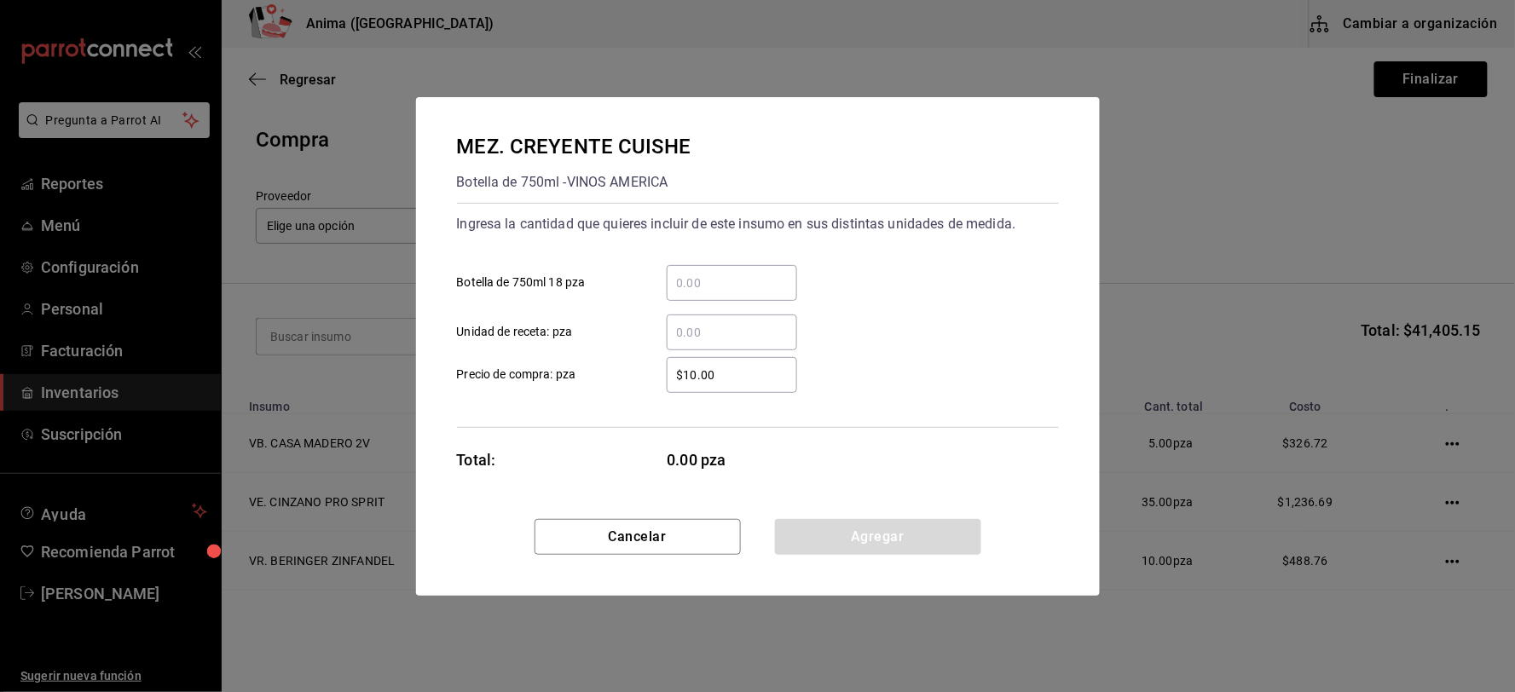
click at [752, 280] on input "​ Botella de 750ml 18 pza" at bounding box center [732, 283] width 130 height 20
type input "1"
type input "$1,025"
click at [830, 521] on button "Agregar" at bounding box center [878, 537] width 206 height 36
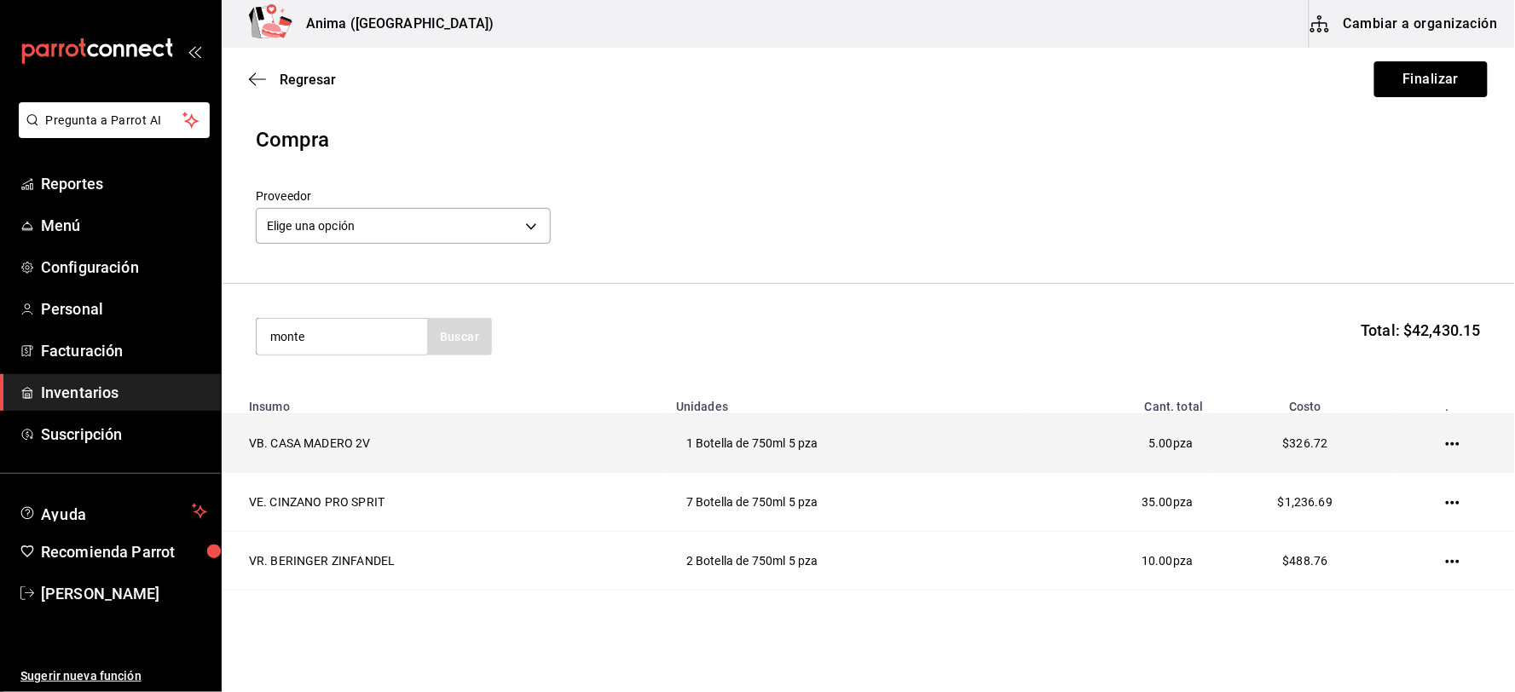
type input "monte"
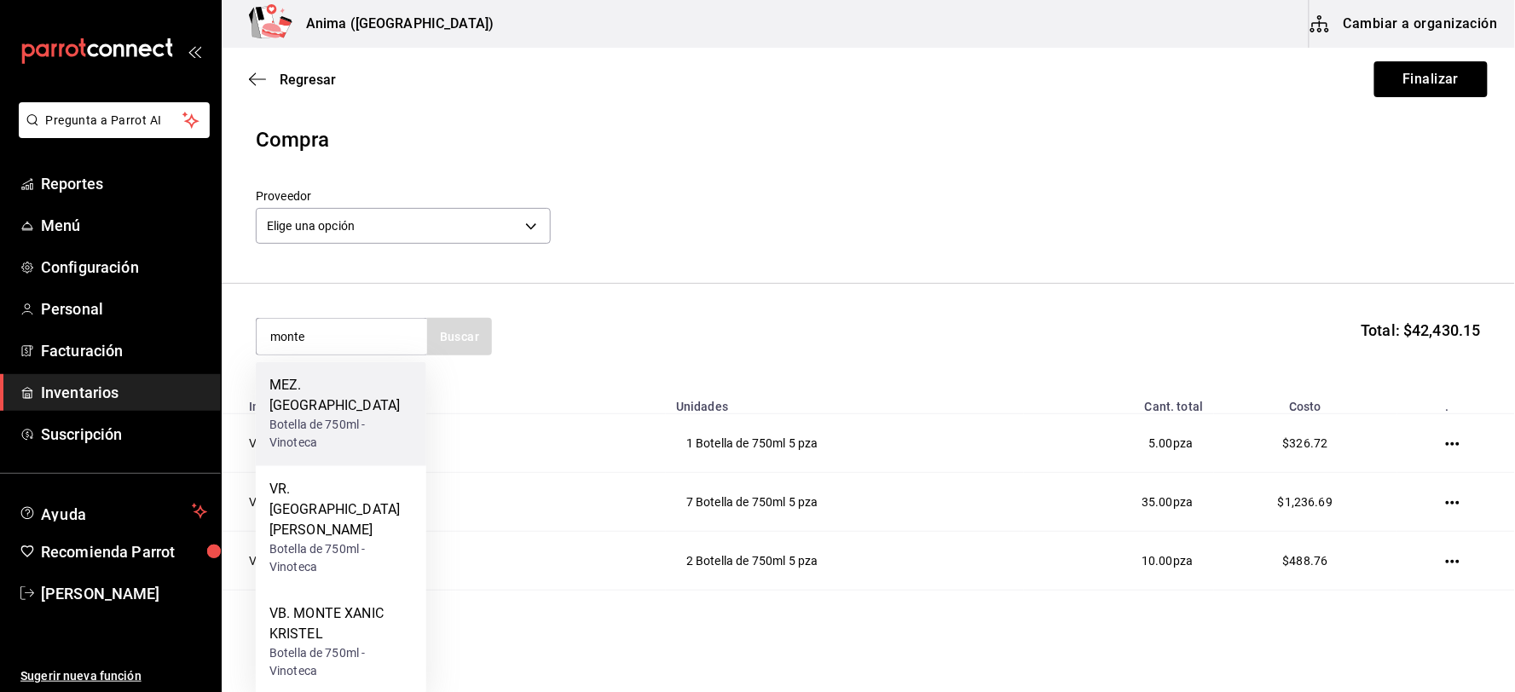
click at [287, 417] on div "Botella de 750ml - Vinoteca" at bounding box center [340, 435] width 143 height 36
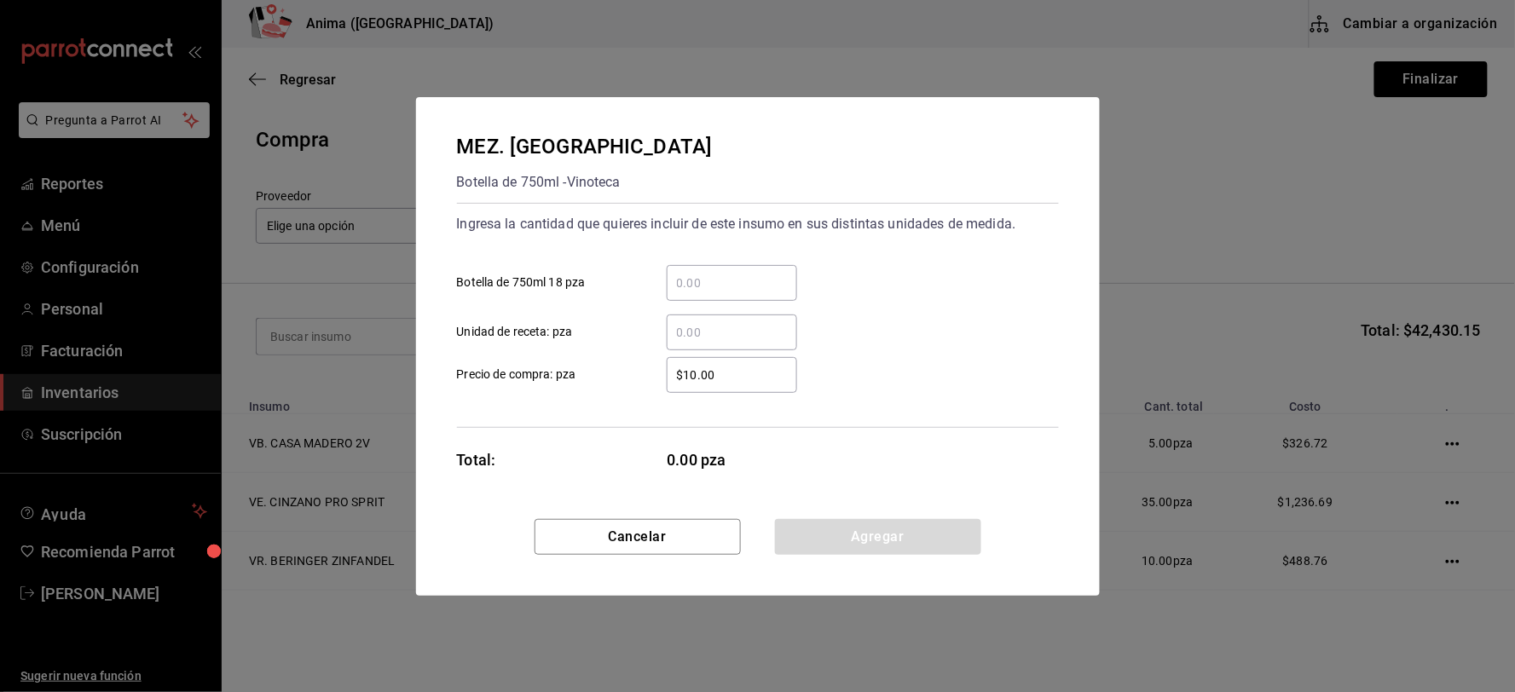
click at [686, 286] on input "​ Botella de 750ml 18 pza" at bounding box center [732, 283] width 130 height 20
type input "3"
type input "$689"
click at [857, 534] on button "Agregar" at bounding box center [878, 537] width 206 height 36
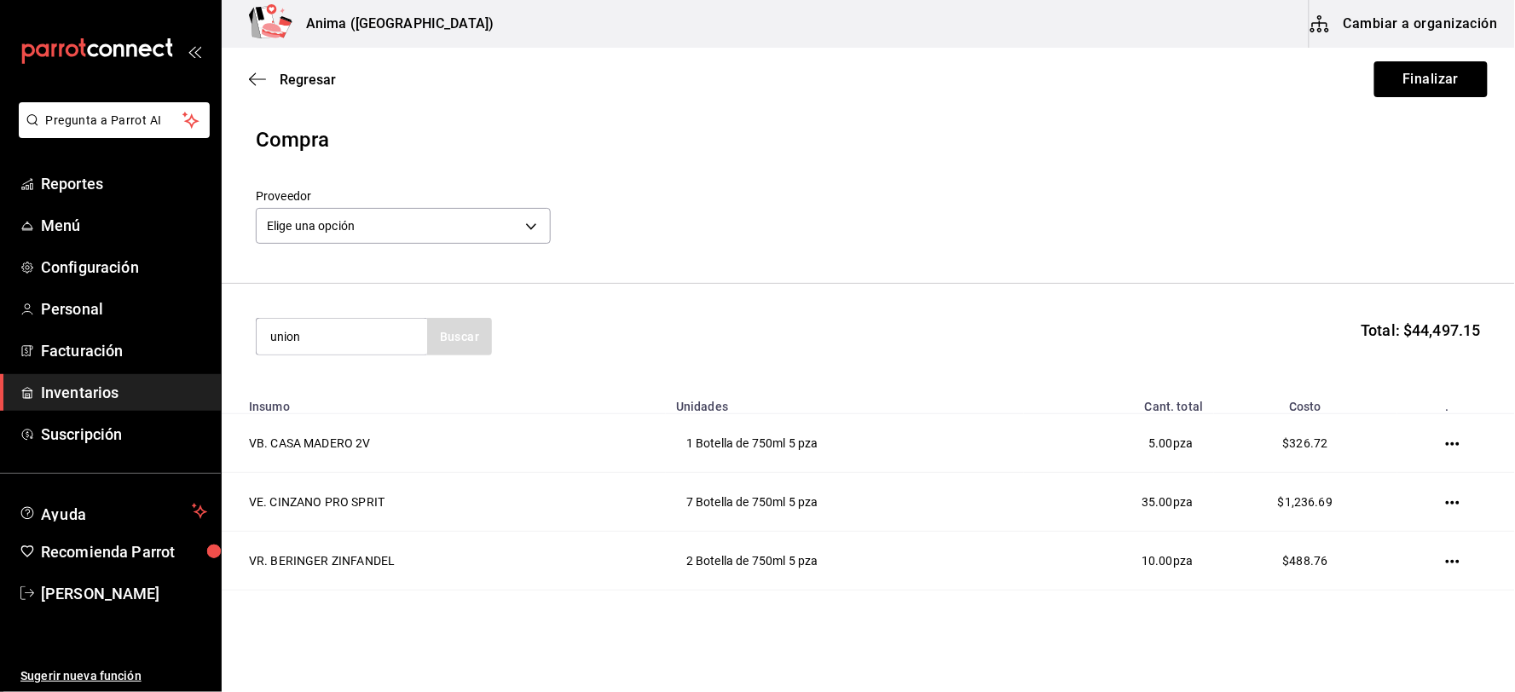
type input "union"
click at [348, 406] on div "Botella de 700ml - Vinoteca" at bounding box center [340, 414] width 143 height 36
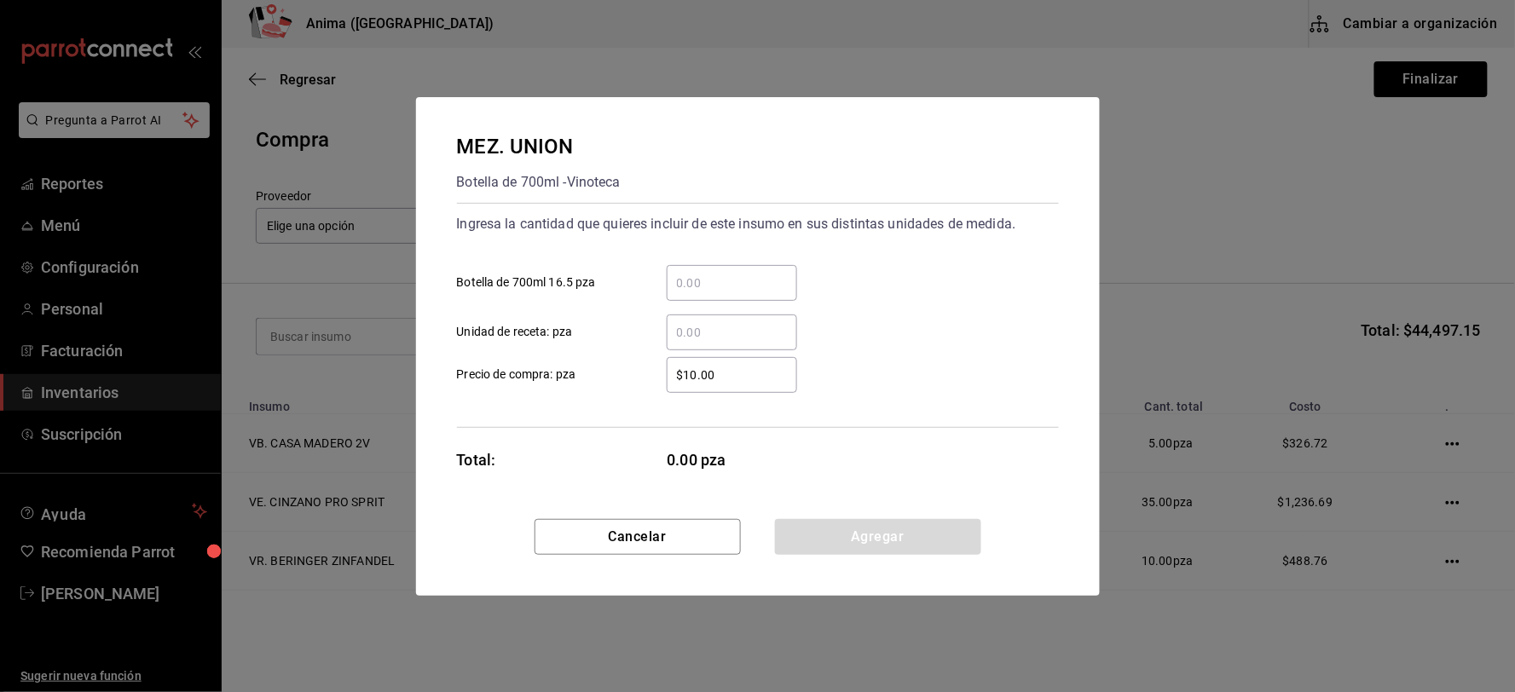
click at [695, 298] on div "​" at bounding box center [732, 283] width 130 height 36
click at [695, 293] on input "​ Botella de 700ml 16.5 pza" at bounding box center [732, 283] width 130 height 20
type input "4"
type input "$415"
click at [951, 373] on div "$415 ​ Precio de compra: pza" at bounding box center [750, 368] width 615 height 49
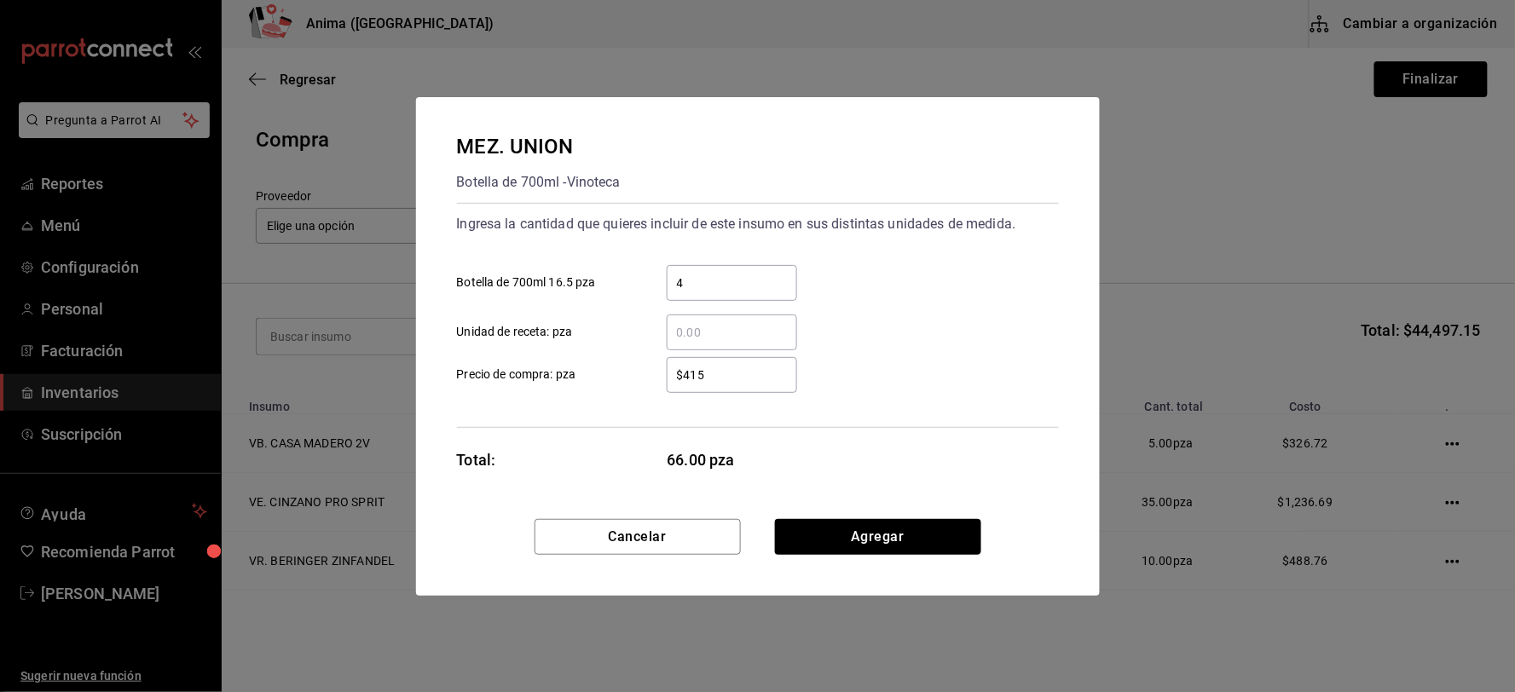
click at [887, 556] on div "Cancelar Agregar" at bounding box center [758, 557] width 684 height 77
click at [885, 544] on button "Agregar" at bounding box center [878, 537] width 206 height 36
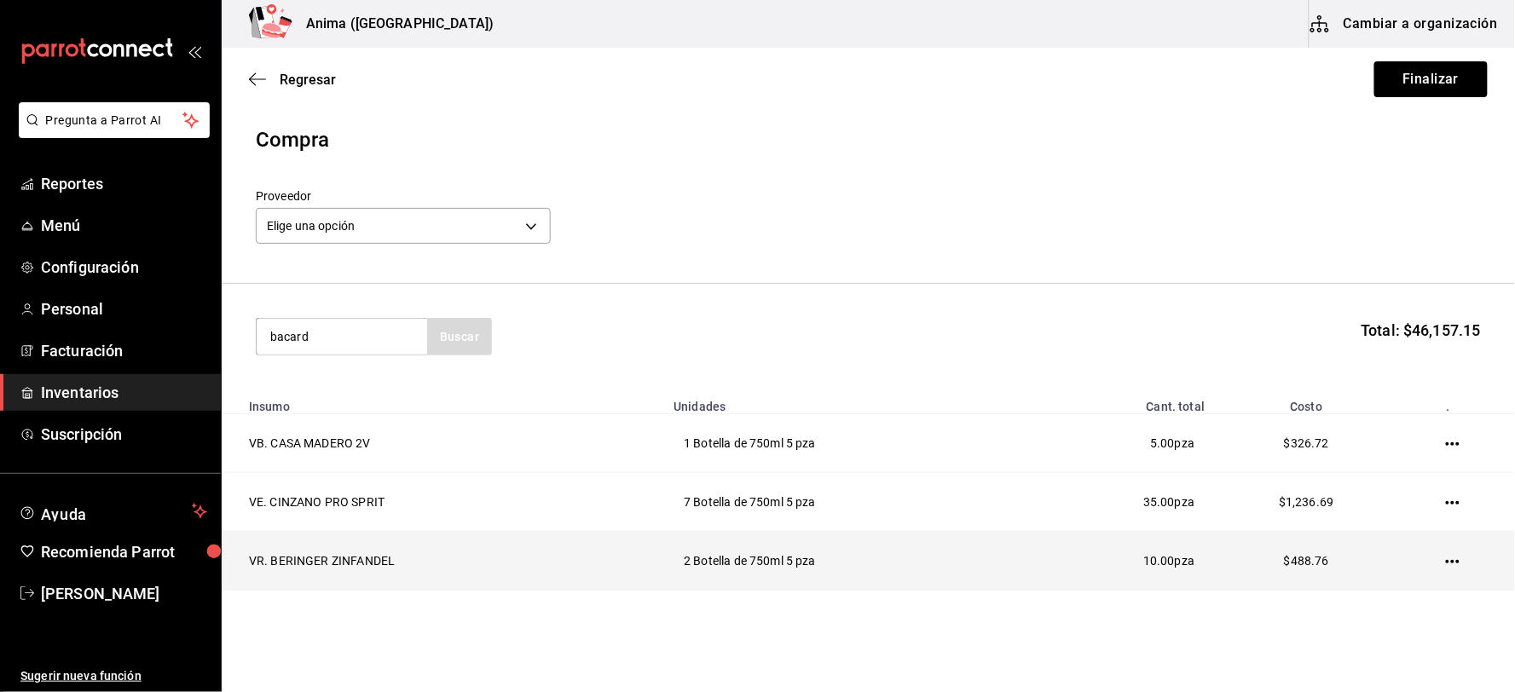
type input "bacard"
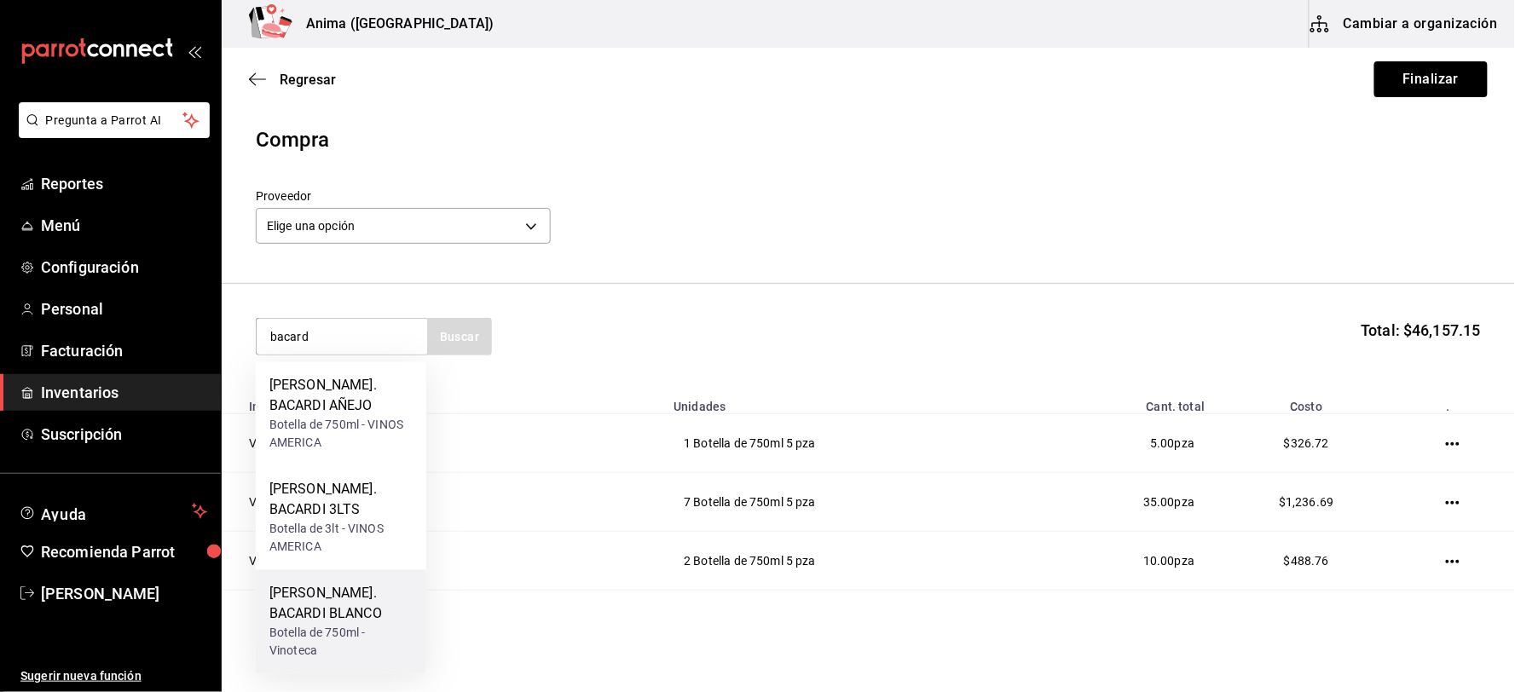
click at [330, 584] on div "[PERSON_NAME]. BACARDI BLANCO" at bounding box center [340, 604] width 143 height 41
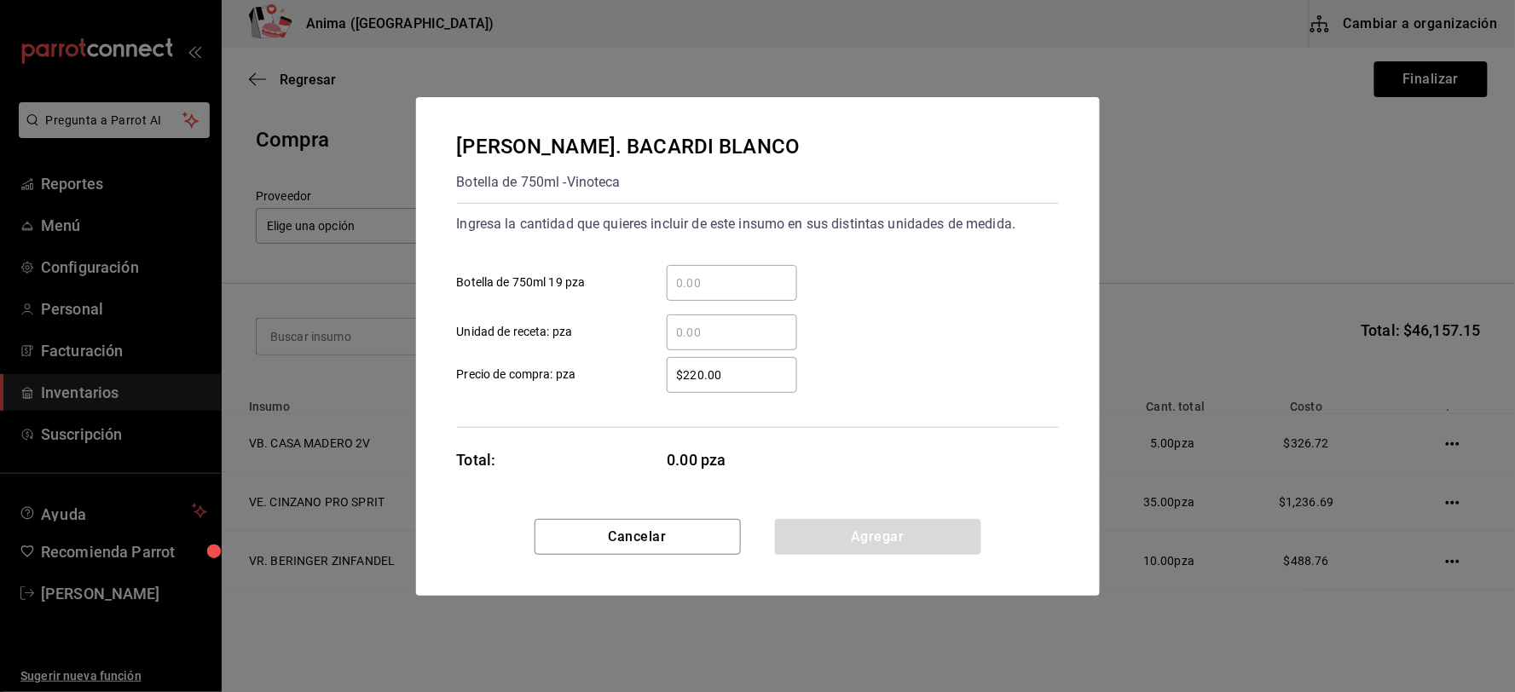
click at [697, 276] on input "​ Botella de 750ml 19 pza" at bounding box center [732, 283] width 130 height 20
type input "38"
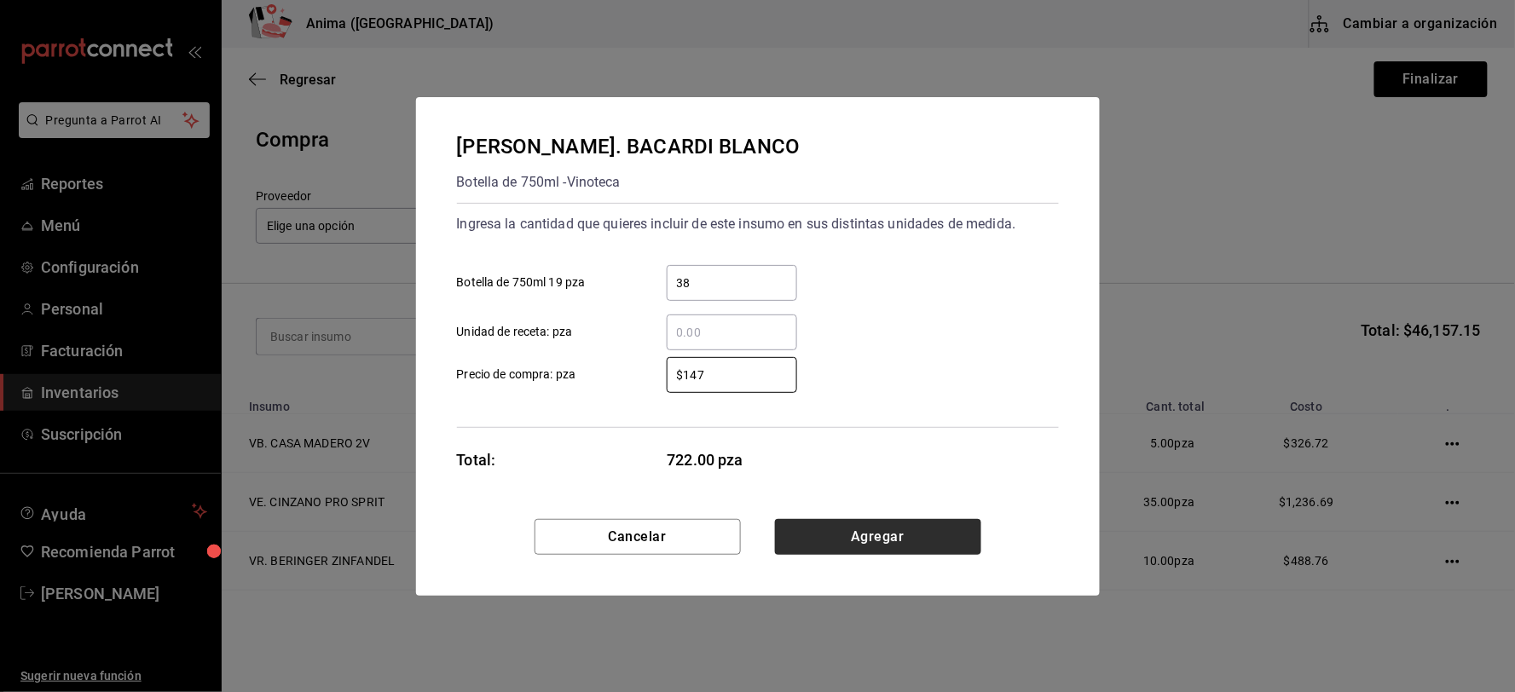
type input "$147"
click at [852, 540] on button "Agregar" at bounding box center [878, 537] width 206 height 36
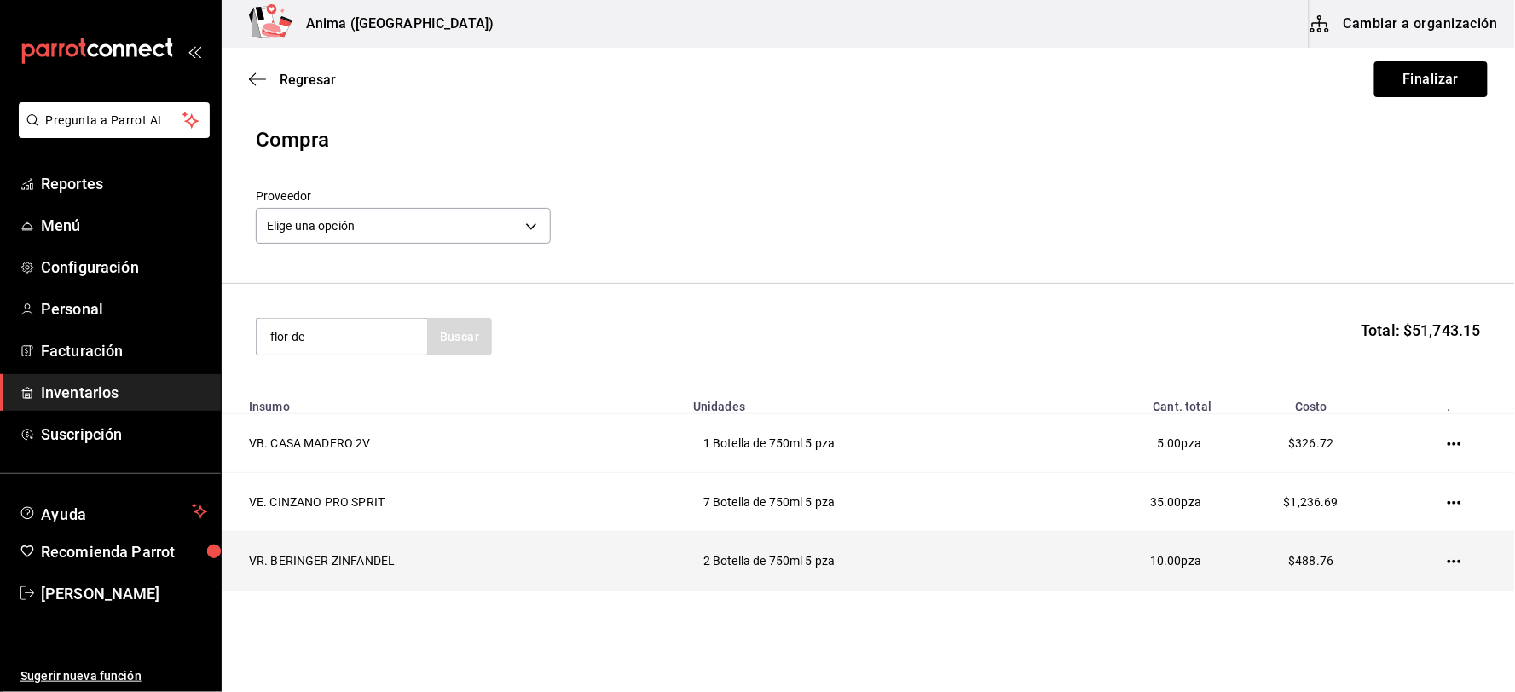
type input "flor de"
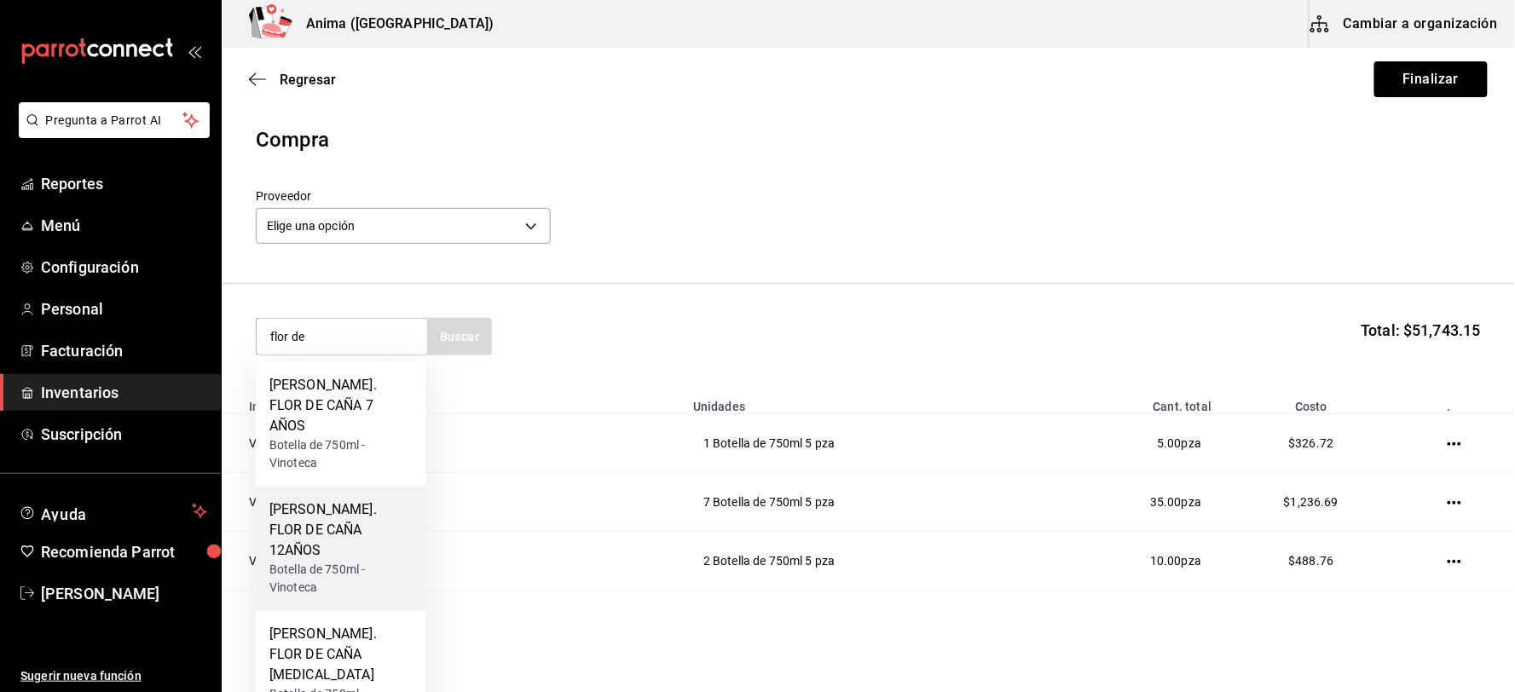
click at [352, 517] on div "[PERSON_NAME]. FLOR DE CAÑA 12AÑOS" at bounding box center [340, 530] width 143 height 61
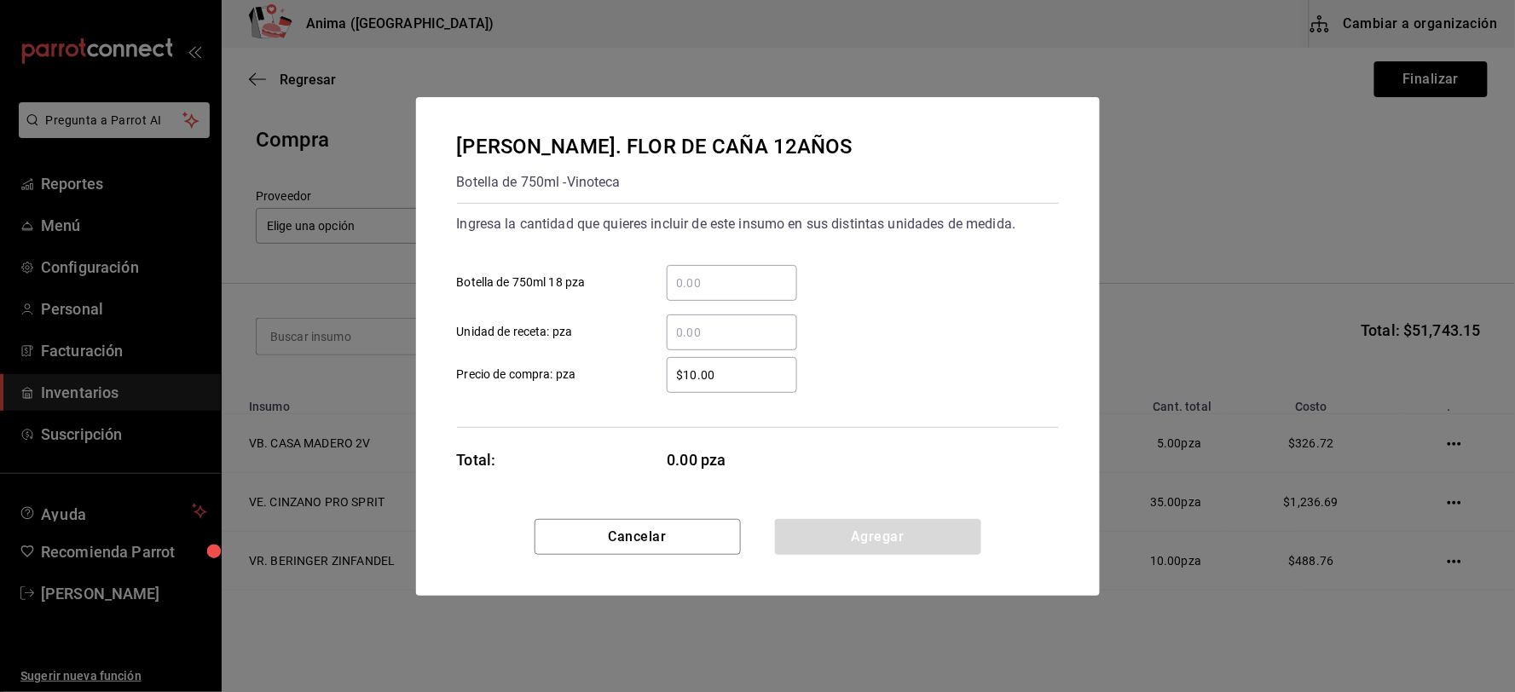
click at [748, 283] on input "​ Botella de 750ml 18 pza" at bounding box center [732, 283] width 130 height 20
type input "2"
type input "$693"
click at [840, 526] on button "Agregar" at bounding box center [878, 537] width 206 height 36
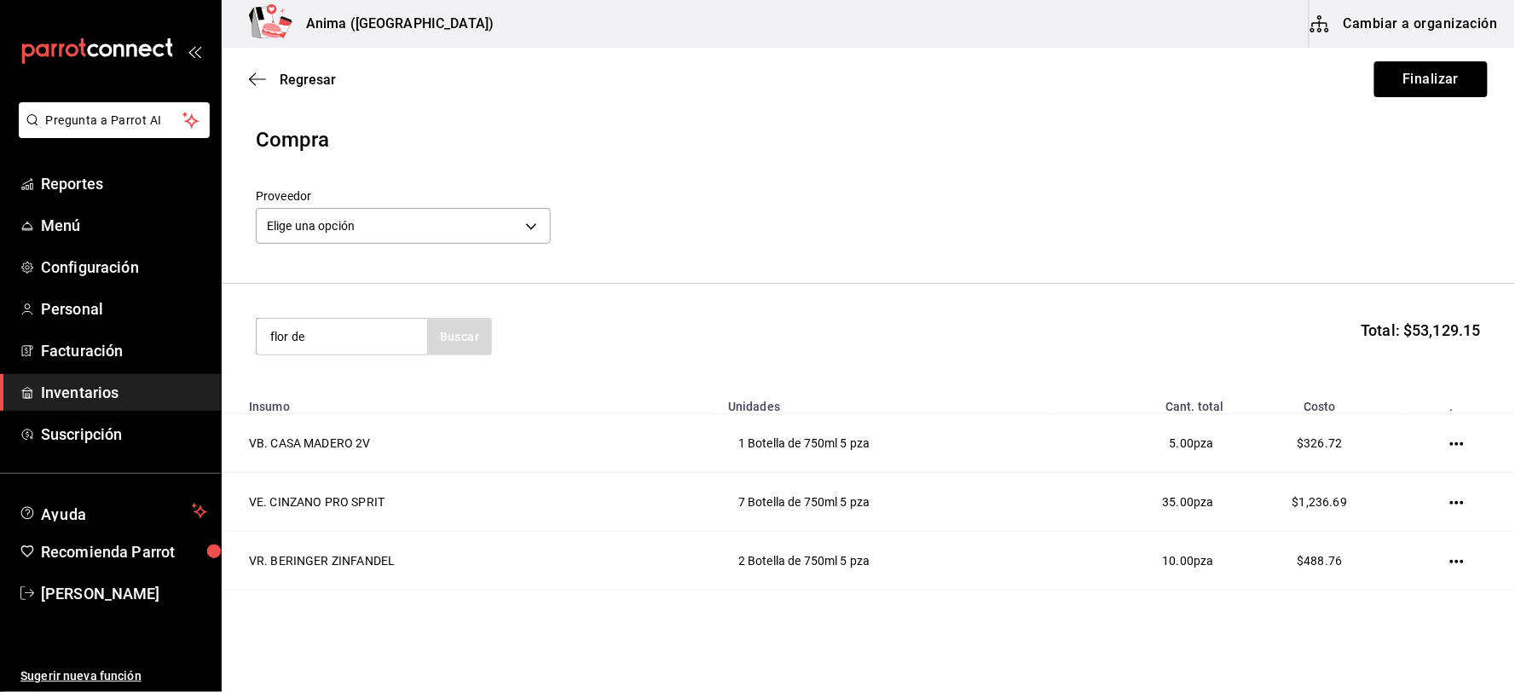
type input "flor de"
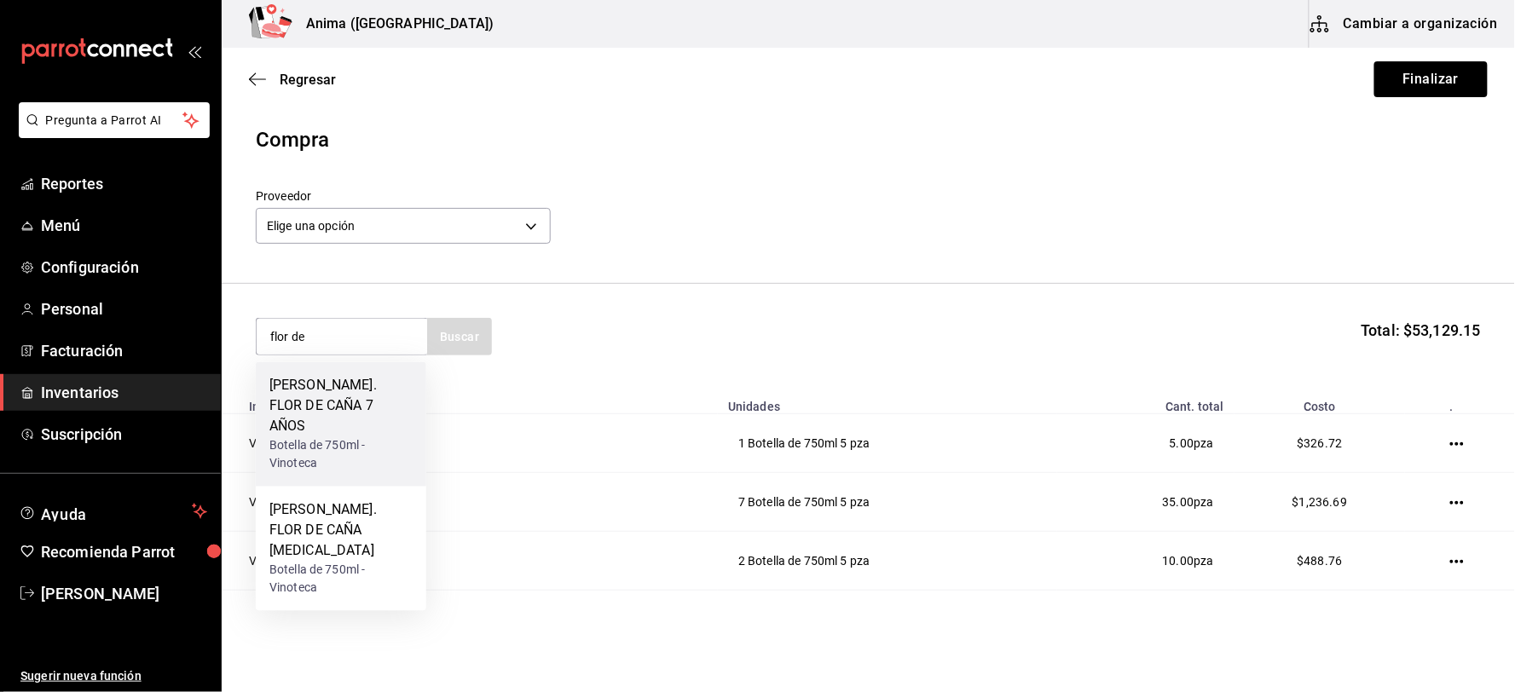
click at [335, 396] on div "[PERSON_NAME]. FLOR DE CAÑA 7 AÑOS" at bounding box center [340, 406] width 143 height 61
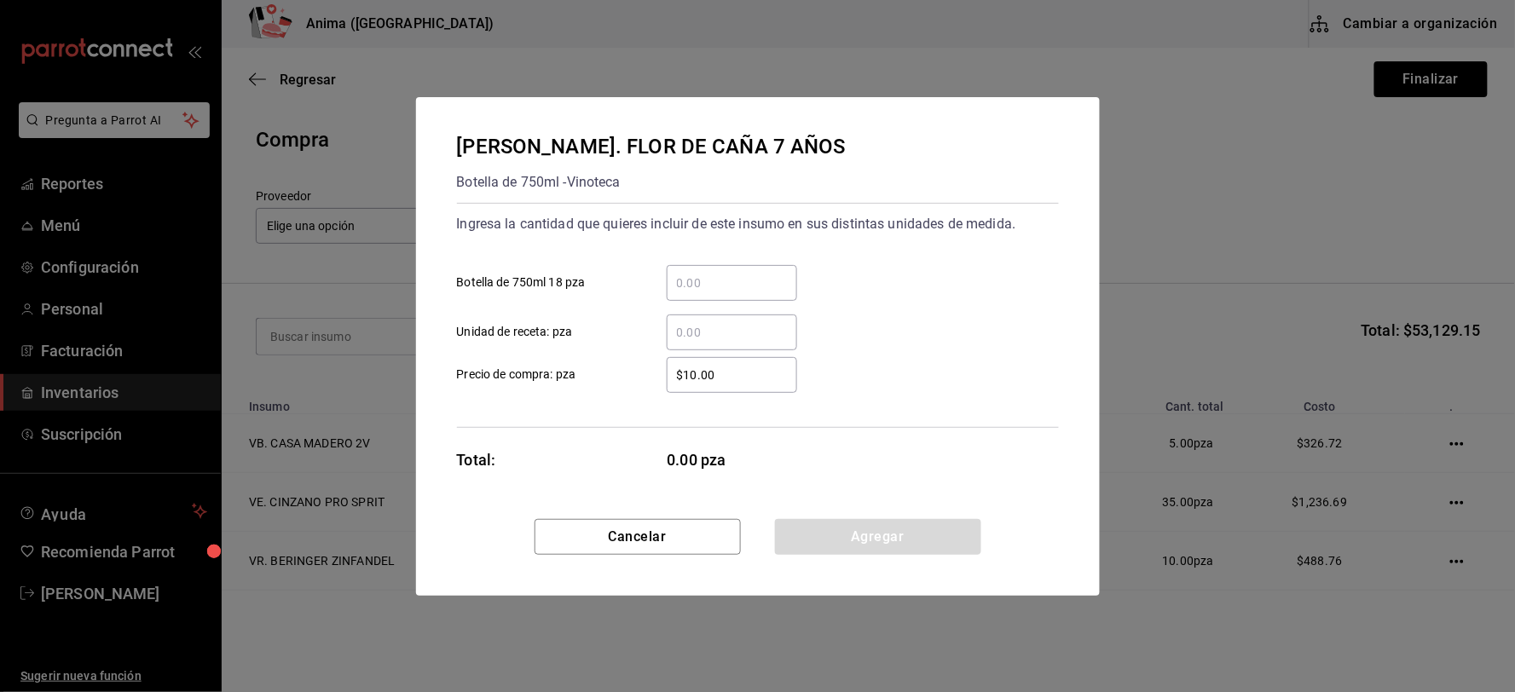
click at [750, 284] on input "​ Botella de 750ml 18 pza" at bounding box center [732, 283] width 130 height 20
type input "1"
type input "$298"
click at [840, 521] on button "Agregar" at bounding box center [878, 537] width 206 height 36
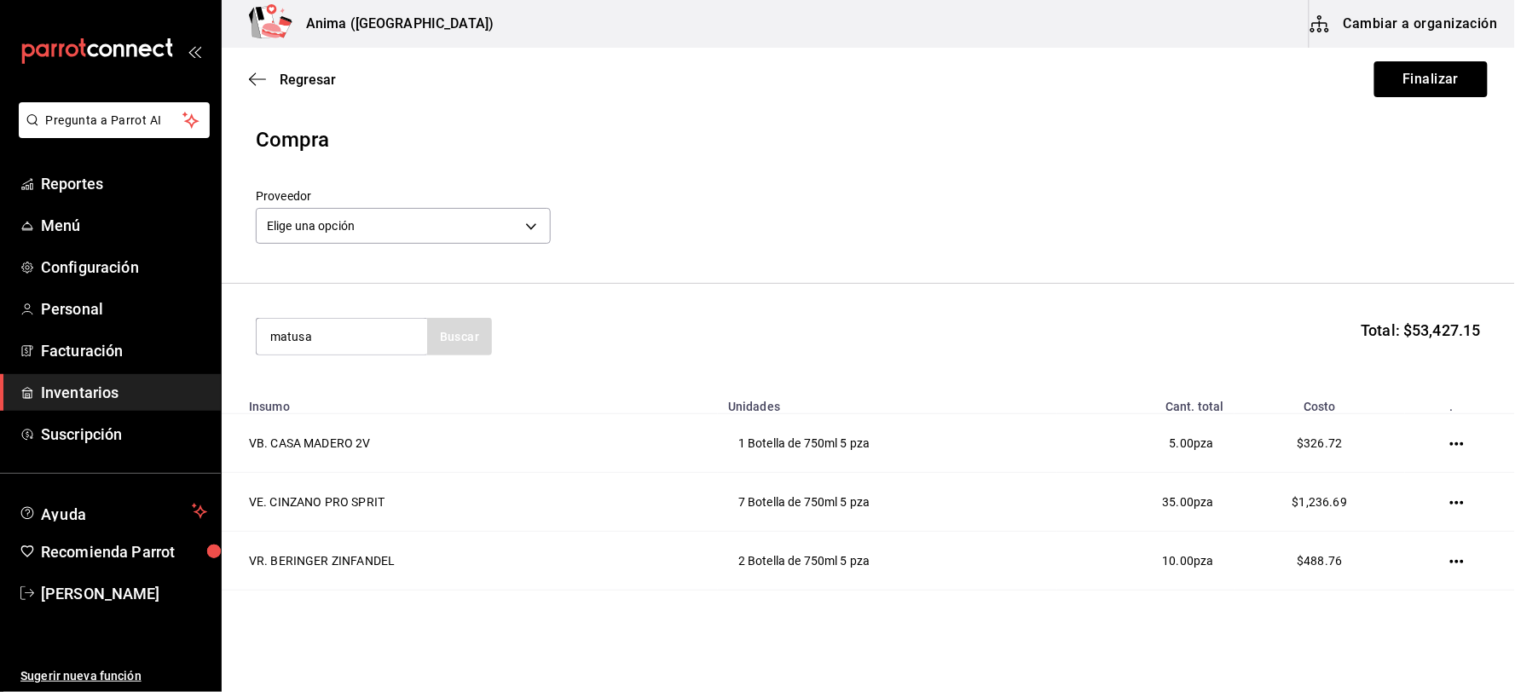
type input "matusa"
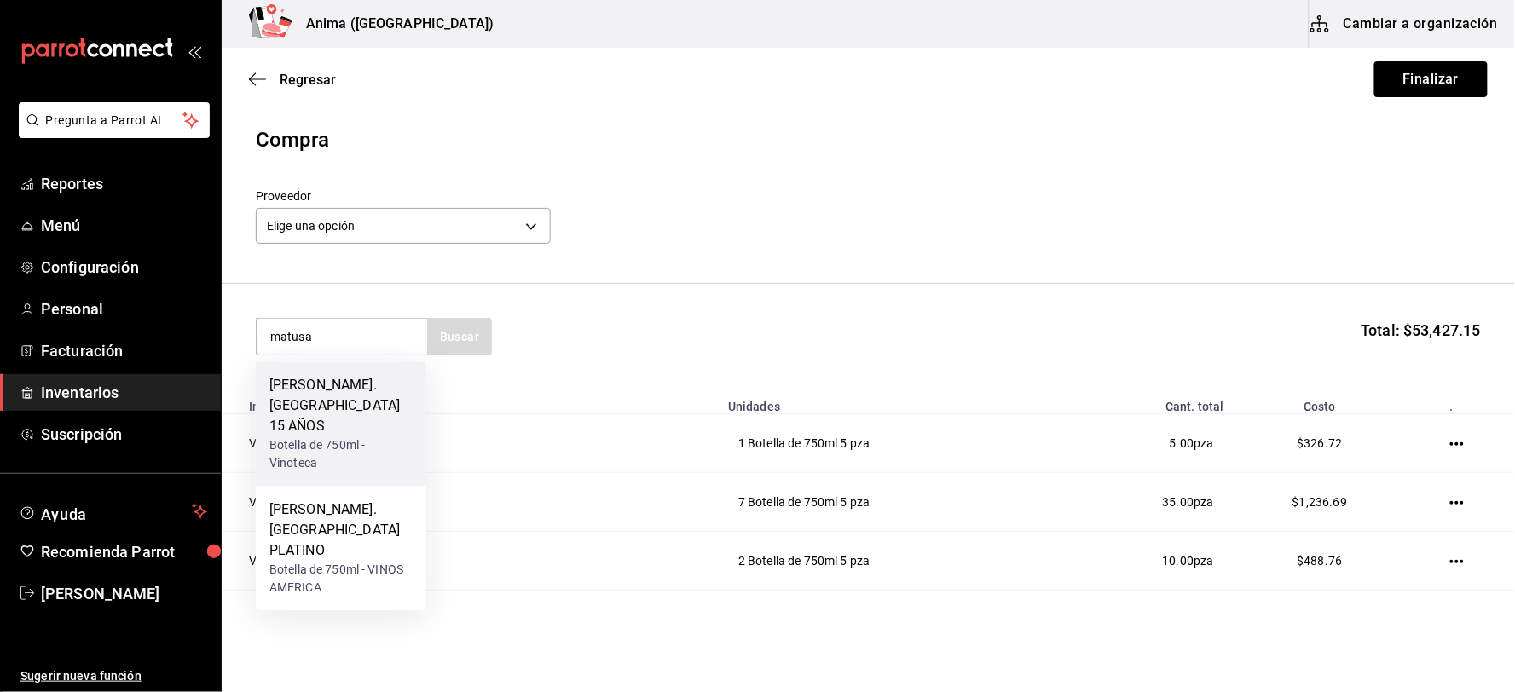
click at [354, 401] on div "[PERSON_NAME]. [GEOGRAPHIC_DATA] 15 AÑOS" at bounding box center [340, 406] width 143 height 61
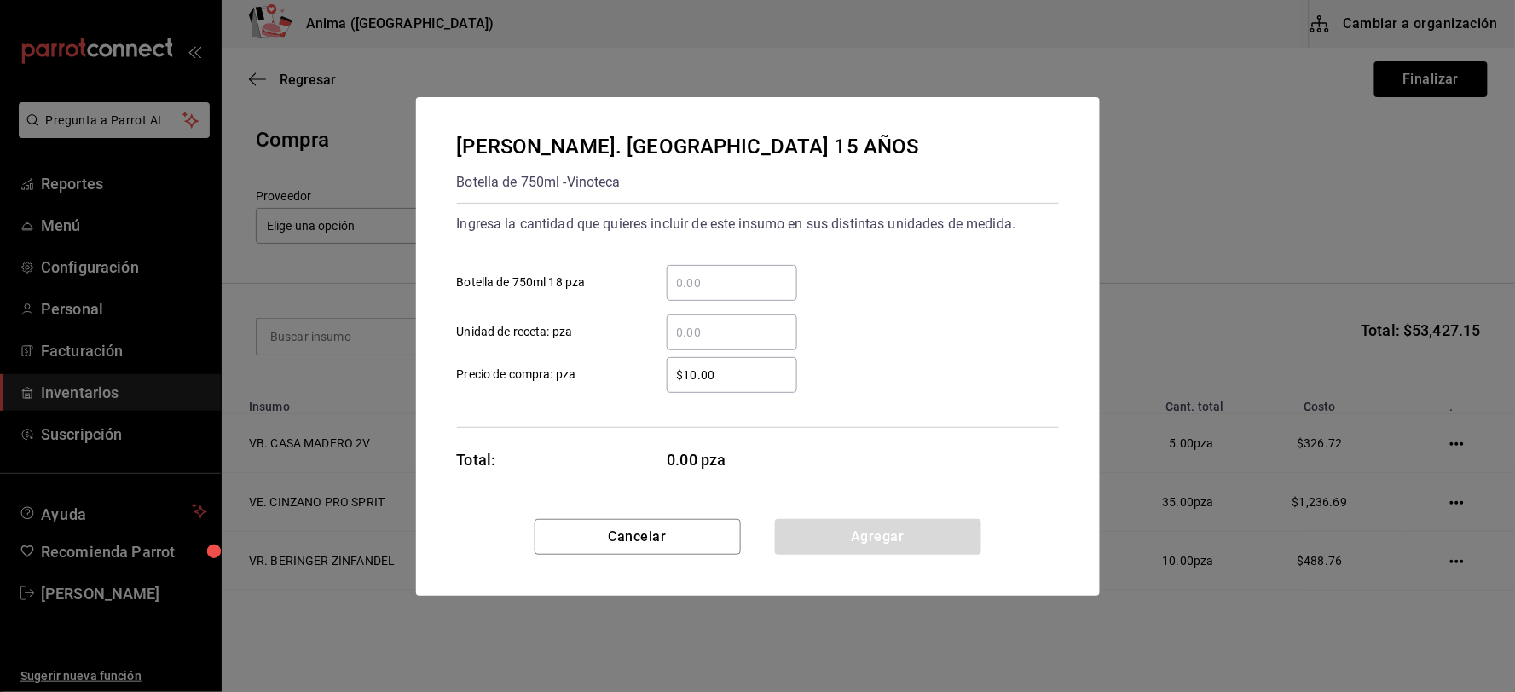
click at [700, 277] on input "​ Botella de 750ml 18 pza" at bounding box center [732, 283] width 130 height 20
type input "1"
type input "$385.15"
click at [859, 523] on button "Agregar" at bounding box center [878, 537] width 206 height 36
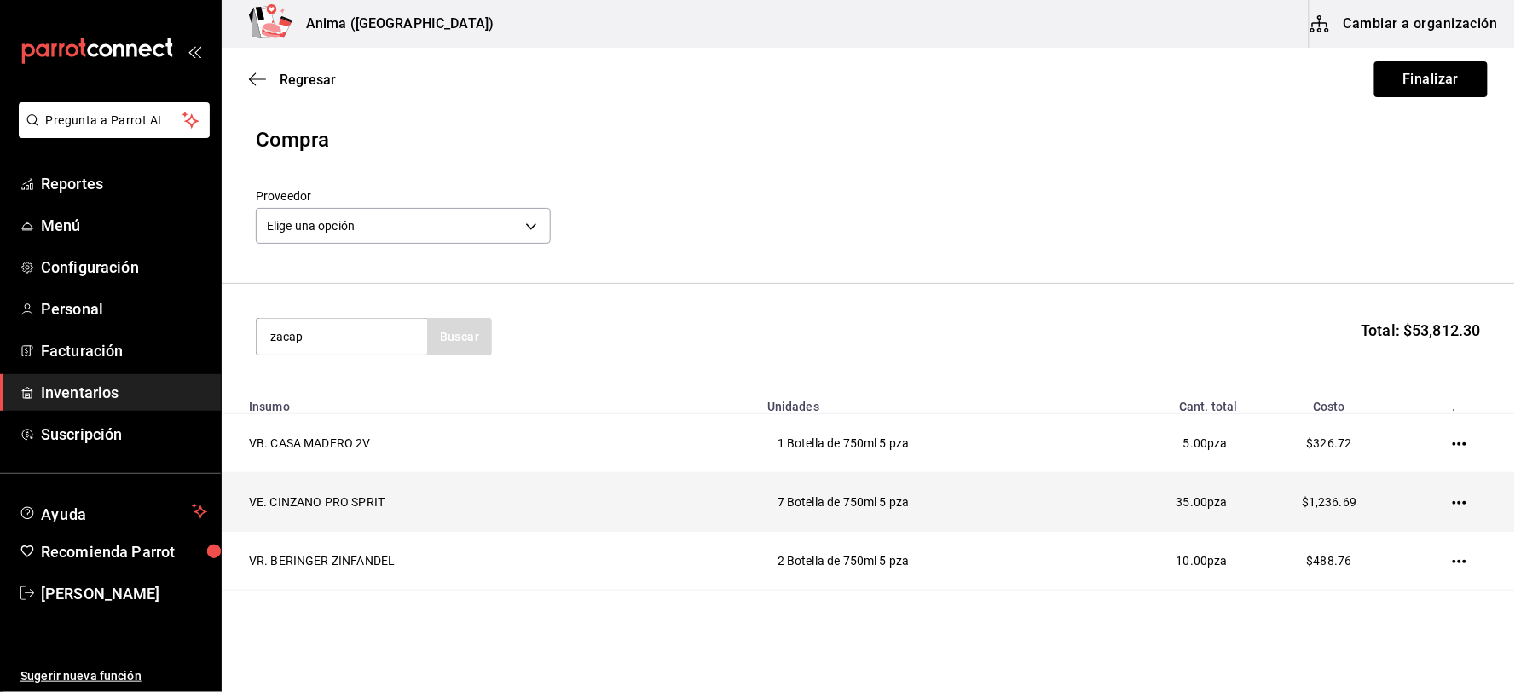
type input "zacap"
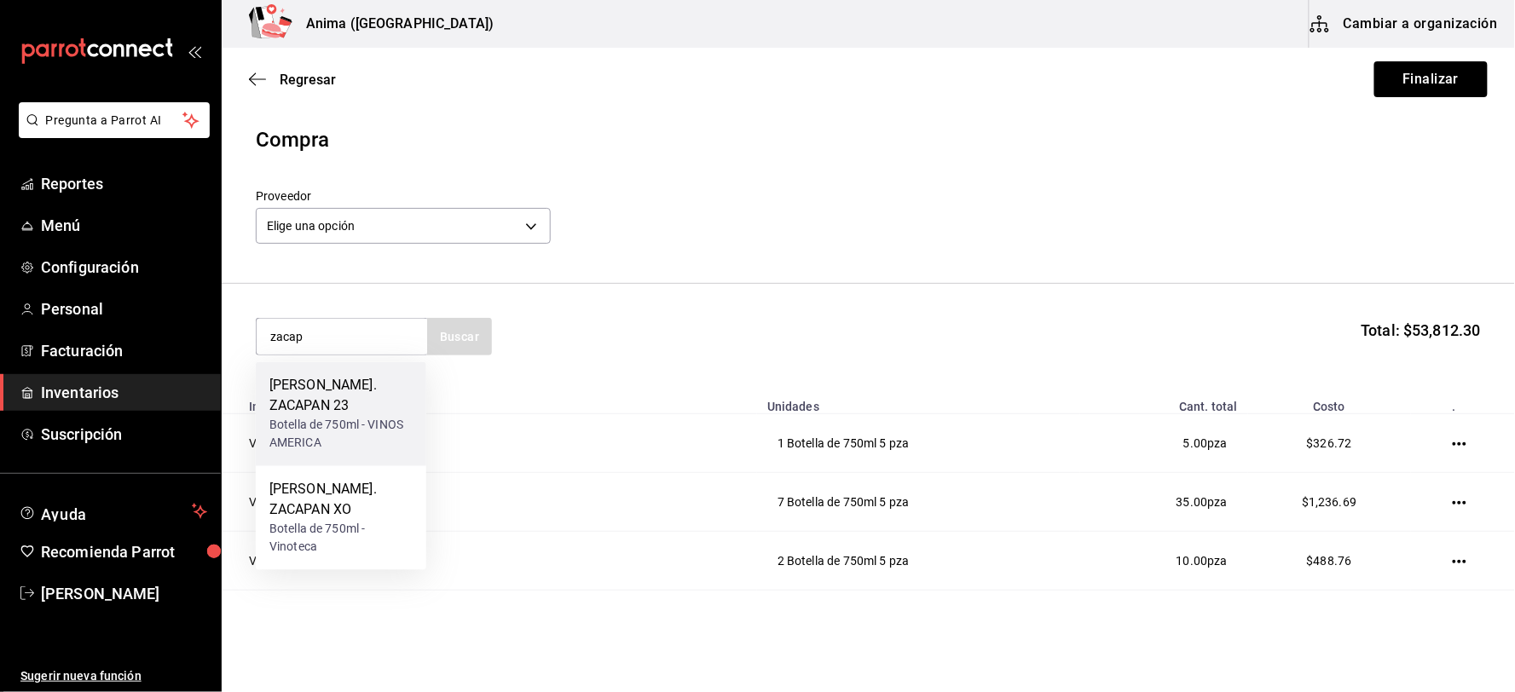
click at [335, 417] on div "Botella de 750ml - VINOS AMERICA" at bounding box center [340, 435] width 143 height 36
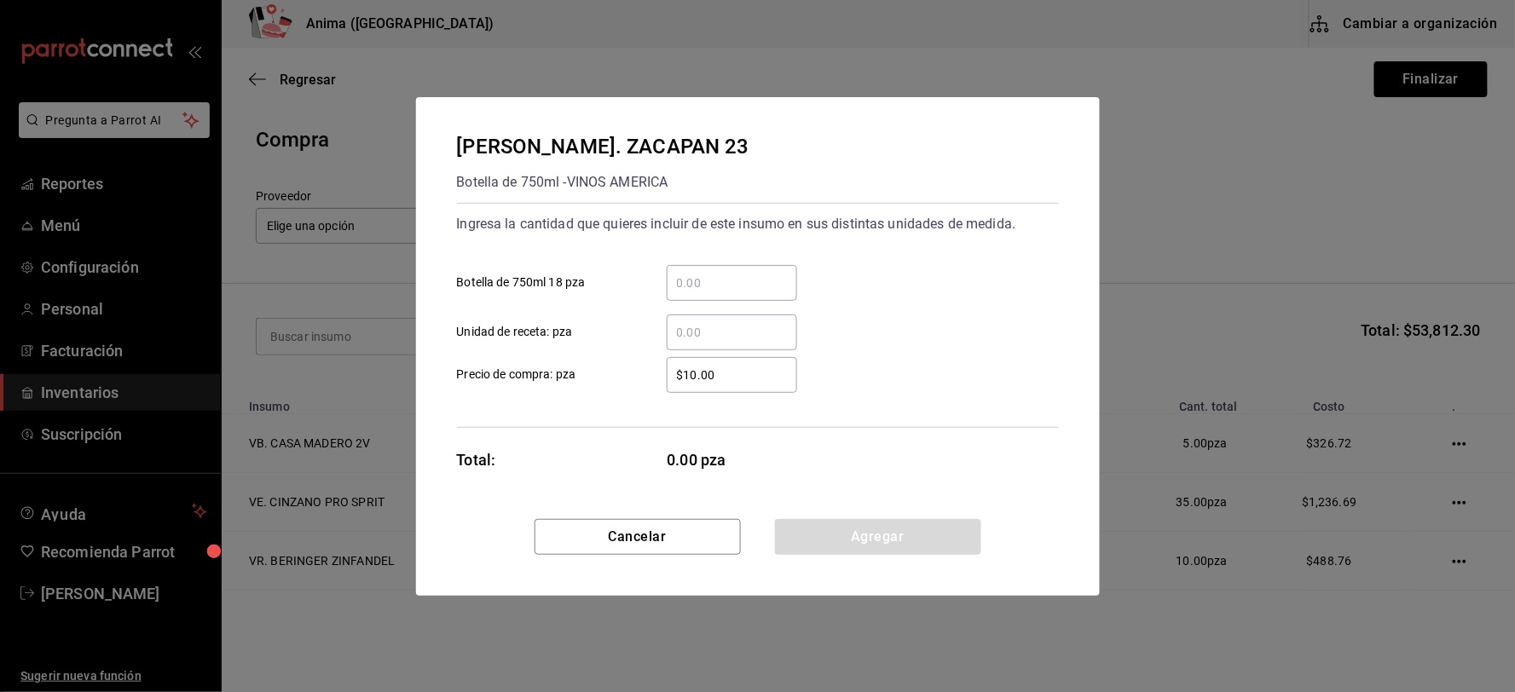
click at [740, 286] on input "​ Botella de 750ml 18 pza" at bounding box center [732, 283] width 130 height 20
type input "4"
type input "$1,248.45"
click at [859, 532] on button "Agregar" at bounding box center [878, 537] width 206 height 36
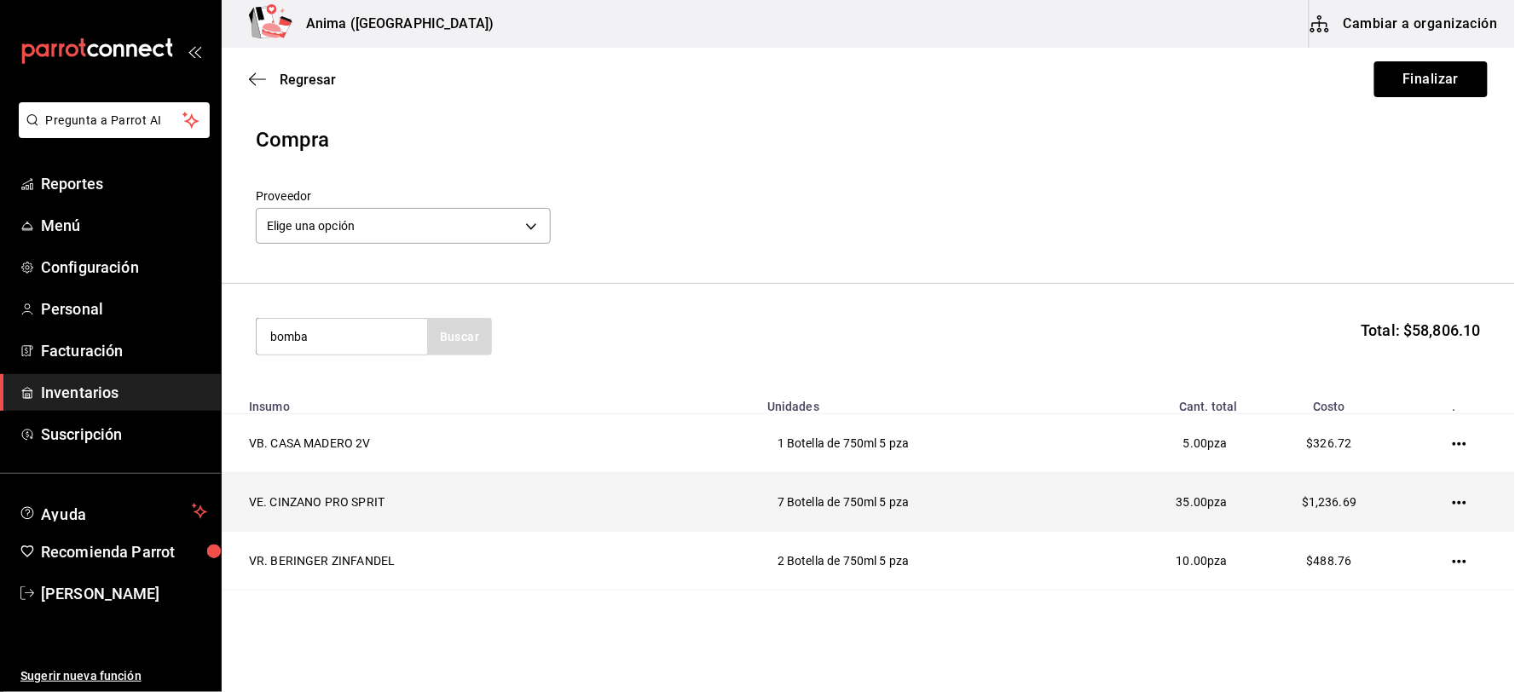
type input "bomba"
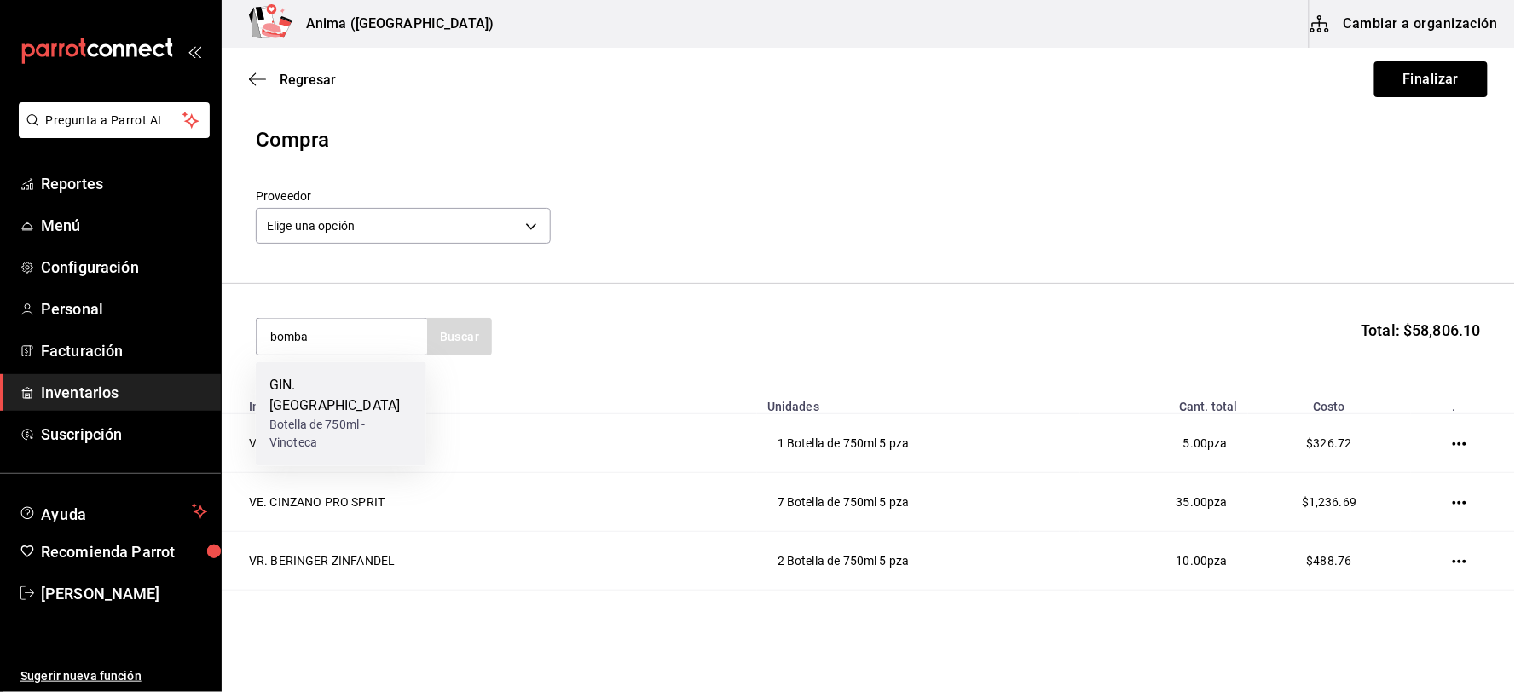
click at [326, 417] on div "Botella de 750ml - Vinoteca" at bounding box center [340, 435] width 143 height 36
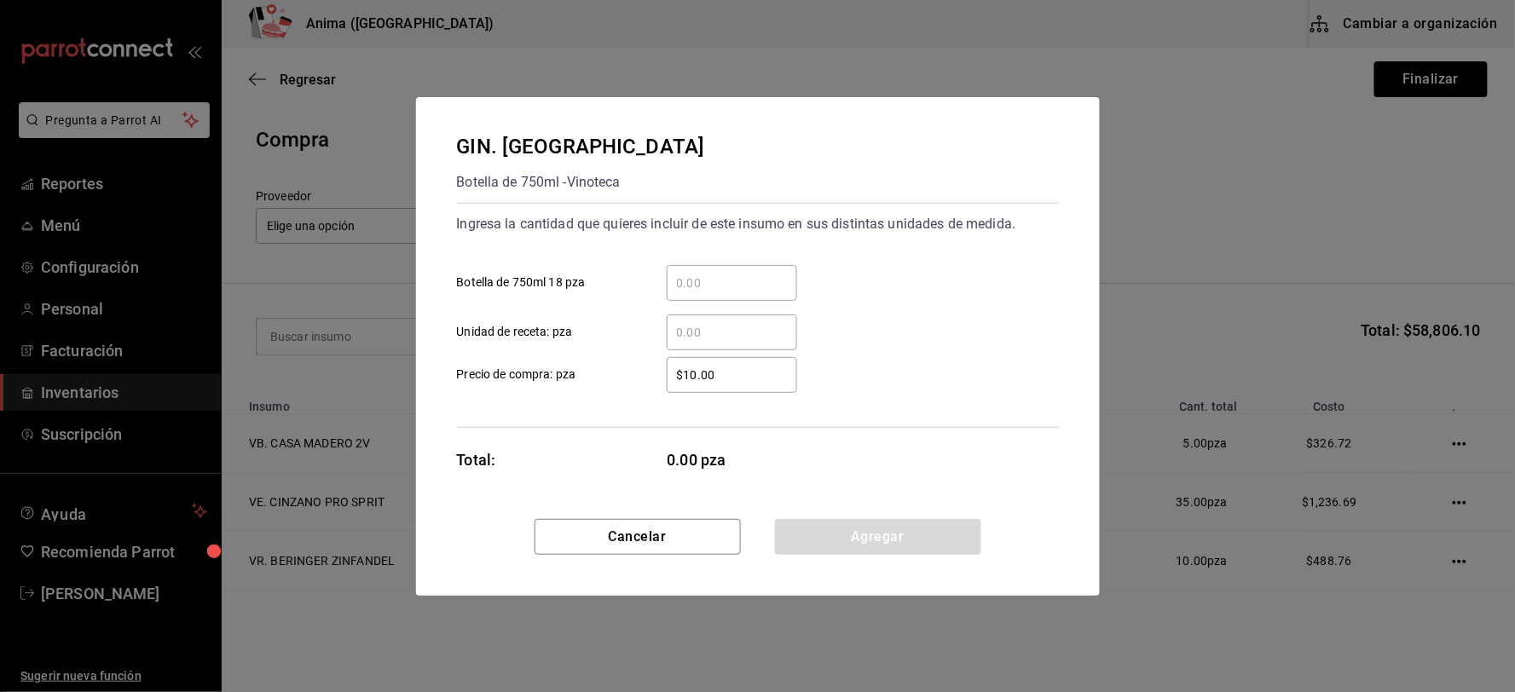
click at [729, 292] on input "​ Botella de 750ml 18 pza" at bounding box center [732, 283] width 130 height 20
type input "1"
type input "$374"
click at [828, 527] on button "Agregar" at bounding box center [878, 537] width 206 height 36
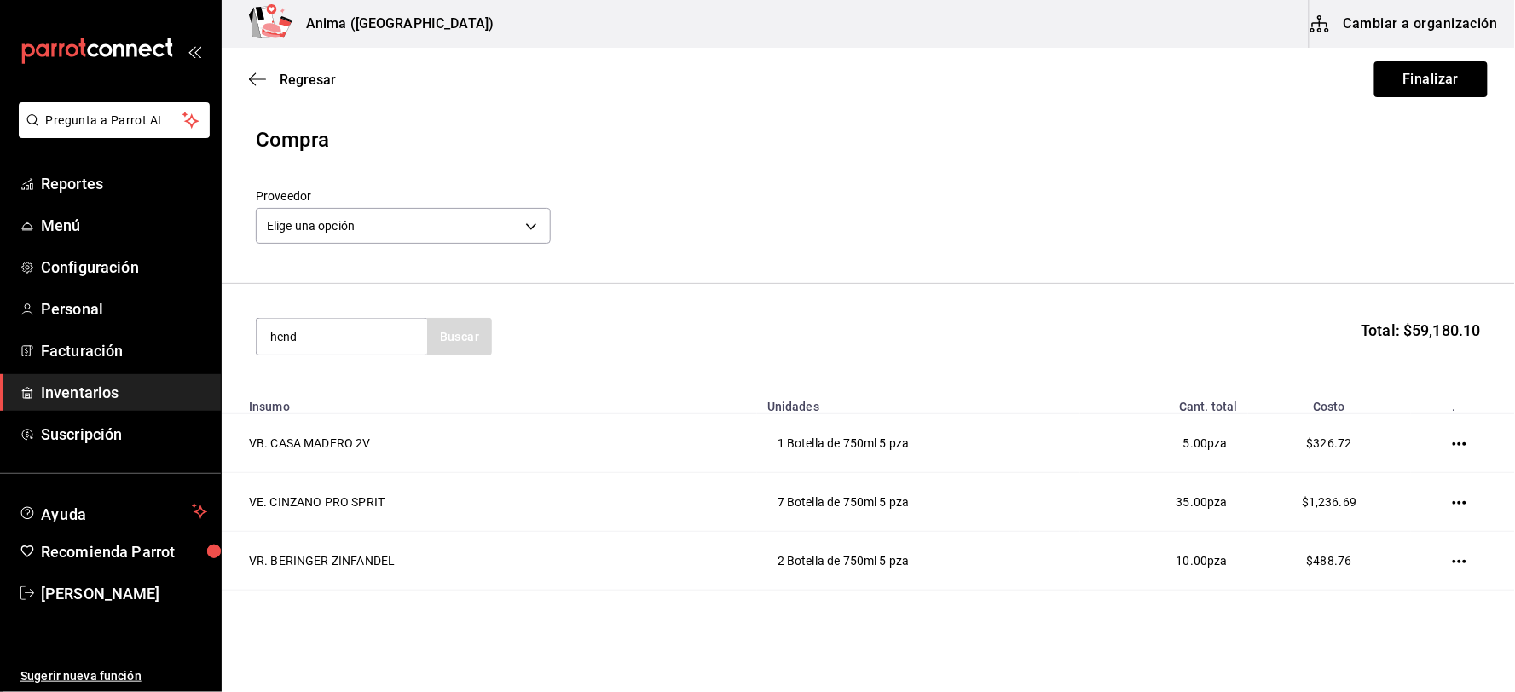
type input "hend"
click at [338, 407] on div "Botella de 750ml - Vinoteca" at bounding box center [340, 414] width 143 height 36
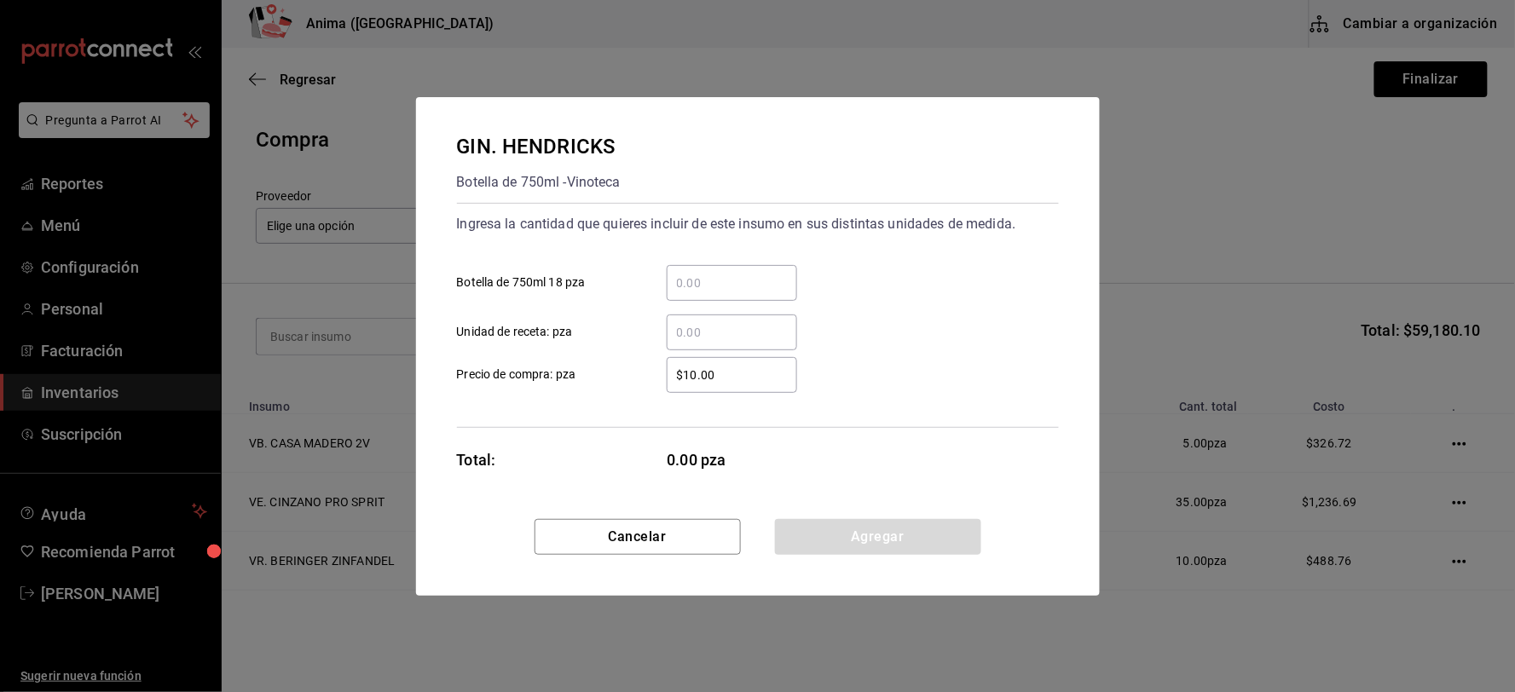
click at [734, 290] on input "​ Botella de 750ml 18 pza" at bounding box center [732, 283] width 130 height 20
type input "3"
type input "$740"
click at [872, 535] on button "Agregar" at bounding box center [878, 537] width 206 height 36
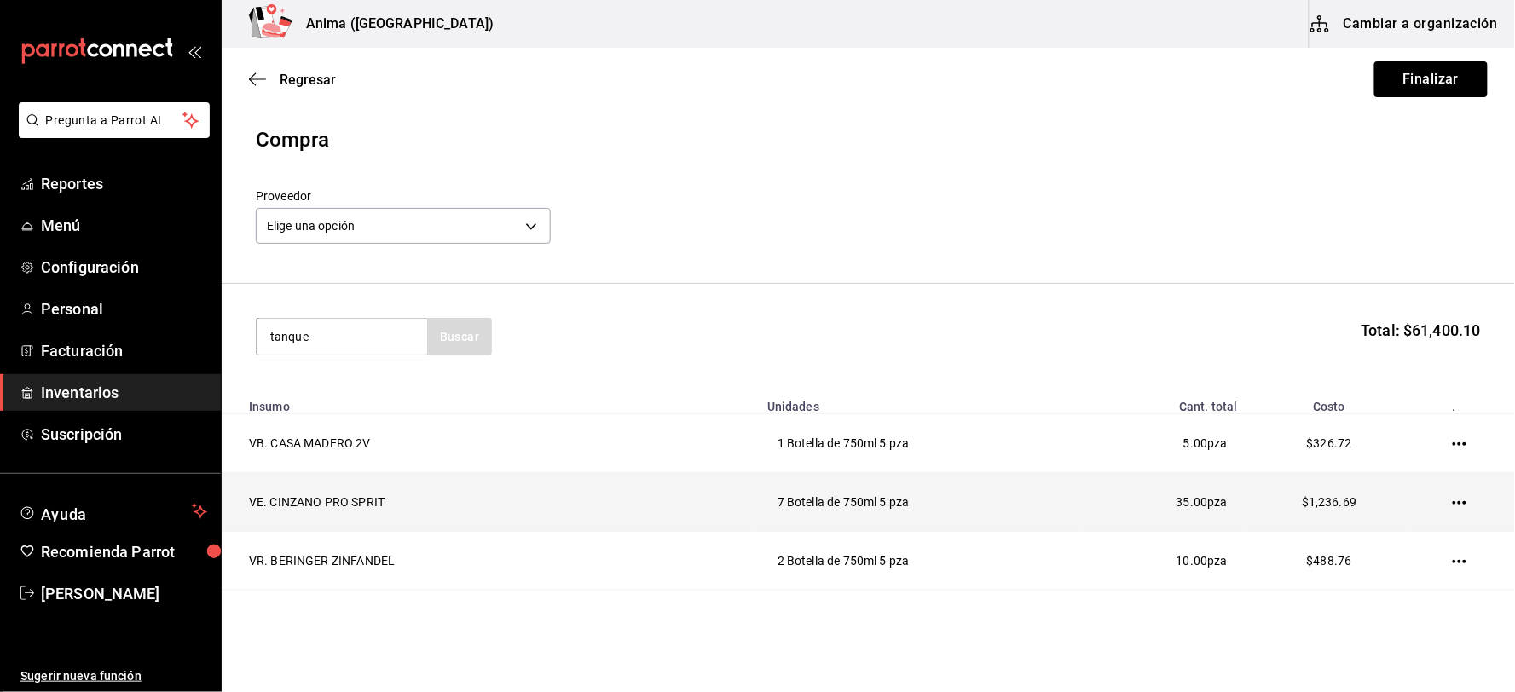
type input "tanque"
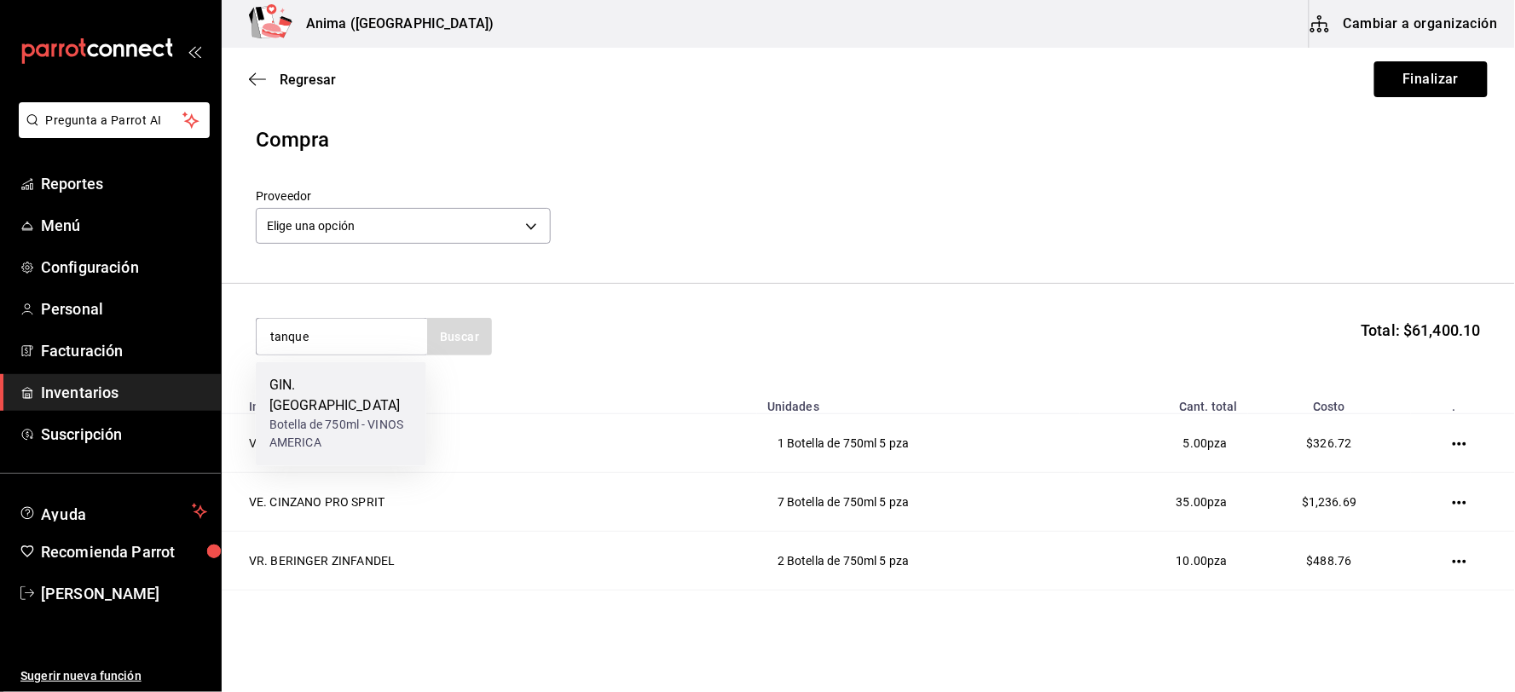
click at [355, 417] on div "Botella de 750ml - VINOS AMERICA" at bounding box center [340, 435] width 143 height 36
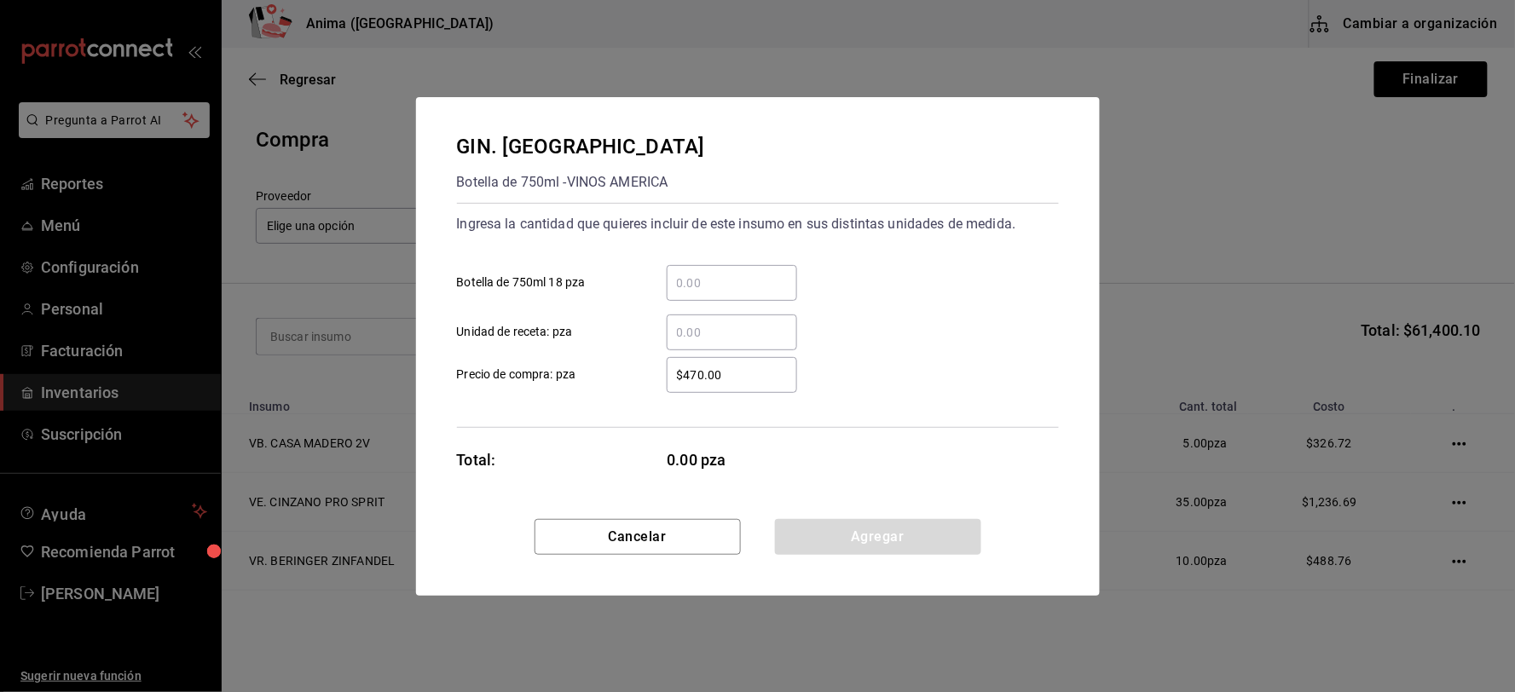
click at [780, 279] on input "​ Botella de 750ml 18 pza" at bounding box center [732, 283] width 130 height 20
type input "12"
type input "$444.99"
click at [858, 533] on button "Agregar" at bounding box center [878, 537] width 206 height 36
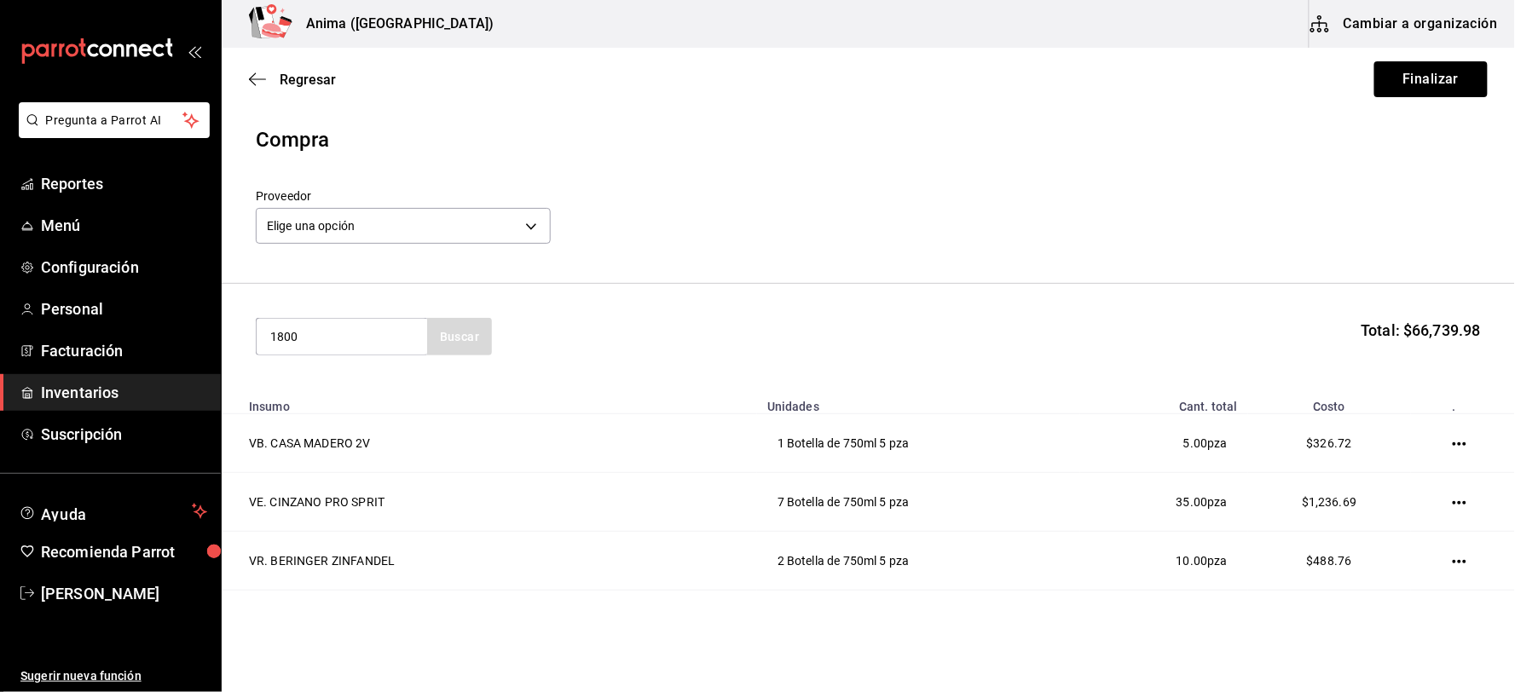
type input "1800"
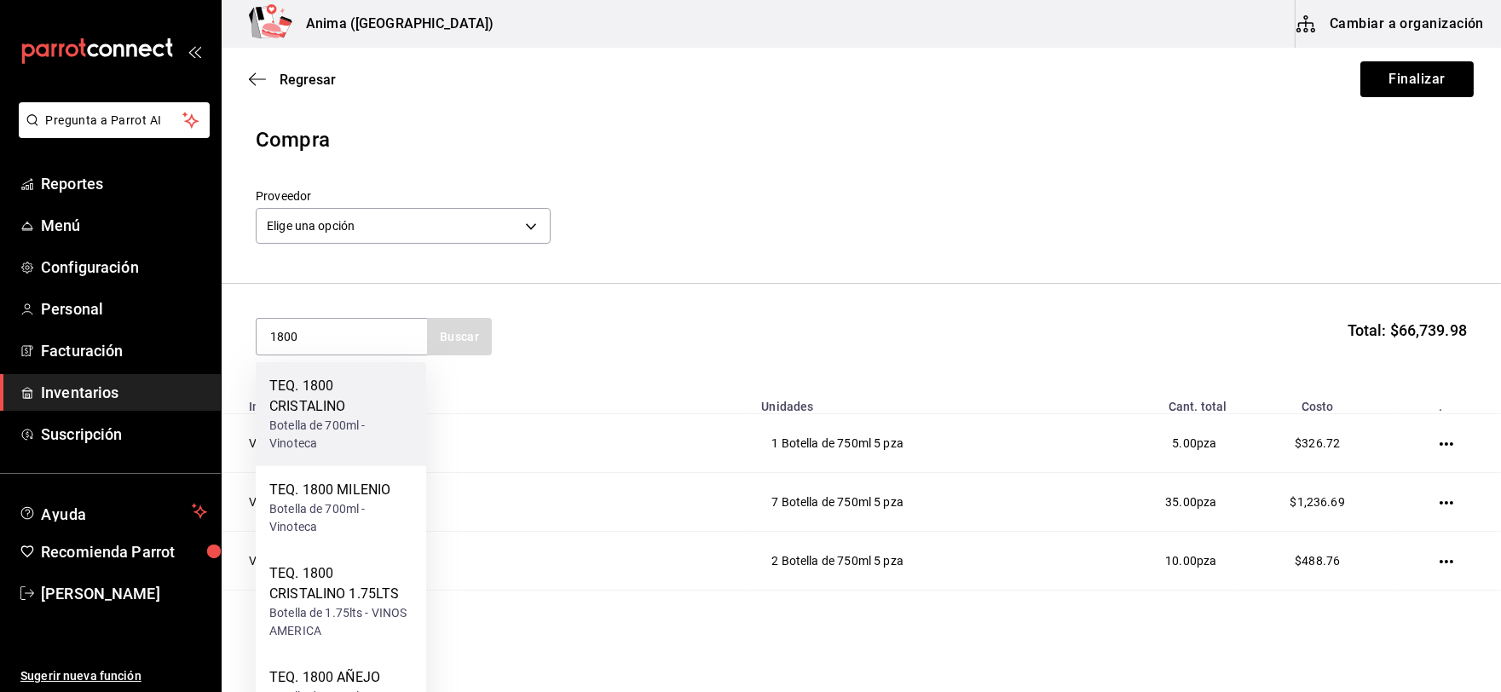
click at [303, 417] on div "Botella de 700ml - Vinoteca" at bounding box center [340, 435] width 143 height 36
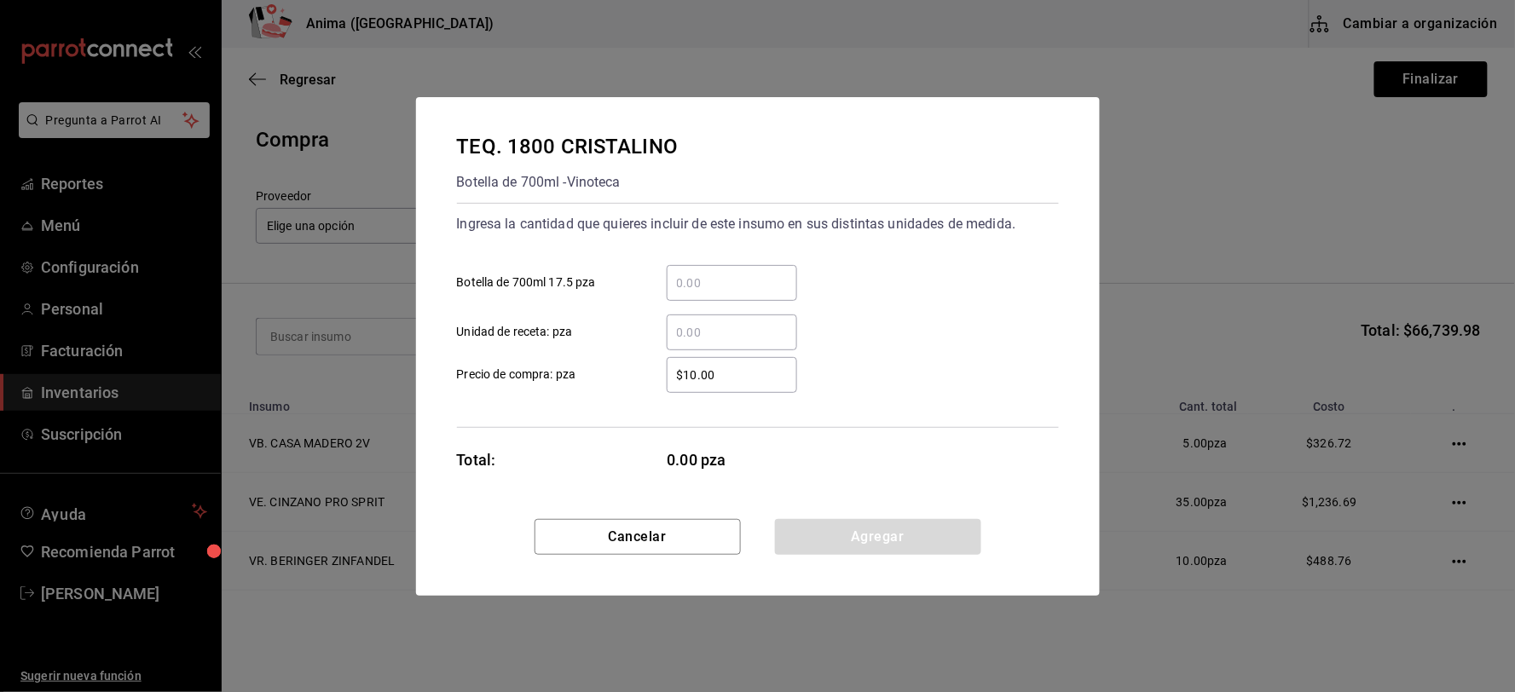
click at [696, 274] on input "​ Botella de 700ml 17.5 pza" at bounding box center [732, 283] width 130 height 20
type input "36"
click at [699, 368] on input "$620.26" at bounding box center [732, 375] width 130 height 20
type input "$650.26"
click at [836, 537] on button "Agregar" at bounding box center [878, 537] width 206 height 36
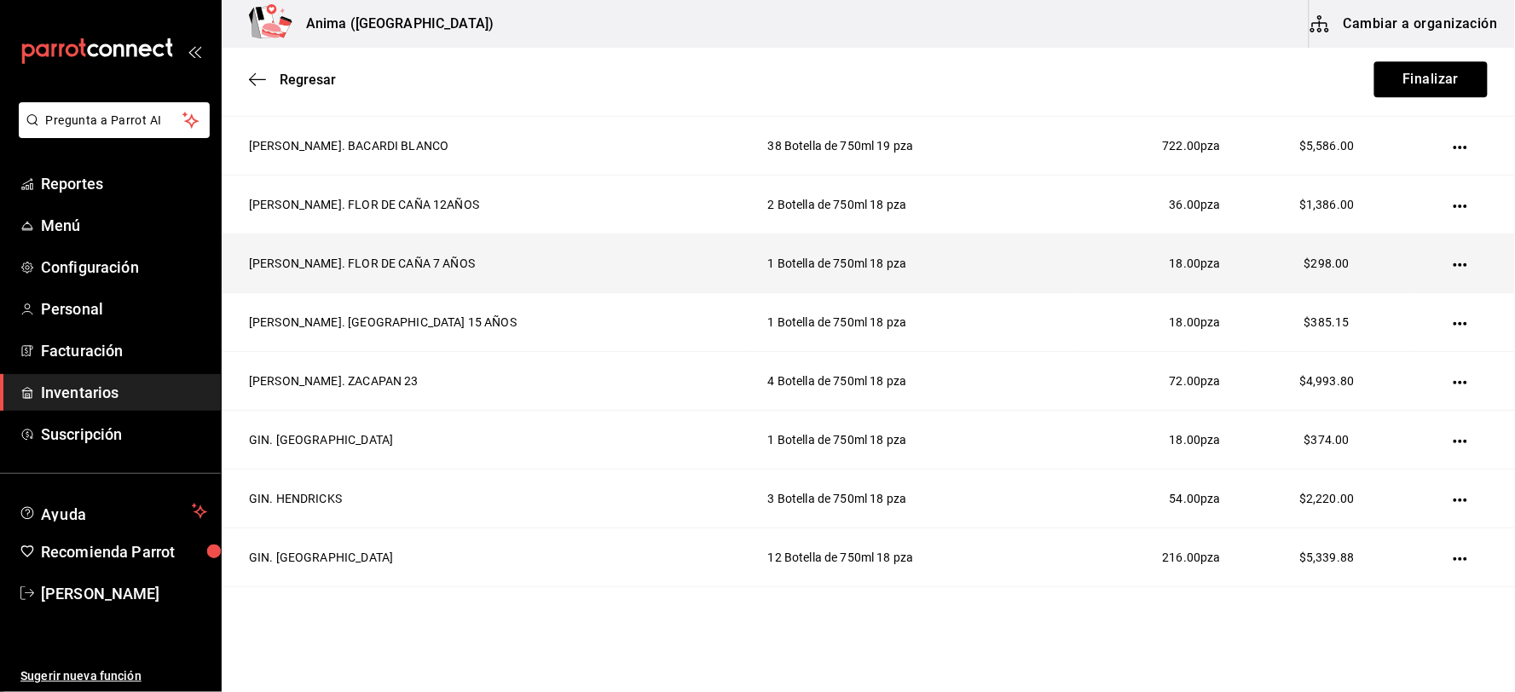
scroll to position [1403, 0]
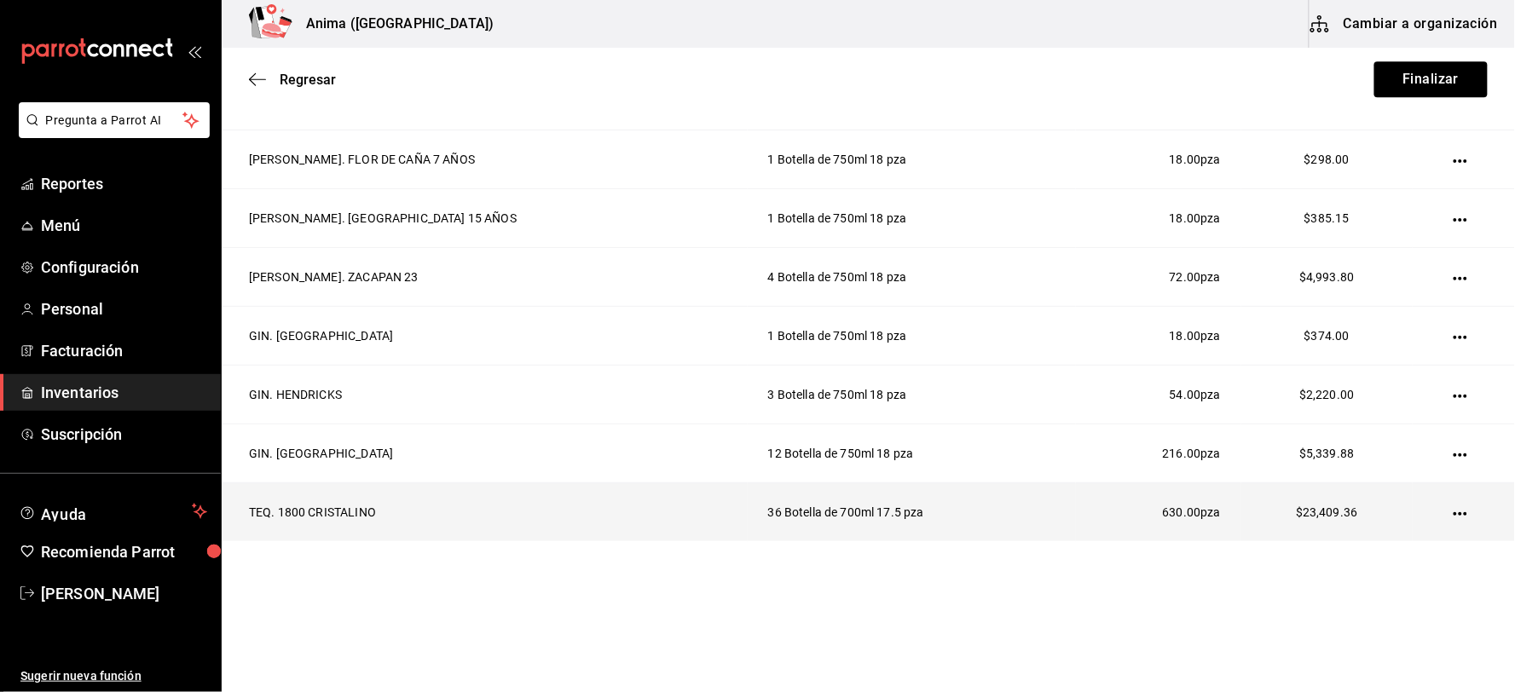
click at [1453, 508] on icon "button" at bounding box center [1460, 514] width 14 height 14
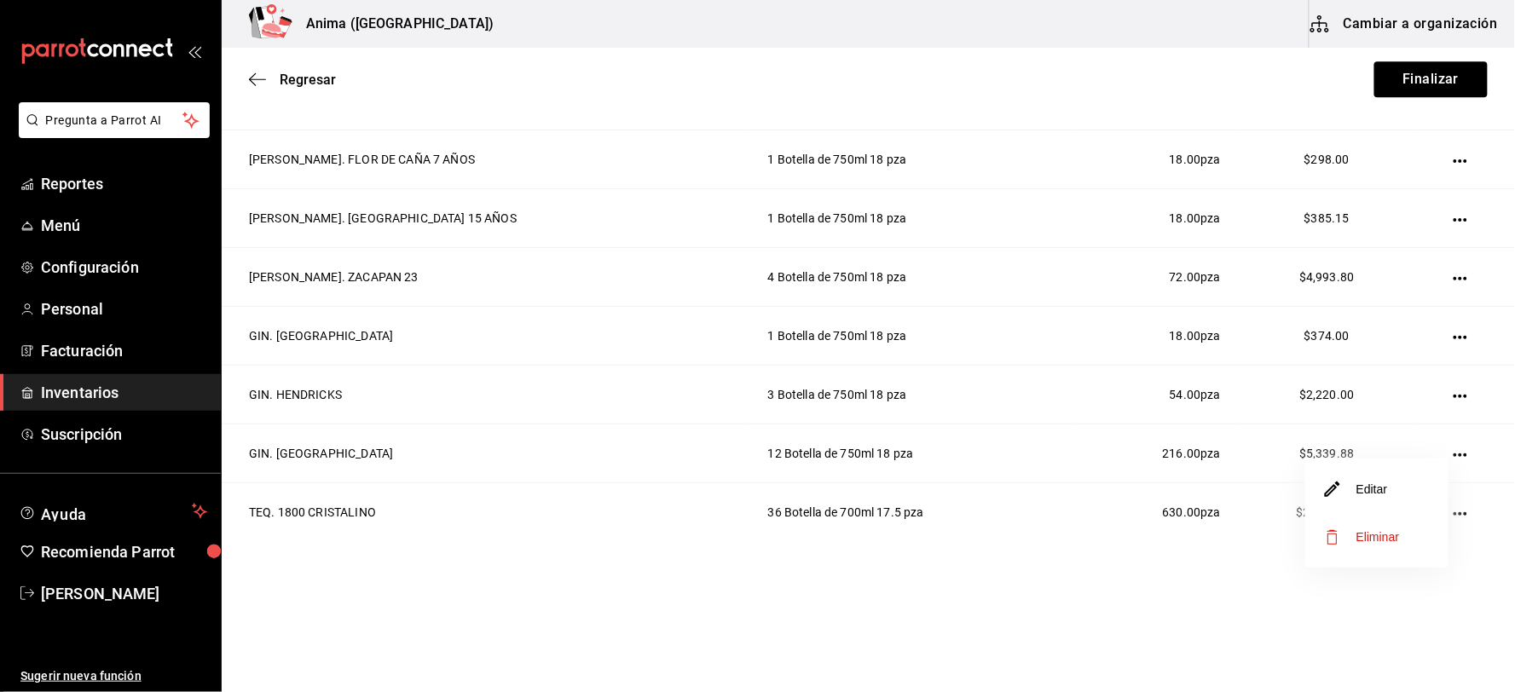
click at [1360, 477] on li "Editar" at bounding box center [1376, 489] width 143 height 48
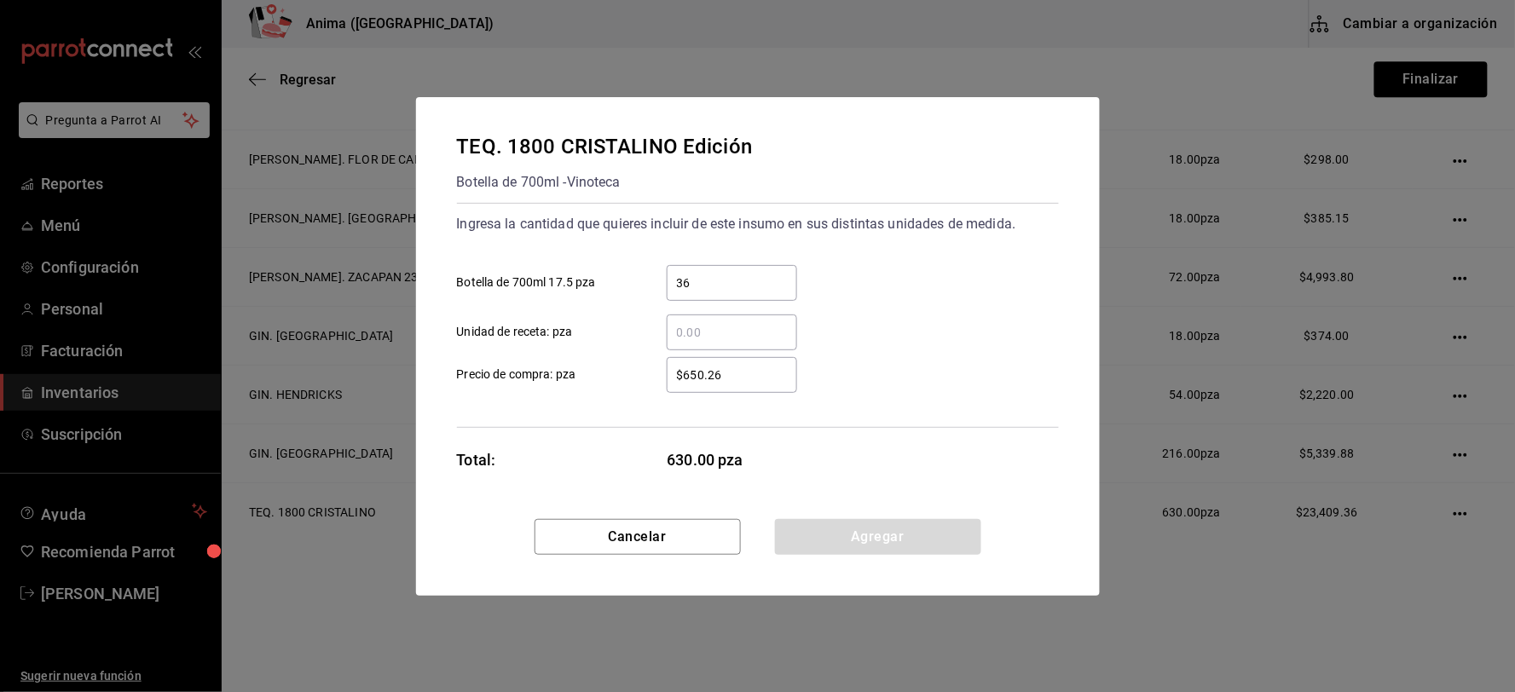
click at [717, 284] on input "36" at bounding box center [732, 283] width 130 height 20
type input "3"
type input "42"
click at [866, 534] on button "Agregar" at bounding box center [878, 537] width 206 height 36
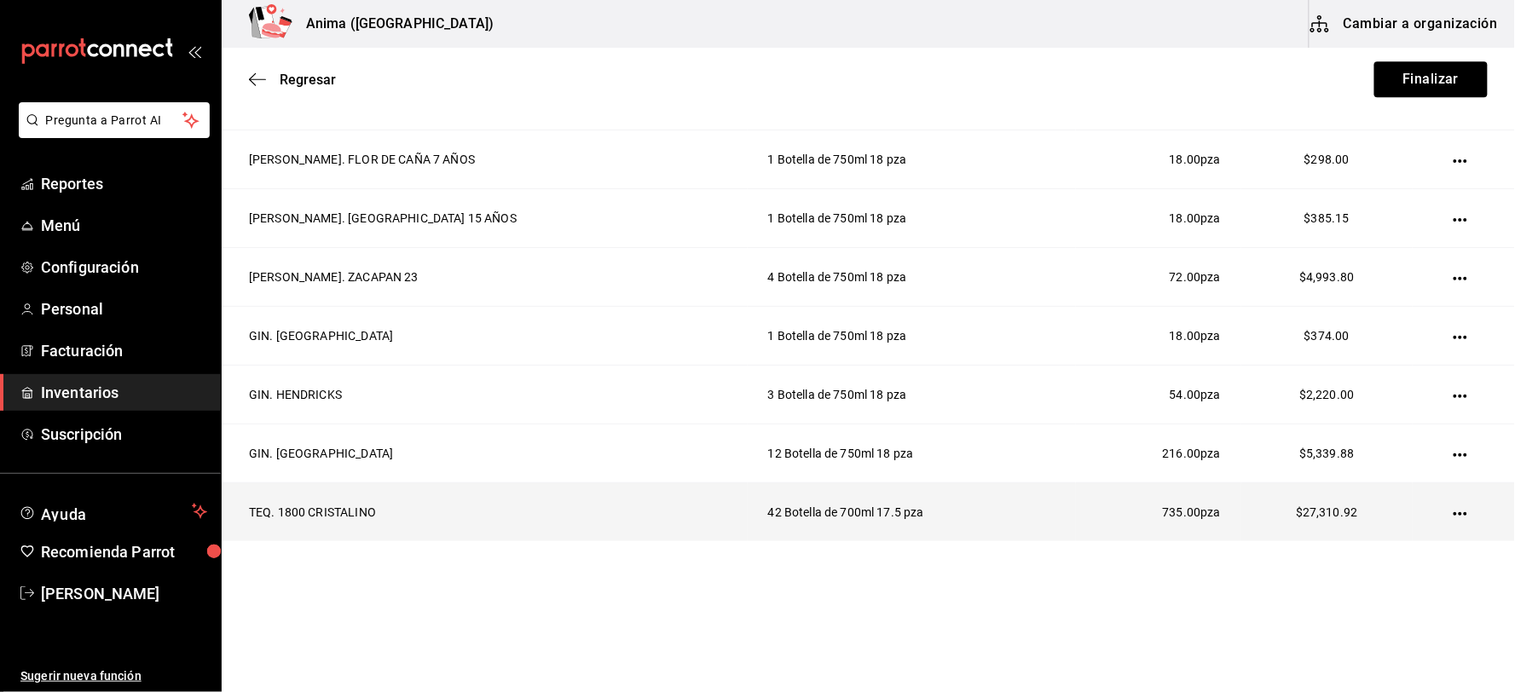
click at [1453, 507] on button "button" at bounding box center [1460, 514] width 14 height 14
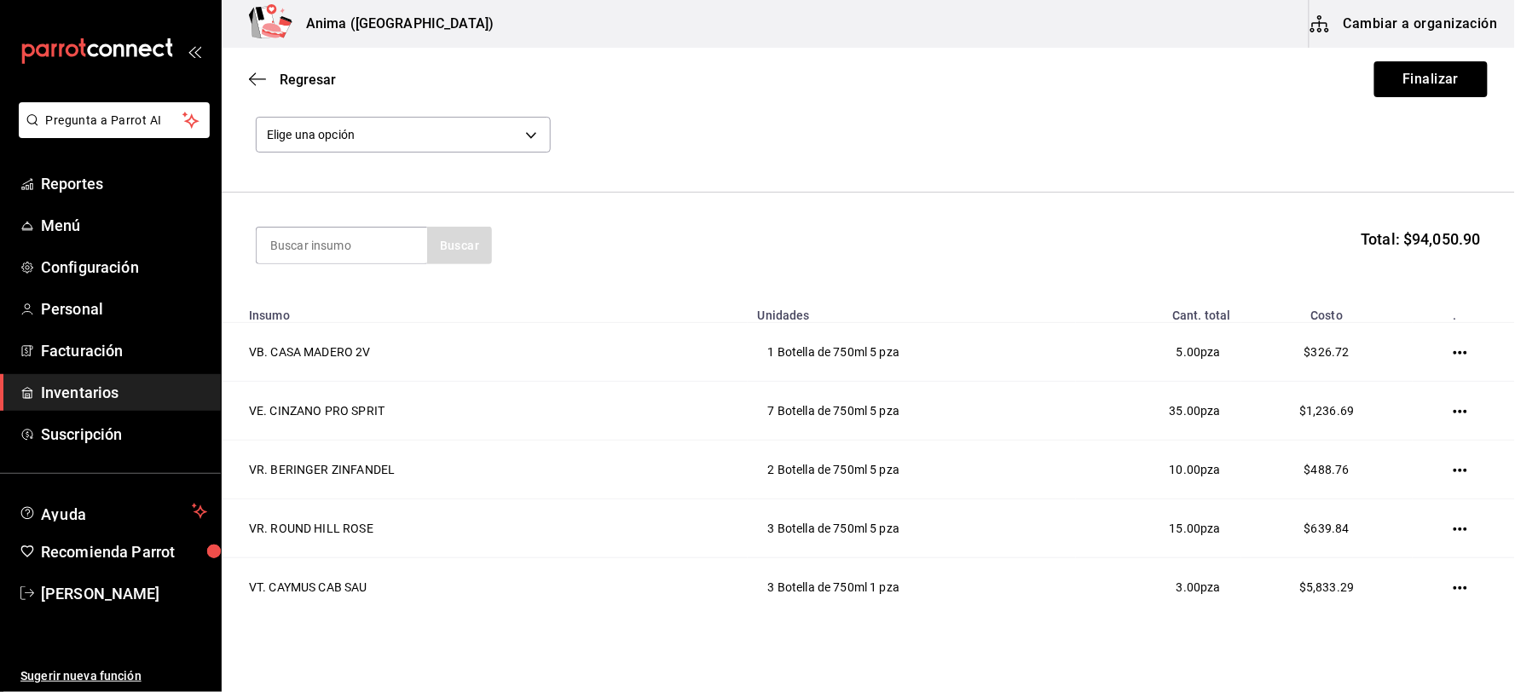
scroll to position [0, 0]
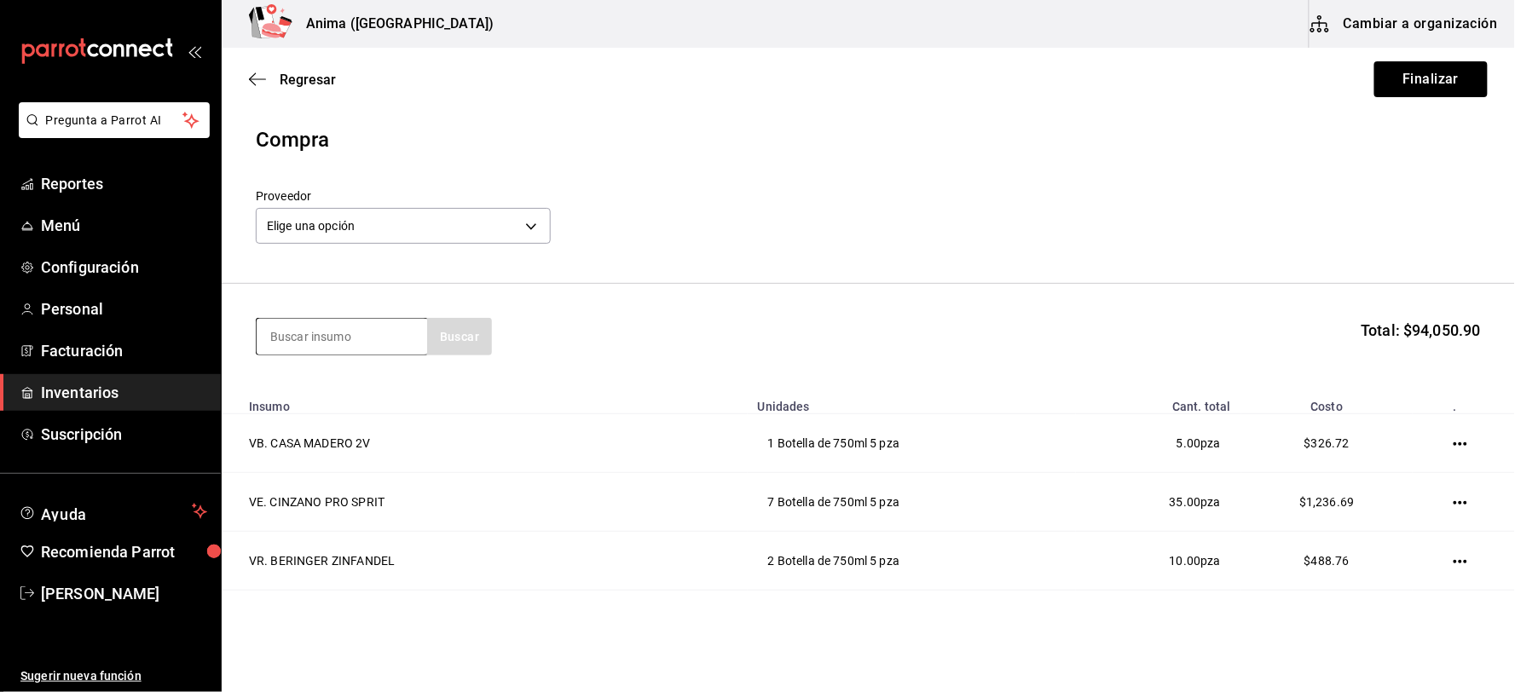
click at [342, 337] on input at bounding box center [342, 337] width 170 height 36
type input "[PERSON_NAME]"
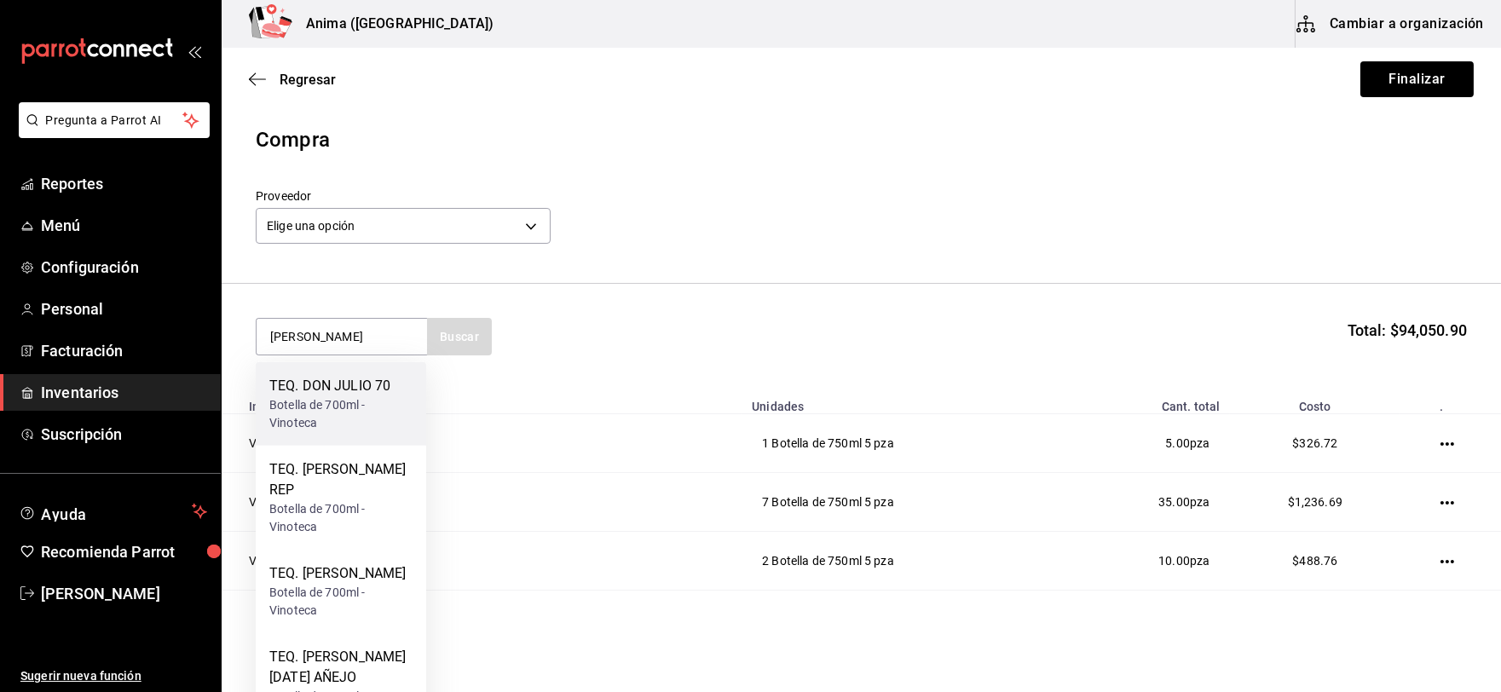
click at [341, 401] on div "Botella de 700ml - Vinoteca" at bounding box center [340, 414] width 143 height 36
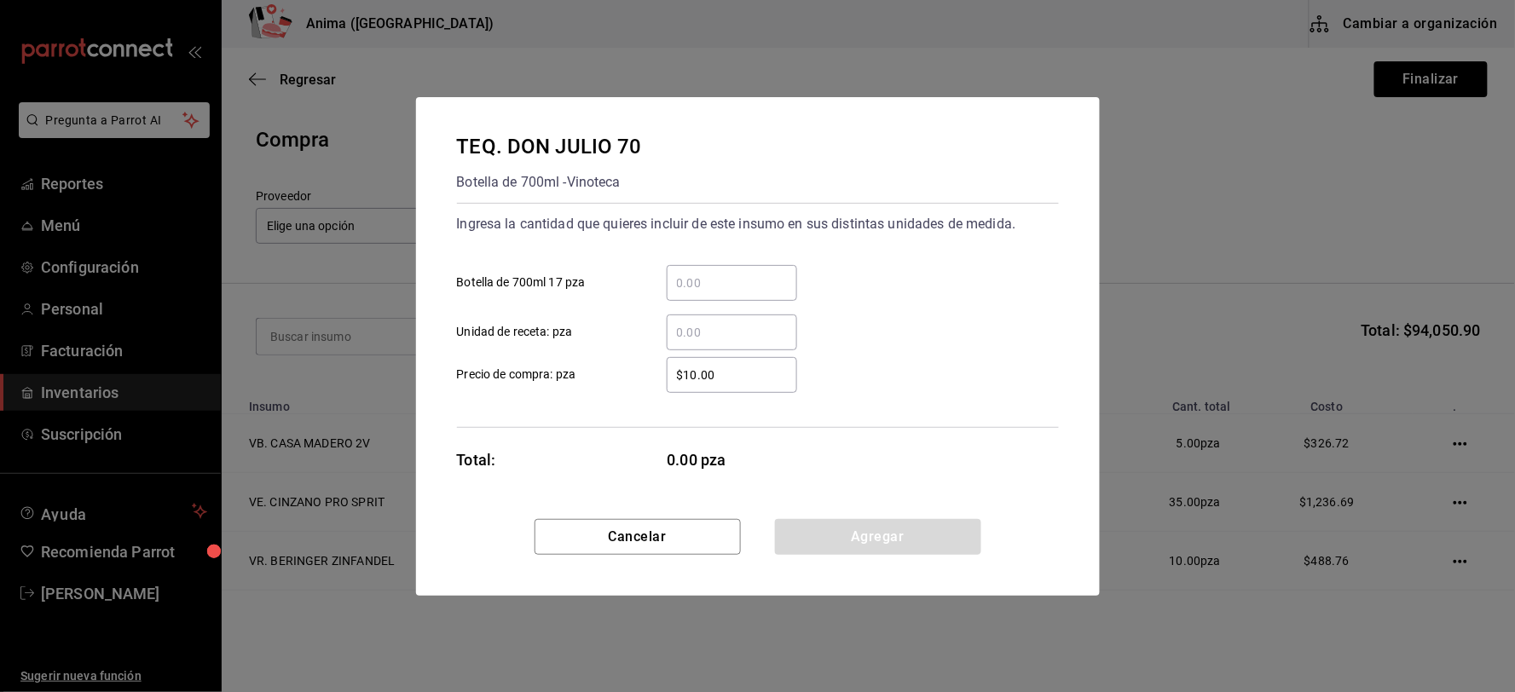
click at [725, 274] on input "​ Botella de 700ml 17 pza" at bounding box center [732, 283] width 130 height 20
type input "10"
type input "$773"
click at [839, 529] on button "Agregar" at bounding box center [878, 537] width 206 height 36
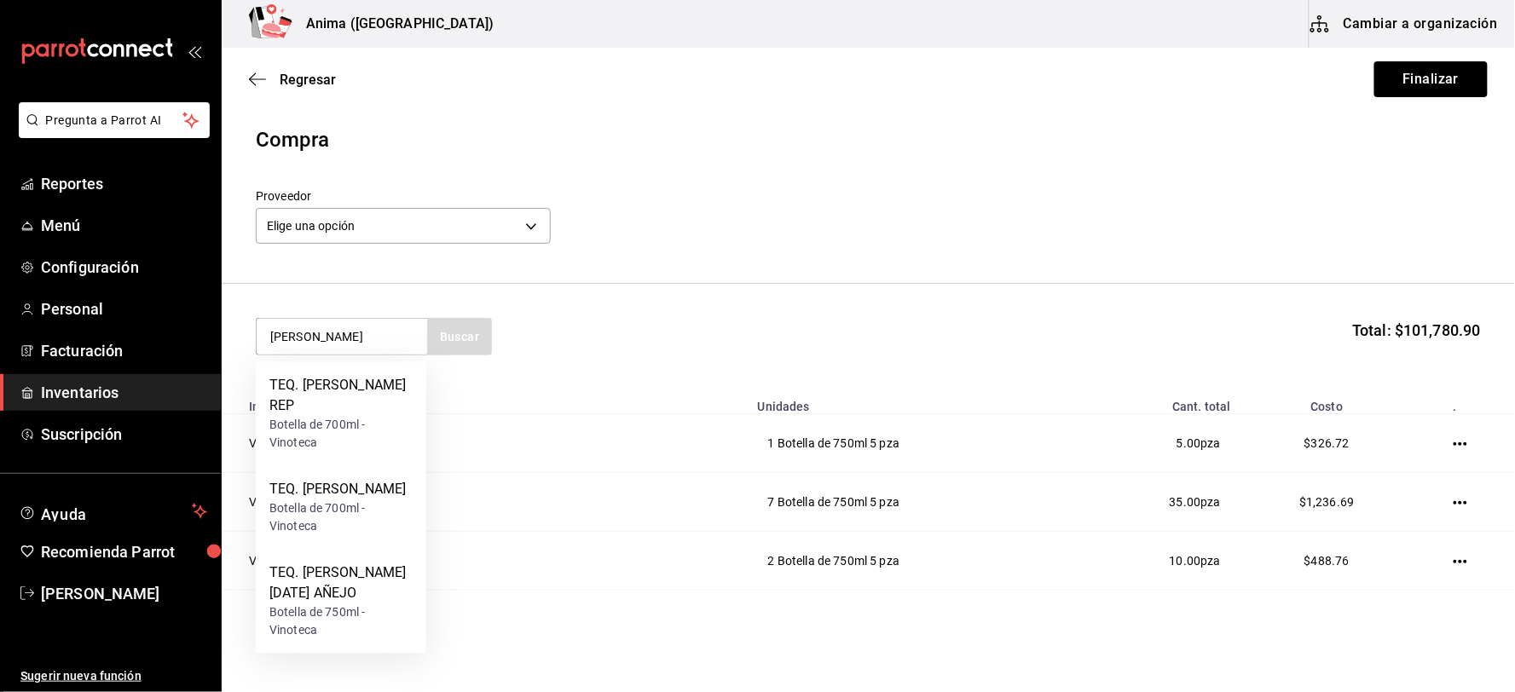
type input "[PERSON_NAME]"
click at [342, 480] on div "TEQ. [PERSON_NAME]" at bounding box center [340, 490] width 143 height 20
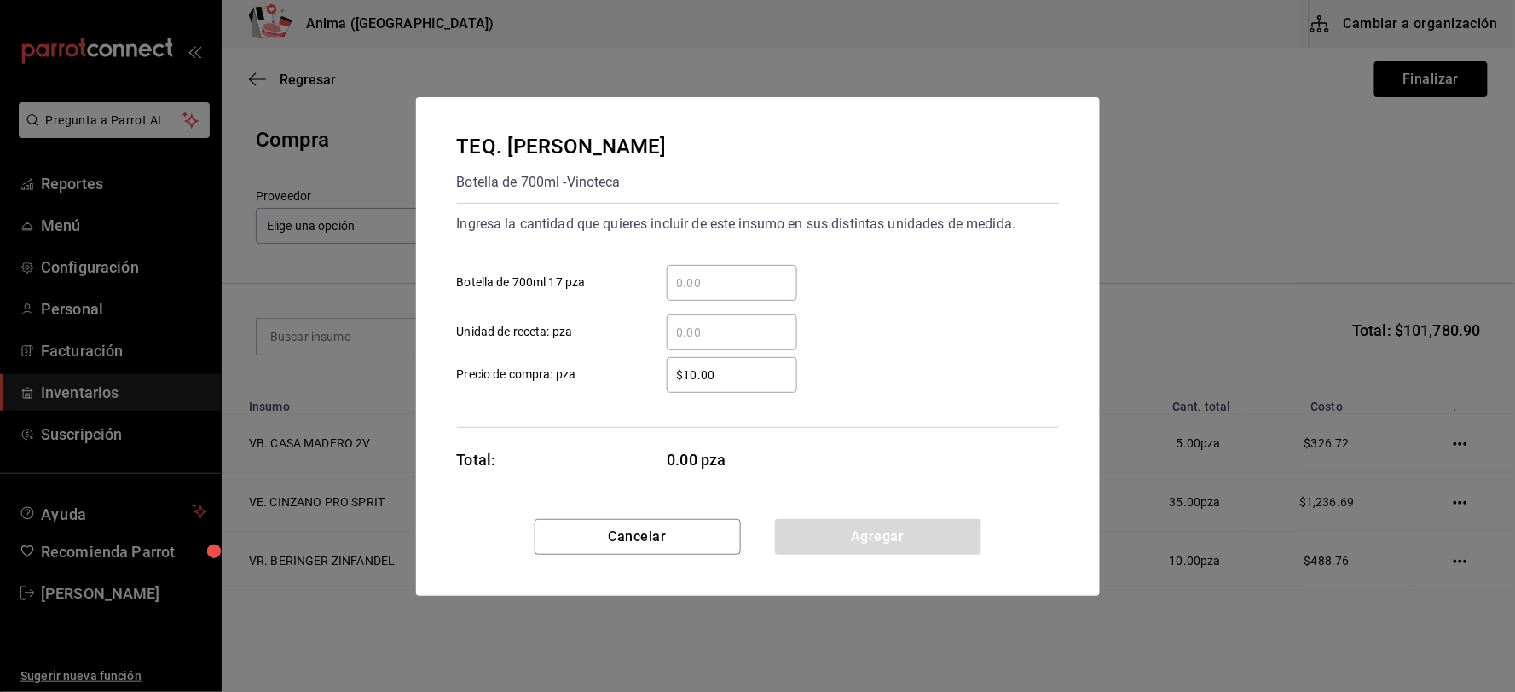
click at [707, 274] on input "​ Botella de 700ml 17 pza" at bounding box center [732, 283] width 130 height 20
type input "19"
type input "$468"
click at [855, 526] on button "Agregar" at bounding box center [878, 537] width 206 height 36
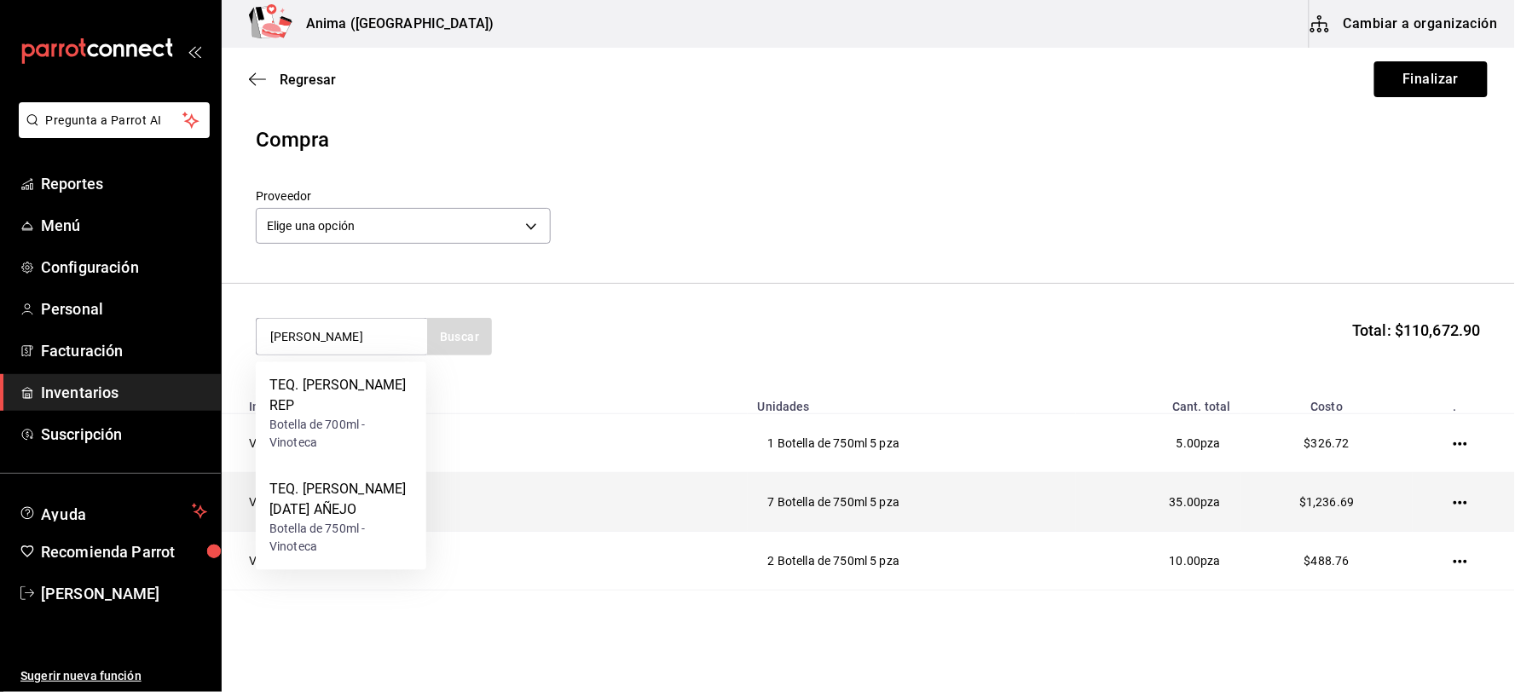
type input "[PERSON_NAME]"
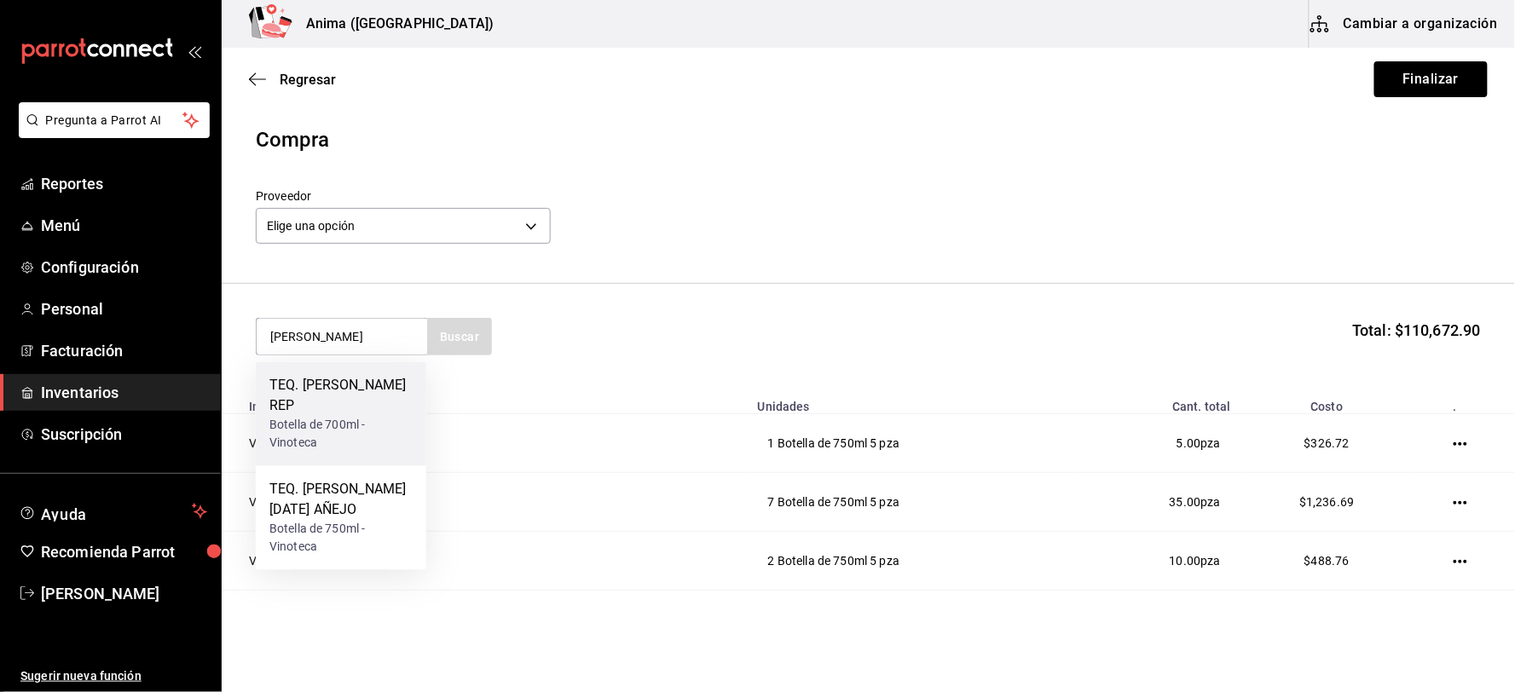
click at [377, 417] on div "Botella de 700ml - Vinoteca" at bounding box center [340, 435] width 143 height 36
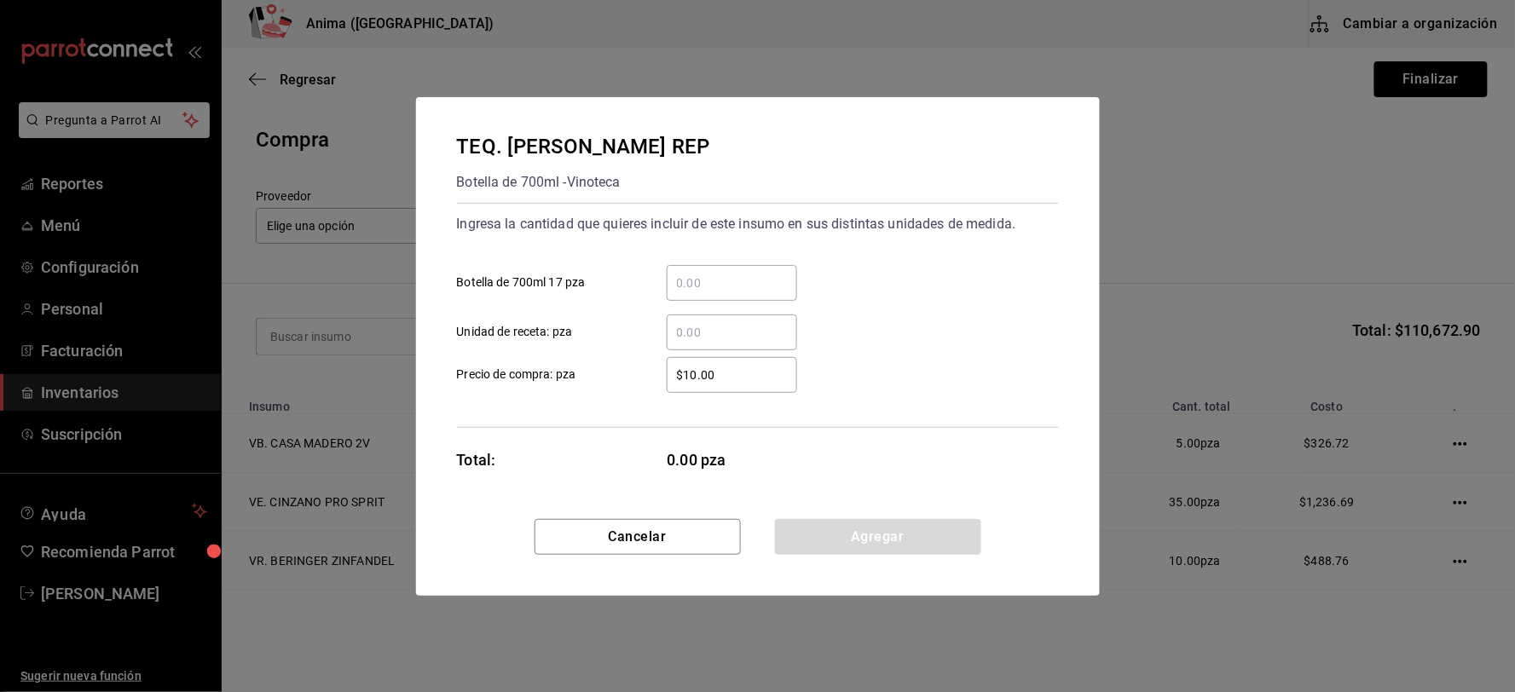
click at [737, 273] on input "​ Botella de 700ml 17 pza" at bounding box center [732, 283] width 130 height 20
type input "1"
type input "$565"
click at [946, 465] on div "TEQ. [PERSON_NAME] REP Botella de 700ml - Vinoteca Ingresa la cantidad que quie…" at bounding box center [758, 308] width 684 height 422
click at [854, 540] on button "Agregar" at bounding box center [878, 537] width 206 height 36
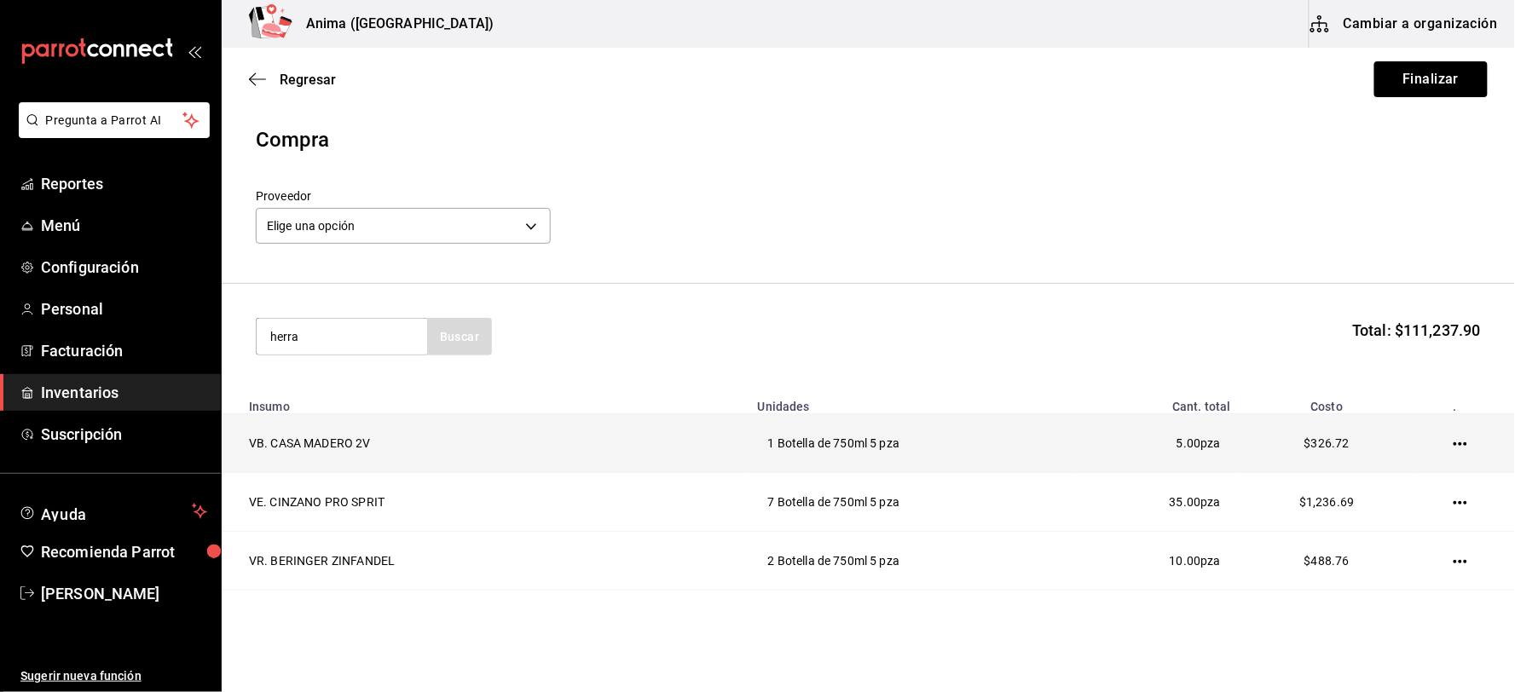
type input "herra"
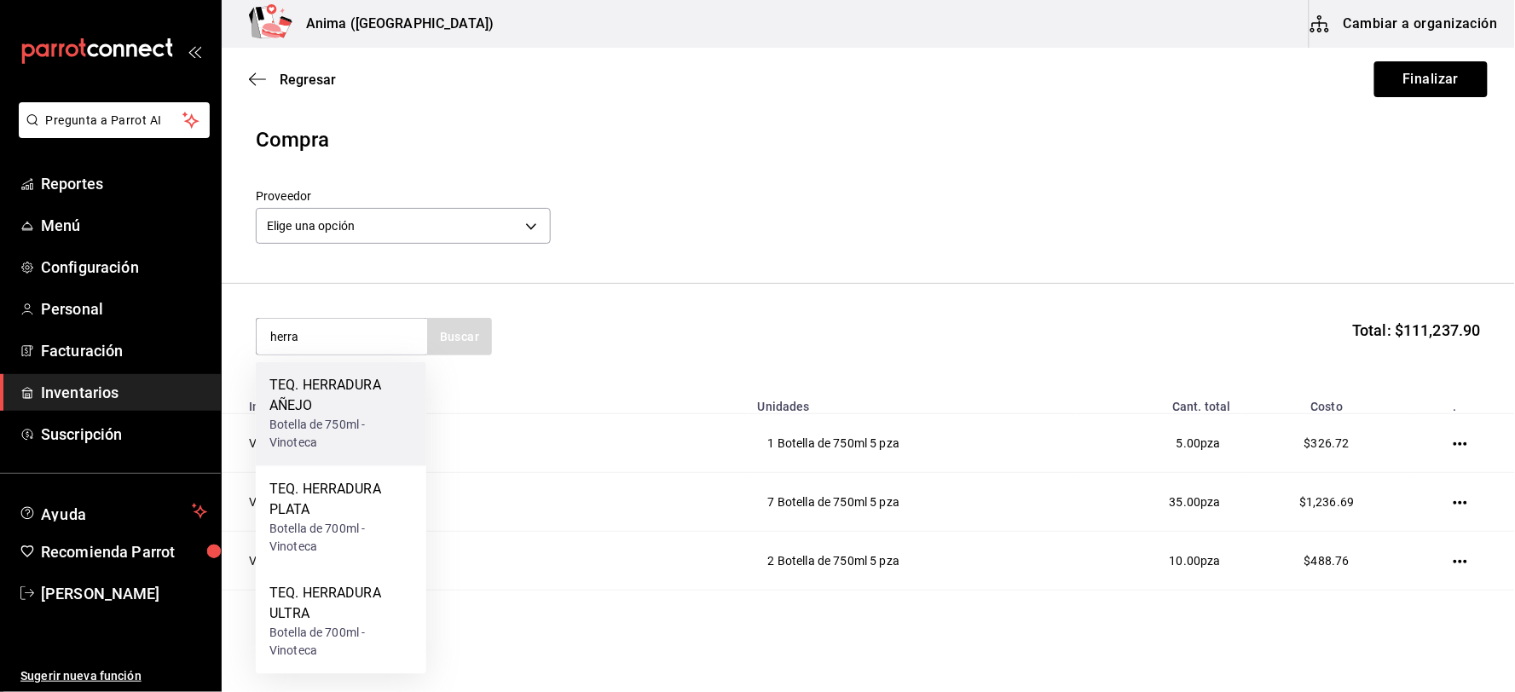
click at [320, 412] on div "TEQ. HERRADURA AÑEJO" at bounding box center [340, 396] width 143 height 41
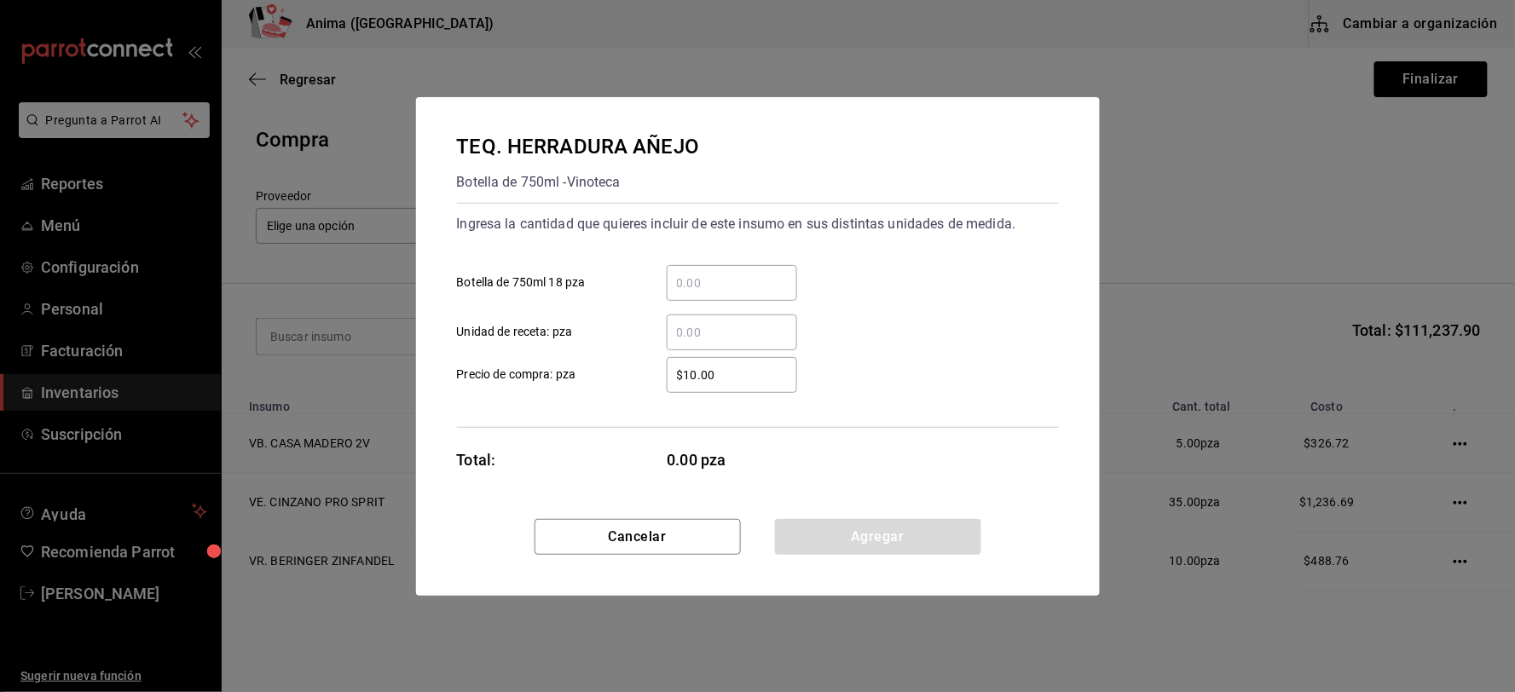
click at [694, 294] on div "​" at bounding box center [732, 283] width 130 height 36
click at [694, 293] on input "​ Botella de 750ml 18 pza" at bounding box center [732, 283] width 130 height 20
type input "2"
type input "$880"
click at [893, 546] on button "Agregar" at bounding box center [878, 537] width 206 height 36
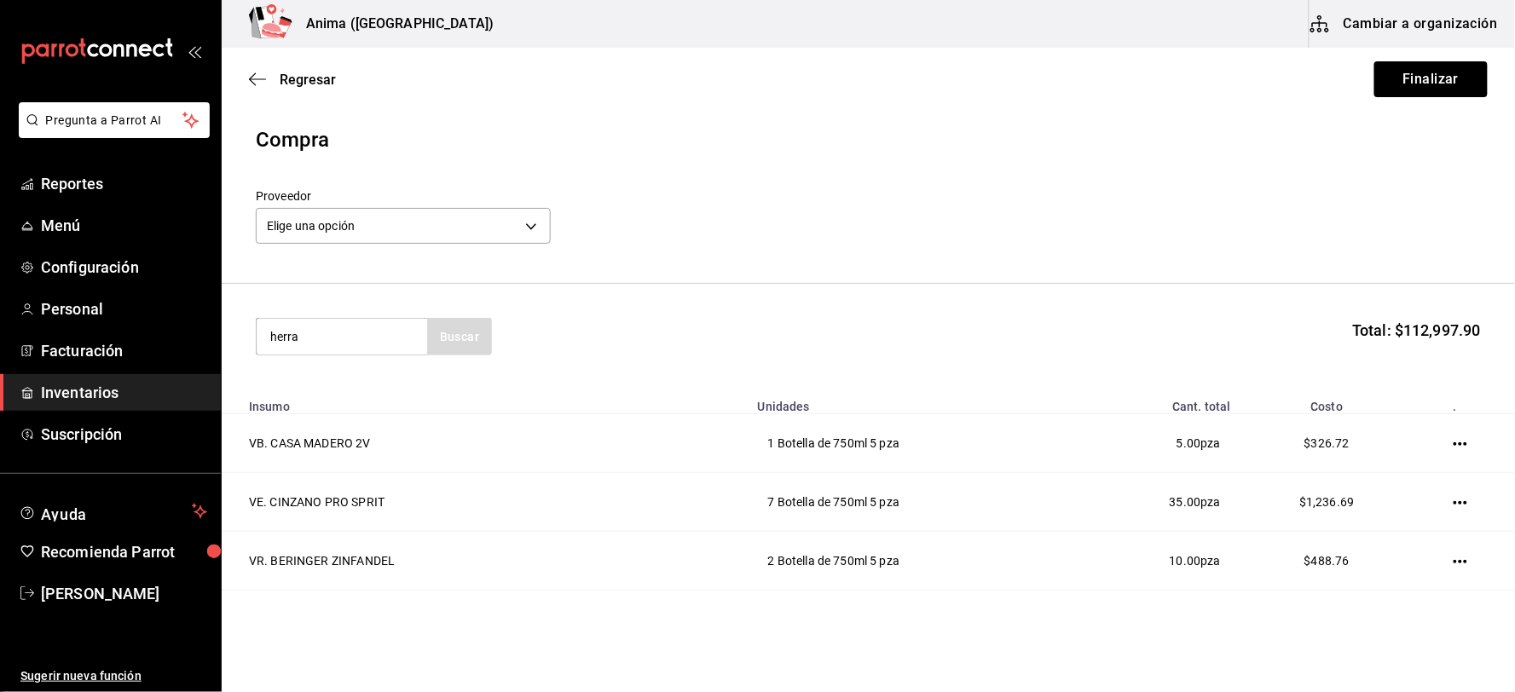
type input "herra"
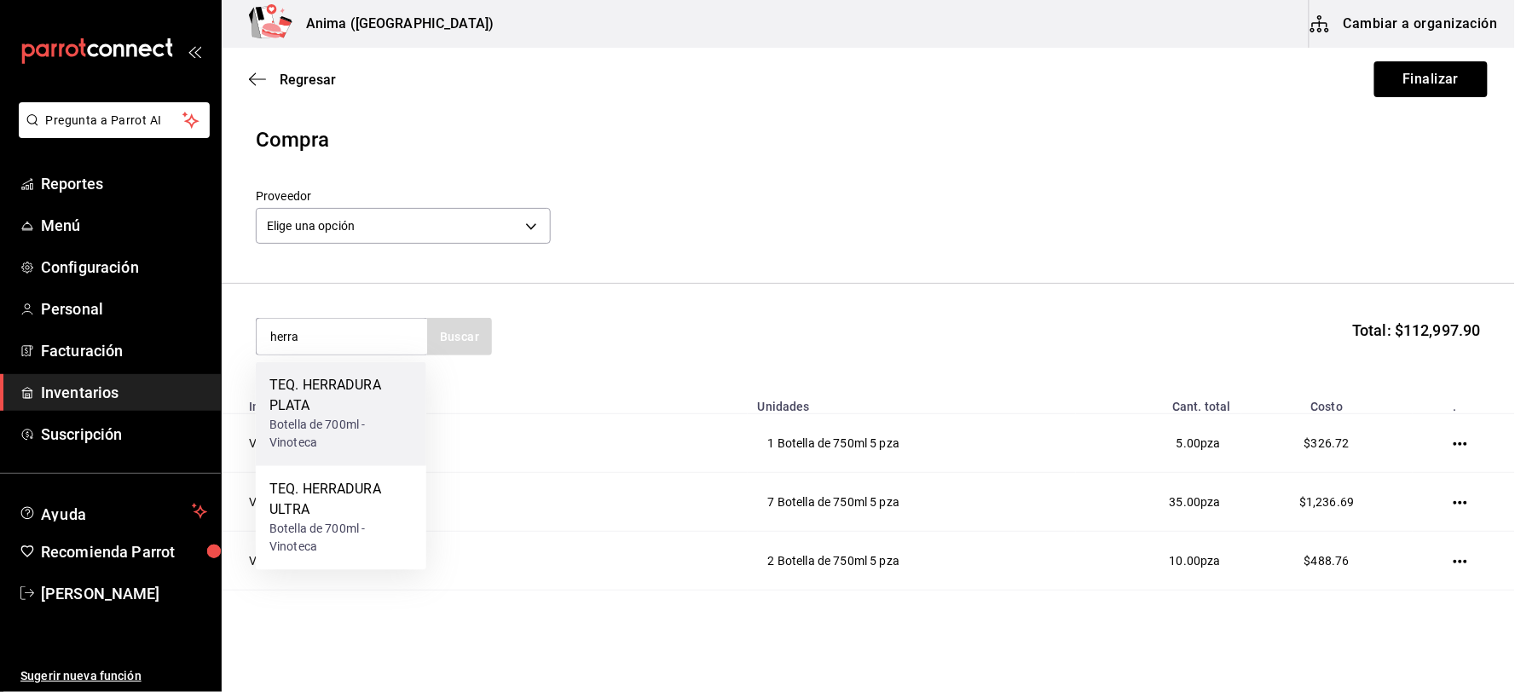
click at [321, 414] on div "TEQ. HERRADURA PLATA" at bounding box center [340, 396] width 143 height 41
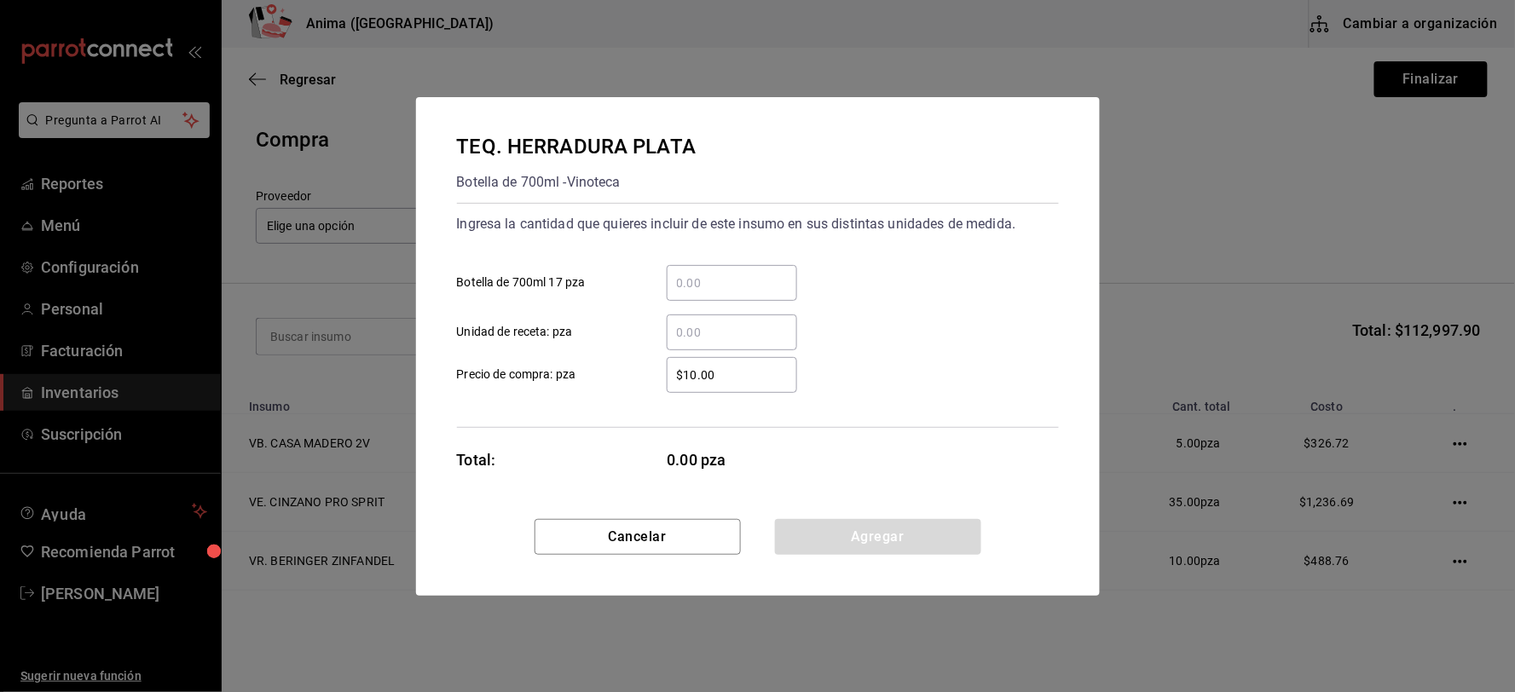
click at [693, 283] on input "​ Botella de 700ml 17 pza" at bounding box center [732, 283] width 130 height 20
type input "9"
type input "$440"
click at [966, 388] on div "$440 ​ Precio de compra: pza" at bounding box center [750, 368] width 615 height 49
click at [863, 561] on div "Cancelar Agregar" at bounding box center [758, 557] width 684 height 77
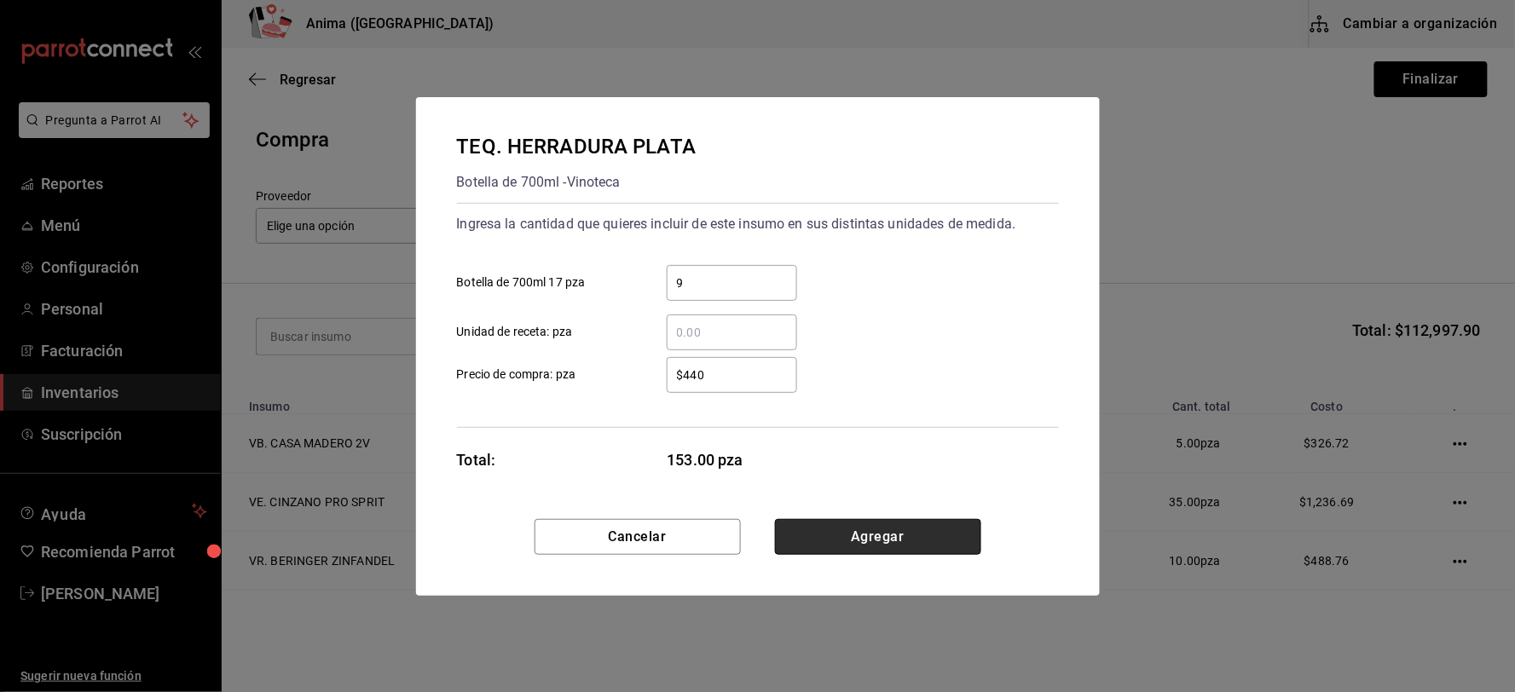
click at [863, 546] on button "Agregar" at bounding box center [878, 537] width 206 height 36
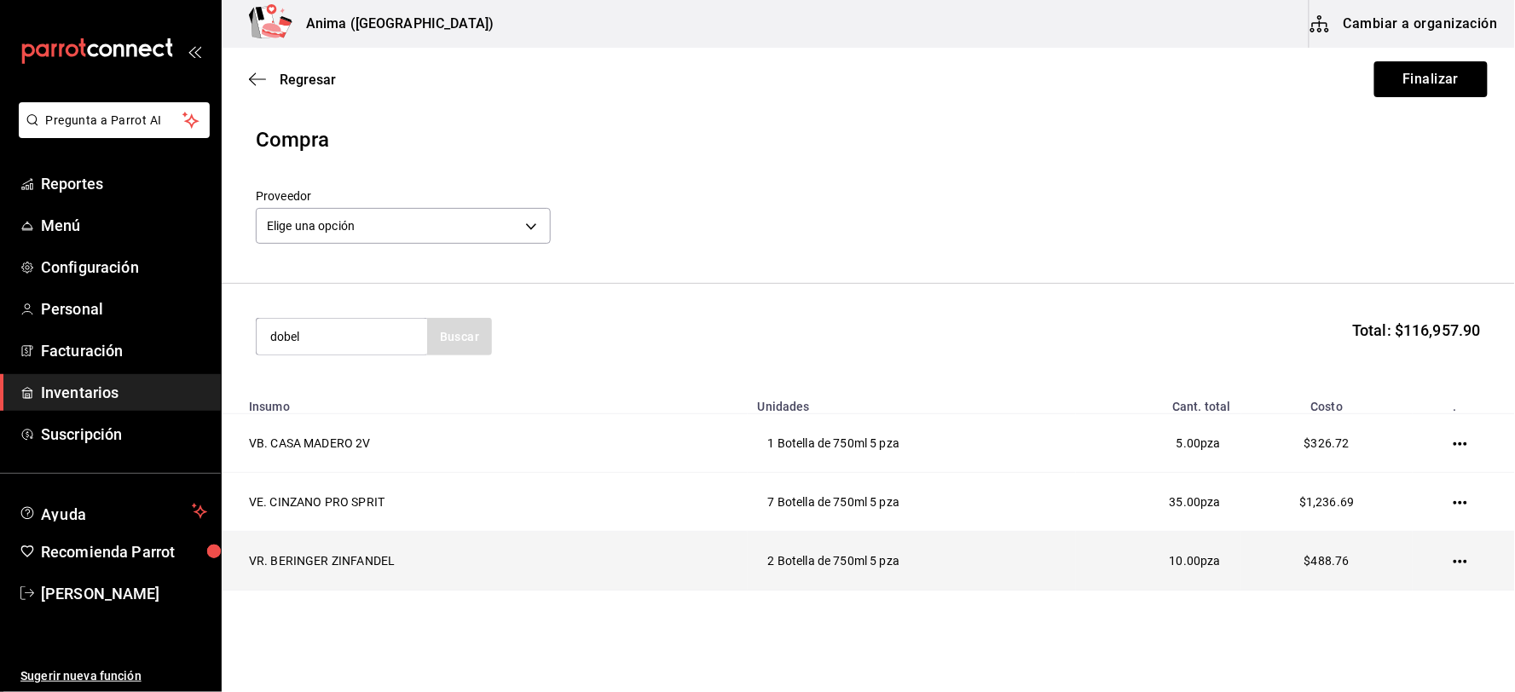
type input "dobel"
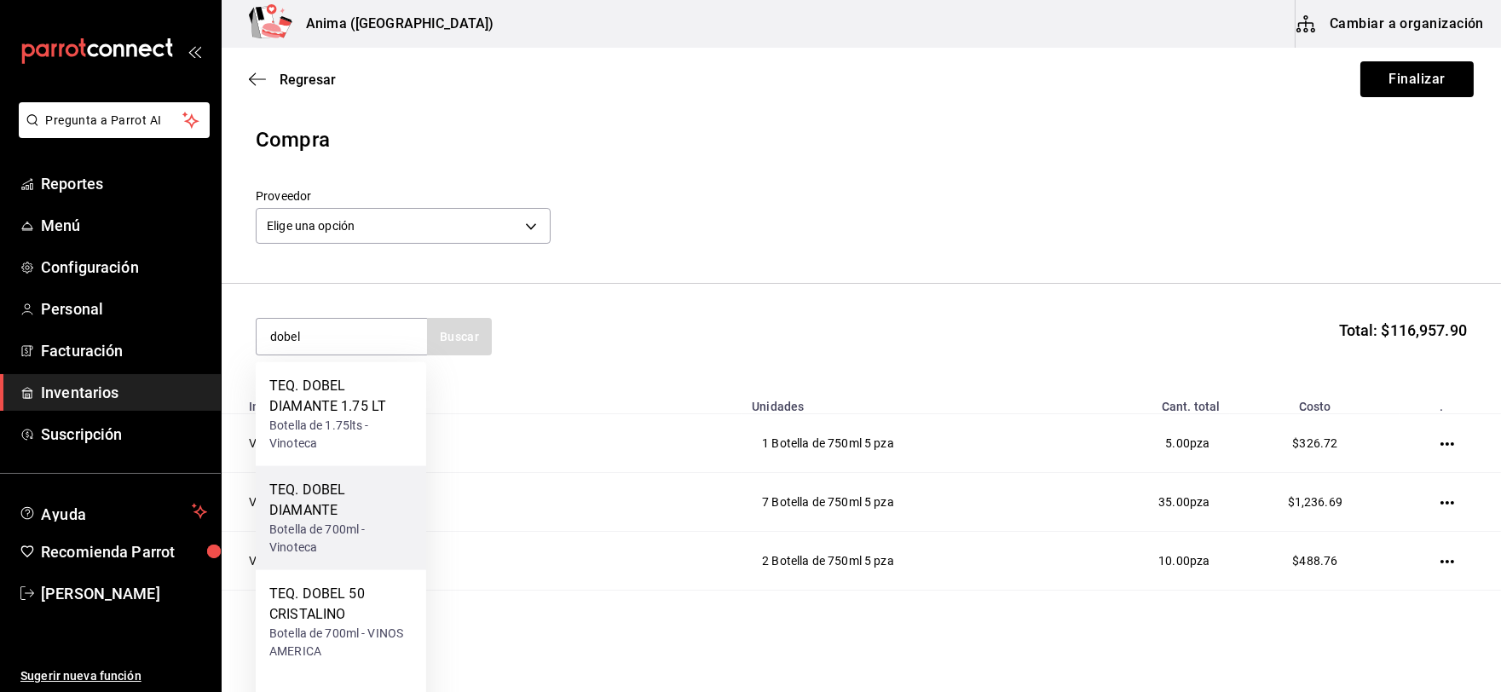
click at [326, 522] on div "Botella de 700ml - Vinoteca" at bounding box center [340, 539] width 143 height 36
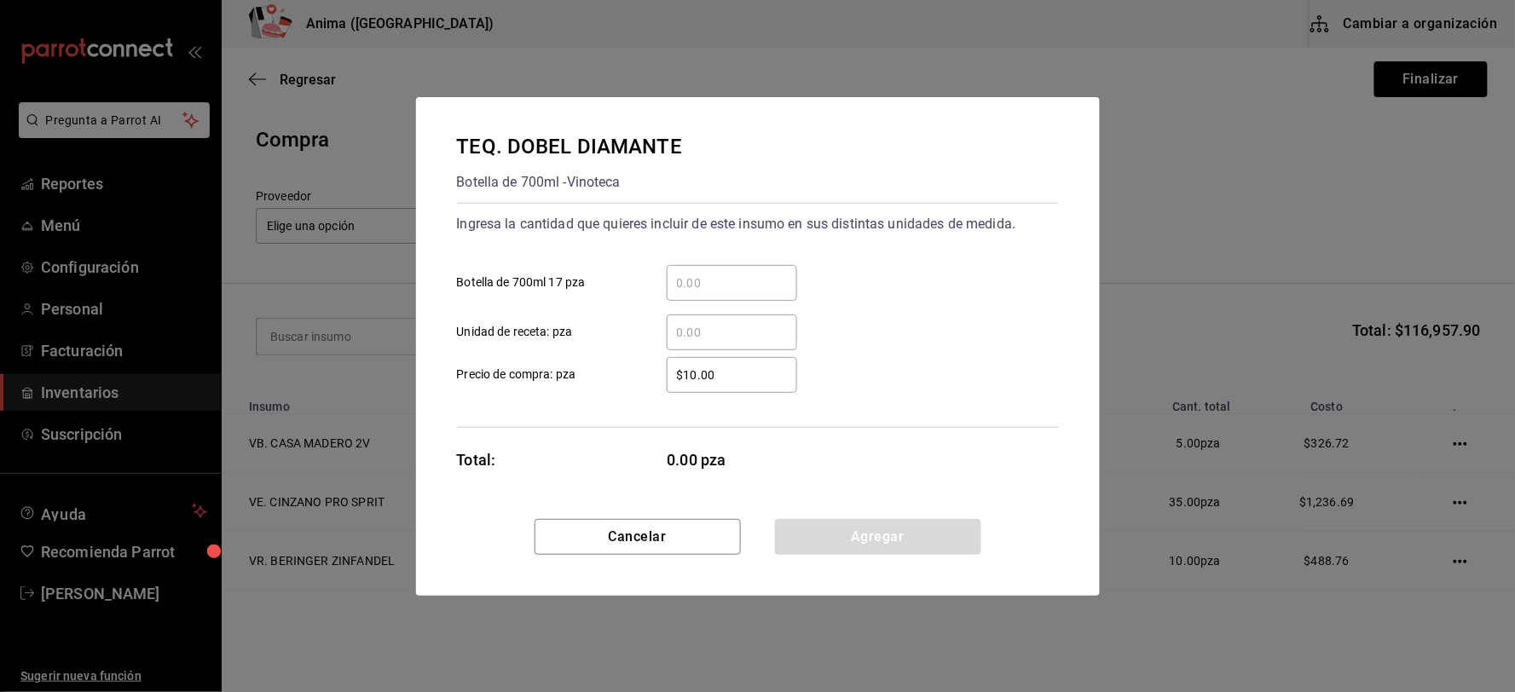
click at [721, 288] on input "​ Botella de 700ml 17 pza" at bounding box center [732, 283] width 130 height 20
click at [735, 291] on input "110" at bounding box center [732, 283] width 130 height 20
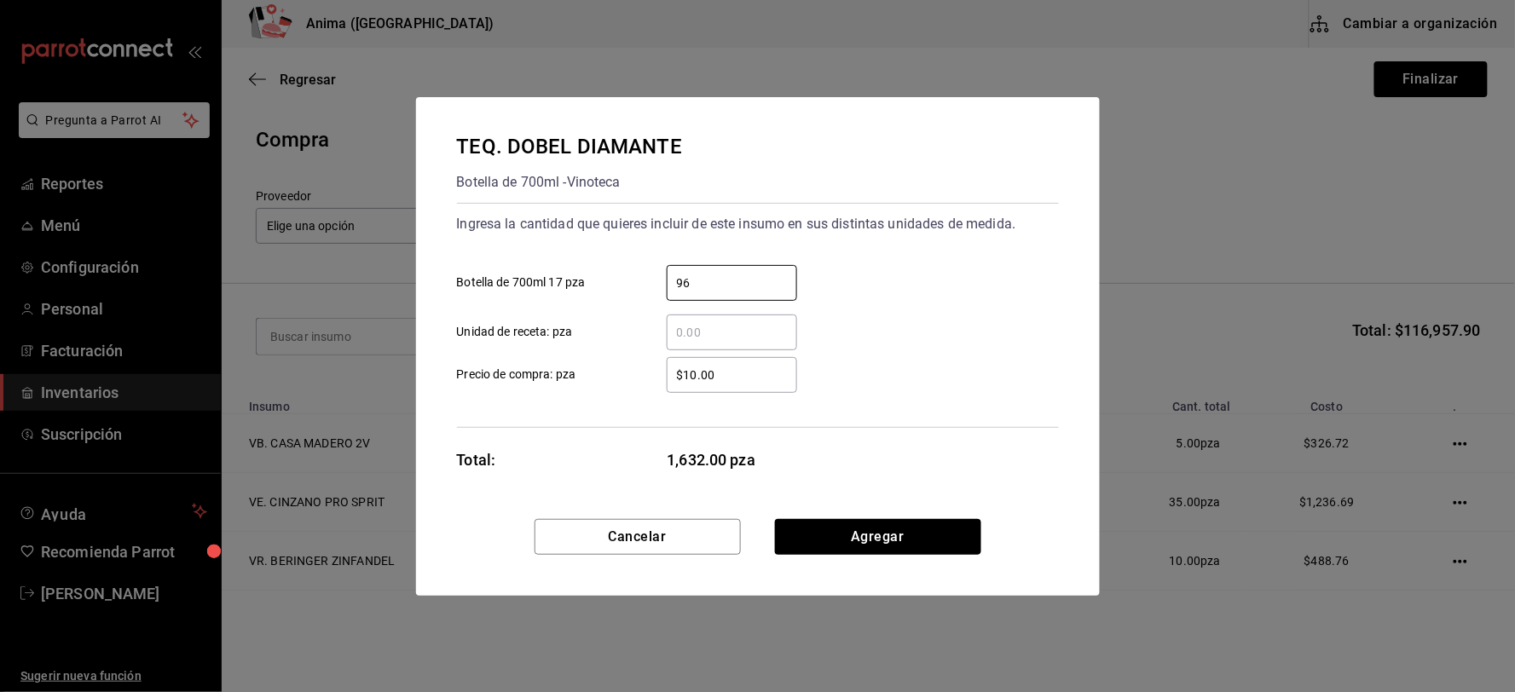
type input "96"
click at [735, 377] on input "$10.00" at bounding box center [732, 375] width 130 height 20
type input "$585"
click at [884, 335] on div "​ Unidad de receta: pza" at bounding box center [750, 325] width 615 height 49
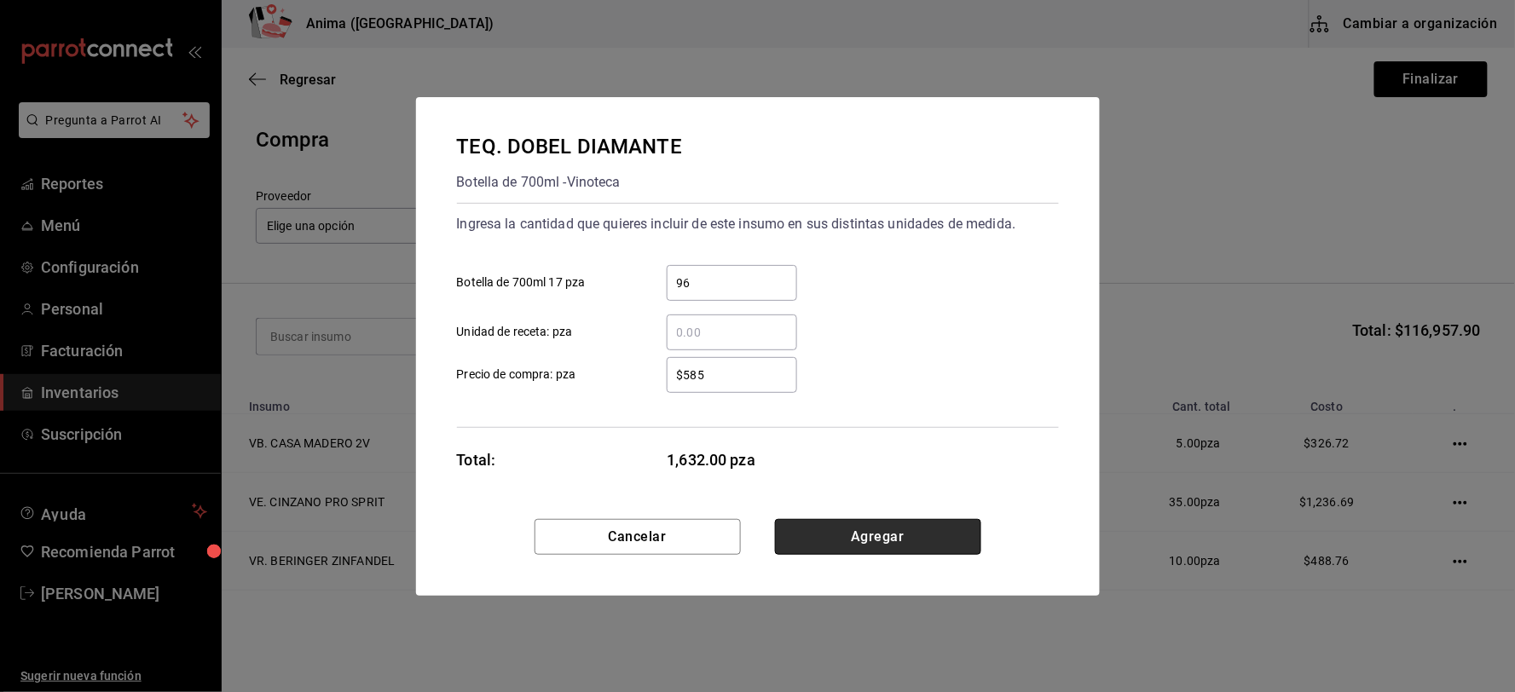
click at [883, 542] on button "Agregar" at bounding box center [878, 537] width 206 height 36
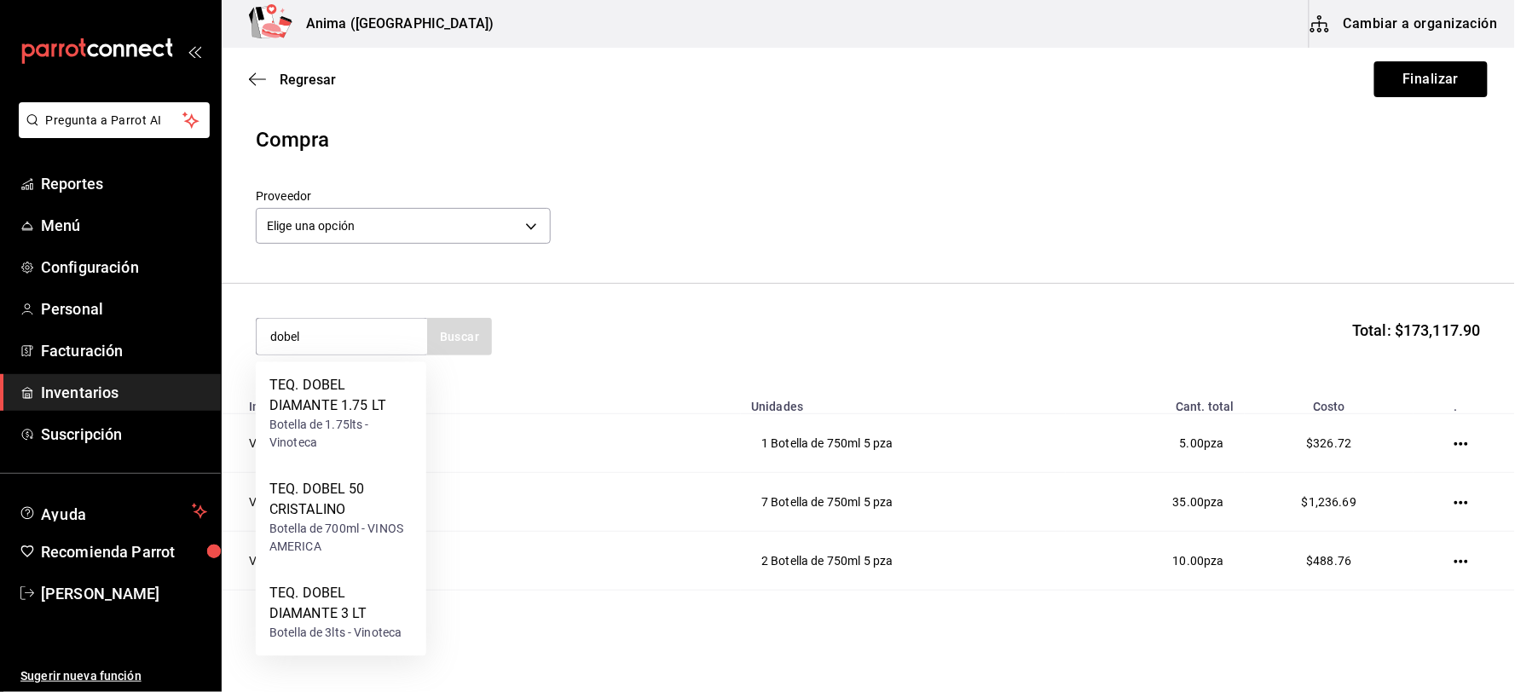
type input "dobel"
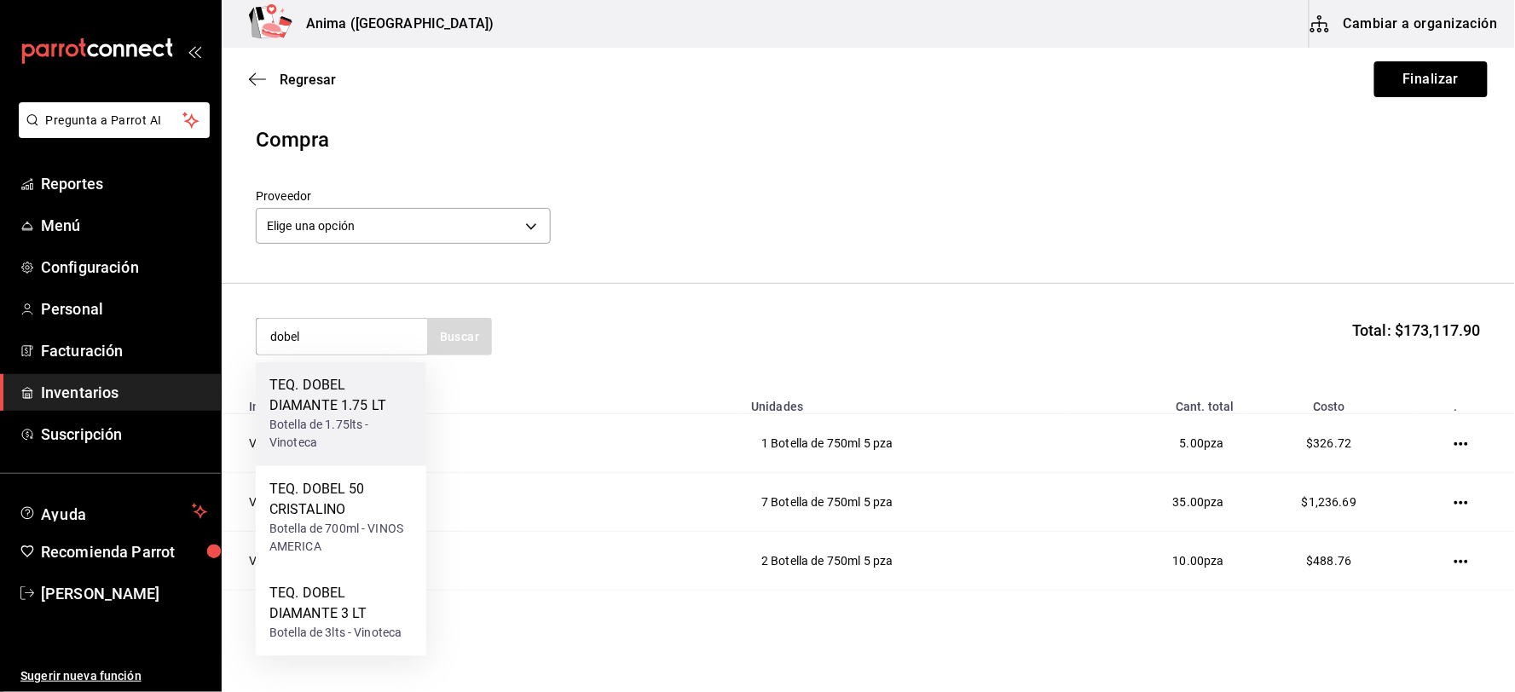
click at [300, 385] on div "TEQ. DOBEL DIAMANTE 1.75 LT" at bounding box center [340, 396] width 143 height 41
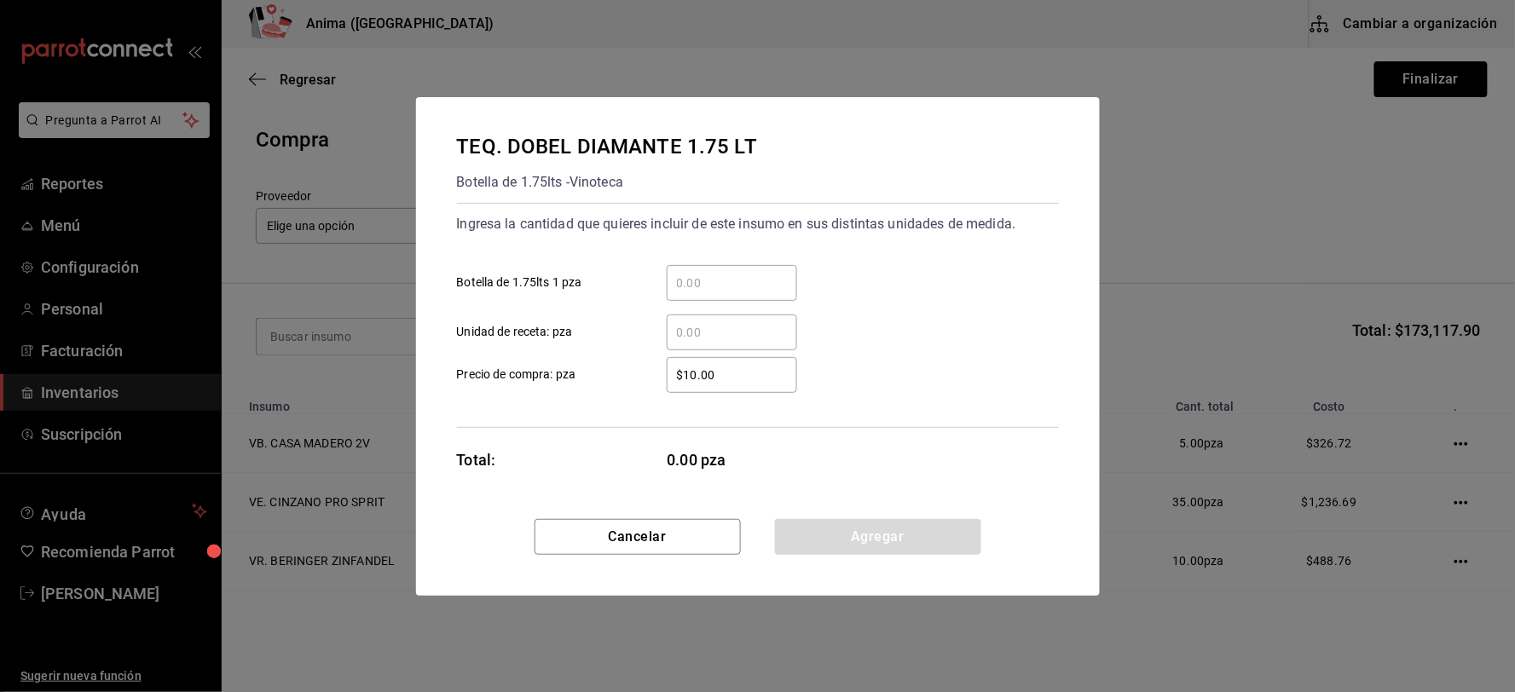
click at [729, 286] on input "​ Botella de 1.75lts 1 pza" at bounding box center [732, 283] width 130 height 20
type input "14"
type input "$1,634.93"
click at [849, 538] on button "Agregar" at bounding box center [878, 537] width 206 height 36
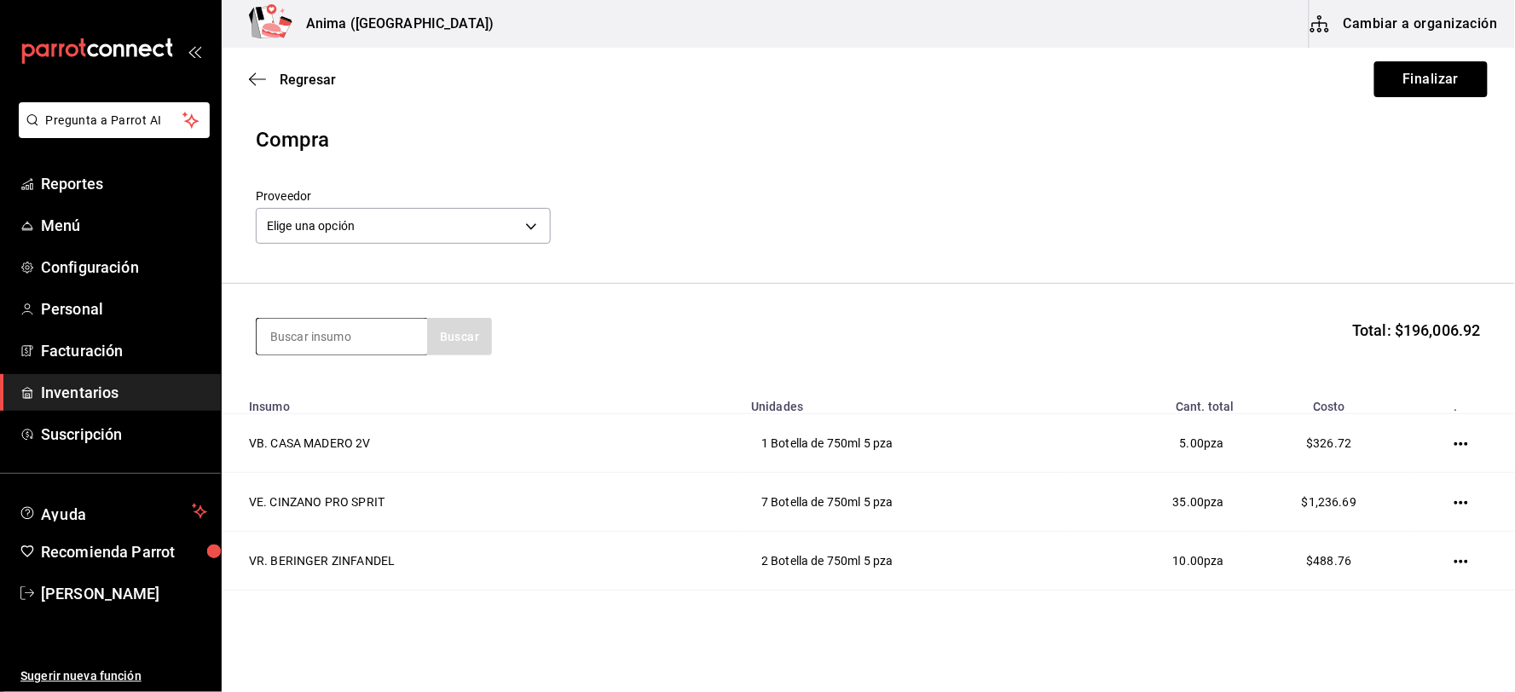
click at [360, 338] on input at bounding box center [342, 337] width 170 height 36
type input "patron"
click at [338, 367] on div "TEQ. PATRON SILVER Botella de 700ml - Vinoteca" at bounding box center [341, 404] width 170 height 84
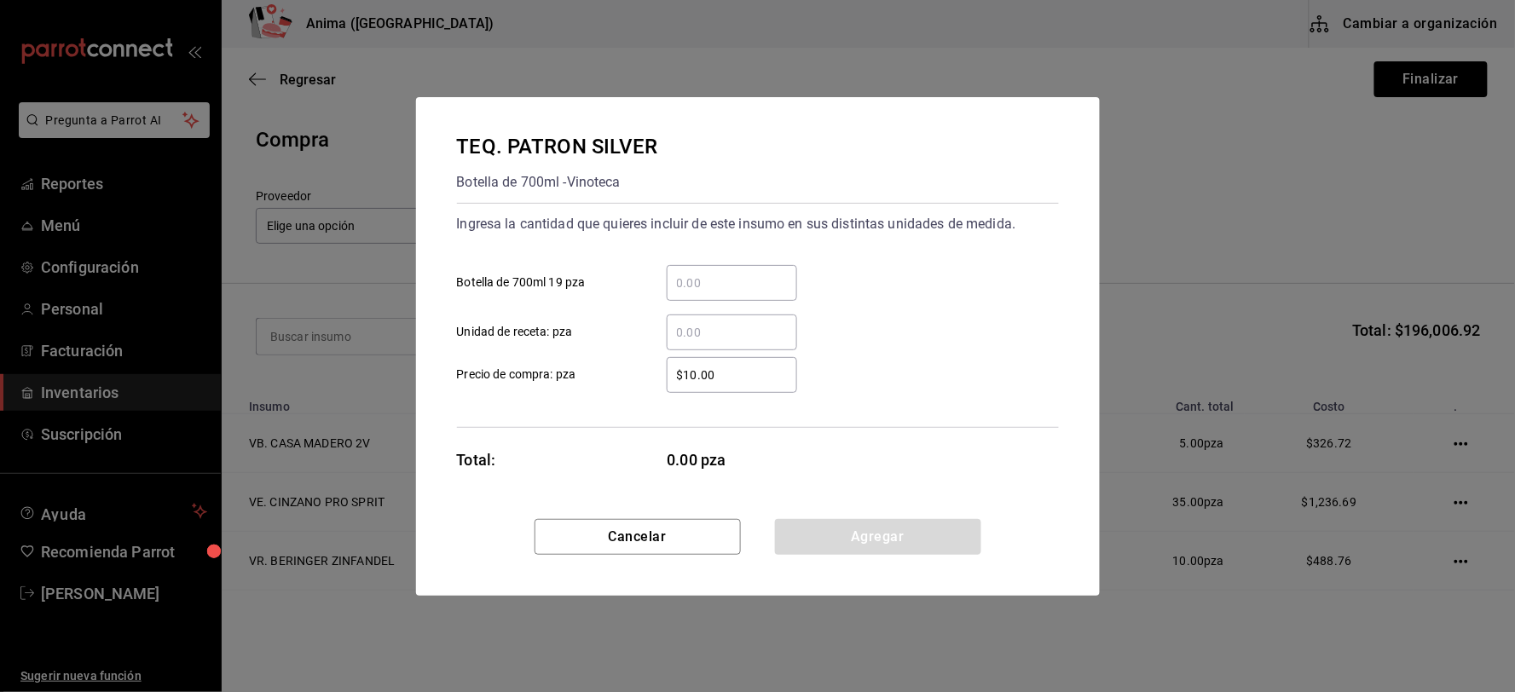
click at [752, 287] on input "​ Botella de 700ml 19 pza" at bounding box center [732, 283] width 130 height 20
type input "2"
type input "$449.99"
click at [901, 430] on div "TEQ. PATRON SILVER Botella de 700ml - Vinoteca Ingresa la cantidad que quieres …" at bounding box center [758, 308] width 684 height 422
click at [872, 534] on button "Agregar" at bounding box center [878, 537] width 206 height 36
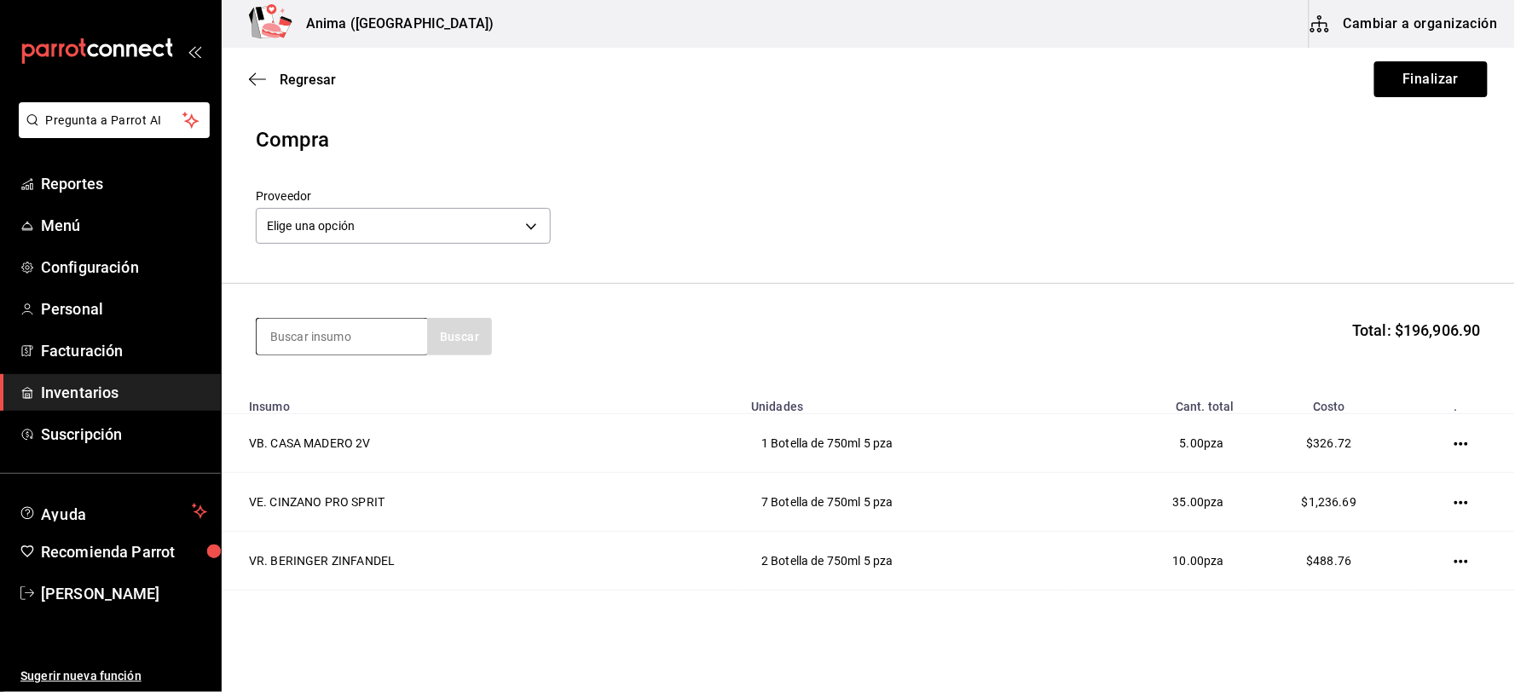
click at [319, 355] on div at bounding box center [341, 337] width 171 height 38
click at [317, 338] on input at bounding box center [342, 337] width 170 height 36
type input "[PERSON_NAME]"
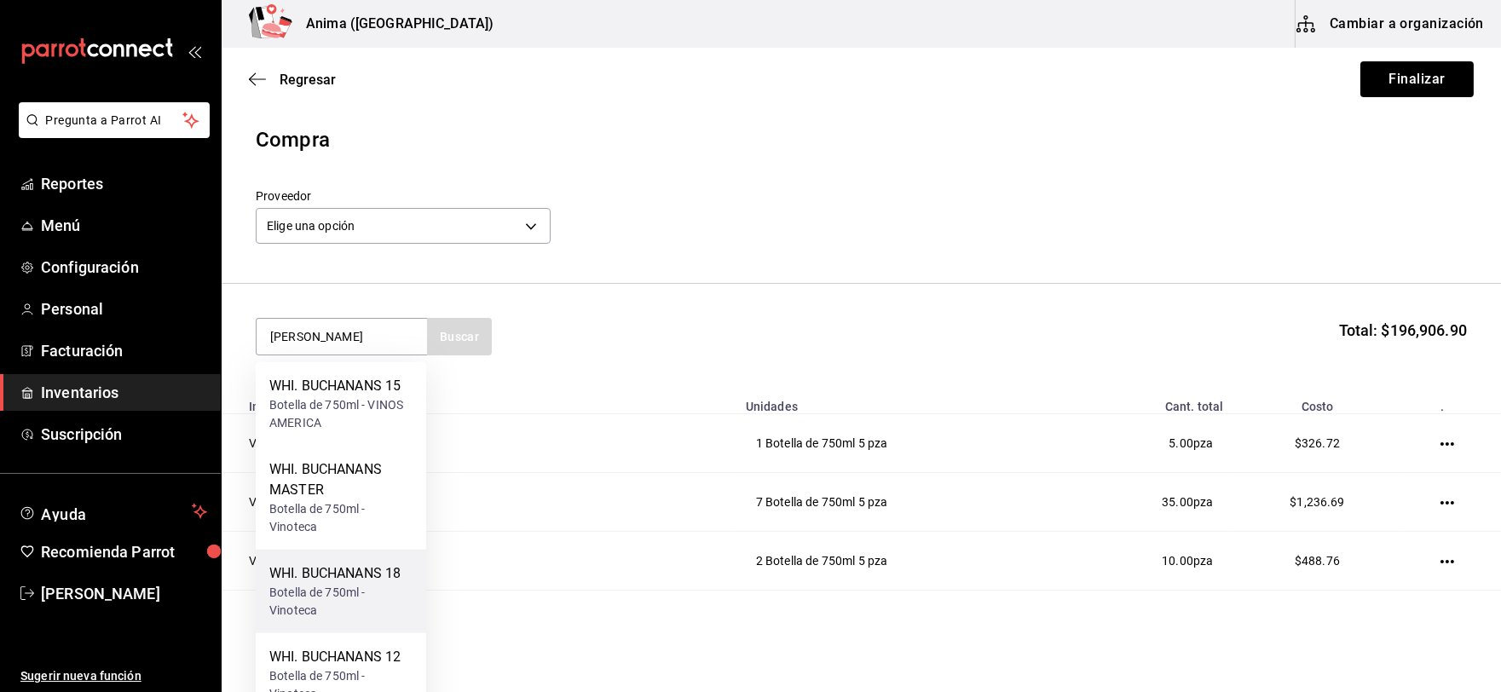
click at [355, 573] on div "WHI. BUCHANANS 18" at bounding box center [340, 573] width 143 height 20
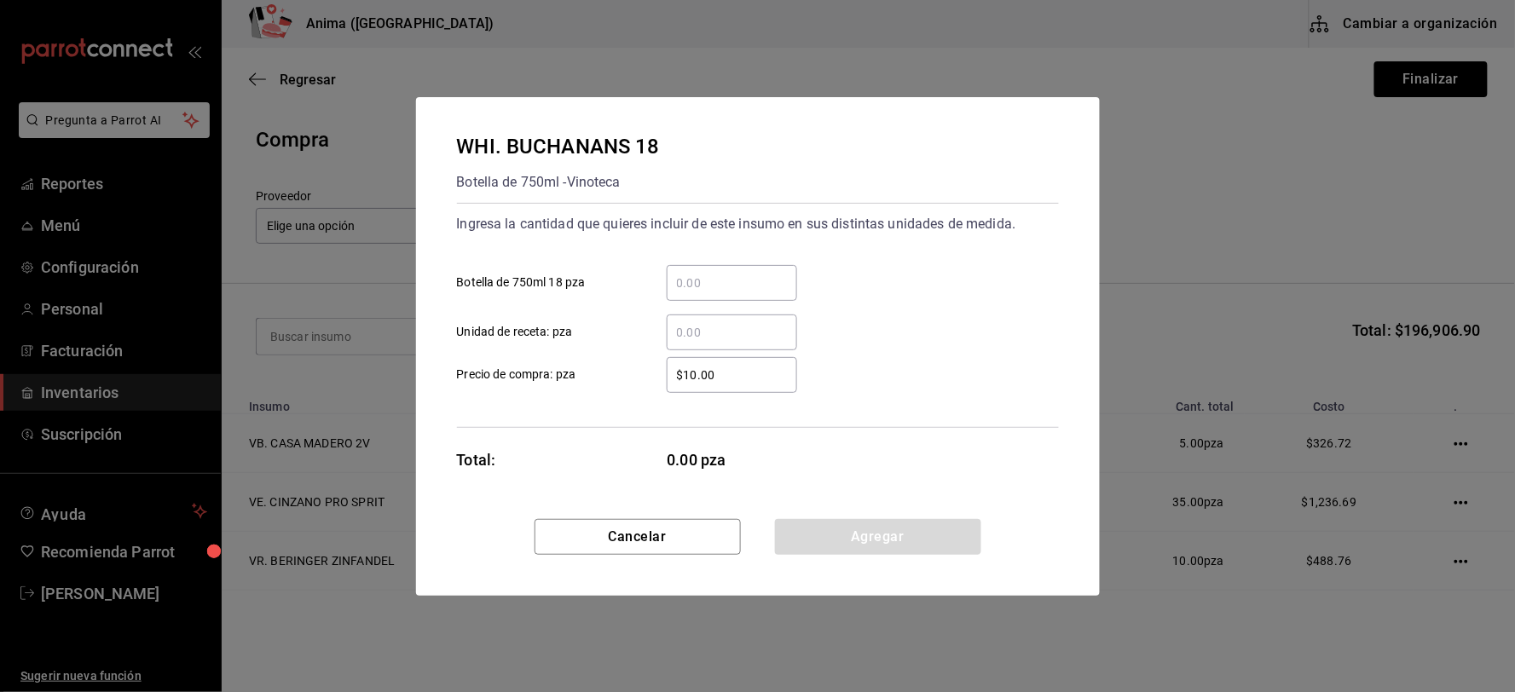
click at [767, 287] on input "​ Botella de 750ml 18 pza" at bounding box center [732, 283] width 130 height 20
type input "1"
type input "$1,792"
click at [820, 530] on button "Agregar" at bounding box center [878, 537] width 206 height 36
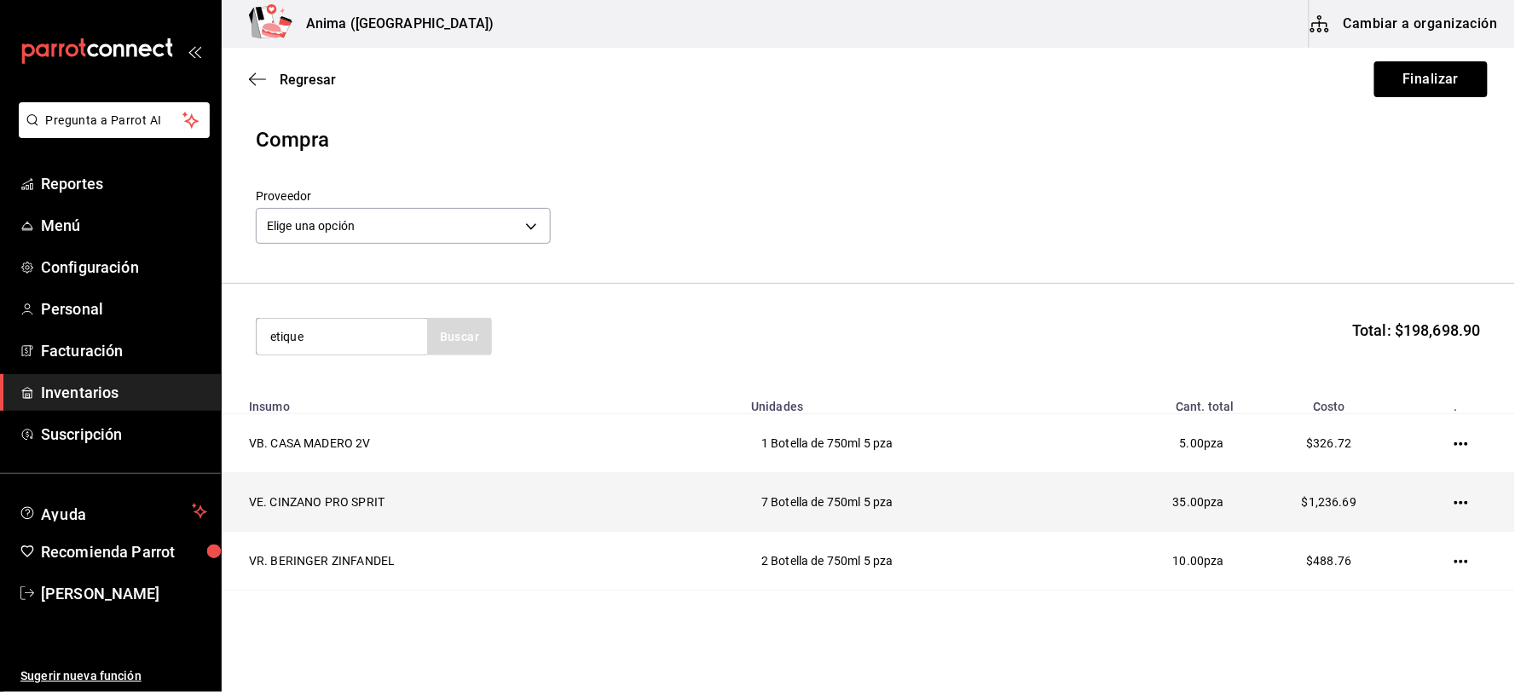
type input "etique"
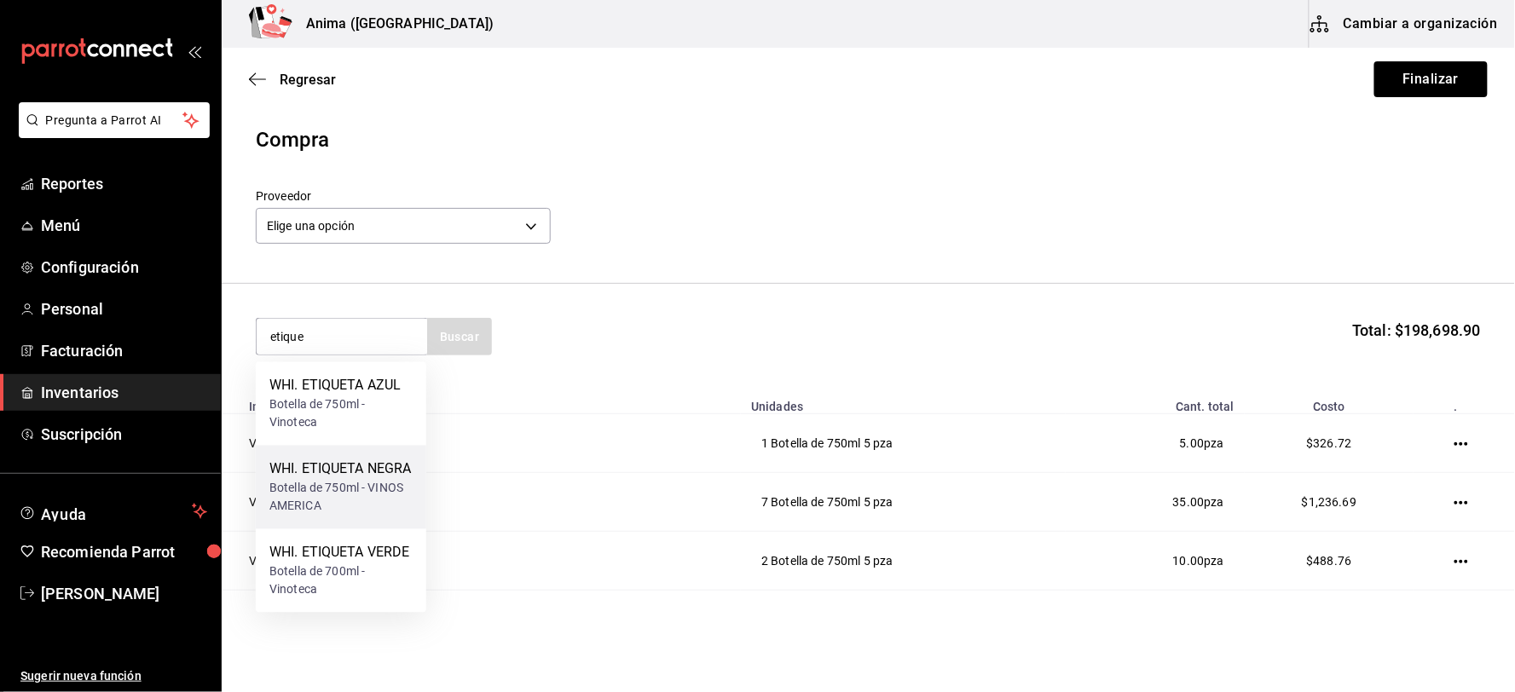
click at [308, 479] on div "WHI. ETIQUETA NEGRA" at bounding box center [340, 469] width 143 height 20
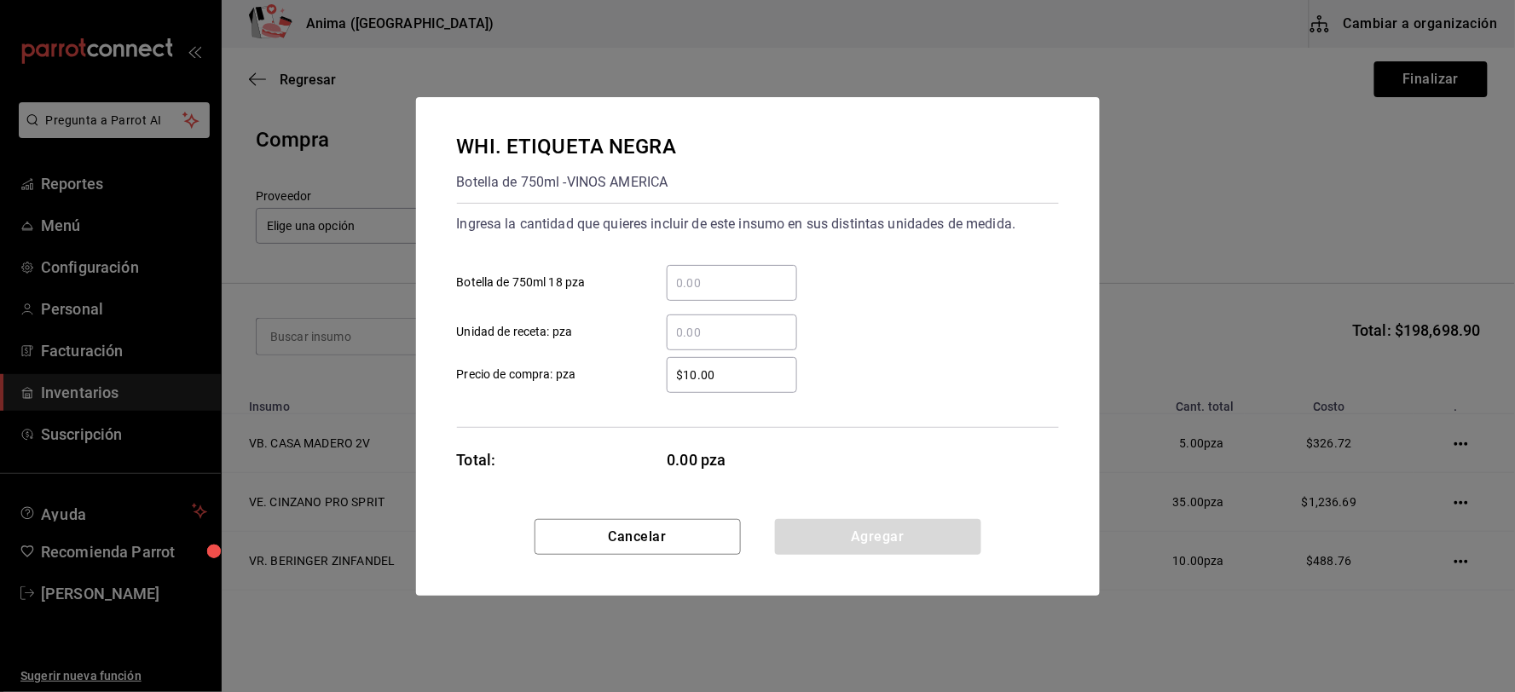
click at [727, 280] on input "​ Botella de 750ml 18 pza" at bounding box center [732, 283] width 130 height 20
type input "8"
type input "$835"
click at [942, 347] on div "$835 ​ Precio de compra: pza" at bounding box center [750, 368] width 615 height 49
click at [891, 551] on button "Agregar" at bounding box center [878, 537] width 206 height 36
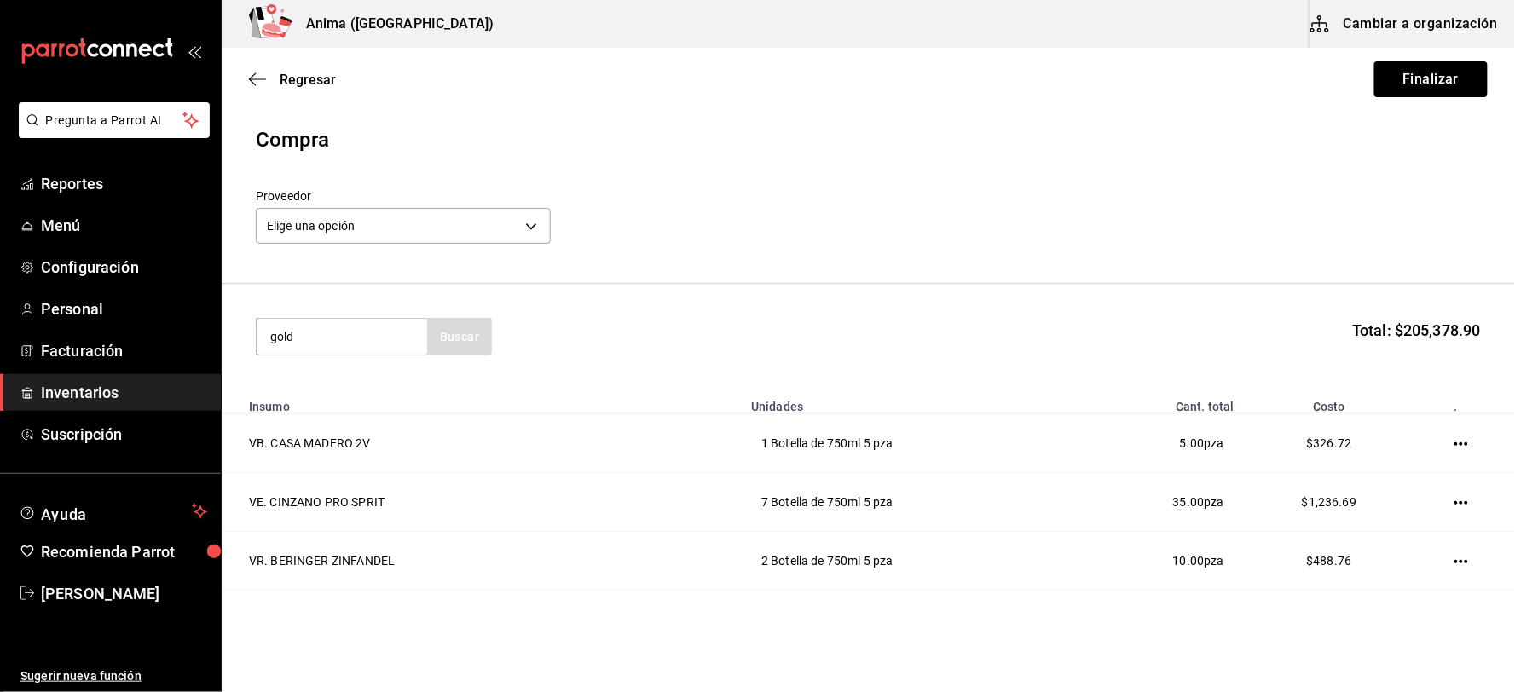
type input "gold"
click at [338, 402] on div "Botella de 750ml - Vinoteca" at bounding box center [340, 414] width 143 height 36
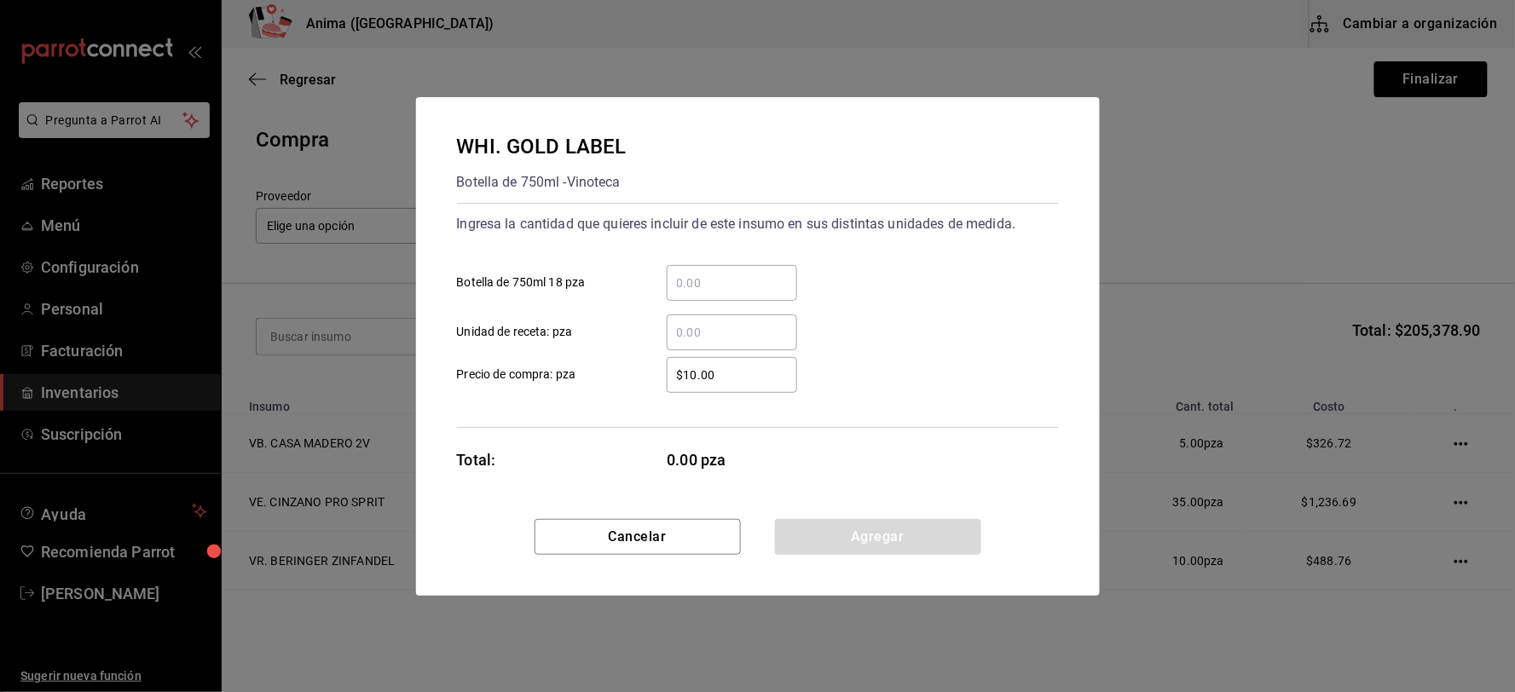
click at [762, 275] on input "​ Botella de 750ml 18 pza" at bounding box center [732, 283] width 130 height 20
type input "1"
type input "$1,487.8"
click at [837, 526] on button "Agregar" at bounding box center [878, 537] width 206 height 36
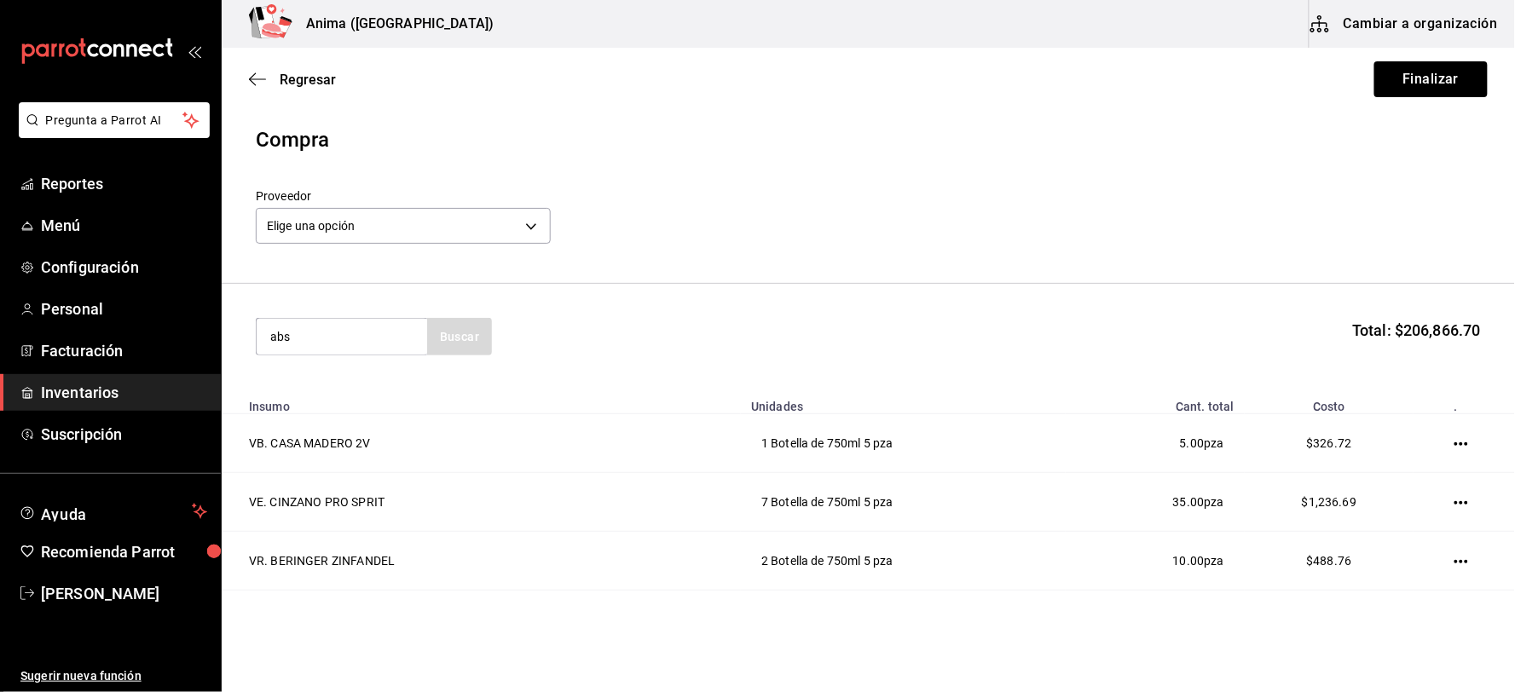
type input "abs"
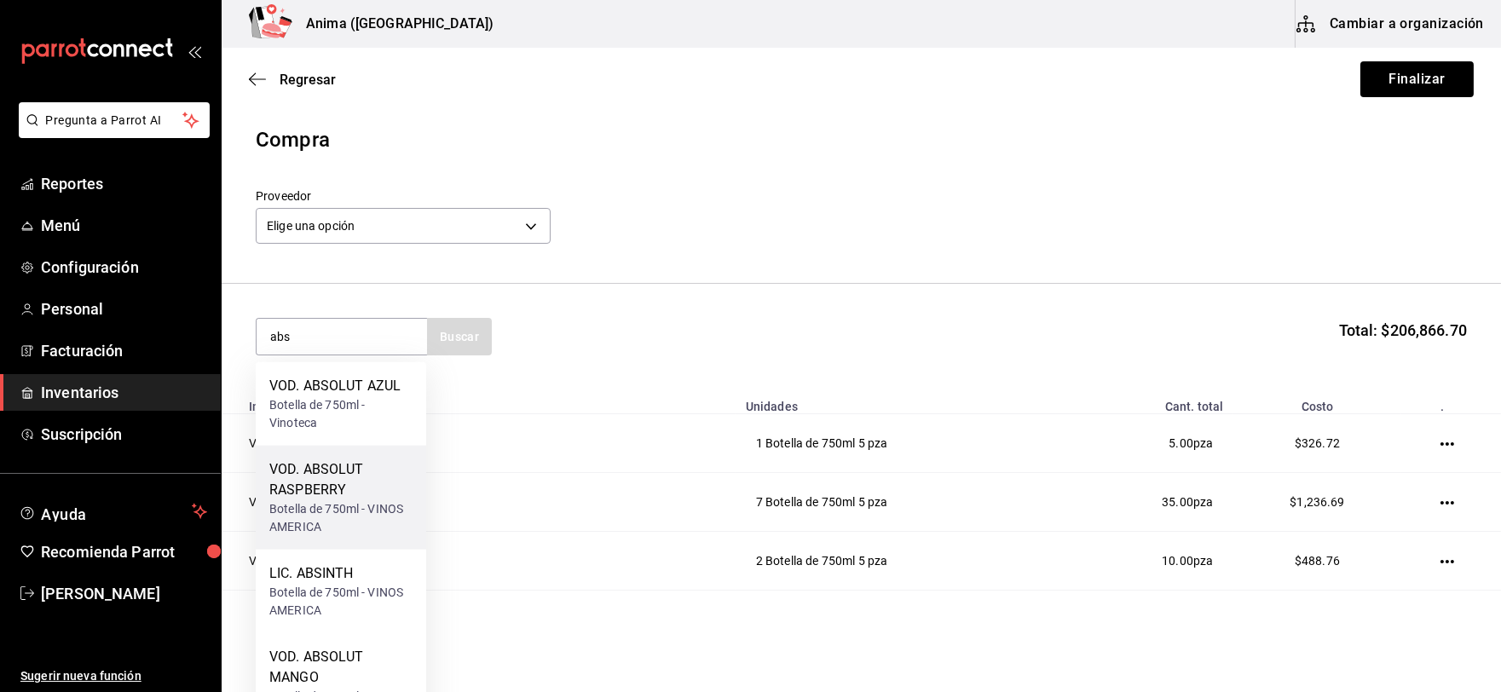
click at [344, 516] on div "Botella de 750ml - VINOS AMERICA" at bounding box center [340, 518] width 143 height 36
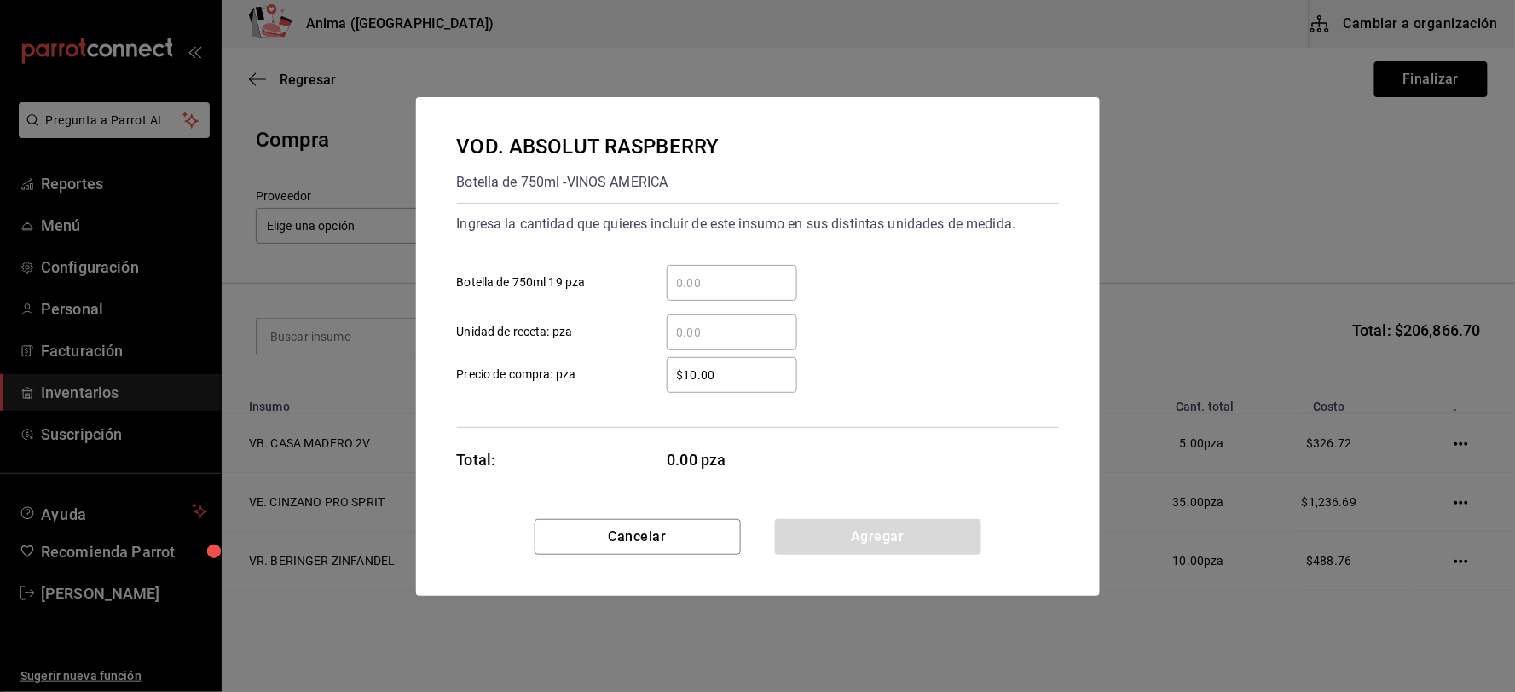
click at [743, 270] on div "​" at bounding box center [732, 283] width 130 height 36
click at [743, 273] on input "​ Botella de 750ml 19 pza" at bounding box center [732, 283] width 130 height 20
click at [733, 284] on input "​ Botella de 750ml 19 pza" at bounding box center [732, 283] width 130 height 20
type input "1"
type input "$179.99"
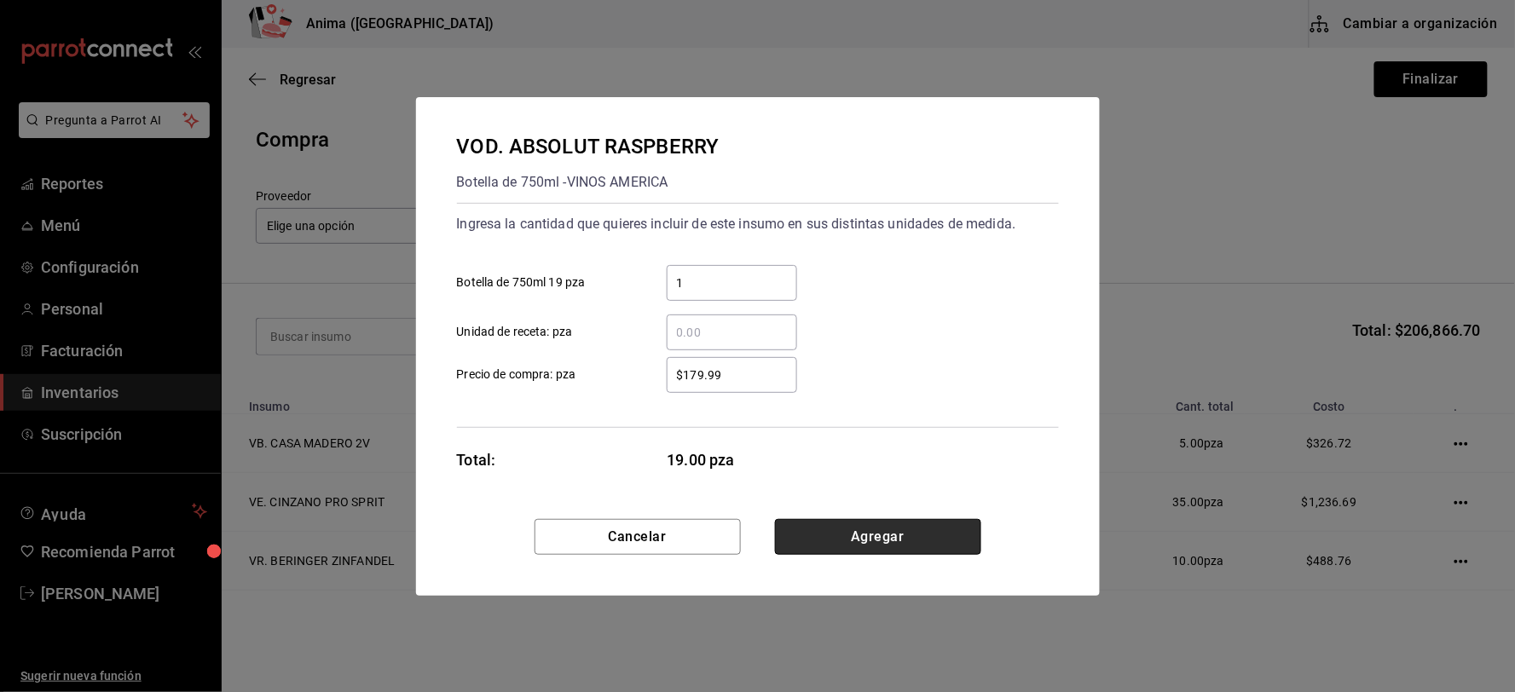
click at [904, 522] on button "Agregar" at bounding box center [878, 537] width 206 height 36
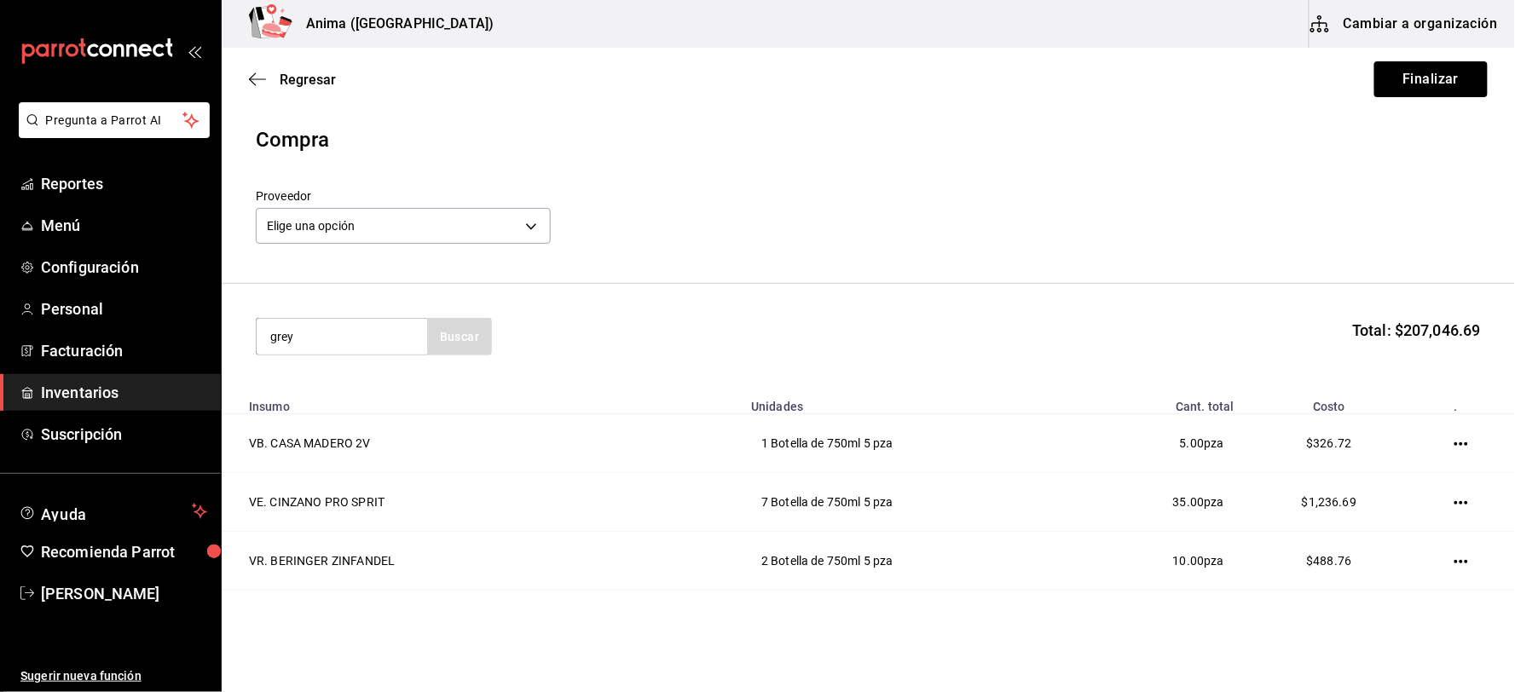
type input "grey"
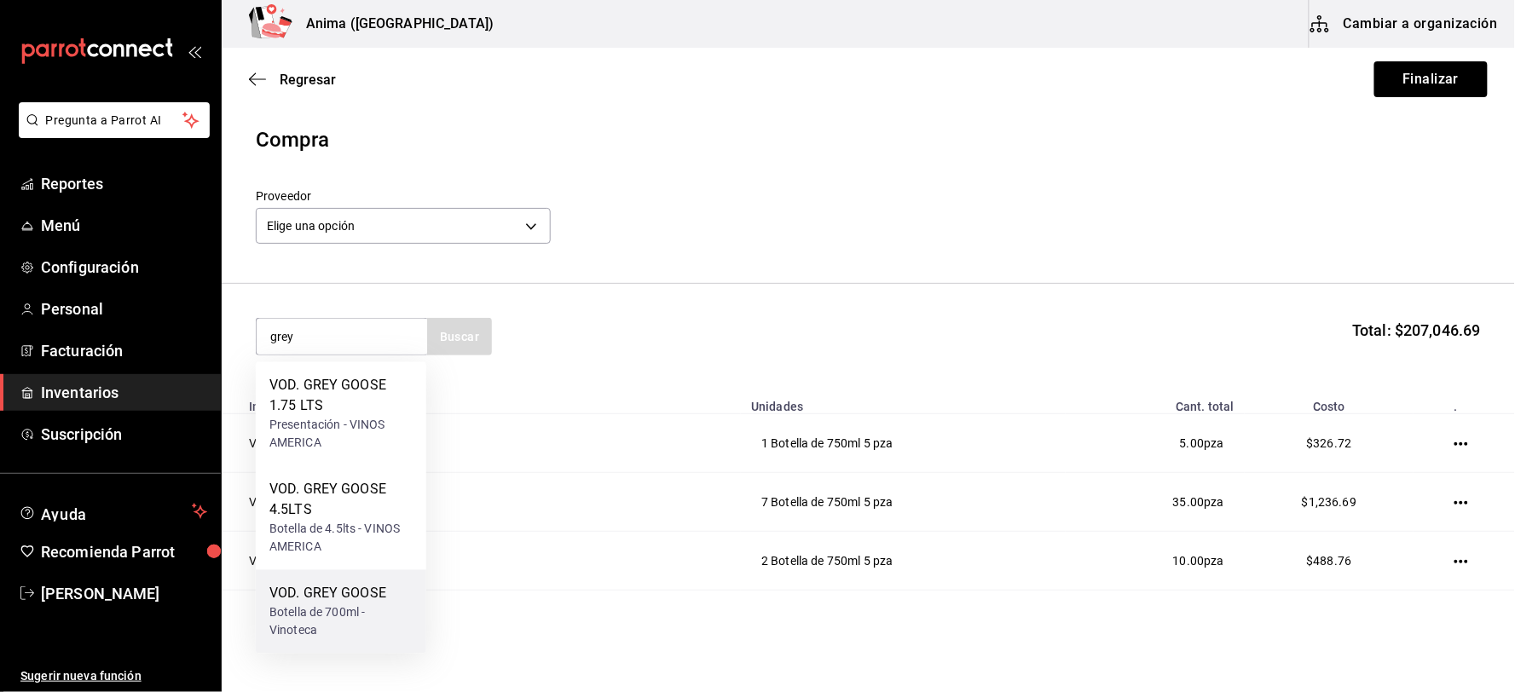
click at [317, 586] on div "VOD. GREY GOOSE" at bounding box center [340, 594] width 143 height 20
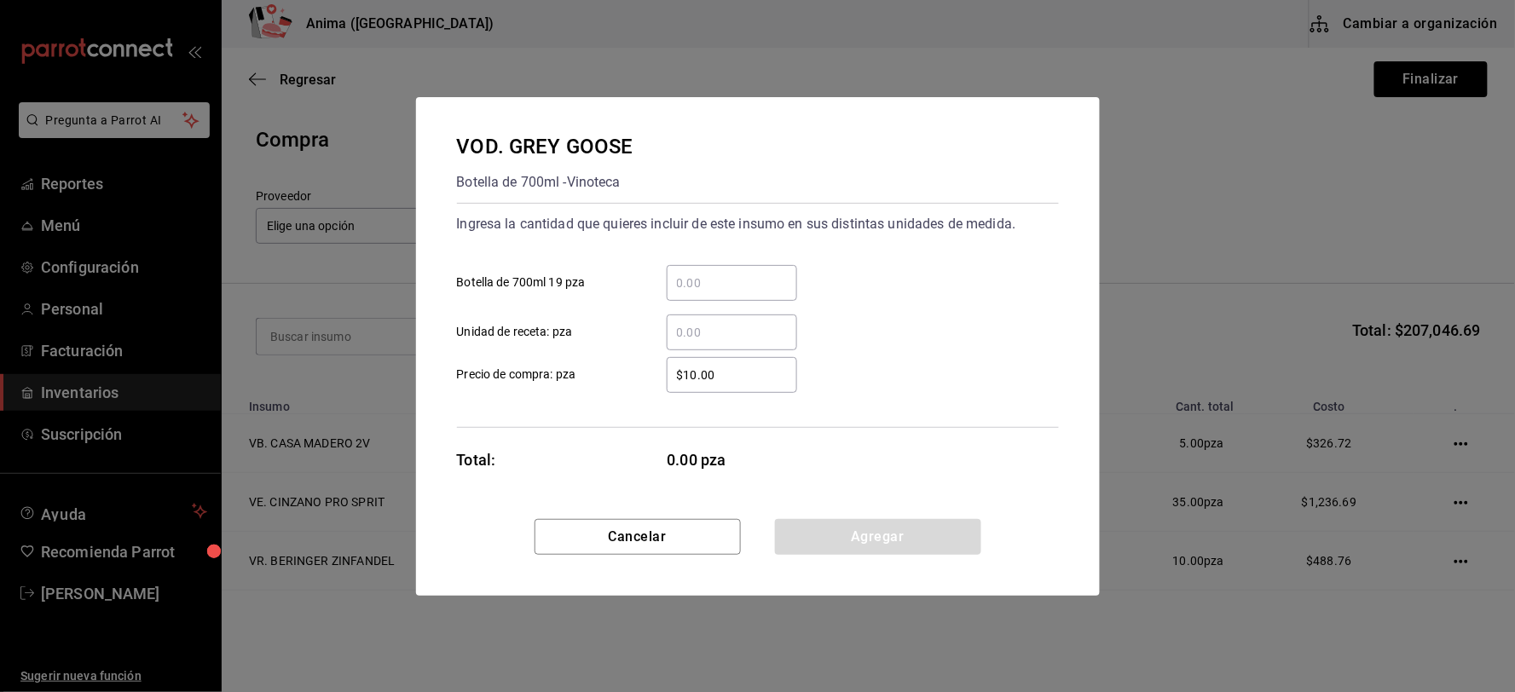
click at [690, 277] on input "​ Botella de 700ml 19 pza" at bounding box center [732, 283] width 130 height 20
type input "33"
type input "$535"
click at [869, 538] on button "Agregar" at bounding box center [878, 537] width 206 height 36
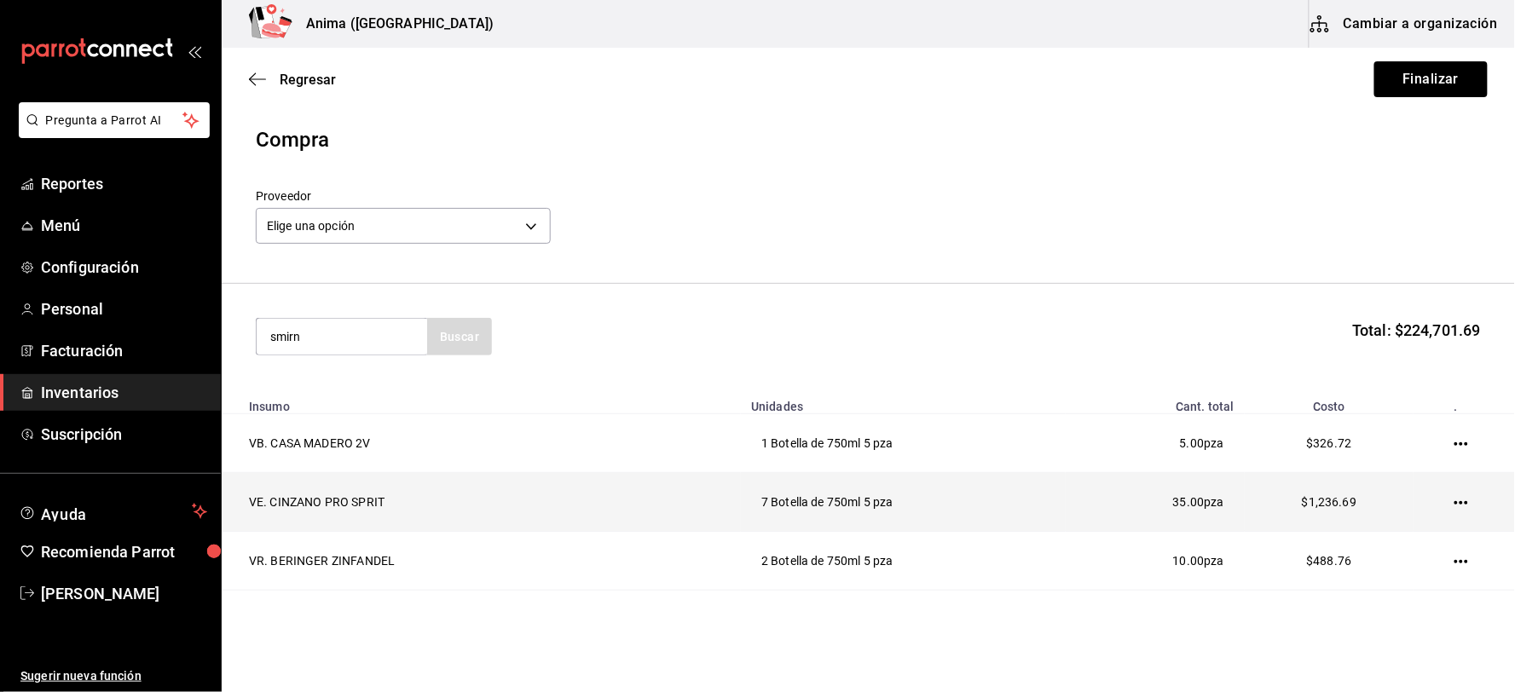
type input "smirn"
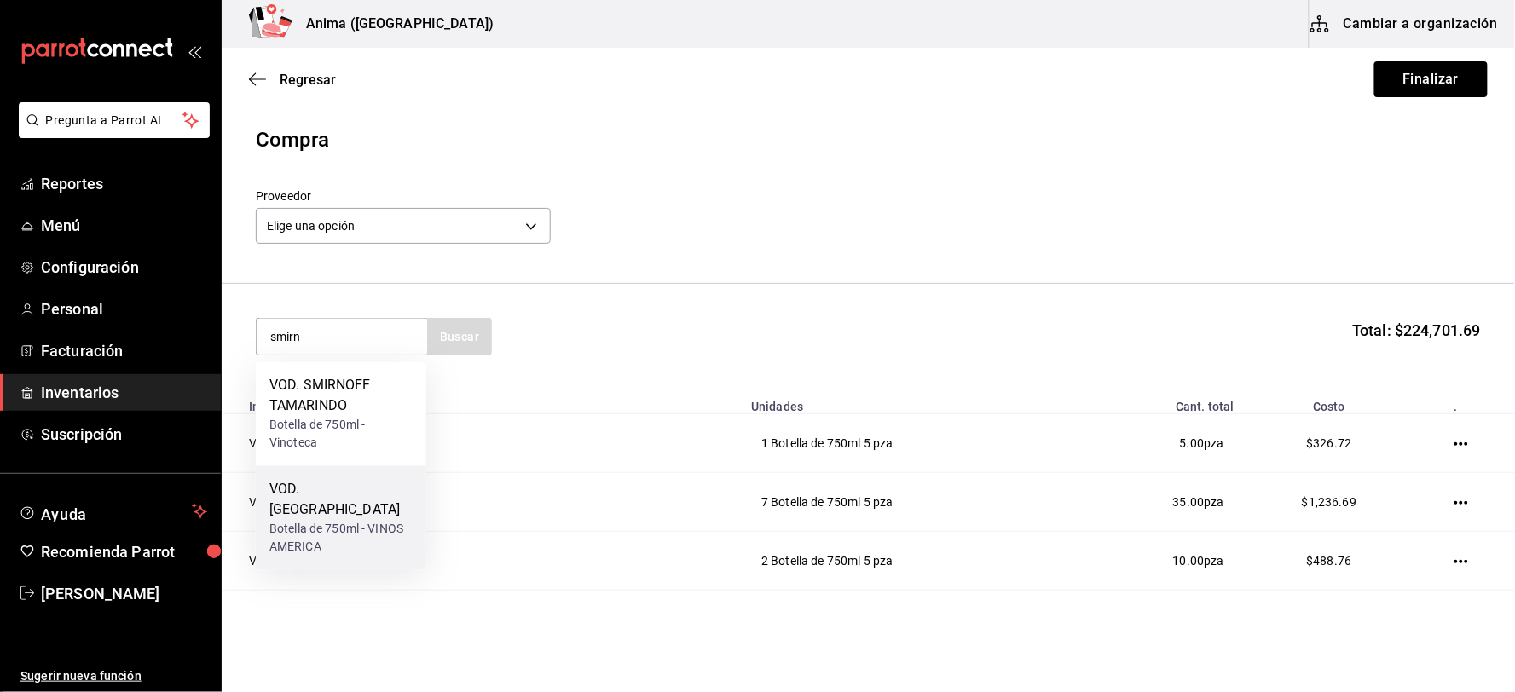
click at [361, 490] on div "VOD. [GEOGRAPHIC_DATA]" at bounding box center [340, 500] width 143 height 41
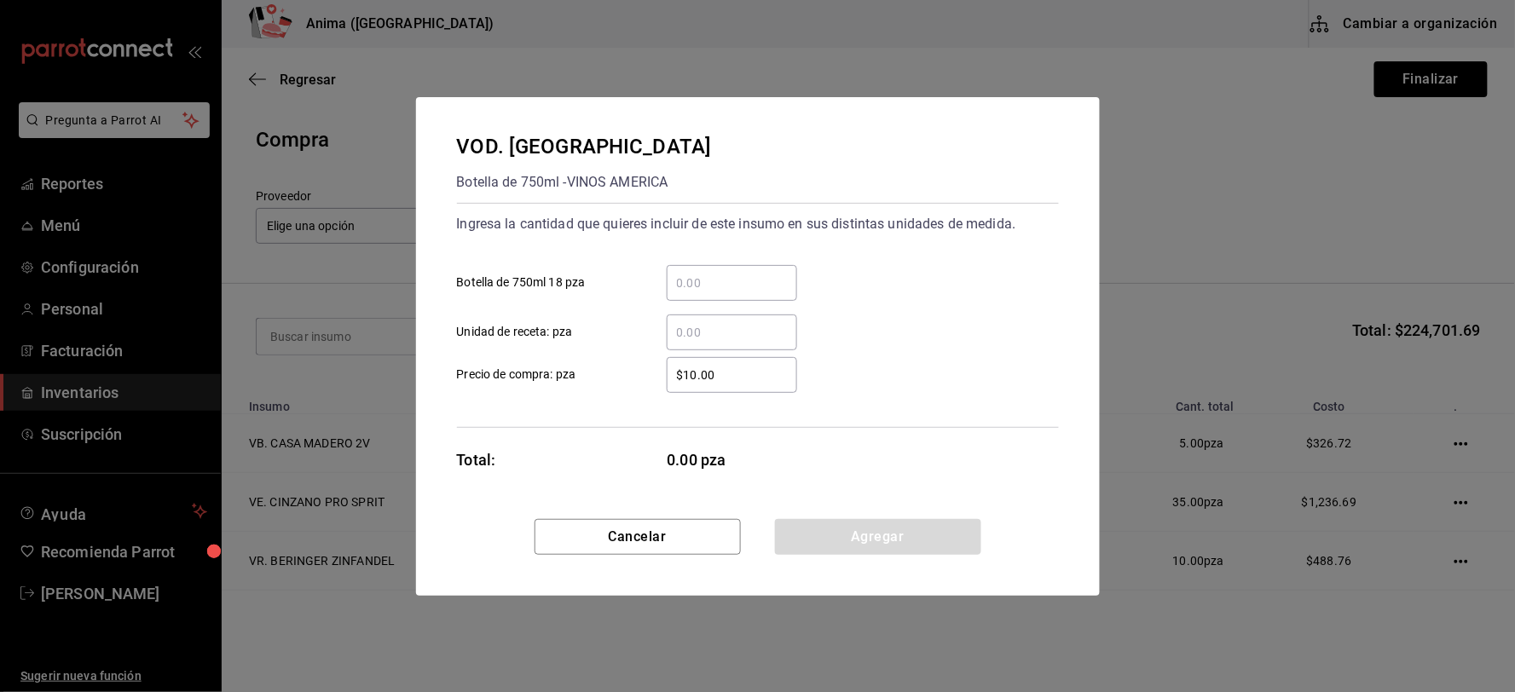
click at [753, 273] on input "​ Botella de 750ml 18 pza" at bounding box center [732, 283] width 130 height 20
type input "13"
type input "$185.99"
click at [858, 534] on button "Agregar" at bounding box center [878, 537] width 206 height 36
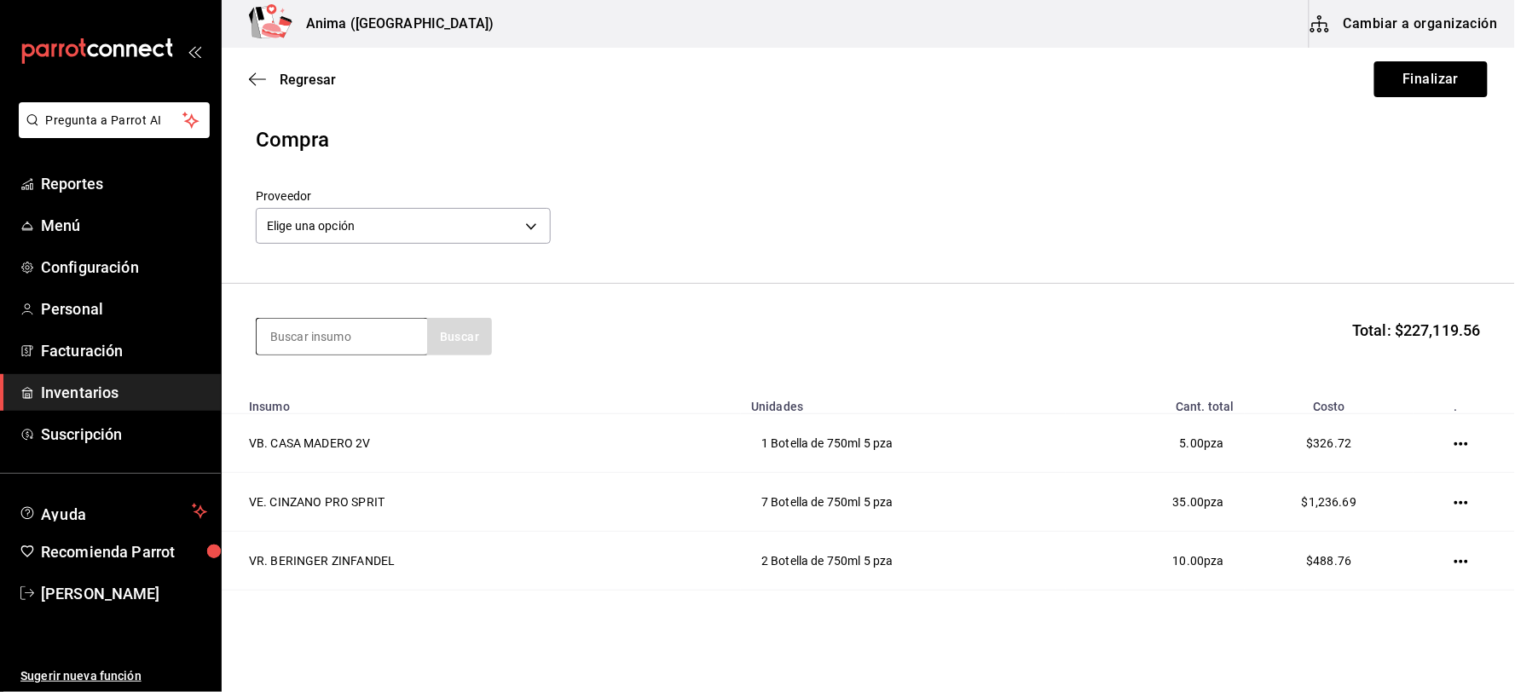
click at [325, 326] on input at bounding box center [342, 337] width 170 height 36
type input "[PERSON_NAME]"
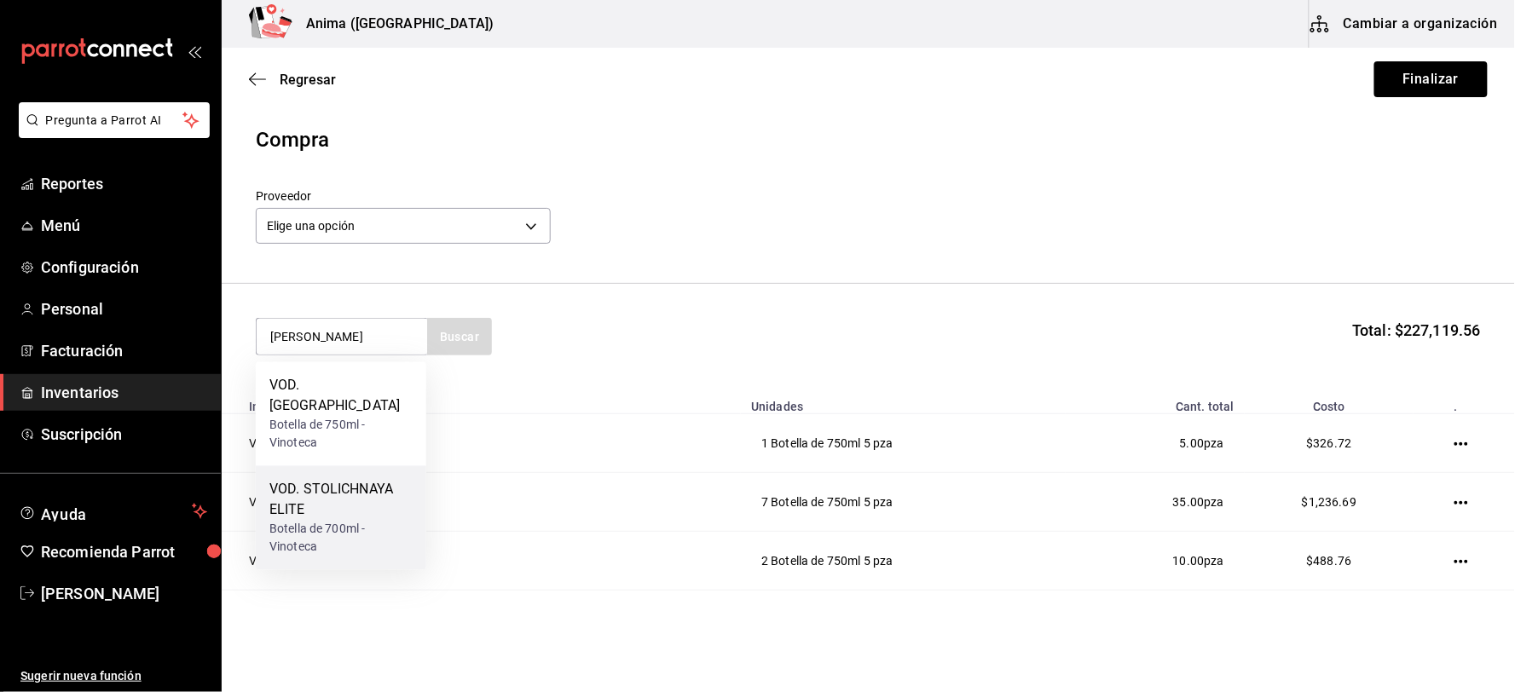
click at [348, 480] on div "VOD. STOLICHNAYA ELITE" at bounding box center [340, 500] width 143 height 41
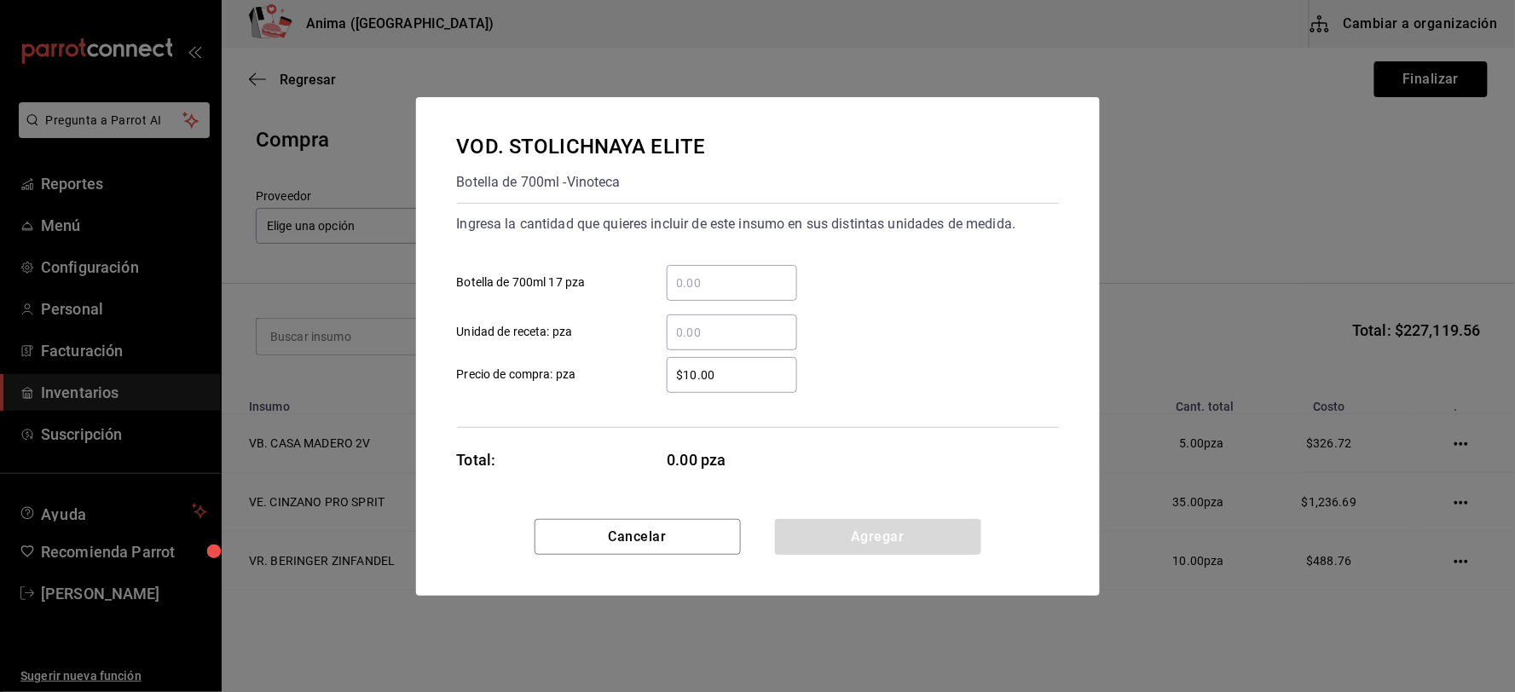
click at [743, 290] on input "​ Botella de 700ml 17 pza" at bounding box center [732, 283] width 130 height 20
type input "3"
click at [846, 533] on button "Agregar" at bounding box center [878, 537] width 206 height 36
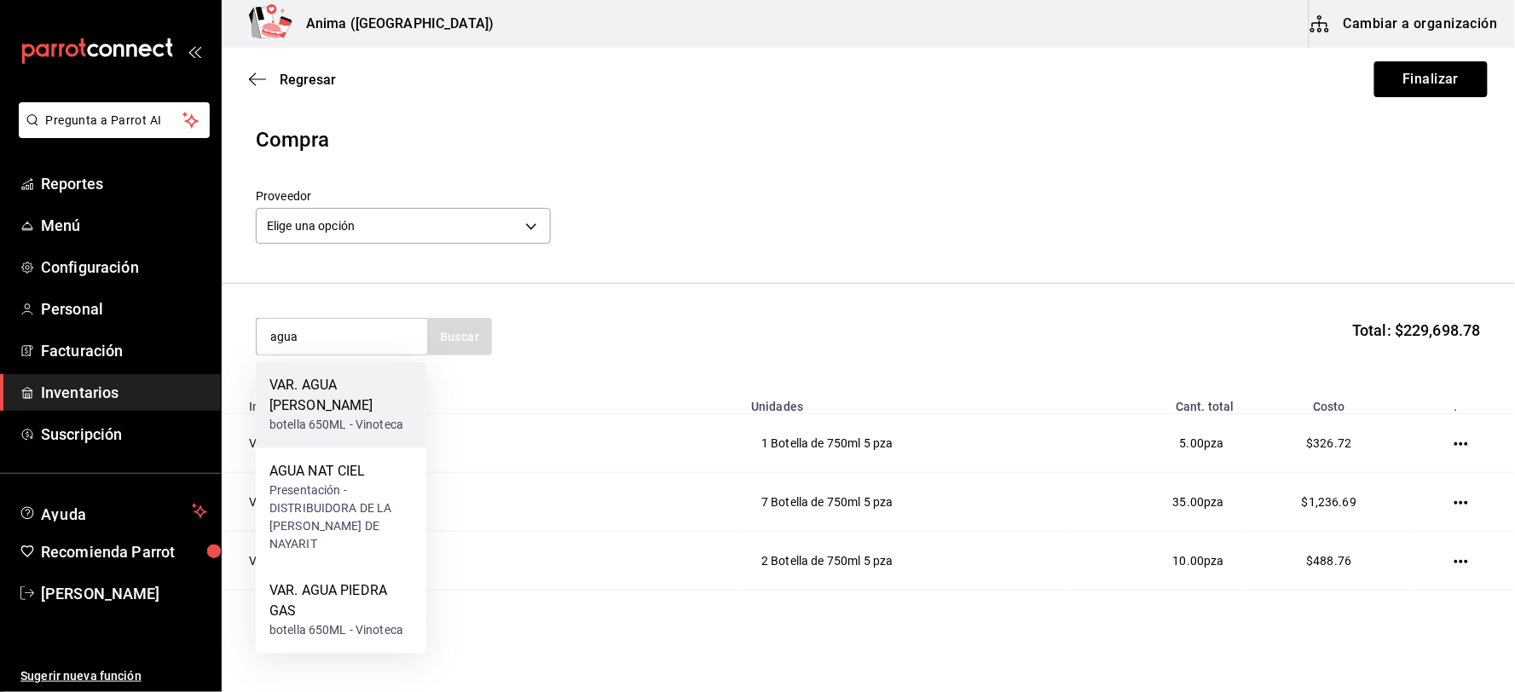
click at [362, 390] on div "VAR. AGUA [PERSON_NAME]" at bounding box center [340, 396] width 143 height 41
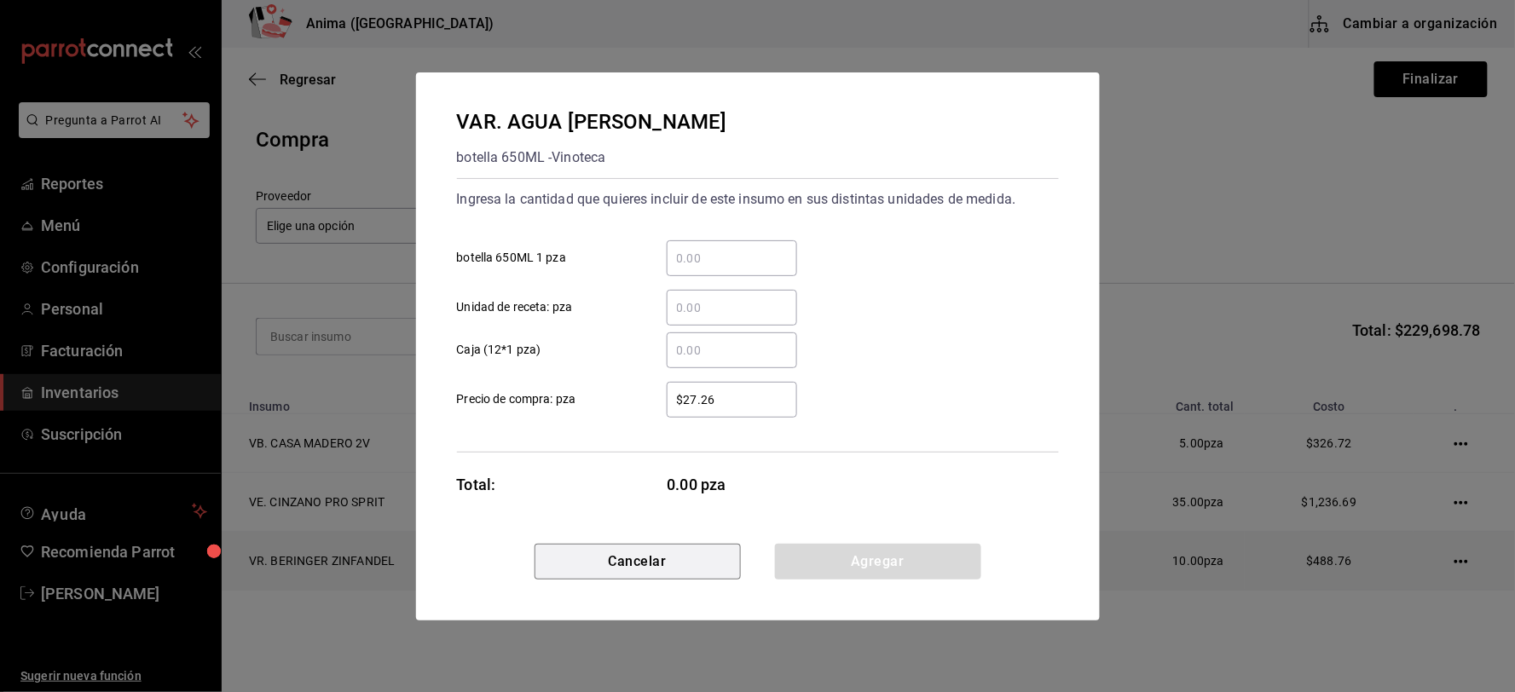
click at [658, 561] on button "Cancelar" at bounding box center [637, 562] width 206 height 36
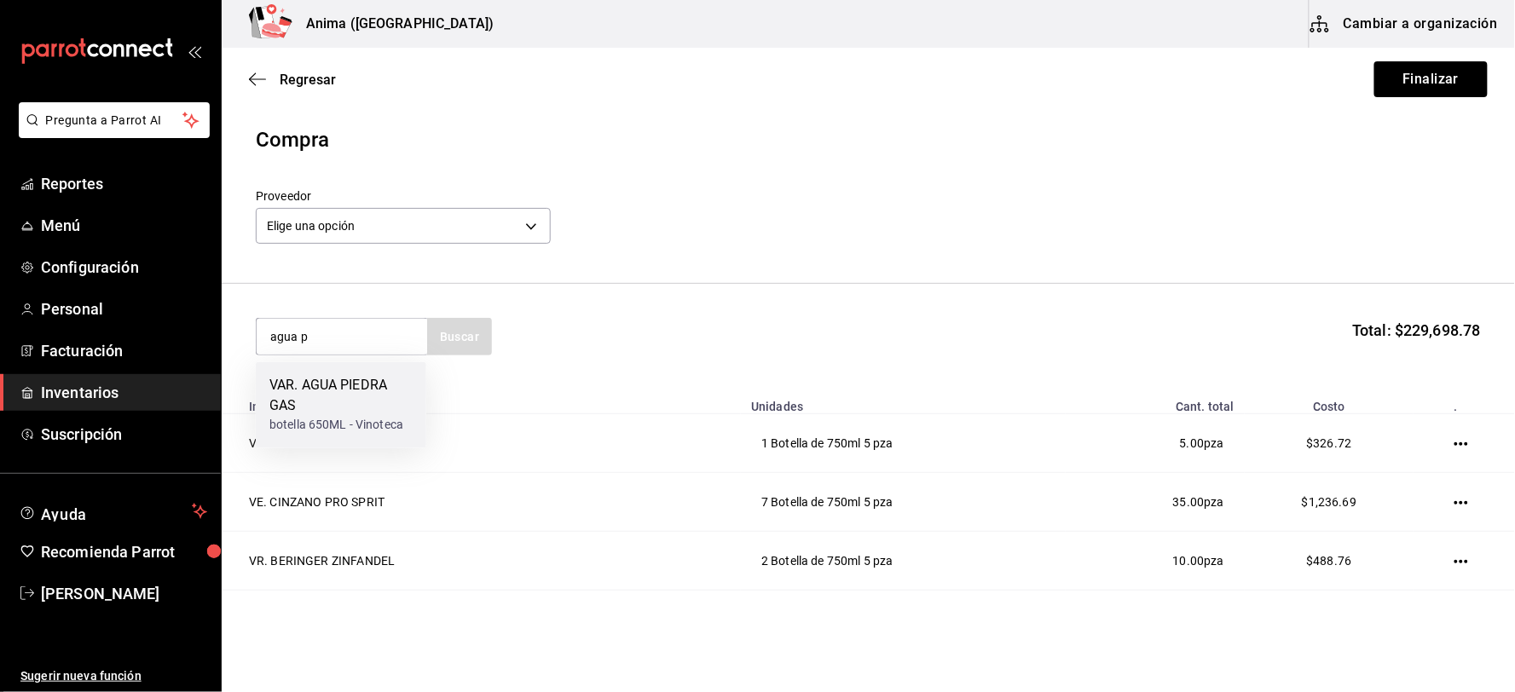
click at [278, 386] on div "VAR. AGUA PIEDRA GAS" at bounding box center [340, 396] width 143 height 41
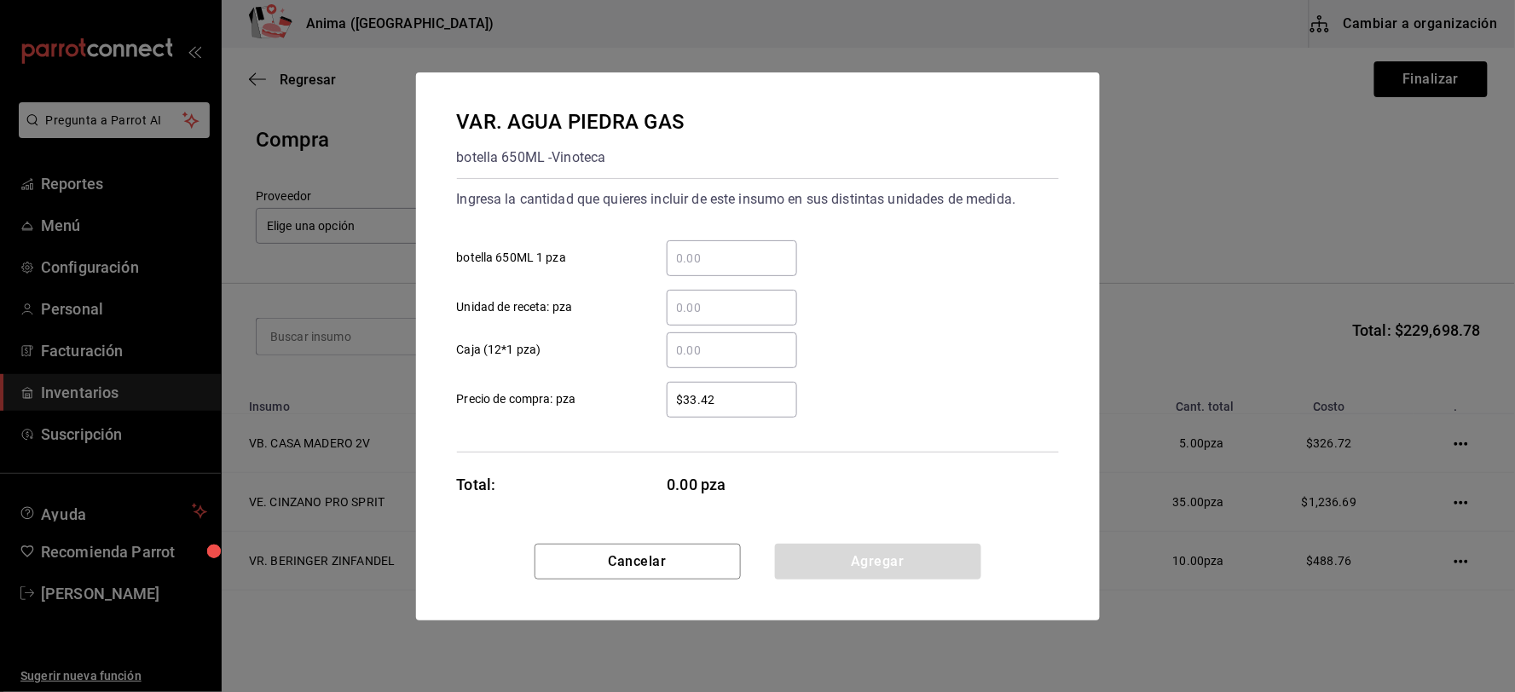
click at [705, 262] on input "​ botella 650ML 1 pza" at bounding box center [732, 258] width 130 height 20
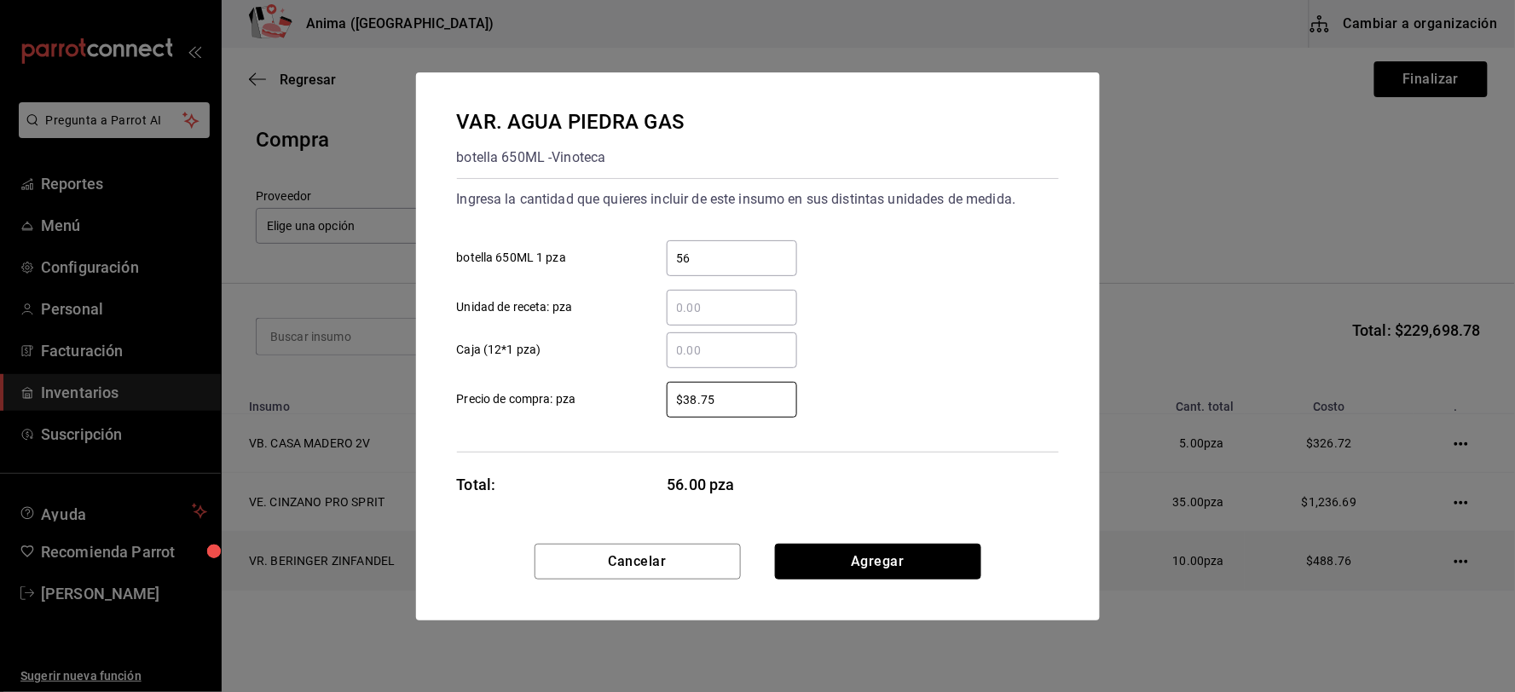
click at [881, 557] on button "Agregar" at bounding box center [878, 562] width 206 height 36
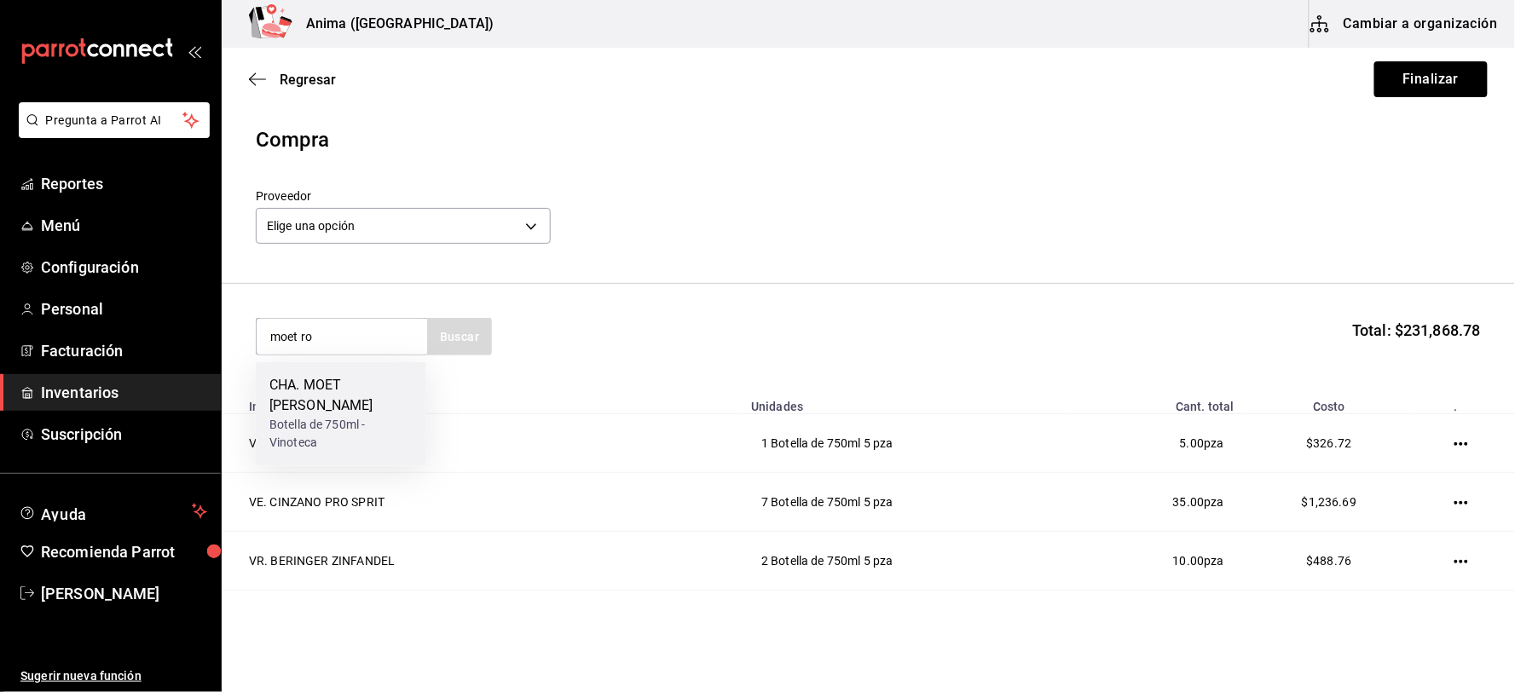
click at [339, 417] on div "Botella de 750ml - Vinoteca" at bounding box center [340, 435] width 143 height 36
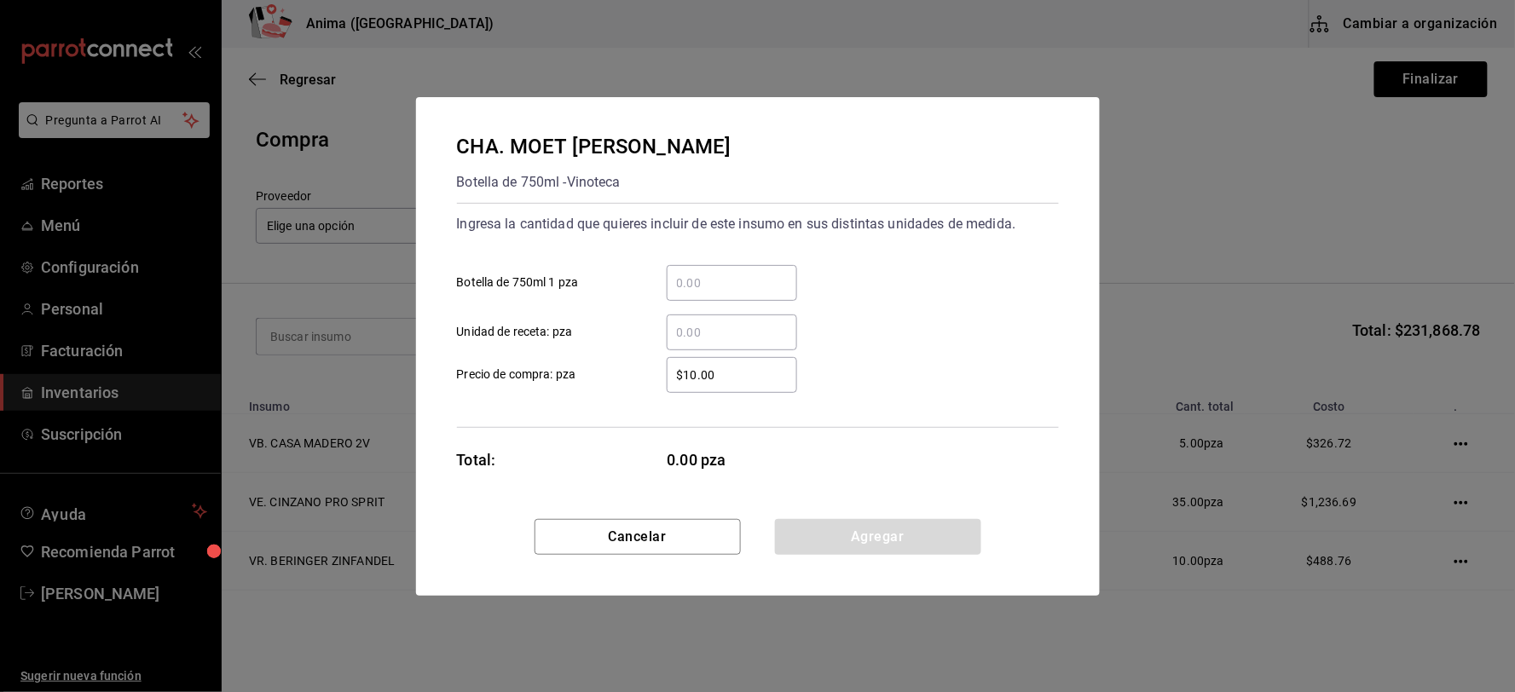
click at [760, 263] on div "​ Botella de 750ml 1 pza" at bounding box center [750, 275] width 615 height 49
click at [760, 283] on input "​ Botella de 750ml 1 pza" at bounding box center [732, 283] width 130 height 20
click at [902, 529] on button "Agregar" at bounding box center [878, 537] width 206 height 36
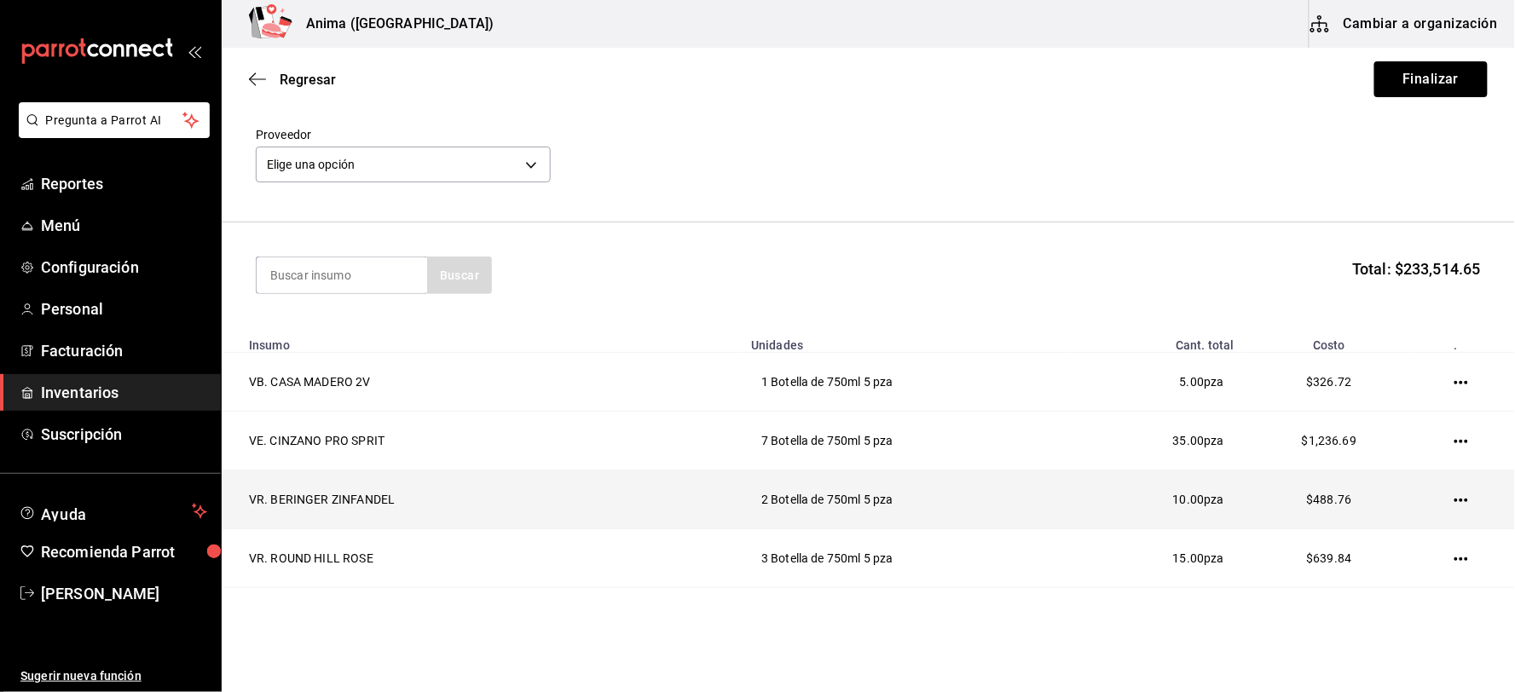
scroll to position [95, 0]
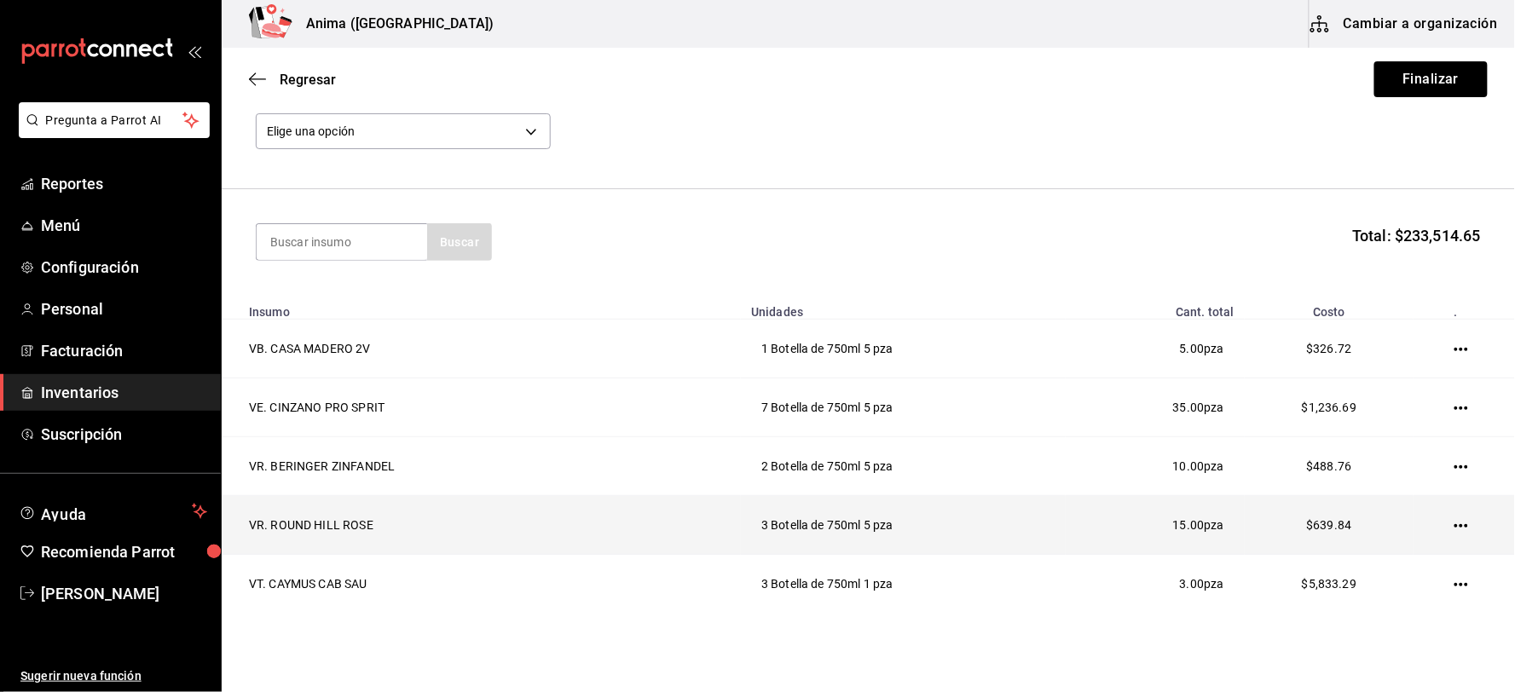
click at [1434, 523] on td at bounding box center [1463, 525] width 101 height 59
click at [1454, 523] on icon "button" at bounding box center [1461, 526] width 14 height 14
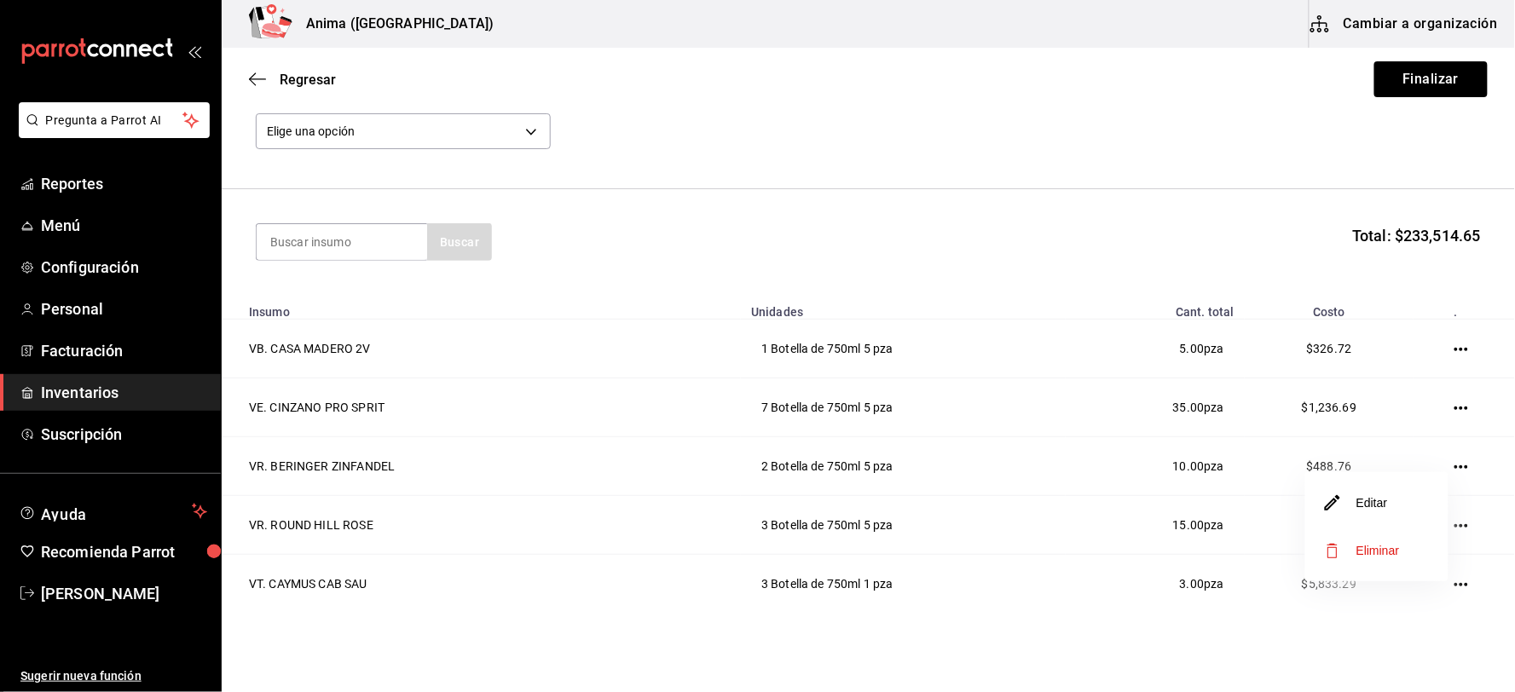
click at [1374, 546] on span "Eliminar" at bounding box center [1377, 551] width 43 height 14
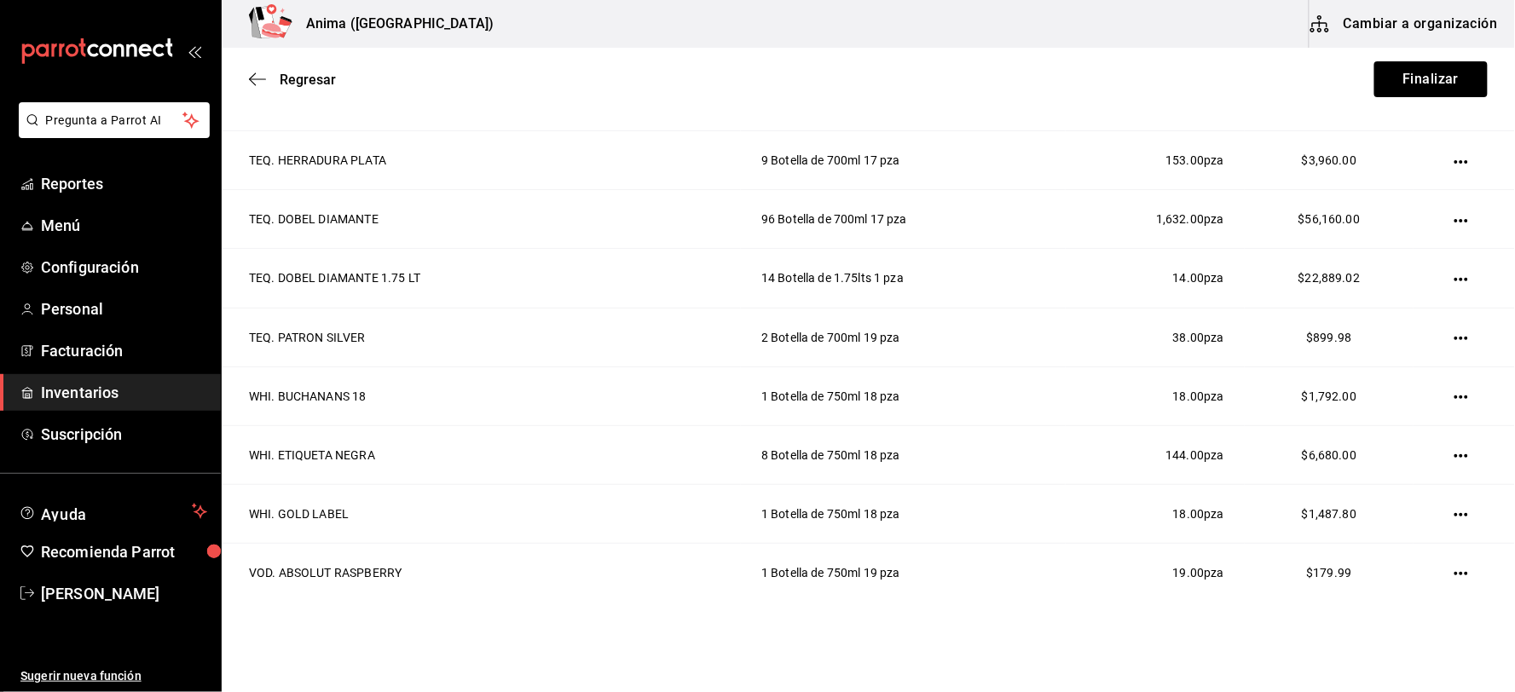
scroll to position [2346, 0]
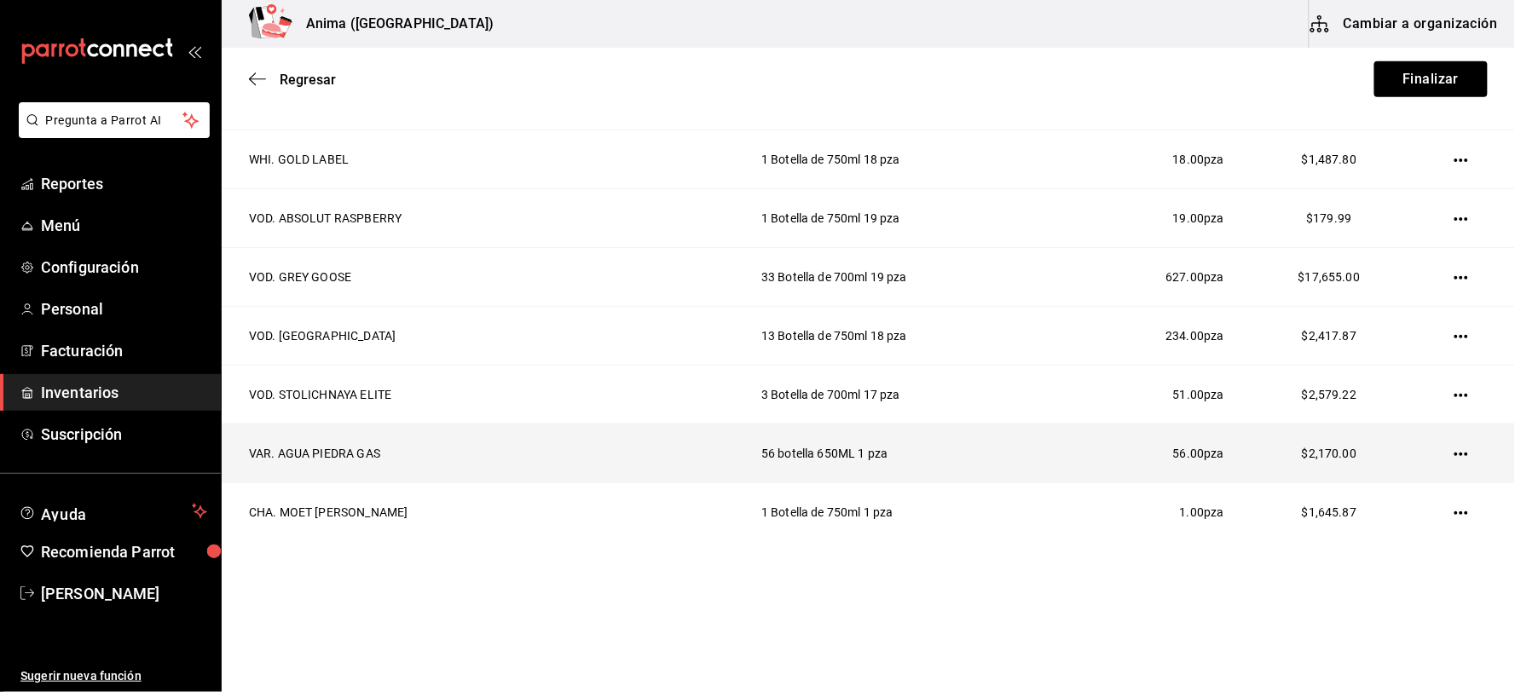
click at [1454, 450] on icon "button" at bounding box center [1461, 454] width 14 height 14
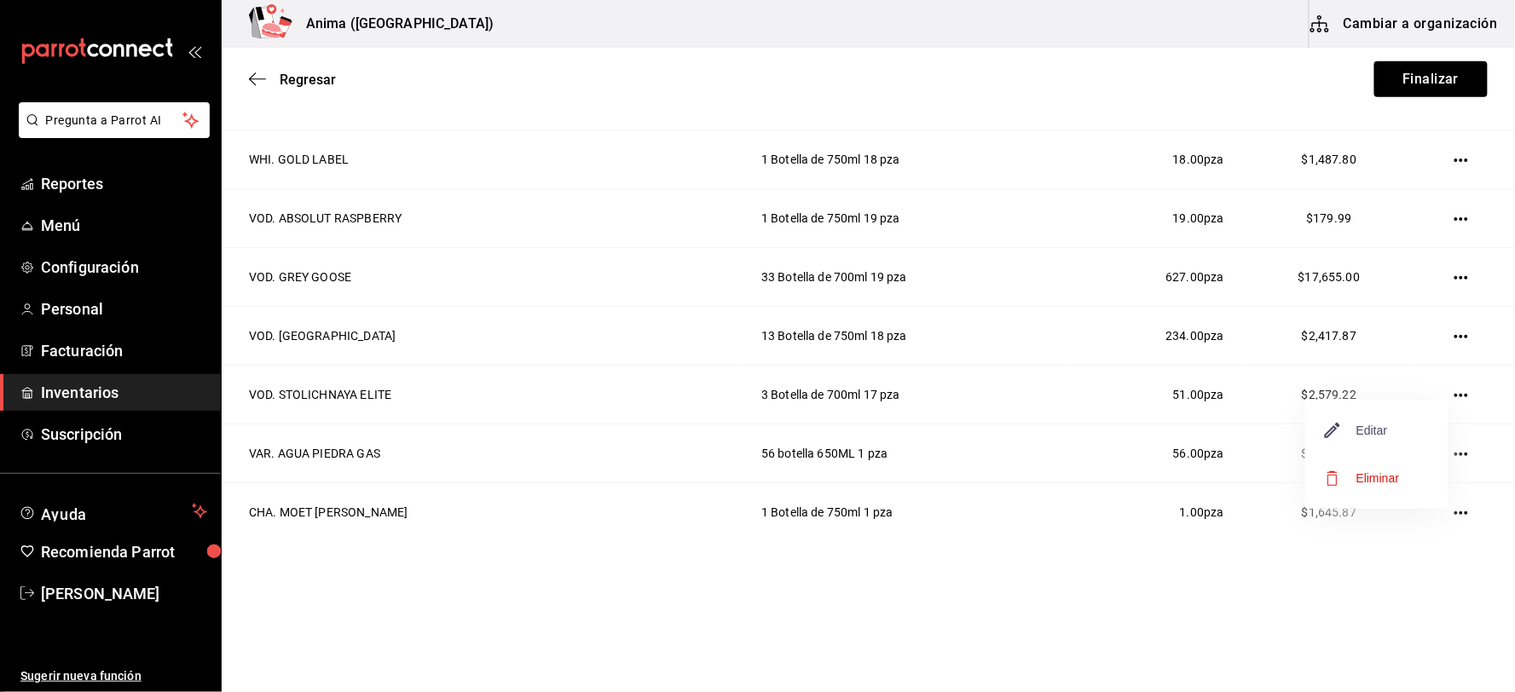
click at [1386, 429] on span "Editar" at bounding box center [1356, 430] width 62 height 20
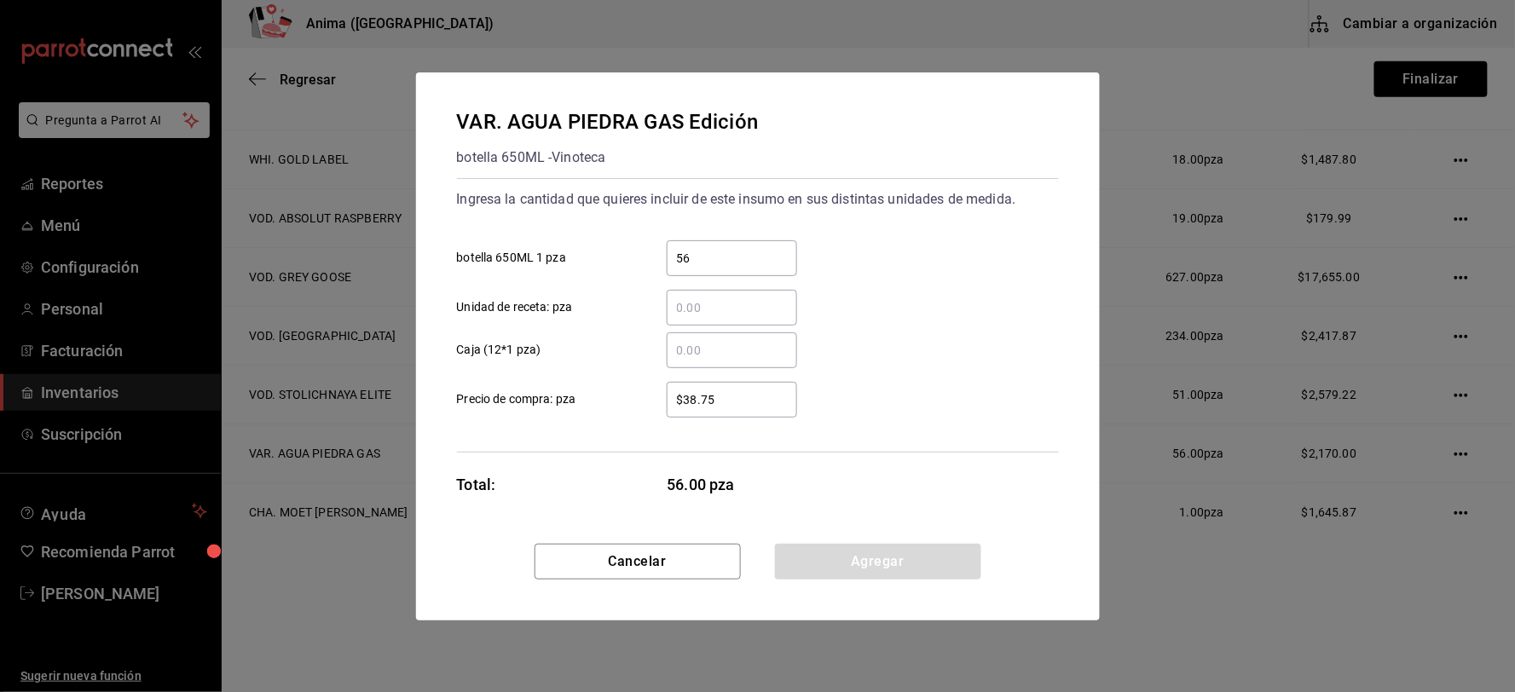
click at [771, 401] on input "$38.75" at bounding box center [732, 400] width 130 height 20
click at [719, 268] on input "56" at bounding box center [732, 258] width 130 height 20
click at [857, 554] on button "Agregar" at bounding box center [878, 562] width 206 height 36
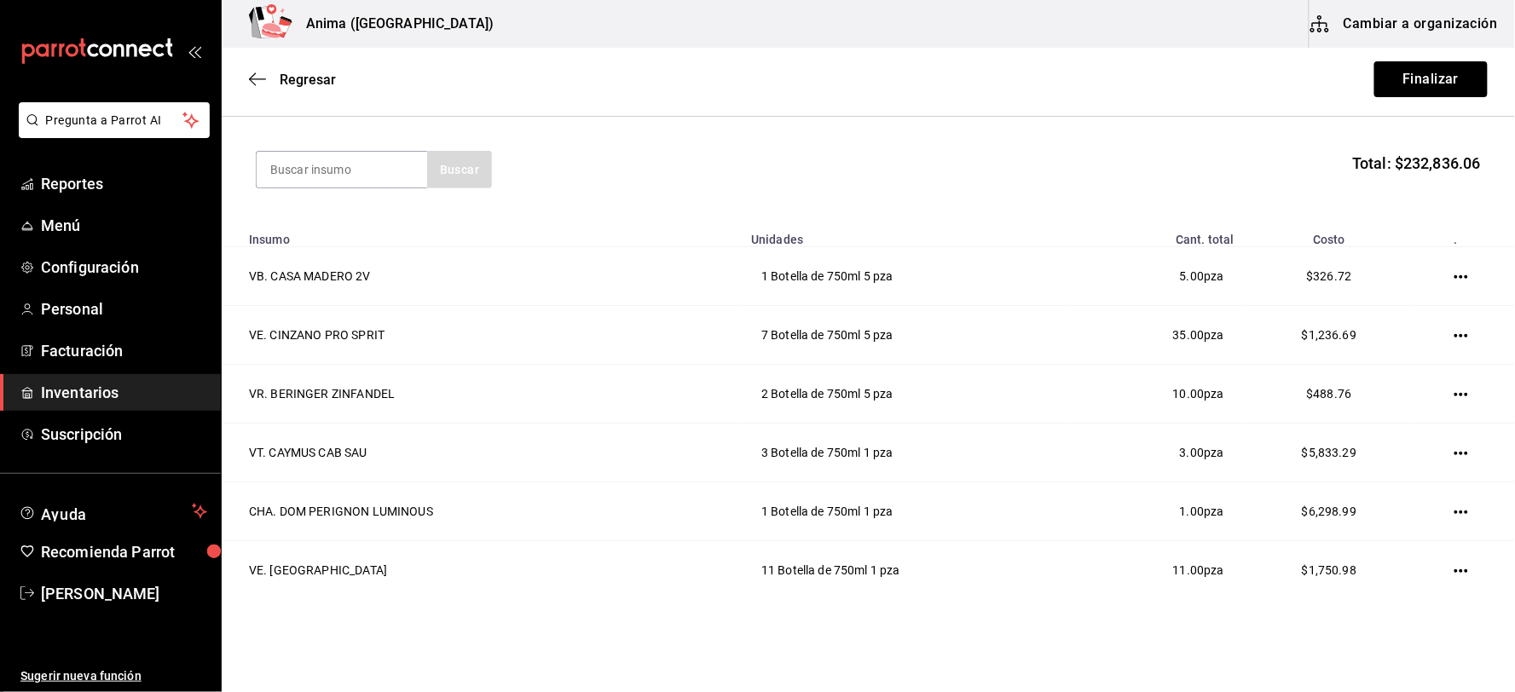
scroll to position [0, 0]
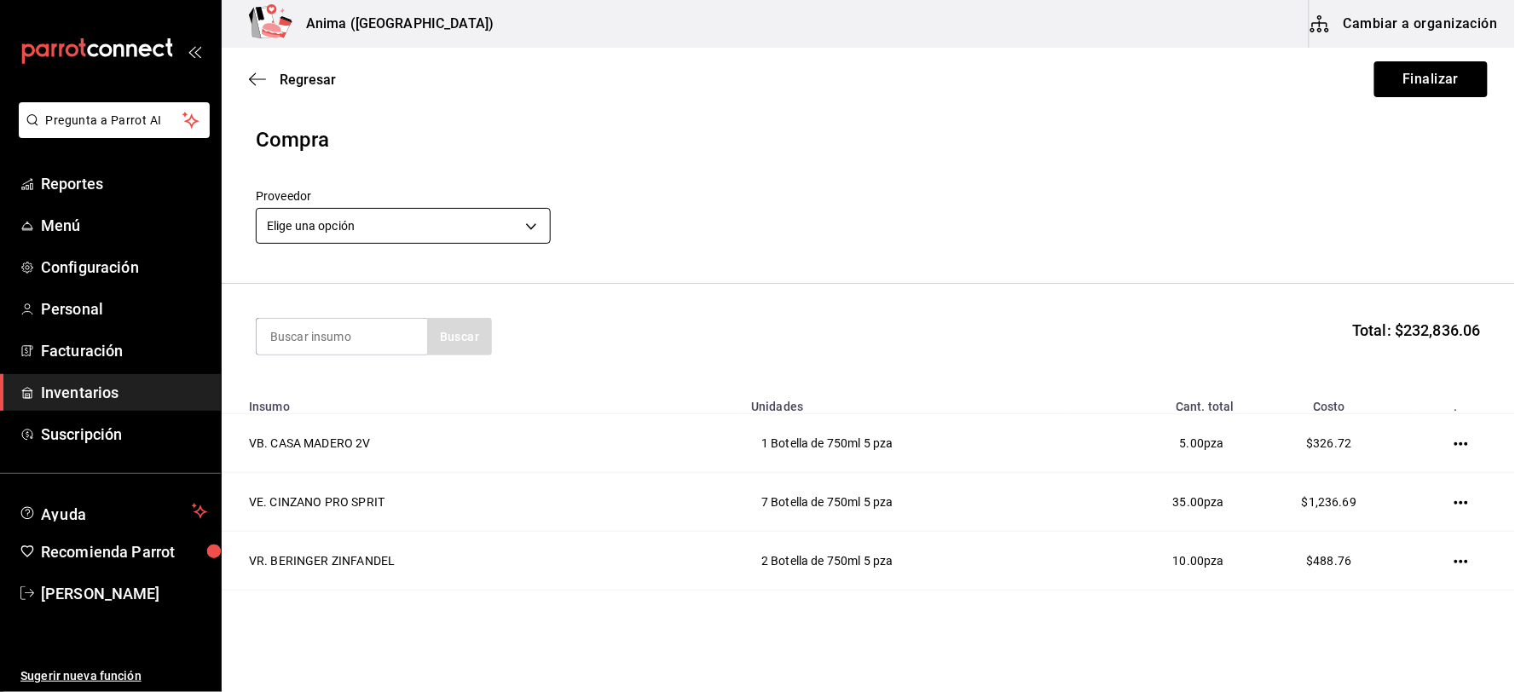
click at [504, 218] on body "Pregunta a Parrot AI Reportes Menú Configuración Personal Facturación Inventari…" at bounding box center [757, 298] width 1515 height 596
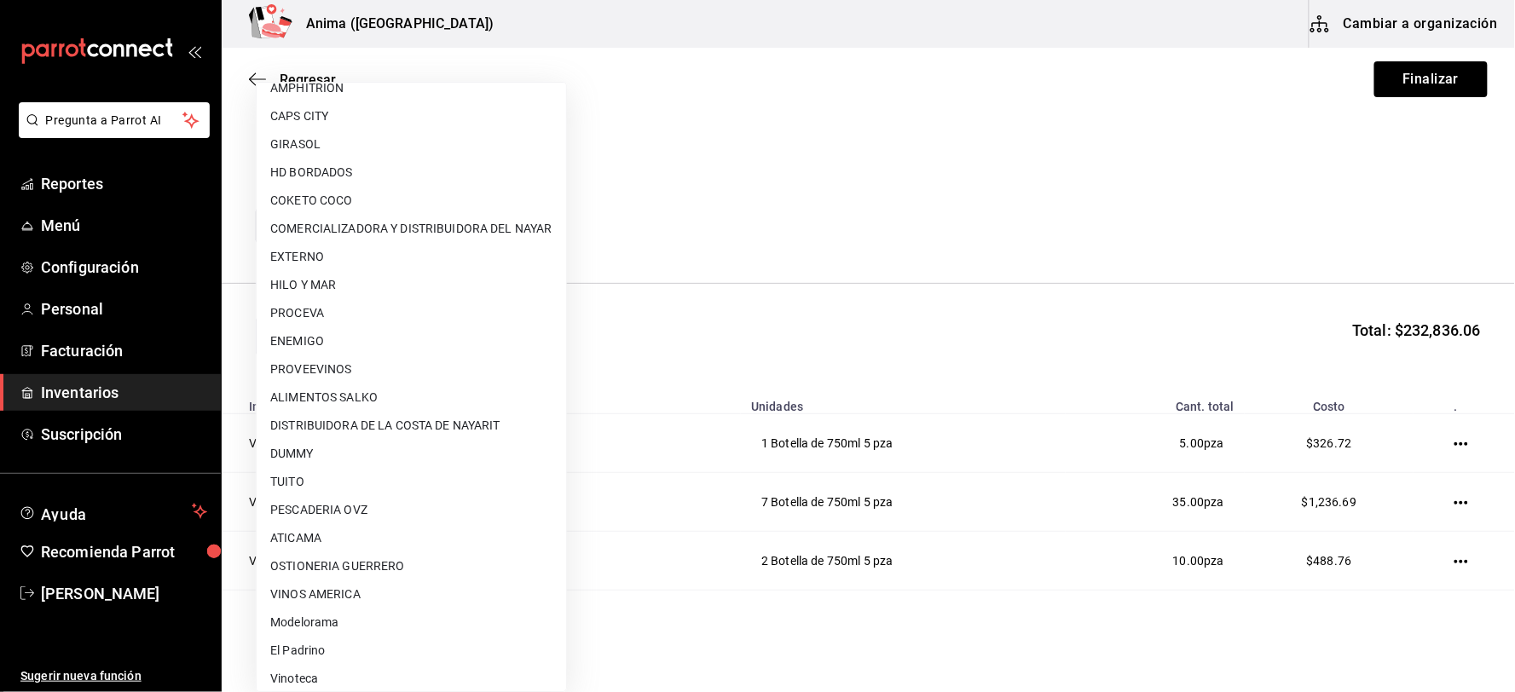
scroll to position [219, 0]
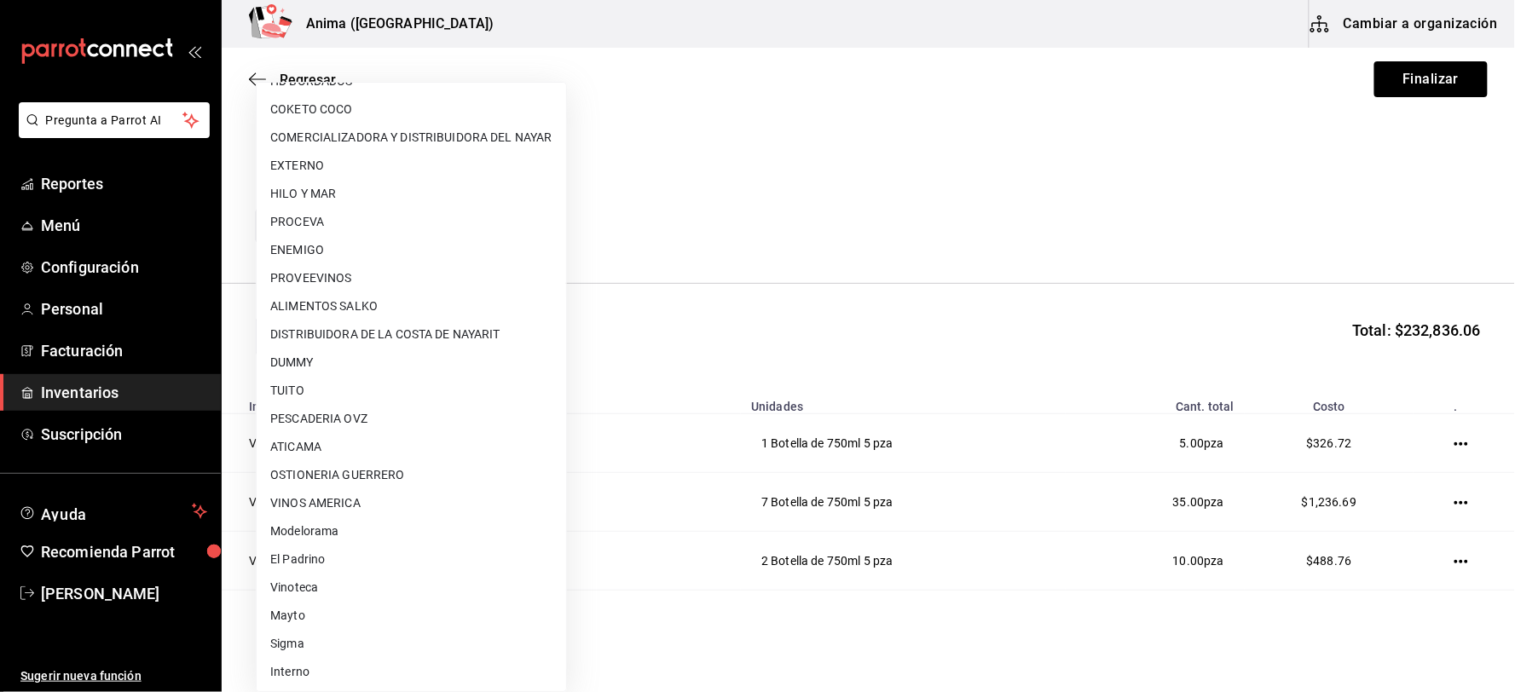
click at [296, 666] on li "Interno" at bounding box center [411, 672] width 309 height 28
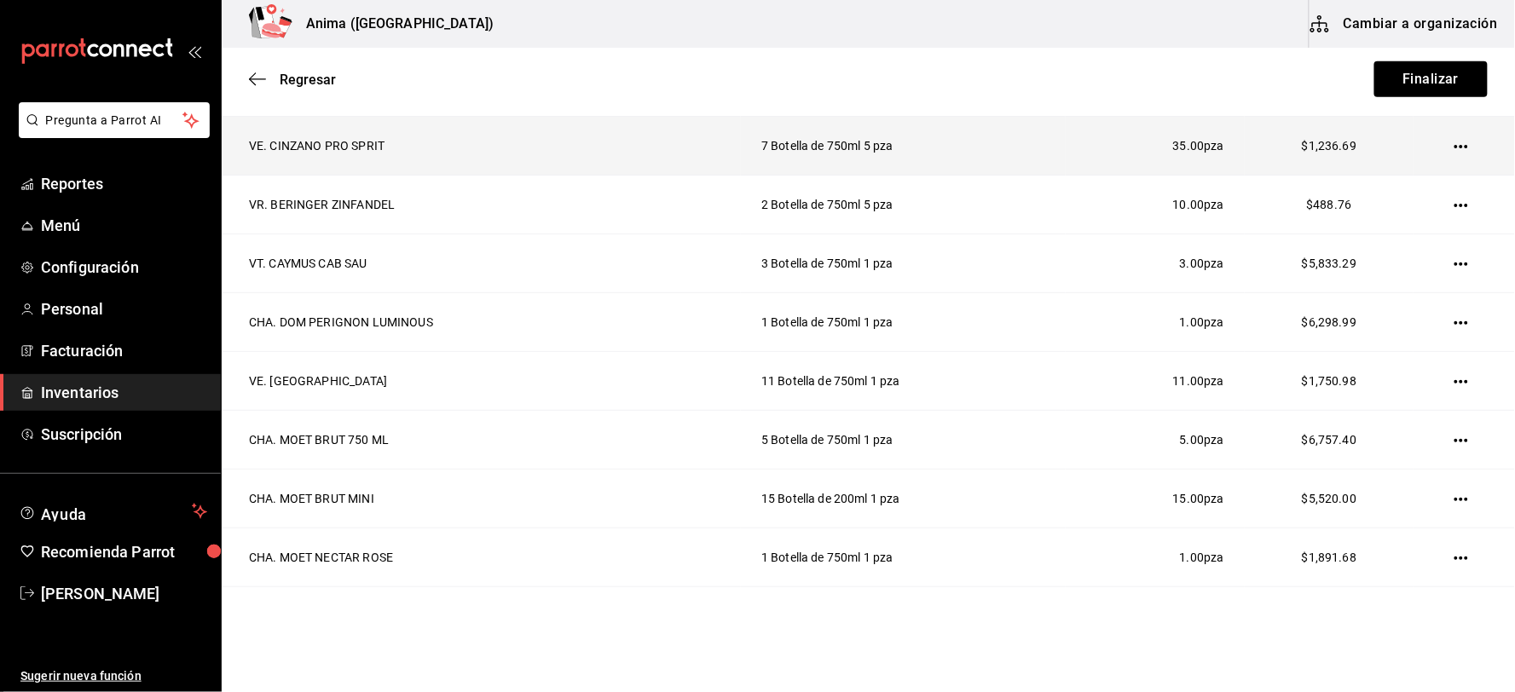
scroll to position [0, 0]
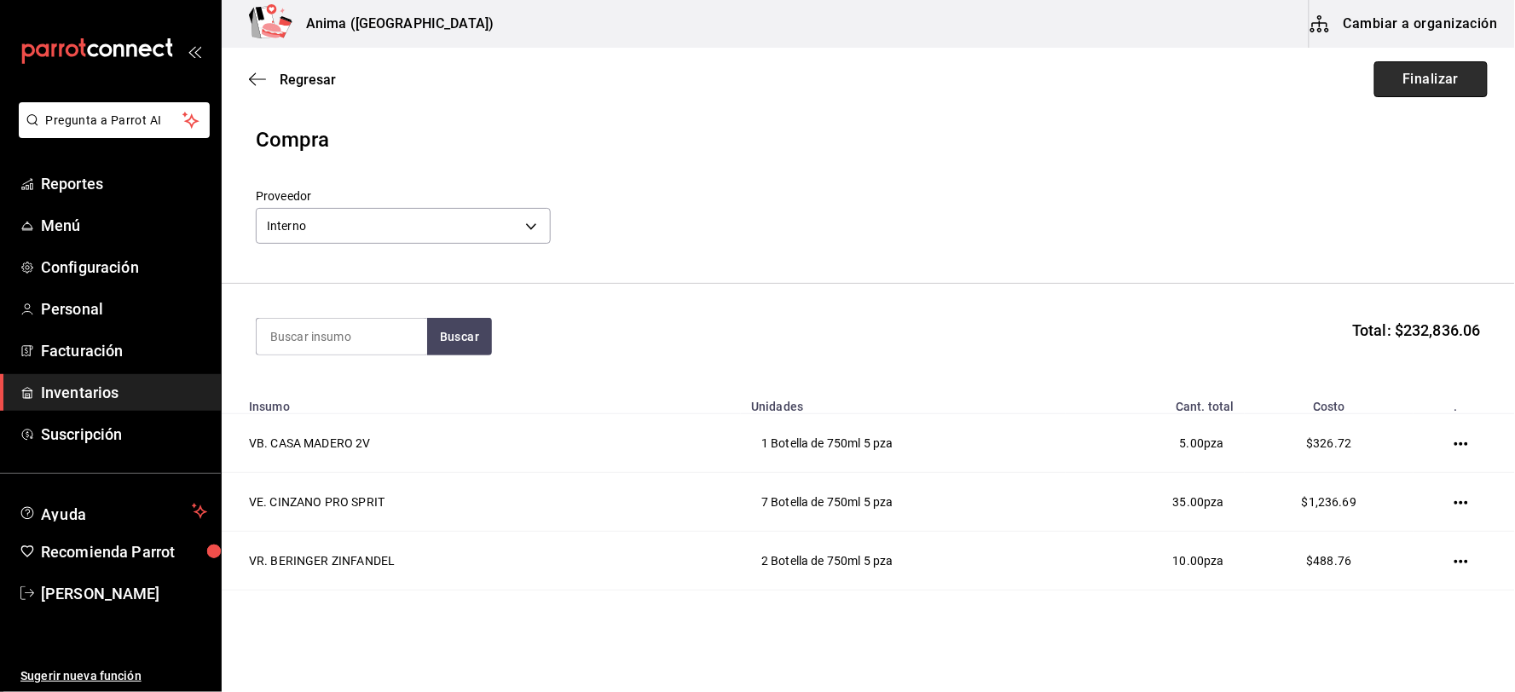
click at [1408, 88] on button "Finalizar" at bounding box center [1430, 79] width 113 height 36
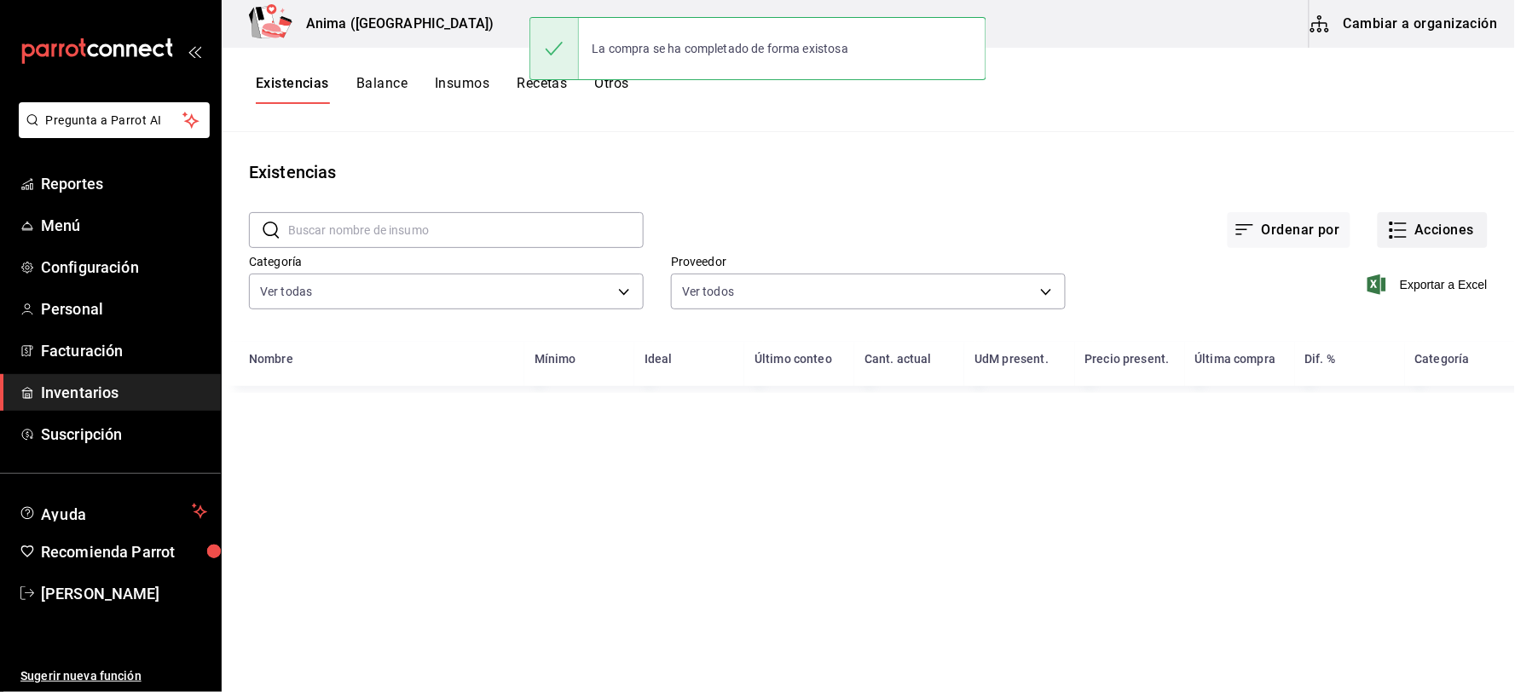
click at [1396, 224] on icon "button" at bounding box center [1398, 230] width 20 height 20
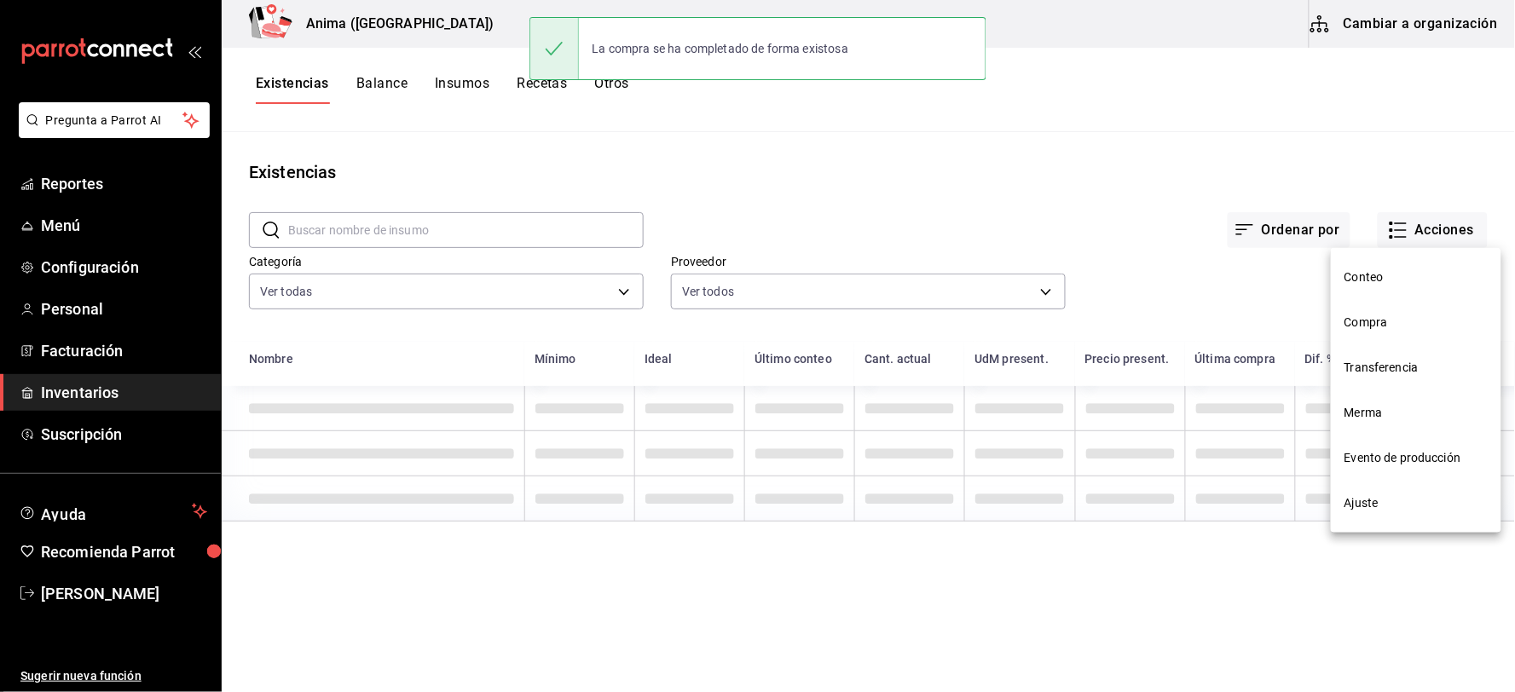
click at [1383, 314] on span "Compra" at bounding box center [1415, 323] width 143 height 18
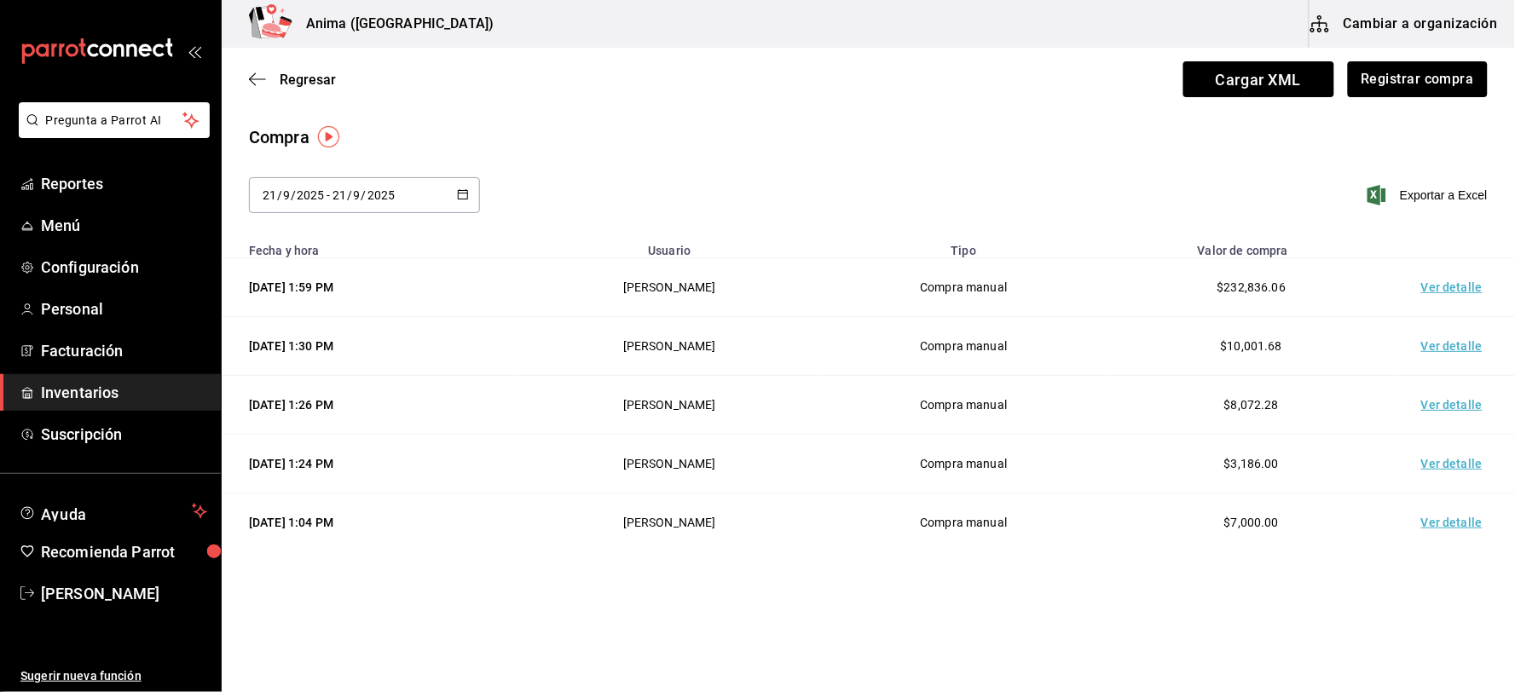
click at [1433, 287] on td "Ver detalle" at bounding box center [1454, 287] width 119 height 59
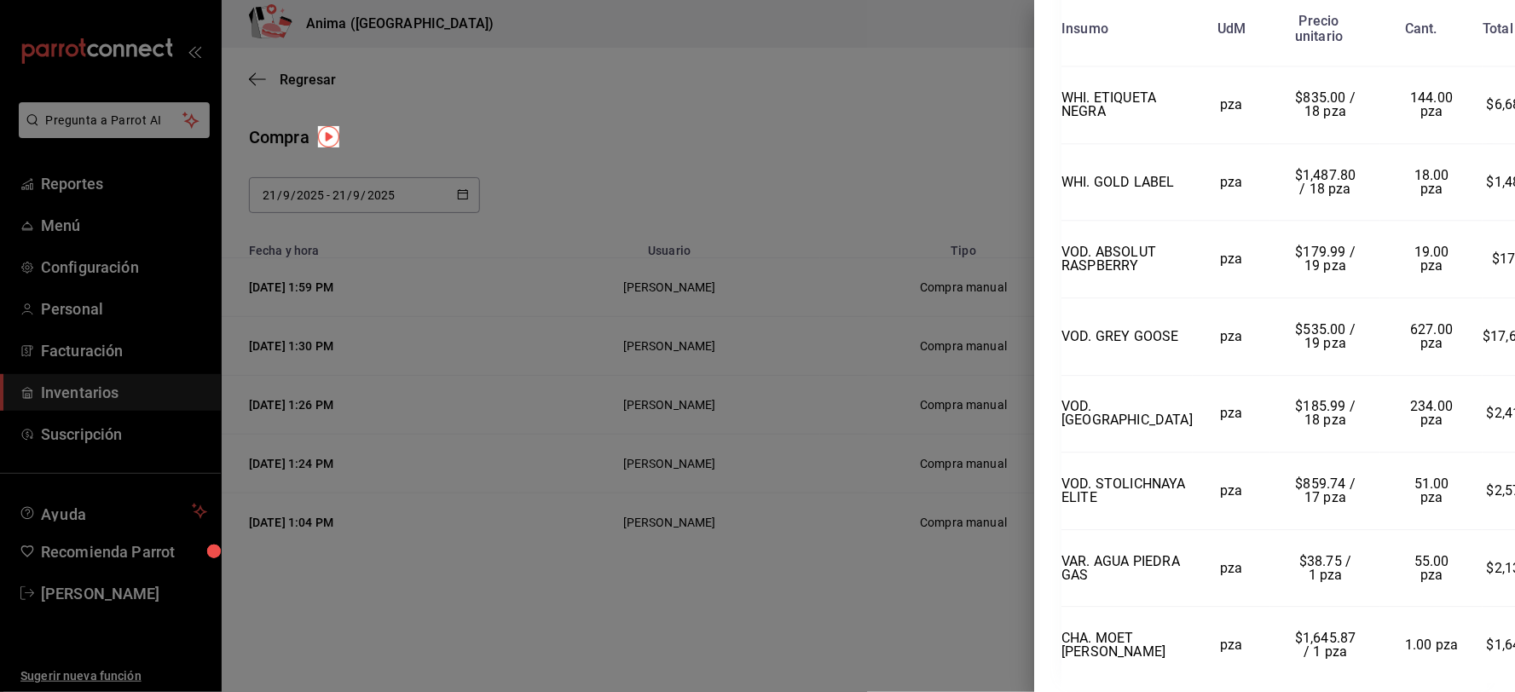
scroll to position [3125, 0]
click at [822, 292] on div at bounding box center [757, 346] width 1515 height 692
